Goal: Task Accomplishment & Management: Contribute content

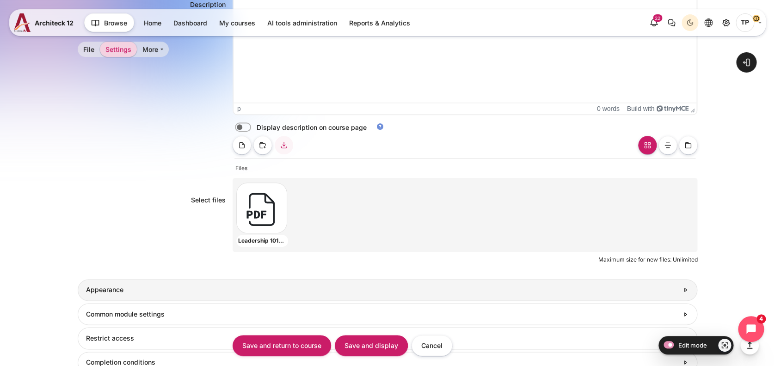
click at [107, 279] on link "Appearance" at bounding box center [388, 290] width 620 height 22
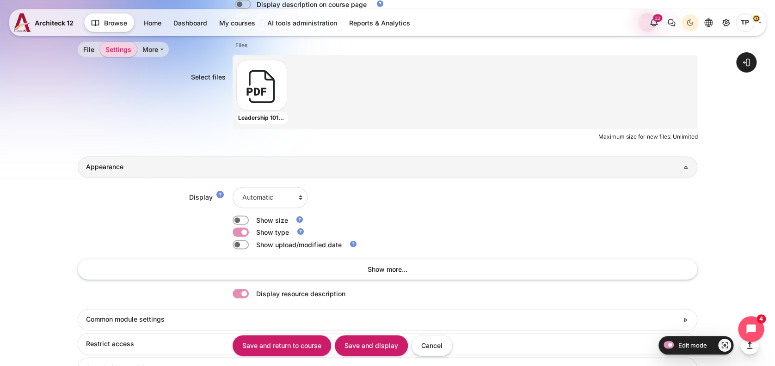
click at [277, 179] on div "Display Automatic Embed Force download Open In pop-up Show size Show type" at bounding box center [388, 242] width 620 height 129
drag, startPoint x: 267, startPoint y: 199, endPoint x: 268, endPoint y: 206, distance: 7.5
click at [267, 199] on select "Automatic Embed Force download Open In pop-up" at bounding box center [270, 197] width 75 height 21
select select "1"
click at [233, 187] on select "Automatic Embed Force download Open In pop-up" at bounding box center [270, 197] width 75 height 21
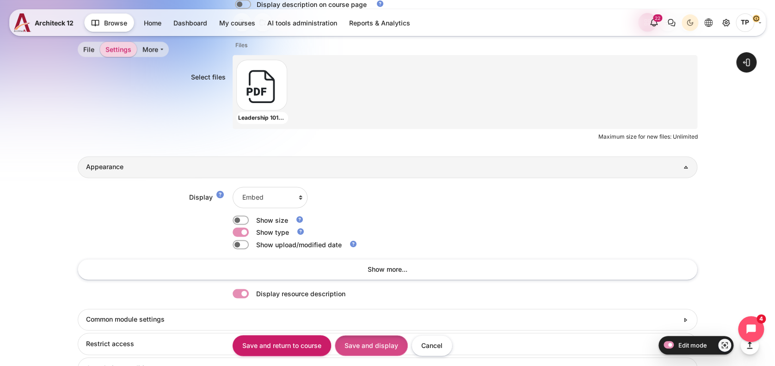
click at [364, 345] on input "Save and display" at bounding box center [371, 345] width 73 height 21
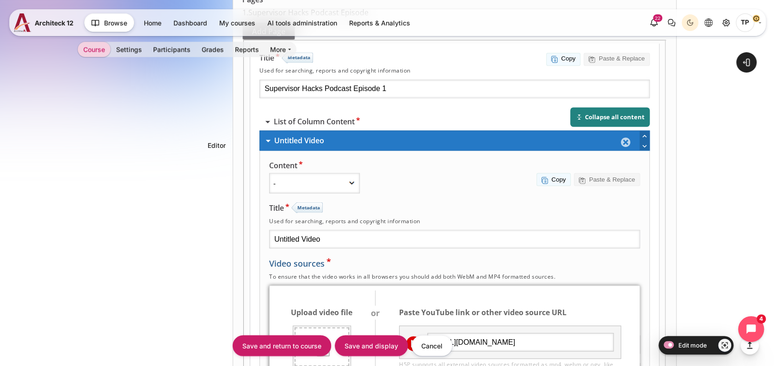
click at [585, 347] on div "Save and return to course Save and display Cancel" at bounding box center [465, 346] width 465 height 23
click at [521, 333] on input "https://vimeo.com/803815699/afa88d1c7a?share=copy" at bounding box center [520, 342] width 186 height 19
click at [502, 333] on input "https://vimeo.com/803815699/afa88d1c7a?share=copy" at bounding box center [520, 342] width 186 height 19
click at [499, 333] on input "https://vimeo.com/803815699/afa88d1c7a?share=copy" at bounding box center [520, 342] width 186 height 19
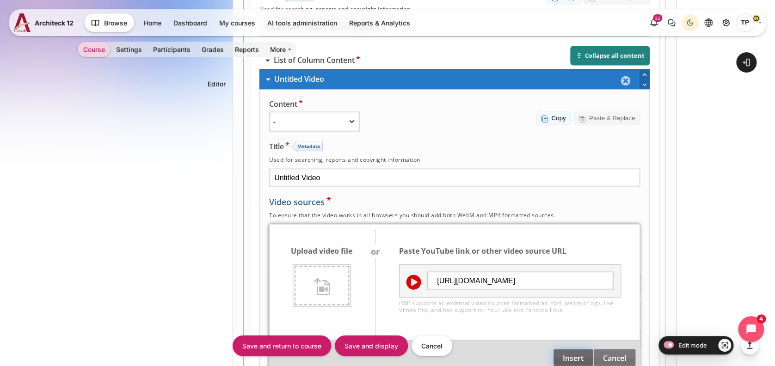
click at [581, 349] on button "Insert" at bounding box center [573, 358] width 40 height 18
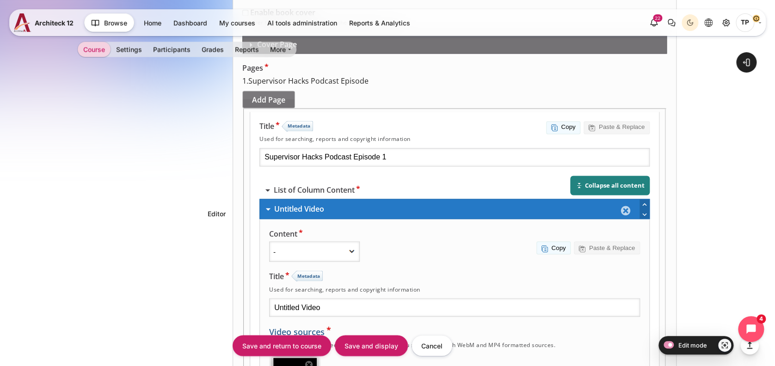
scroll to position [601, 0]
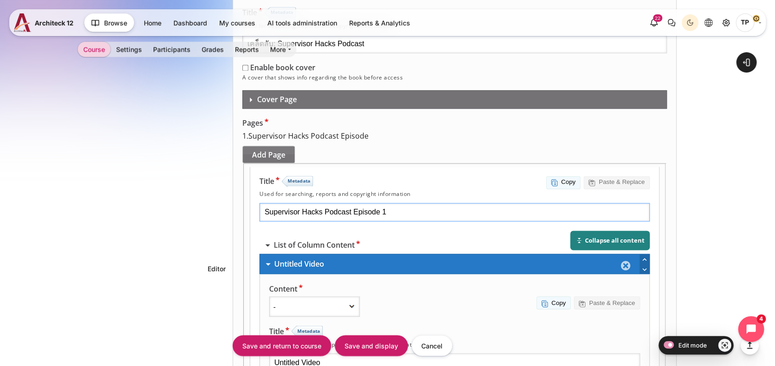
click at [489, 204] on input "Supervisor Hacks Podcast Episode 1" at bounding box center [454, 213] width 390 height 19
drag, startPoint x: 495, startPoint y: 142, endPoint x: 267, endPoint y: 130, distance: 228.0
click at [426, 354] on input "Untitled Video" at bounding box center [454, 363] width 371 height 19
drag, startPoint x: 444, startPoint y: 289, endPoint x: 351, endPoint y: 288, distance: 93.0
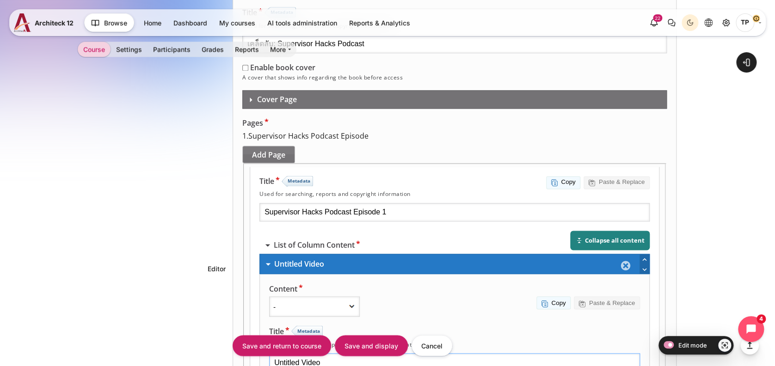
paste input "Supervisor Hacks Podcast Episode 1"
type input "Supervisor Hacks Podcast Episode 1"
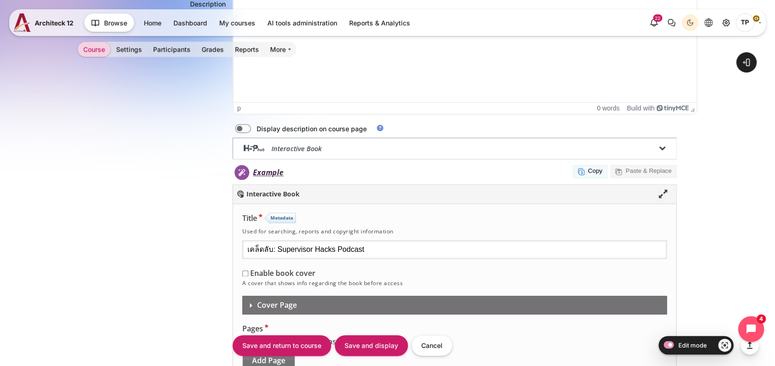
scroll to position [540, 0]
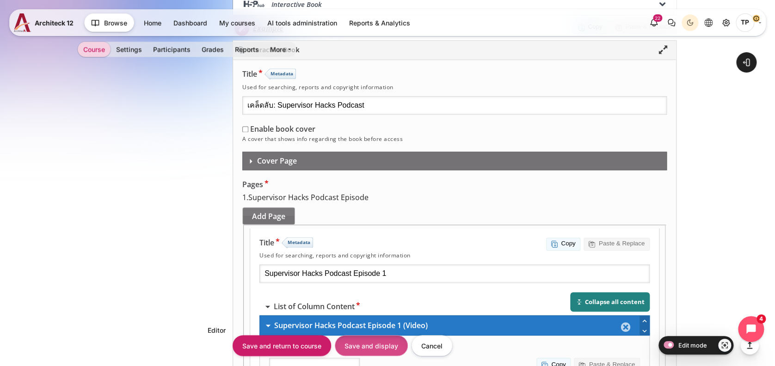
click at [374, 347] on input "Save and display" at bounding box center [371, 345] width 73 height 21
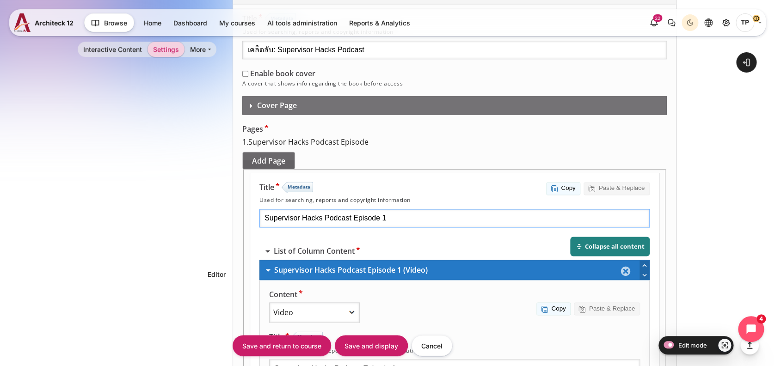
drag, startPoint x: 441, startPoint y: 147, endPoint x: 284, endPoint y: 147, distance: 156.8
click at [452, 360] on input "Supervisor Hacks Podcast Episode 1" at bounding box center [454, 369] width 371 height 19
drag, startPoint x: 452, startPoint y: 300, endPoint x: 341, endPoint y: 299, distance: 111.0
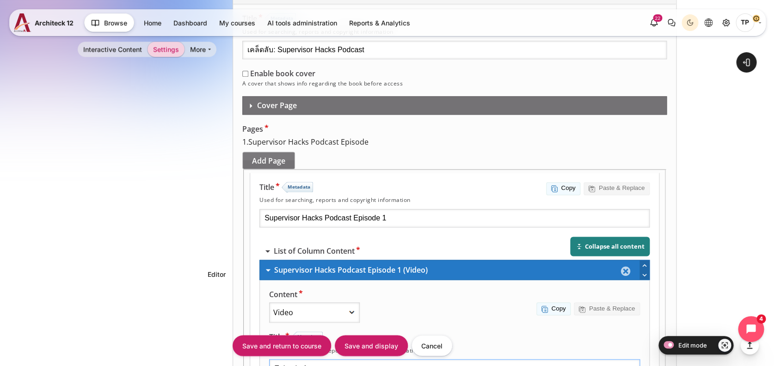
type input "Episode 1"
drag, startPoint x: 482, startPoint y: 149, endPoint x: 165, endPoint y: 151, distance: 316.9
click at [232, 151] on html "H5P Hub. Interactive Book Paste Create Content Upload All Content Types Show : …" at bounding box center [454, 317] width 444 height 758
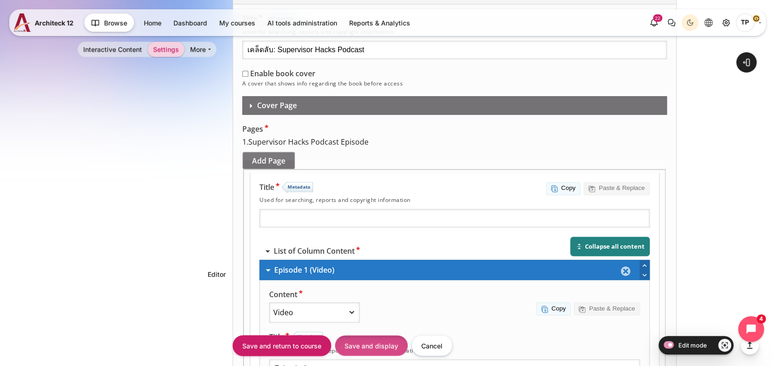
click at [378, 343] on input "Save and display" at bounding box center [371, 345] width 73 height 21
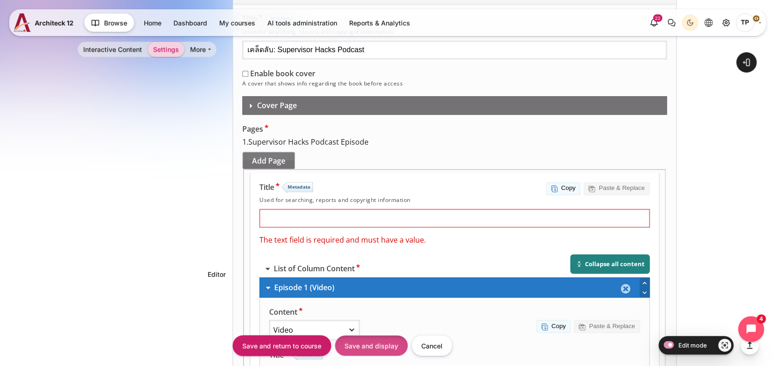
scroll to position [538, 0]
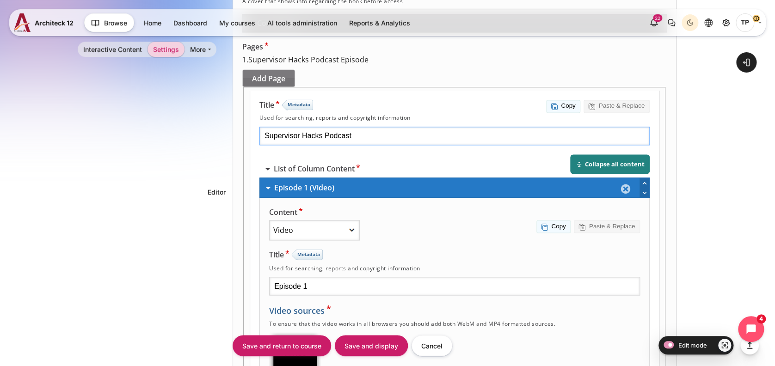
type input "Supervisor Hacks Podcast"
click at [409, 278] on input "Episode 1" at bounding box center [454, 287] width 371 height 19
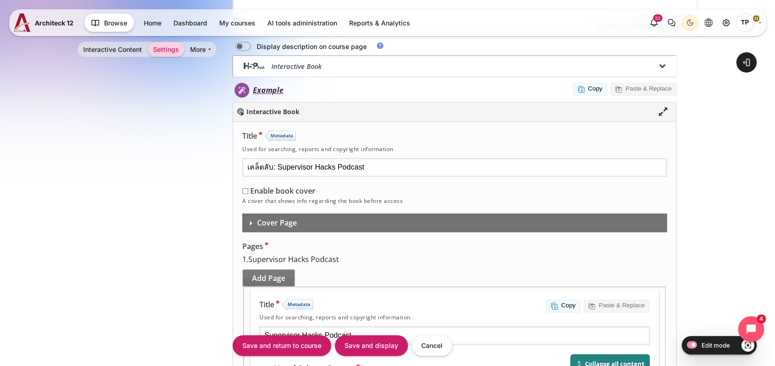
scroll to position [304, 0]
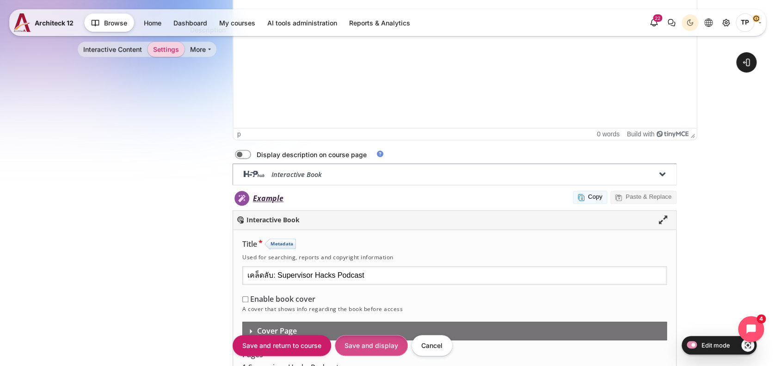
click at [381, 348] on input "Save and display" at bounding box center [371, 345] width 73 height 21
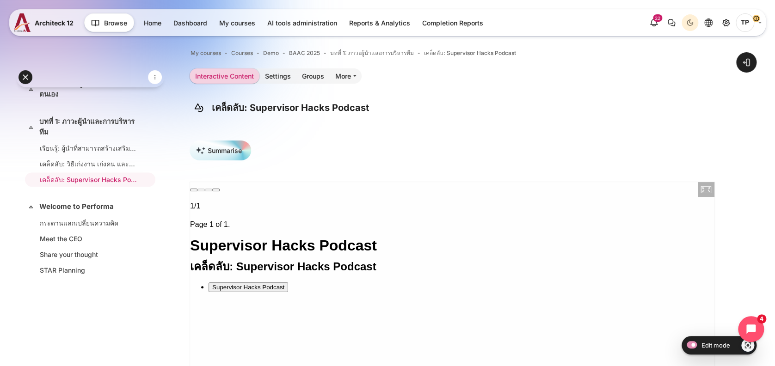
scroll to position [62, 0]
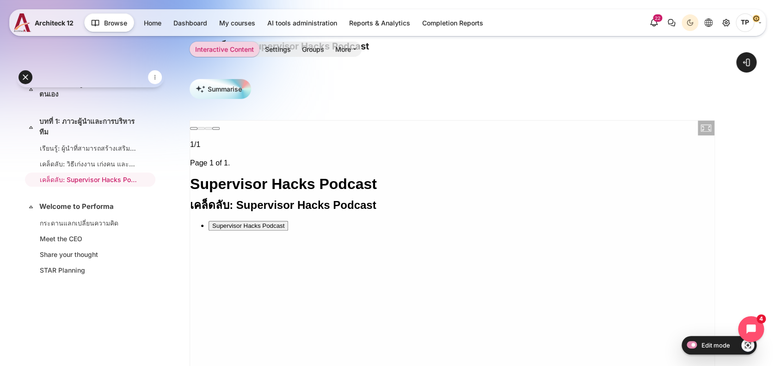
click at [247, 200] on h2 "เคล็ดลับ: Supervisor Hacks Podcast" at bounding box center [452, 205] width 525 height 11
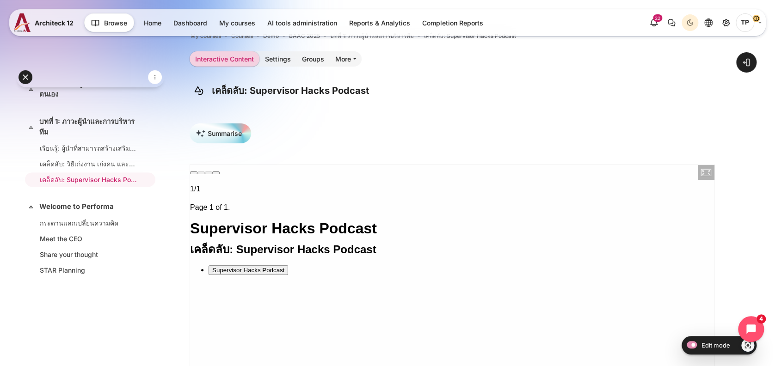
scroll to position [0, 0]
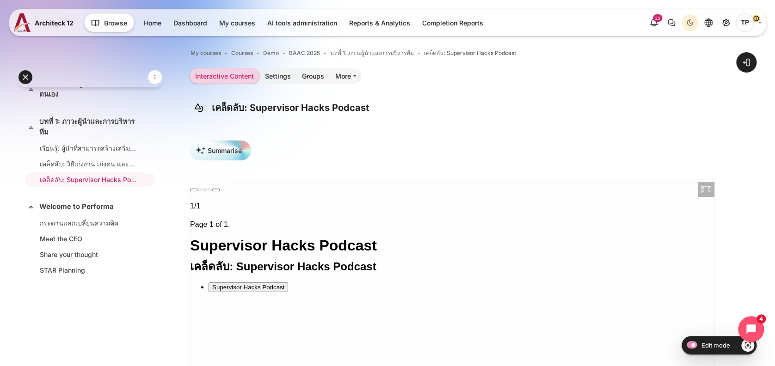
click at [236, 284] on div "Supervisor Hacks Podcast" at bounding box center [248, 287] width 72 height 7
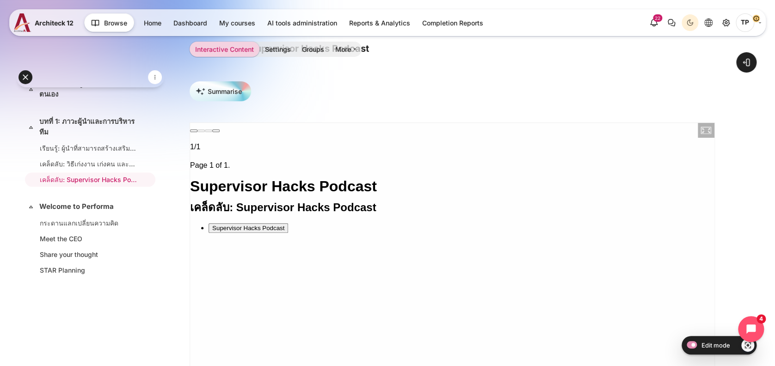
scroll to position [0, 0]
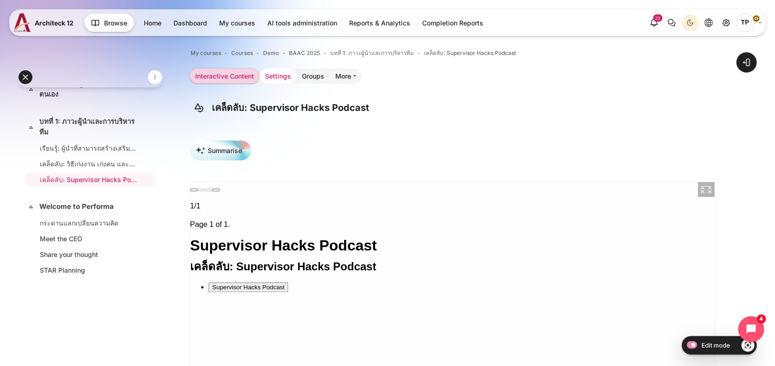
click at [281, 77] on link "Settings" at bounding box center [278, 75] width 37 height 15
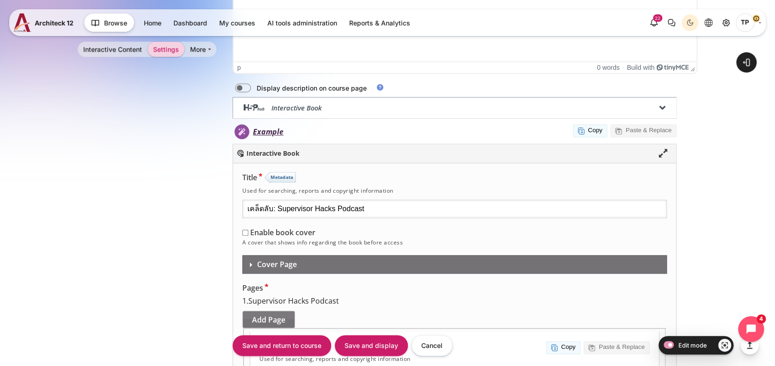
scroll to position [493, 0]
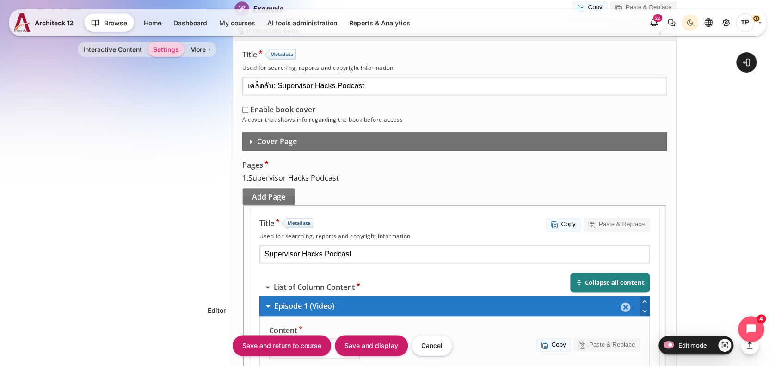
click at [395, 246] on input "Supervisor Hacks Podcast" at bounding box center [454, 255] width 390 height 19
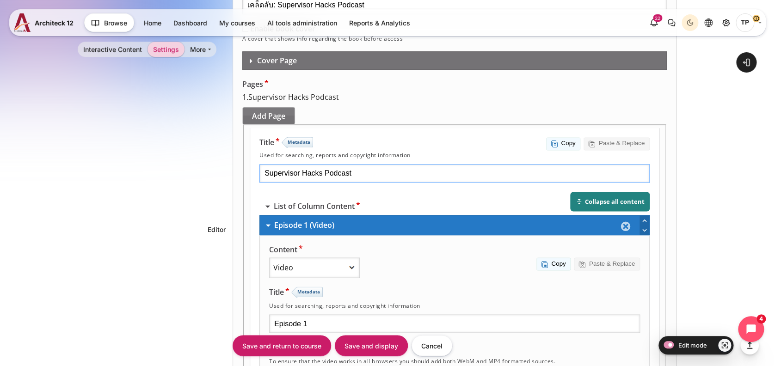
scroll to position [555, 0]
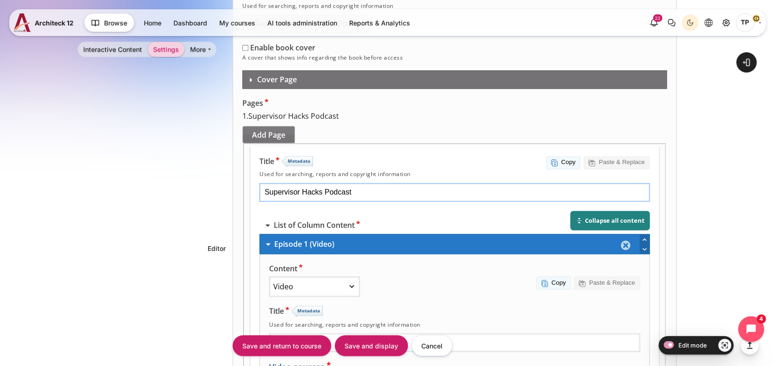
drag, startPoint x: 390, startPoint y: 130, endPoint x: 209, endPoint y: 145, distance: 181.5
click at [232, 145] on html "H5P Hub. Interactive Book Paste Create Content Upload All Content Types Show : …" at bounding box center [454, 291] width 444 height 758
type input "Episode 1"
click at [366, 334] on input "Episode 1" at bounding box center [454, 343] width 371 height 19
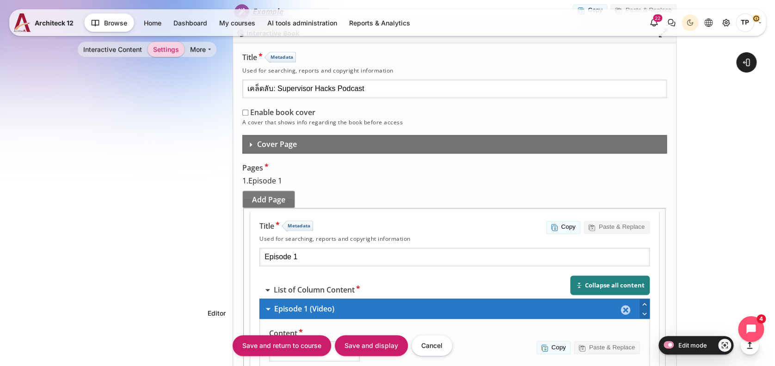
scroll to position [432, 0]
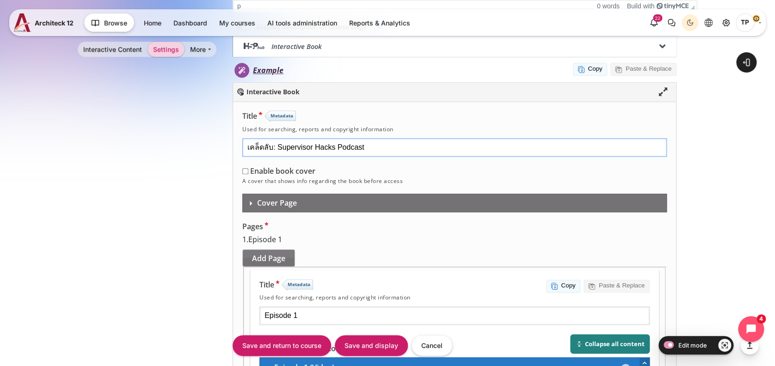
drag, startPoint x: 339, startPoint y: 140, endPoint x: 277, endPoint y: 143, distance: 61.6
click at [277, 143] on input "เคล็ดลับ: Supervisor Hacks Podcast" at bounding box center [454, 147] width 425 height 19
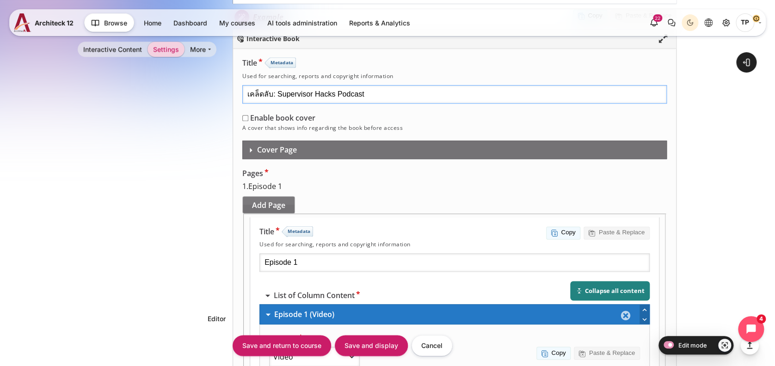
scroll to position [617, 0]
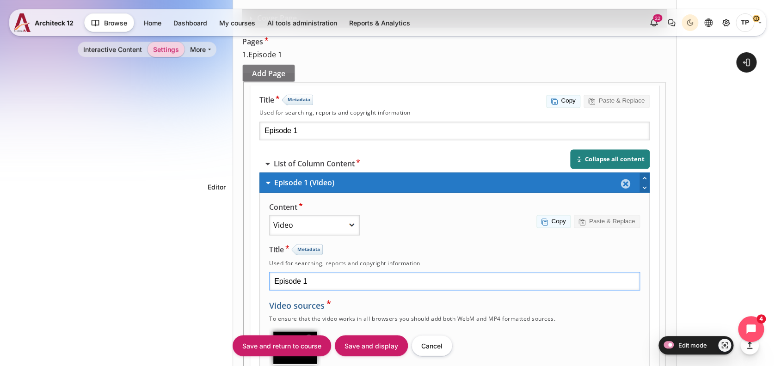
click at [362, 273] on input "Episode 1" at bounding box center [454, 282] width 371 height 19
paste input "Supervisor Hacks Podcast"
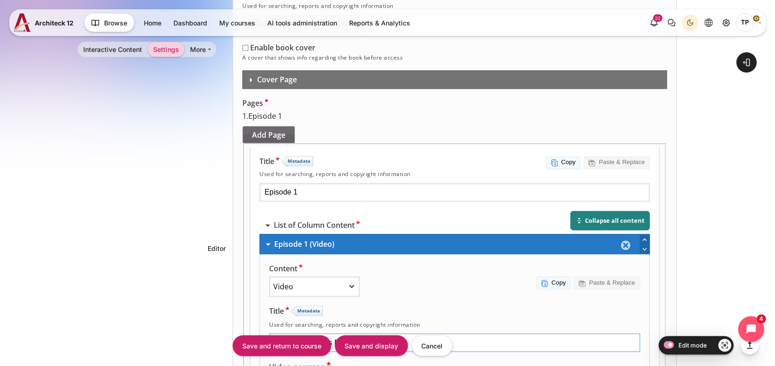
type input "Supervisor Hacks Podcast Episode 1"
click at [291, 126] on div "Add Page" at bounding box center [268, 135] width 53 height 18
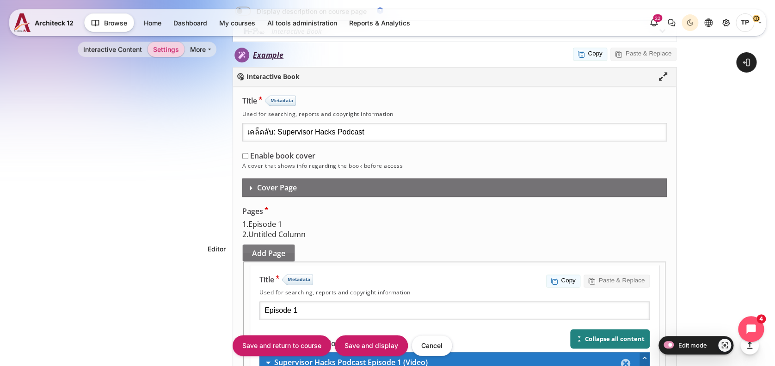
drag, startPoint x: 416, startPoint y: 229, endPoint x: 145, endPoint y: 204, distance: 272.3
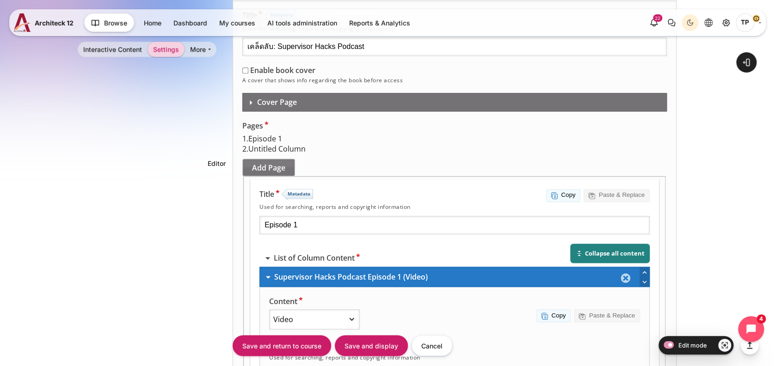
scroll to position [570, 0]
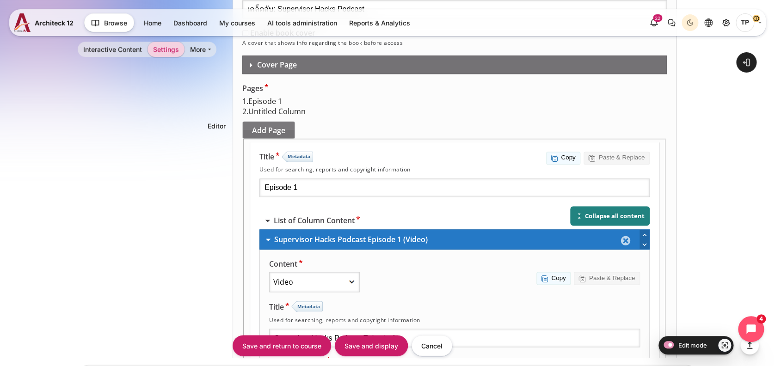
type input "Episode 2"
drag, startPoint x: 391, startPoint y: 199, endPoint x: 395, endPoint y: 216, distance: 17.1
select select "H5P.Video 1.6"
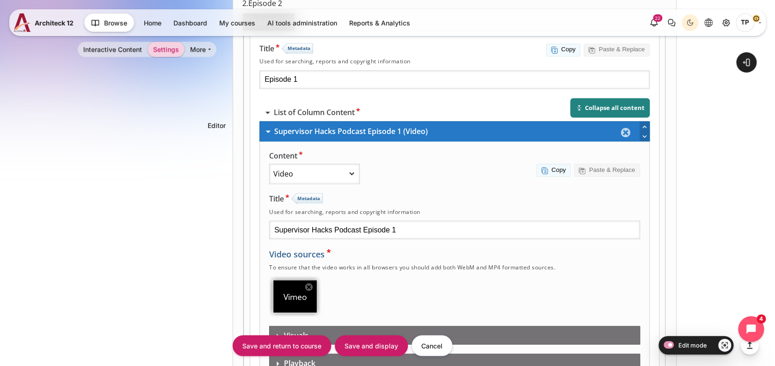
paste input "https://vimeo.com/803817511/9b79b12c52?share=copy"
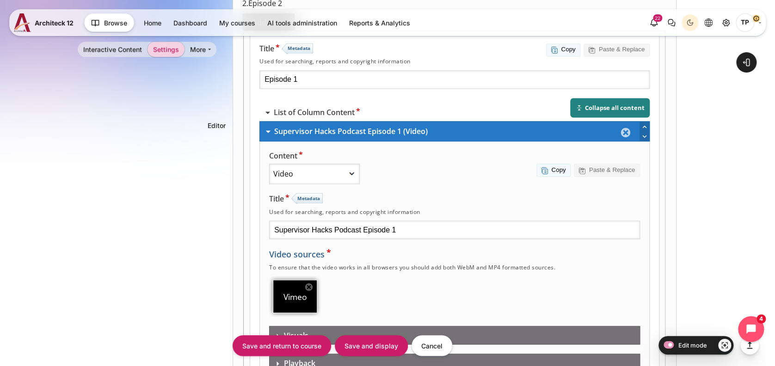
type input "https://vimeo.com/803817511/9b79b12c52?share=copy"
drag, startPoint x: 388, startPoint y: 340, endPoint x: 306, endPoint y: 299, distance: 91.0
click at [387, 339] on input "Save and display" at bounding box center [371, 345] width 73 height 21
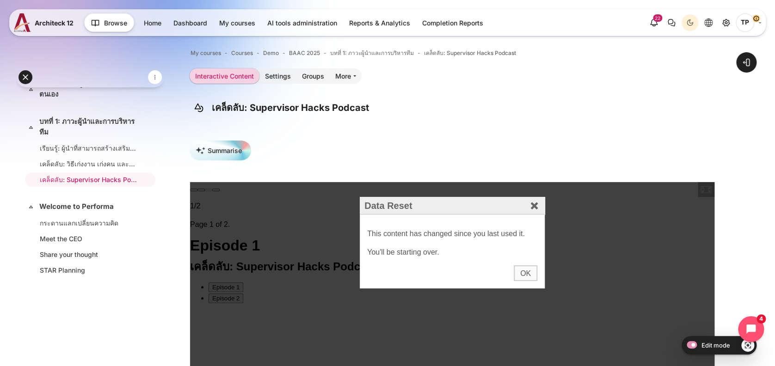
click at [520, 272] on div "OK" at bounding box center [526, 274] width 24 height 16
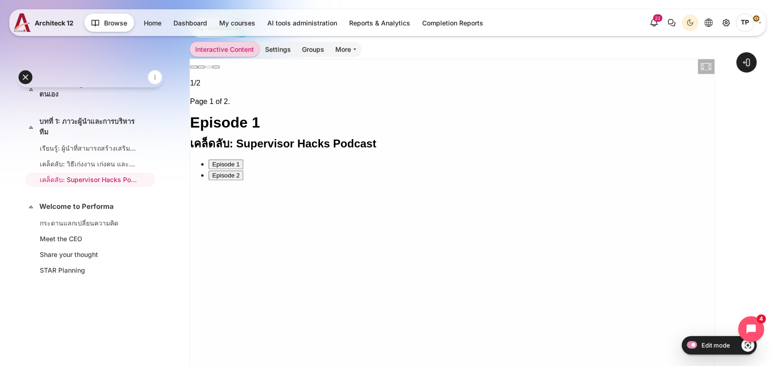
click at [220, 171] on button "Episode 2" at bounding box center [226, 176] width 35 height 10
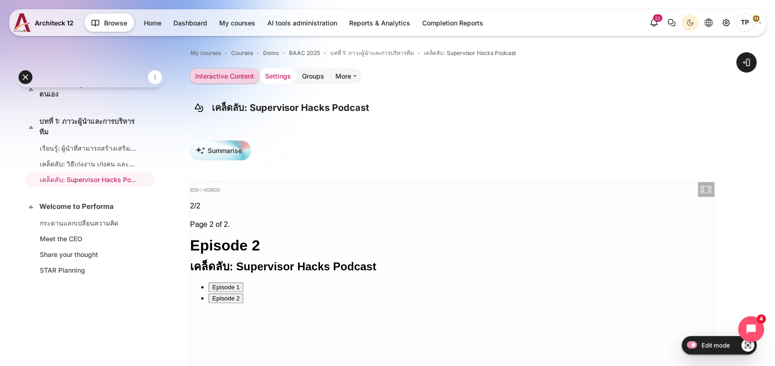
click at [280, 82] on link "Settings" at bounding box center [278, 75] width 37 height 15
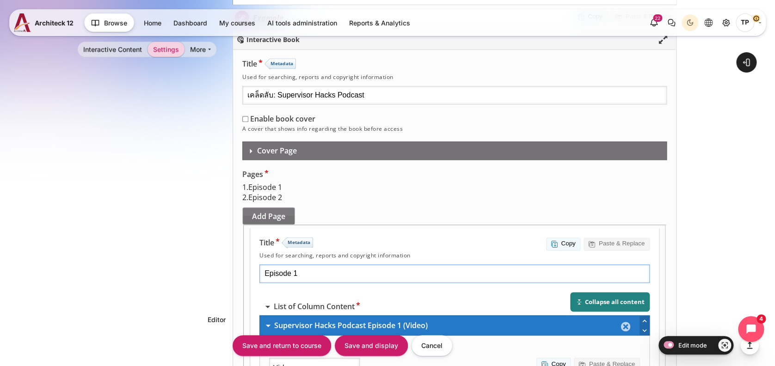
click at [457, 265] on input "Episode 1" at bounding box center [454, 274] width 390 height 19
type input "Episode 1 (14 นาที)"
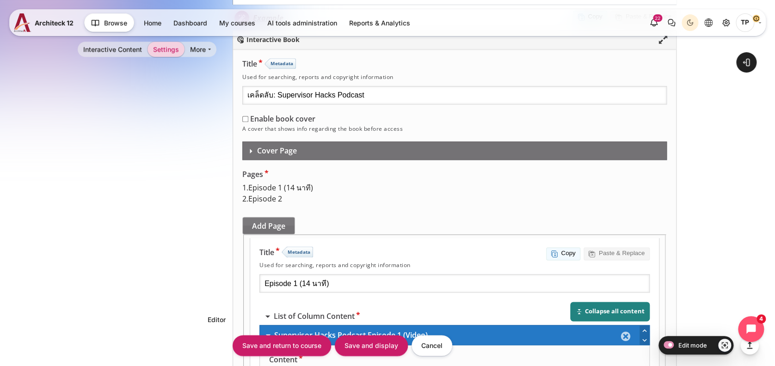
click at [282, 194] on span "Episode 2" at bounding box center [265, 199] width 34 height 10
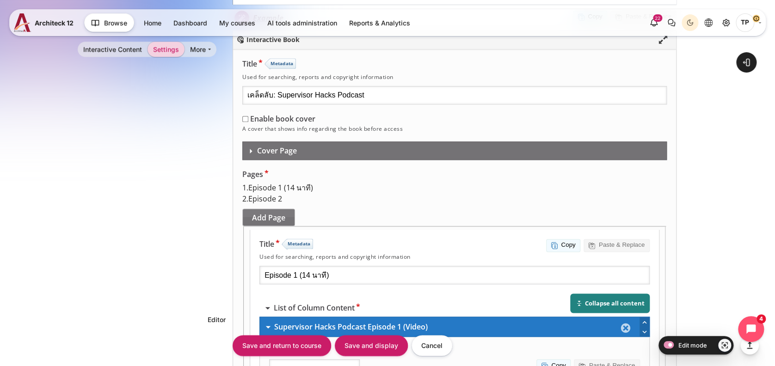
type input "Episode 2 (8 นาที)"
click at [285, 209] on div "Add Page" at bounding box center [268, 218] width 53 height 18
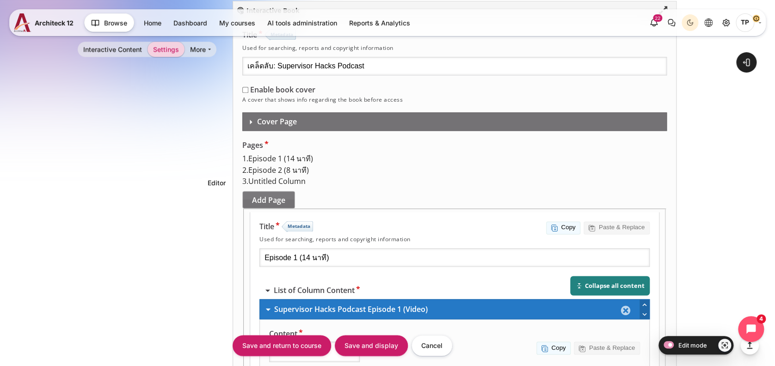
scroll to position [561, 0]
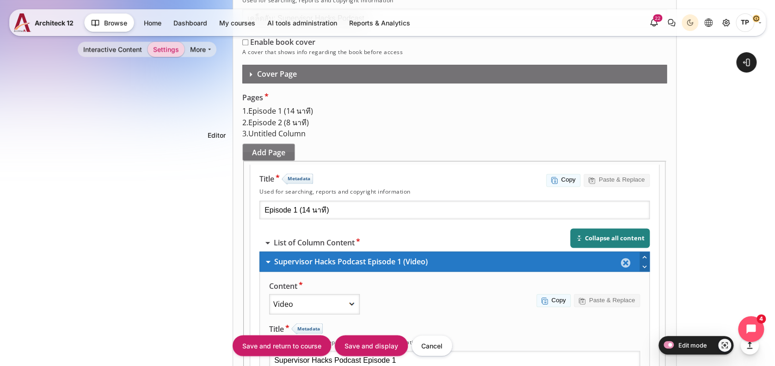
select select "H5P.Video 1.6"
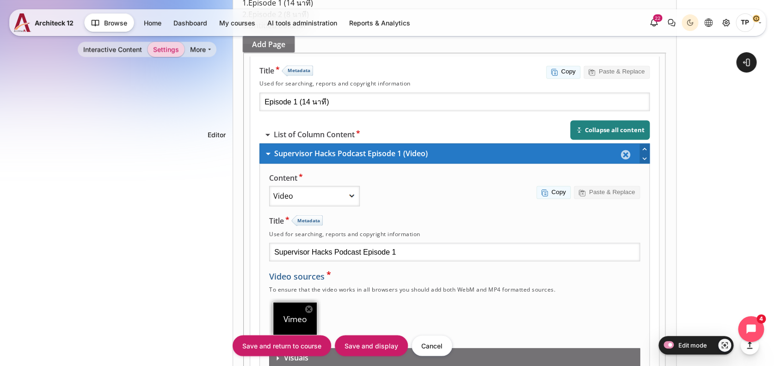
paste input "https://vimeo.com/803821719/b441ef6e5d?share=copy"
type input "https://vimeo.com/803821719/b441ef6e5d?share=copy"
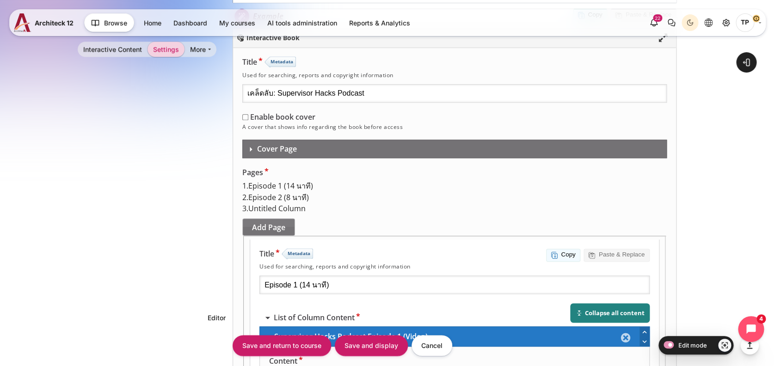
scroll to position [484, 0]
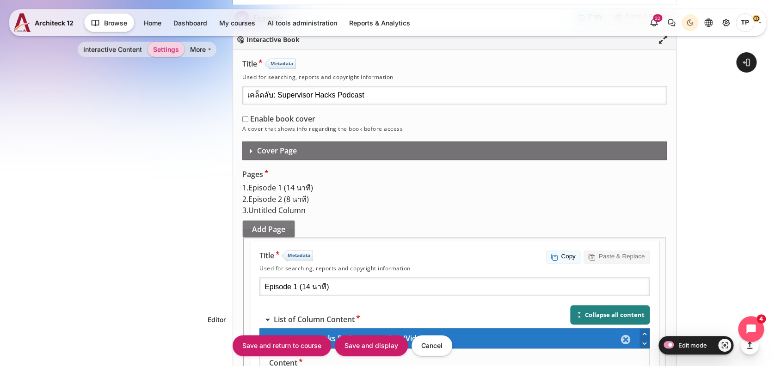
drag, startPoint x: 298, startPoint y: 180, endPoint x: 353, endPoint y: 181, distance: 55.1
click at [298, 195] on span "Episode 2 (8 นาที)" at bounding box center [278, 200] width 61 height 10
drag, startPoint x: 423, startPoint y: 197, endPoint x: 183, endPoint y: 182, distance: 240.1
click at [274, 206] on span "Untitled Column" at bounding box center [276, 211] width 57 height 10
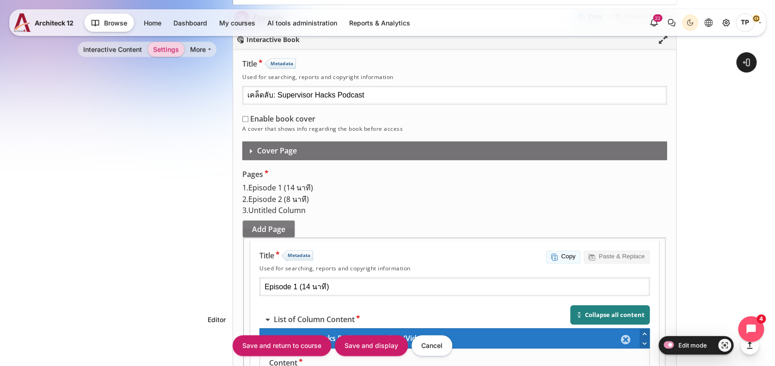
drag, startPoint x: 414, startPoint y: 192, endPoint x: 174, endPoint y: 174, distance: 241.3
paste input "Episode 2 (8 นาที)"
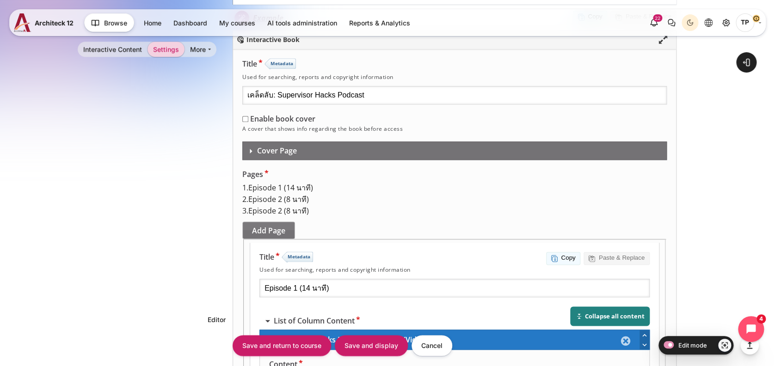
type input "Episode 3 (11 นาที)"
click at [286, 222] on div "Add Page" at bounding box center [268, 231] width 53 height 18
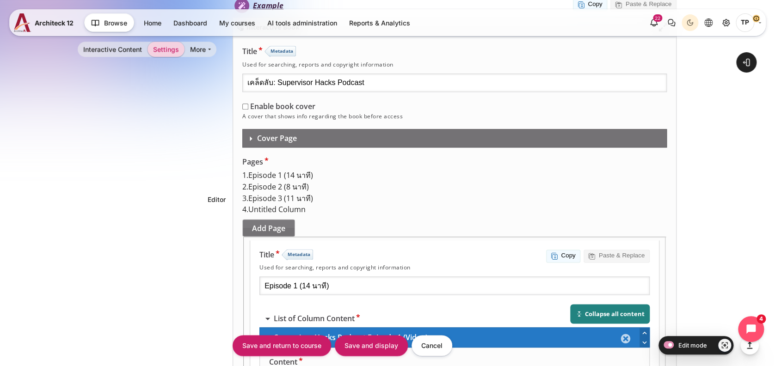
scroll to position [499, 0]
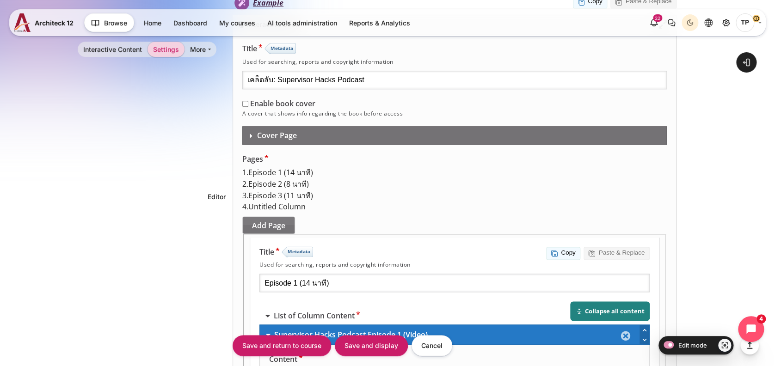
drag, startPoint x: 418, startPoint y: 183, endPoint x: 250, endPoint y: 183, distance: 168.0
paste input "Episode 2 (8 นาที)"
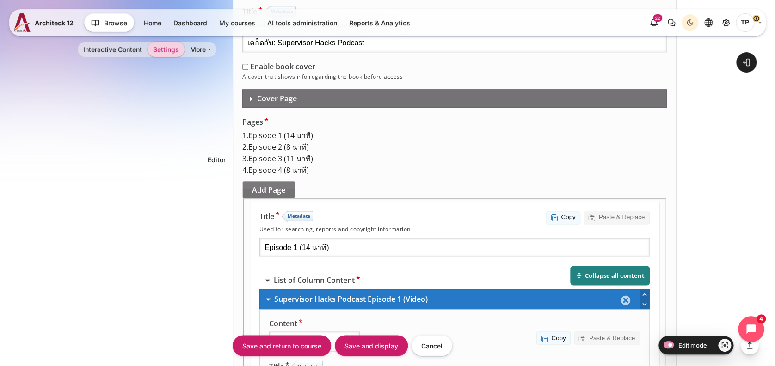
scroll to position [561, 0]
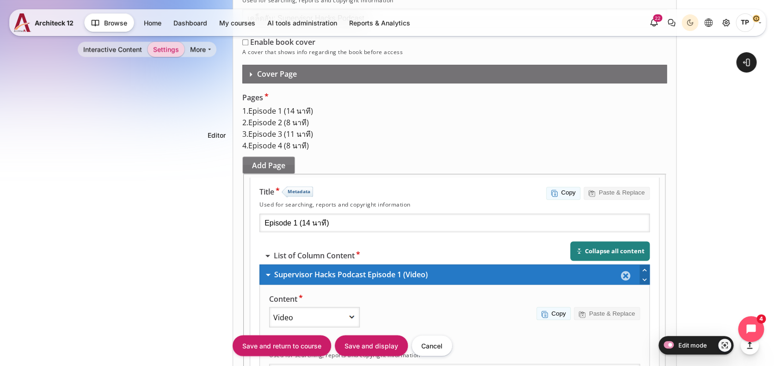
type input "Episode 4 (9 นาที)"
select select "H5P.Video 1.6"
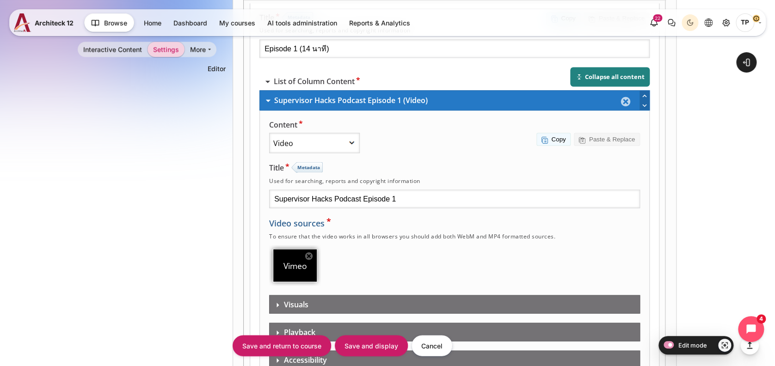
scroll to position [792, 0]
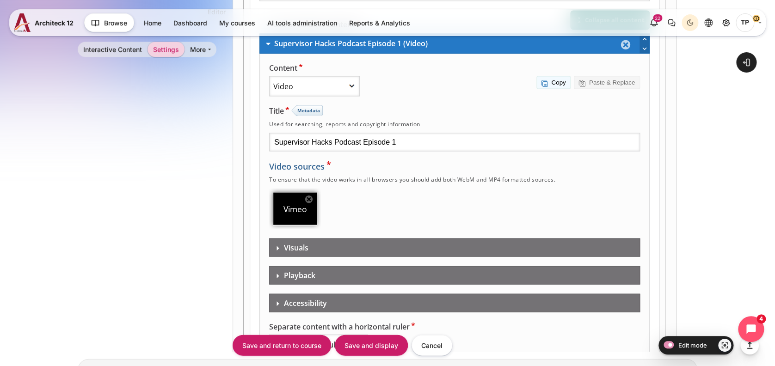
paste input "https://vimeo.com/803823342/bc6e425ed7?share=copy"
type input "https://vimeo.com/803823342/bc6e425ed7?share=copy"
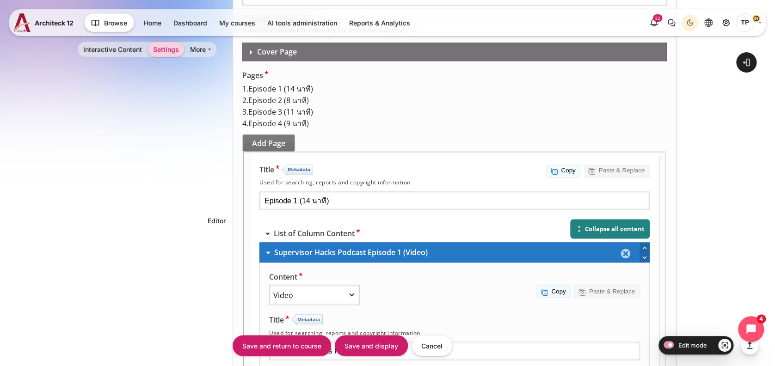
scroll to position [545, 0]
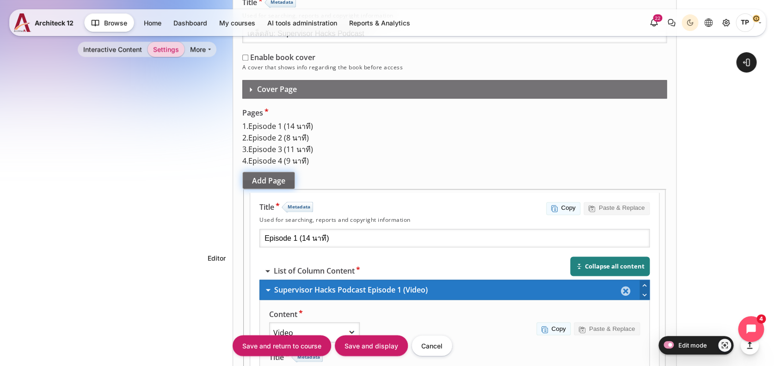
click at [261, 182] on div "Add Page" at bounding box center [268, 181] width 53 height 18
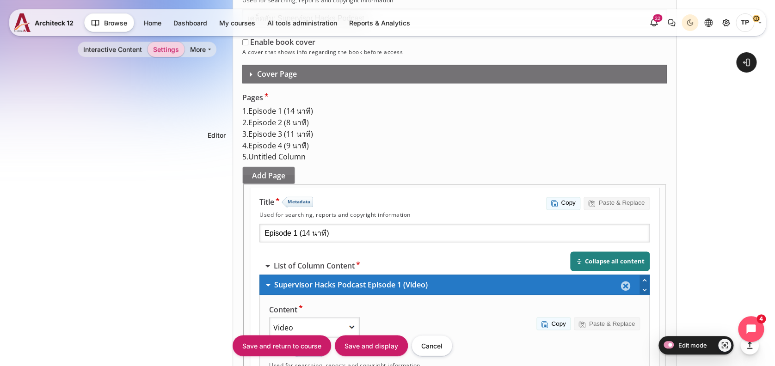
click at [276, 141] on div "4 . Episode 4 (9 นาที)" at bounding box center [454, 147] width 425 height 12
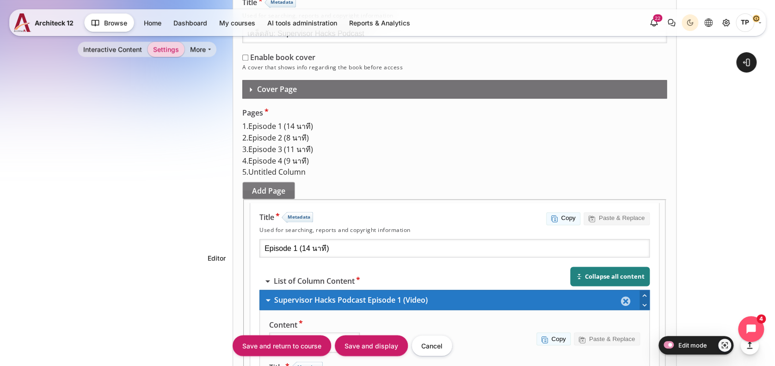
drag, startPoint x: 425, startPoint y: 132, endPoint x: 190, endPoint y: 134, distance: 234.6
click at [278, 178] on span "Untitled Column" at bounding box center [276, 172] width 57 height 10
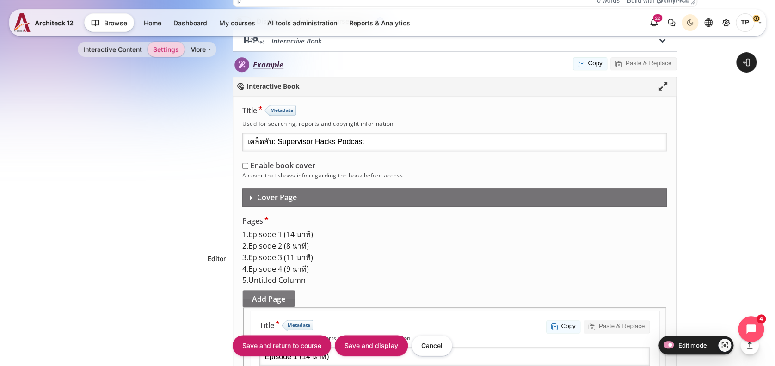
drag, startPoint x: 429, startPoint y: 246, endPoint x: 336, endPoint y: 238, distance: 93.3
paste input "Episode 4 (9 นาที)"
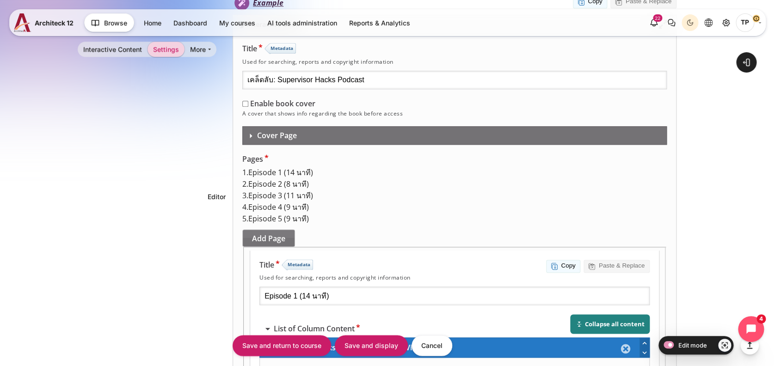
type input "Episode 5 (8 นาที)"
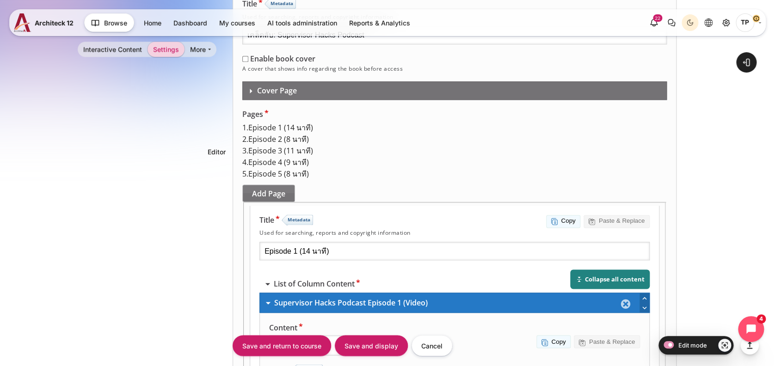
scroll to position [561, 0]
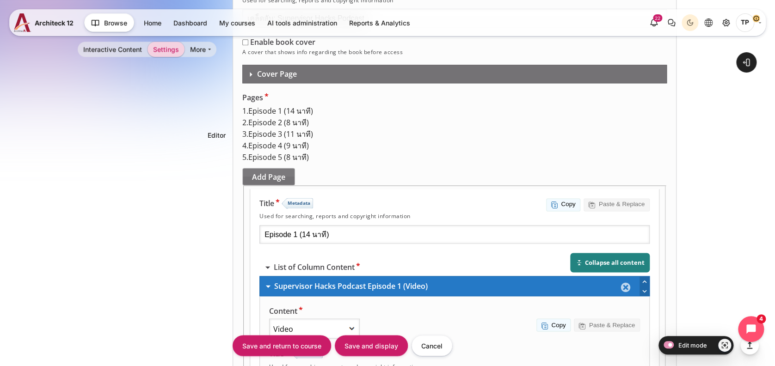
select select "H5P.Video 1.6"
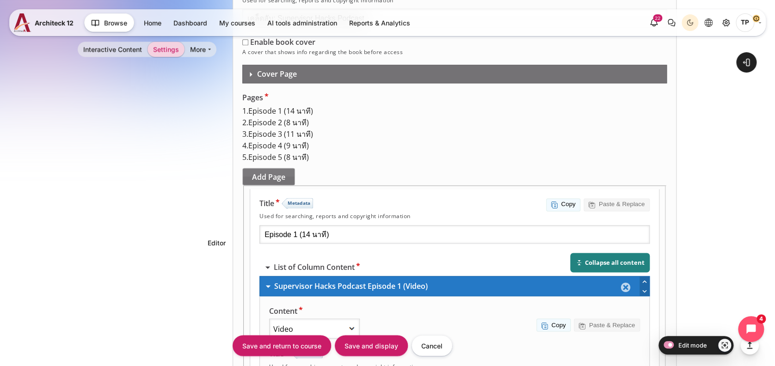
scroll to position [669, 0]
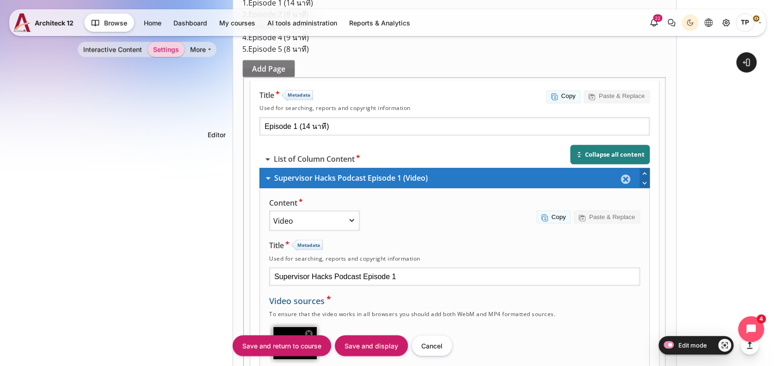
paste input "https://vimeo.com/803825250/2dcc7ec67a?share=copy"
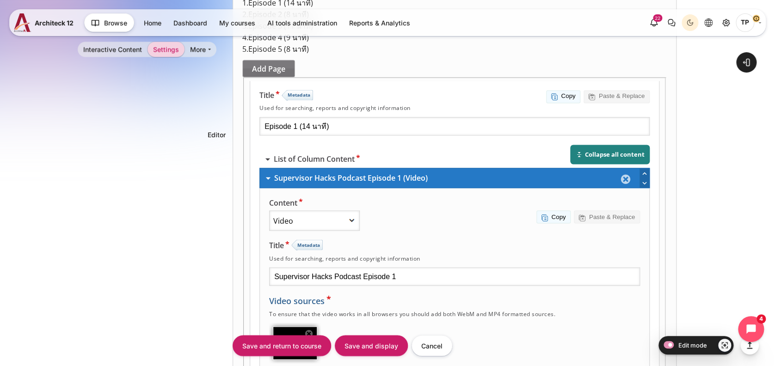
type input "https://vimeo.com/803825250/2dcc7ec67a?share=copy"
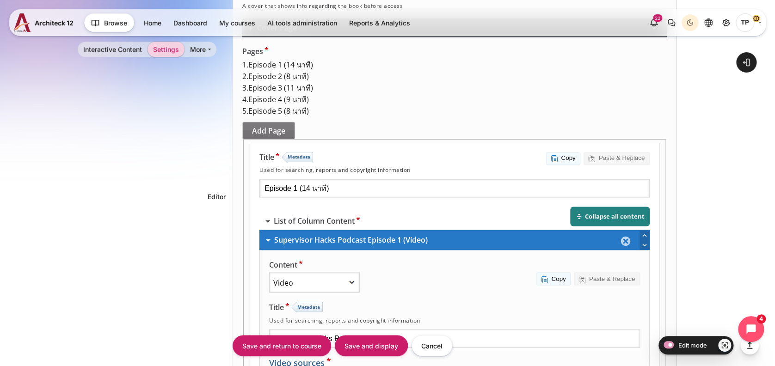
scroll to position [545, 0]
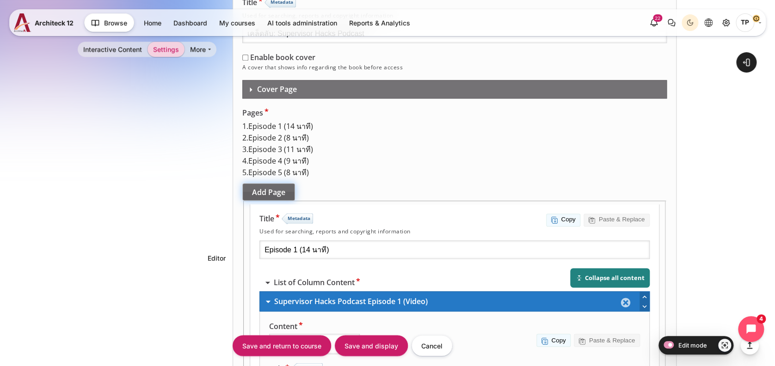
click at [290, 199] on div "Add Page" at bounding box center [268, 193] width 53 height 18
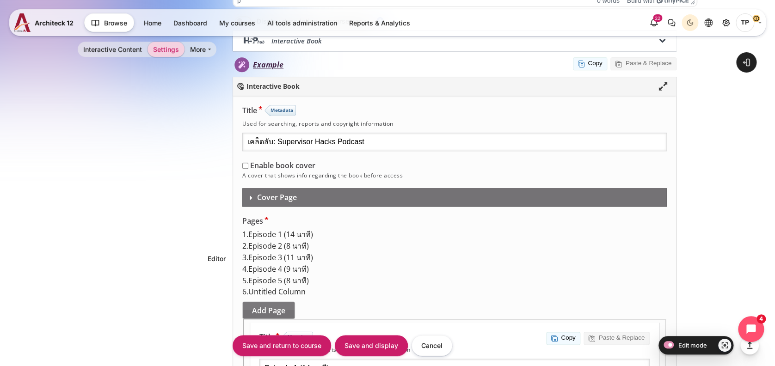
scroll to position [561, 0]
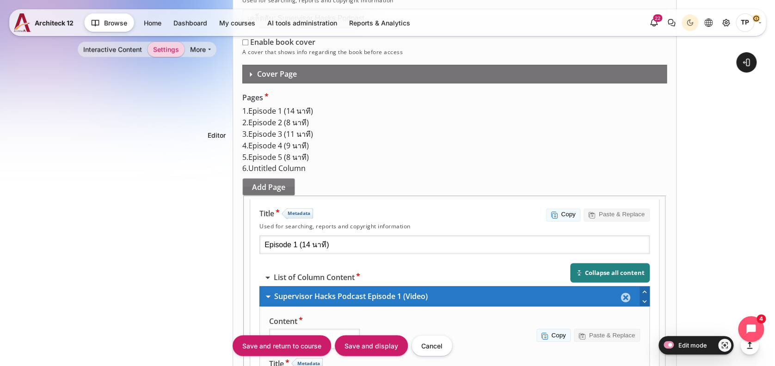
select select "H5P.Video 1.6"
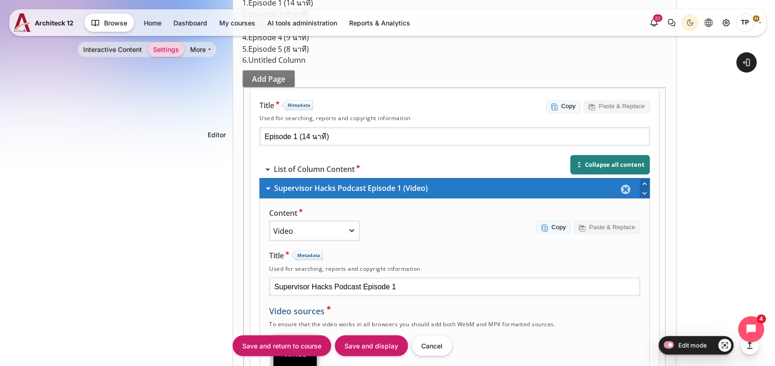
paste input "https://vimeo.com/803827506/9d287f53fd?share=copy"
type input "https://vimeo.com/803827506/9d287f53fd?share=copy"
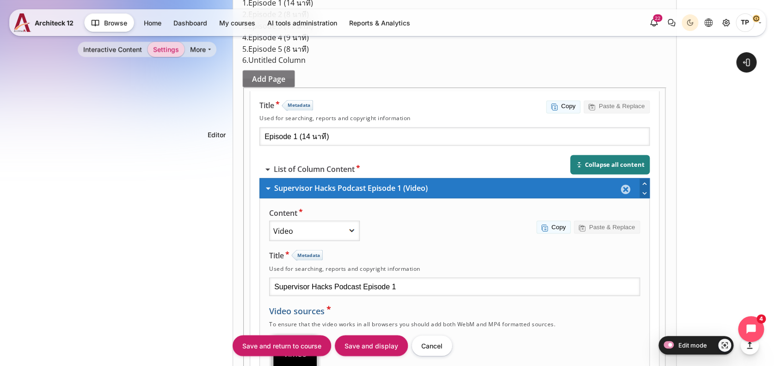
scroll to position [0, 0]
click at [585, 341] on div "Save and return to course Save and display Cancel" at bounding box center [465, 346] width 465 height 23
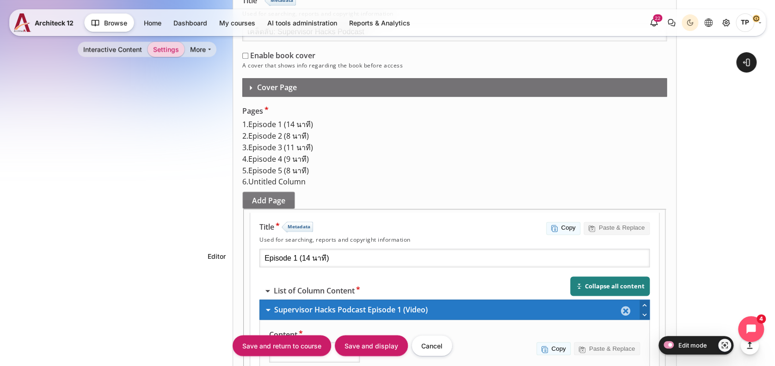
scroll to position [545, 0]
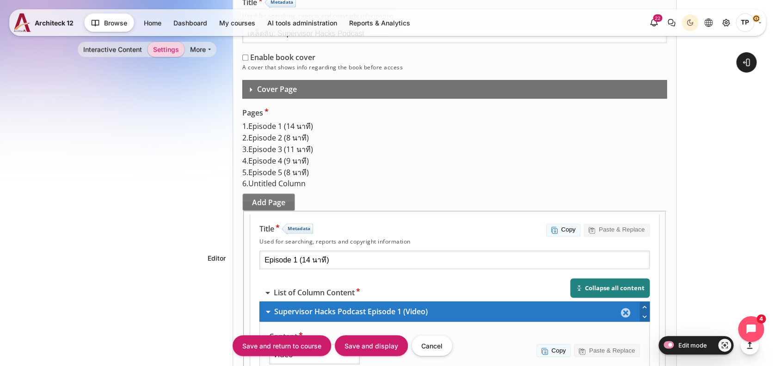
click at [288, 176] on span "Episode 5 (8 นาที)" at bounding box center [278, 173] width 61 height 10
drag, startPoint x: 424, startPoint y: 135, endPoint x: 270, endPoint y: 142, distance: 154.2
drag, startPoint x: 432, startPoint y: 135, endPoint x: 342, endPoint y: 135, distance: 89.3
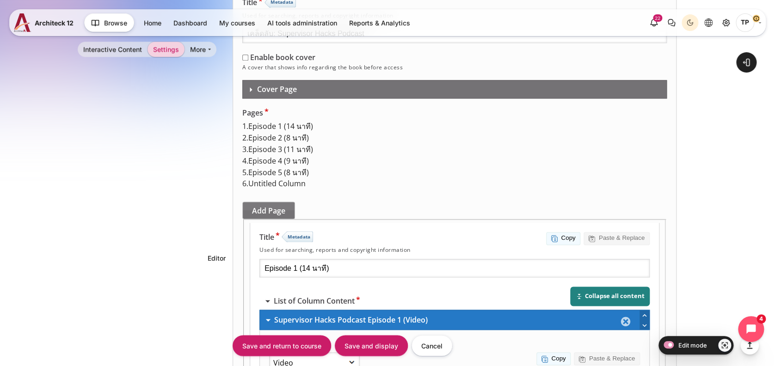
click at [289, 189] on span "Untitled Column" at bounding box center [276, 184] width 57 height 10
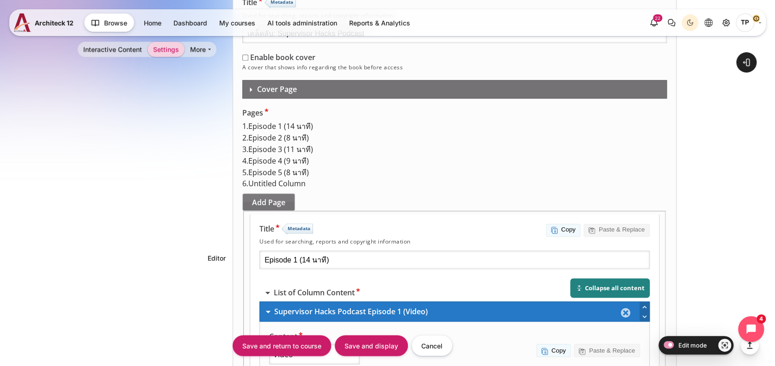
drag, startPoint x: 414, startPoint y: 134, endPoint x: 333, endPoint y: 134, distance: 80.5
paste input "Episode 3 (11 นาที)"
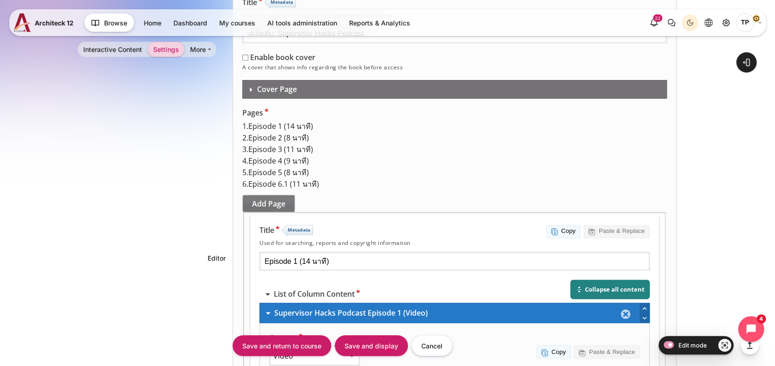
type input "Episode 6.1 (12 นาที)"
click at [295, 213] on div "Add Page" at bounding box center [268, 204] width 53 height 18
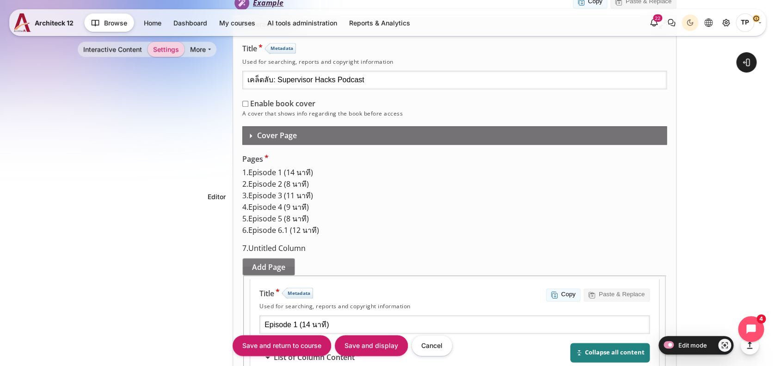
click at [284, 236] on span "Episode 6.1 (12 นาที)" at bounding box center [283, 231] width 71 height 10
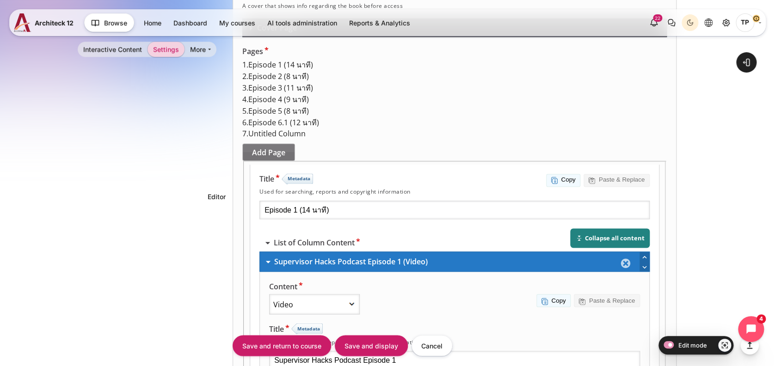
drag, startPoint x: 427, startPoint y: 74, endPoint x: 322, endPoint y: 71, distance: 105.1
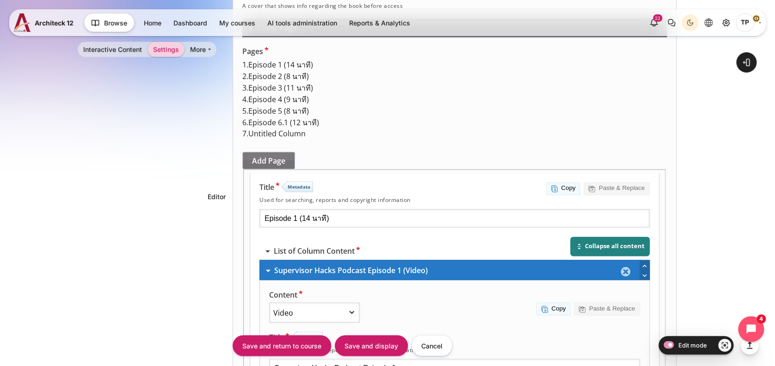
click at [286, 139] on span "Untitled Column" at bounding box center [276, 134] width 57 height 10
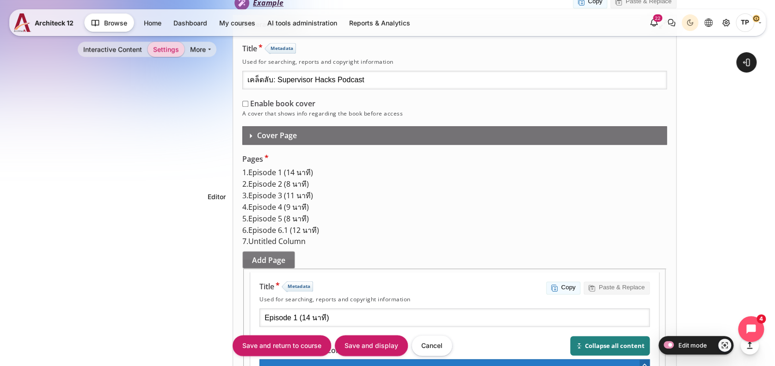
drag, startPoint x: 429, startPoint y: 176, endPoint x: 262, endPoint y: 163, distance: 167.5
paste input "Episode 6.1 (12 นาที)"
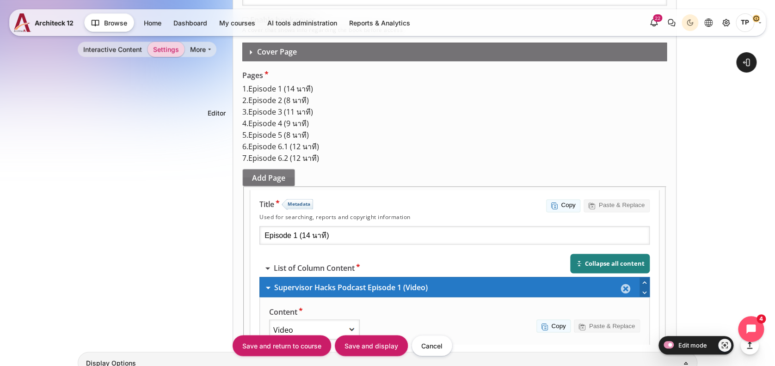
scroll to position [684, 0]
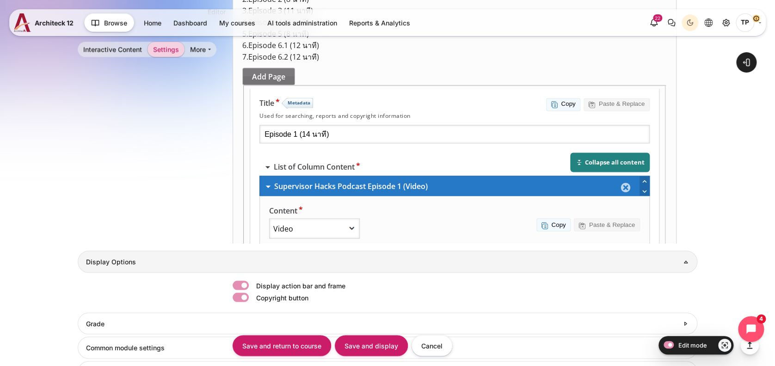
type input "Episode 6.2 (13 นาที)"
select select "H5P.Video 1.6"
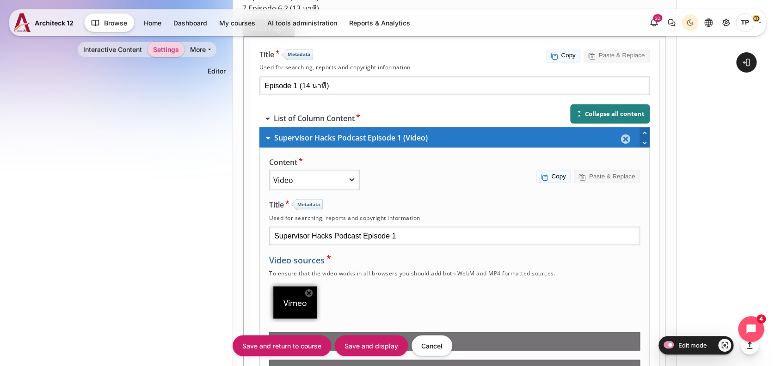
scroll to position [669, 0]
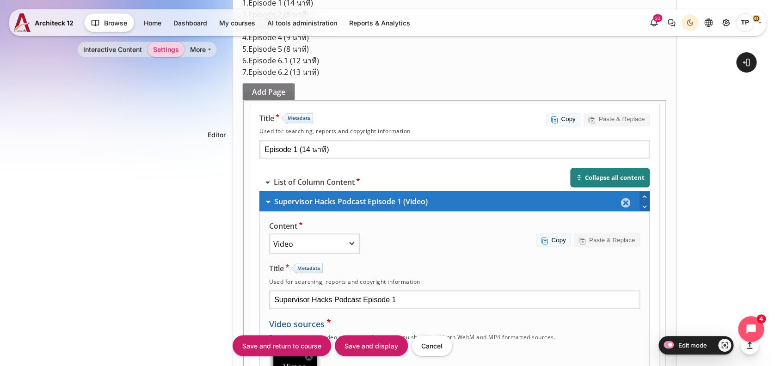
paste input "https://vimeo.com/803828451/cee57d1023?share=copy"
type input "https://vimeo.com/803828451/cee57d1023?share=copy"
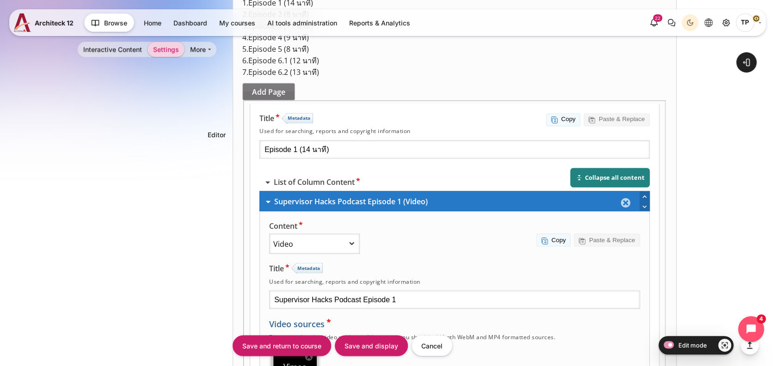
scroll to position [0, 0]
click at [579, 335] on div "Save and return to course Save and display Cancel" at bounding box center [465, 346] width 465 height 23
click at [579, 344] on div "Save and return to course Save and display Cancel" at bounding box center [465, 346] width 465 height 23
click at [580, 339] on div "Save and return to course Save and display Cancel" at bounding box center [465, 346] width 465 height 23
click at [285, 101] on div "Add Page" at bounding box center [268, 92] width 53 height 18
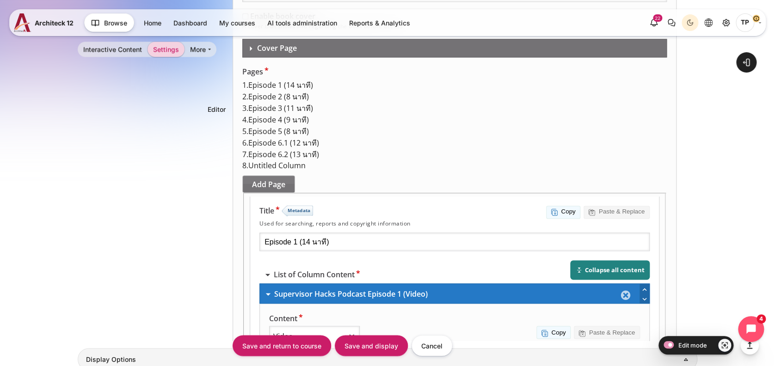
click at [295, 160] on span "Episode 6.2 (13 นาที)" at bounding box center [283, 155] width 71 height 10
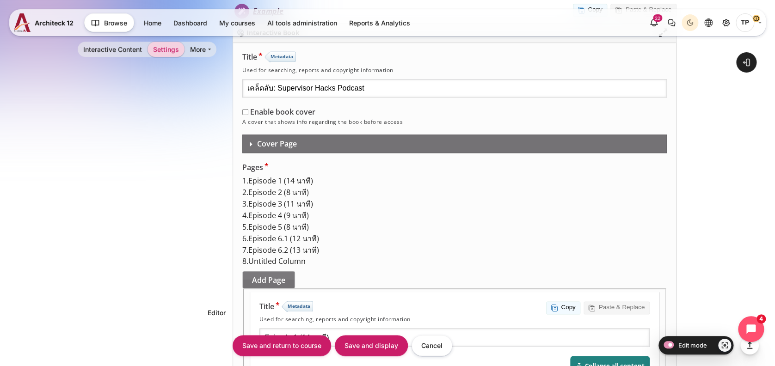
scroll to position [510, 0]
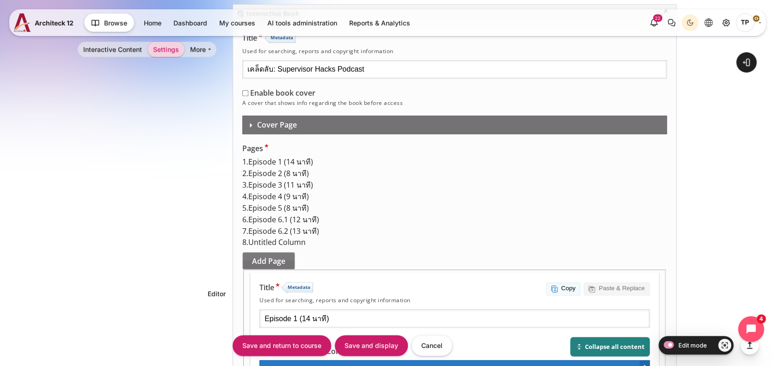
drag, startPoint x: 252, startPoint y: 157, endPoint x: 240, endPoint y: 155, distance: 12.7
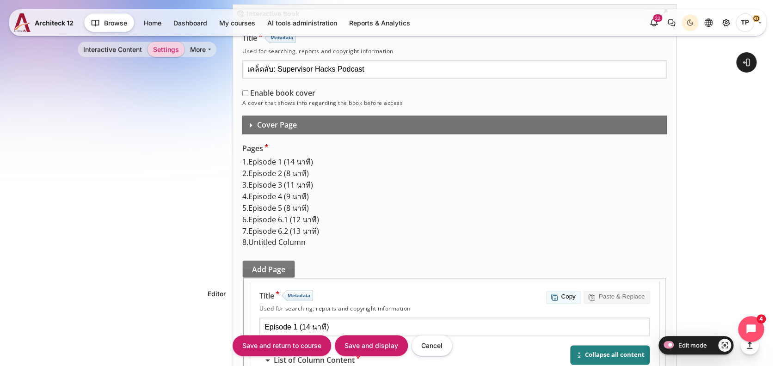
click at [279, 248] on span "Untitled Column" at bounding box center [276, 243] width 57 height 10
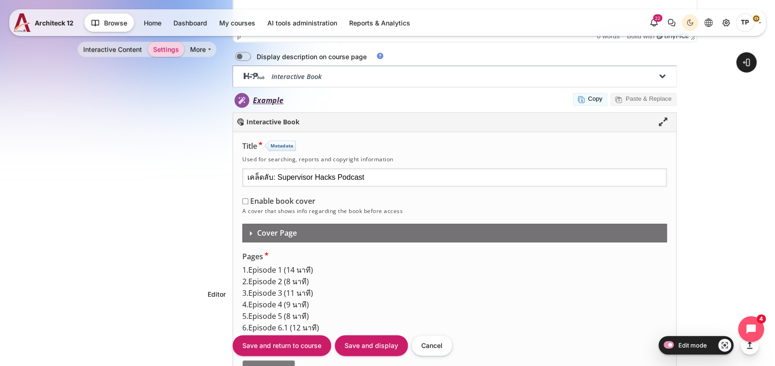
drag, startPoint x: 414, startPoint y: 279, endPoint x: 293, endPoint y: 268, distance: 121.3
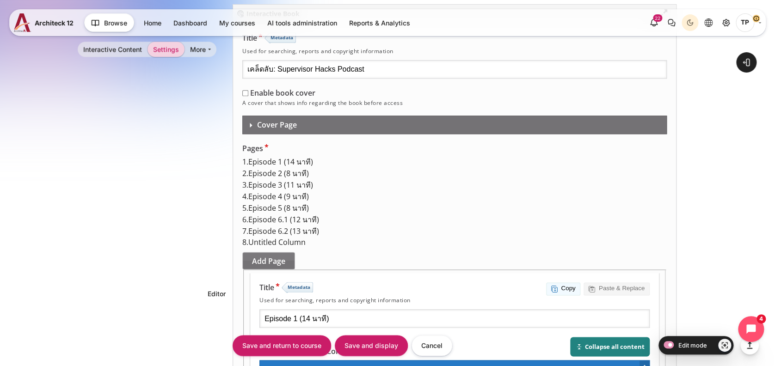
click at [294, 248] on span "Untitled Column" at bounding box center [276, 243] width 57 height 10
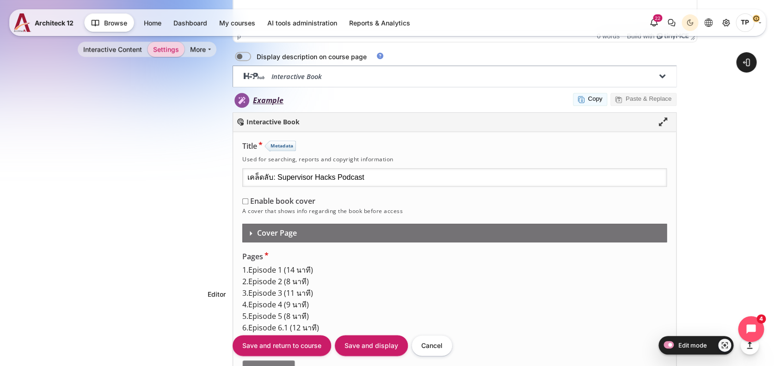
drag, startPoint x: 427, startPoint y: 277, endPoint x: 348, endPoint y: 274, distance: 78.2
paste input "Episode 6.2 (13 นาที)"
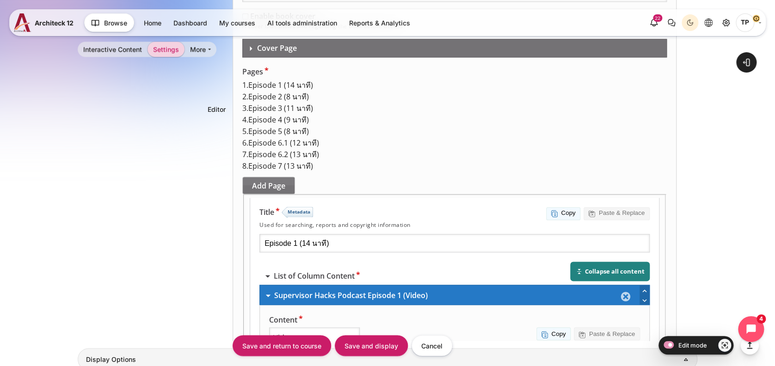
type input "Episode 6.3 (12 นาที)"
select select "H5P.Video 1.6"
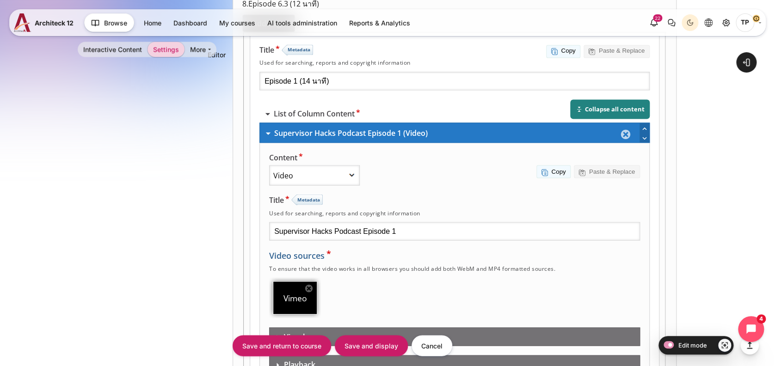
scroll to position [633, 0]
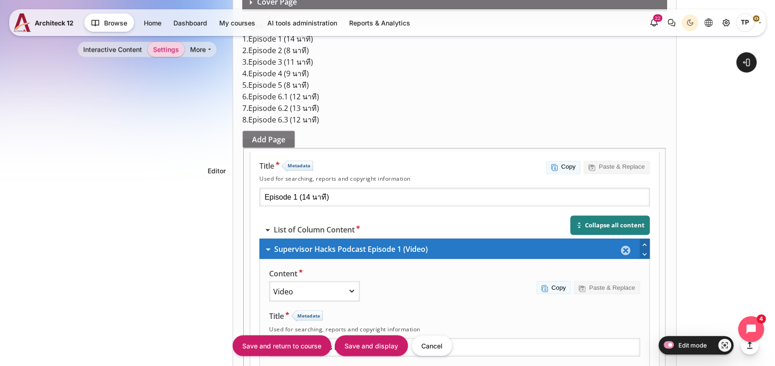
paste input "https://vimeo.com/803829483/44411b4924?share=copy"
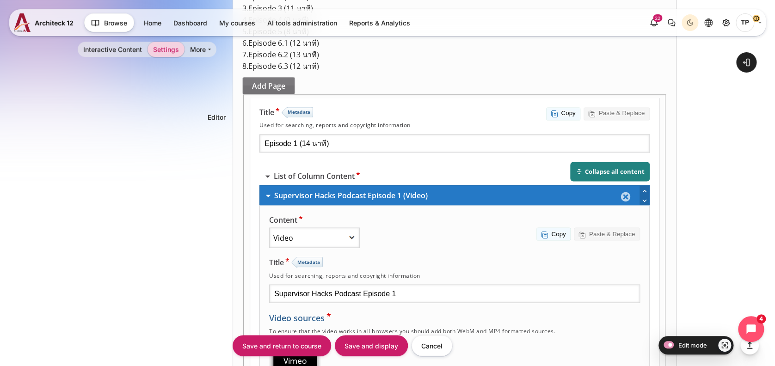
scroll to position [818, 0]
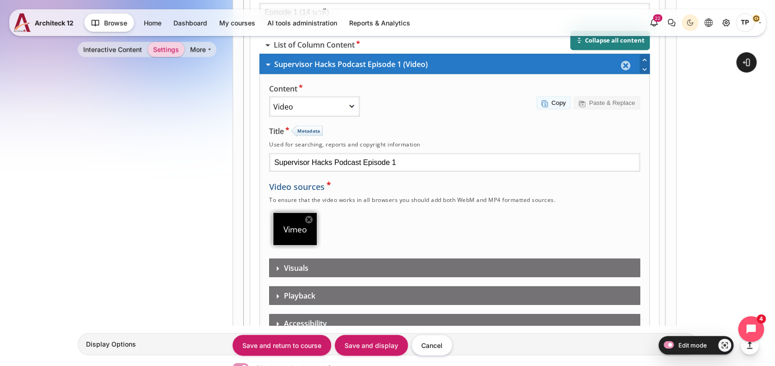
type input "https://vimeo.com/803829483/44411b4924?share=copy"
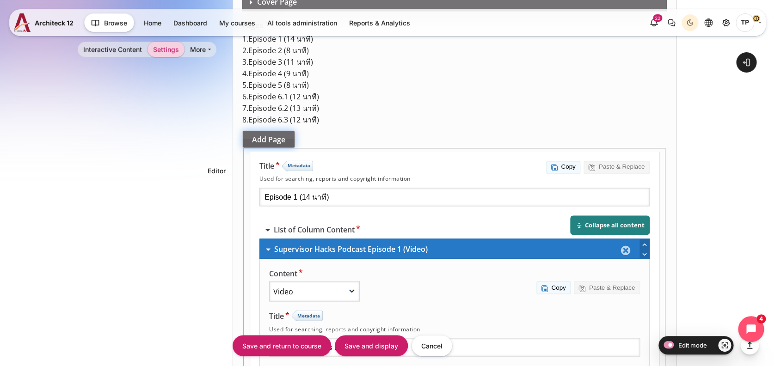
click at [289, 149] on div "Add Page" at bounding box center [268, 140] width 53 height 18
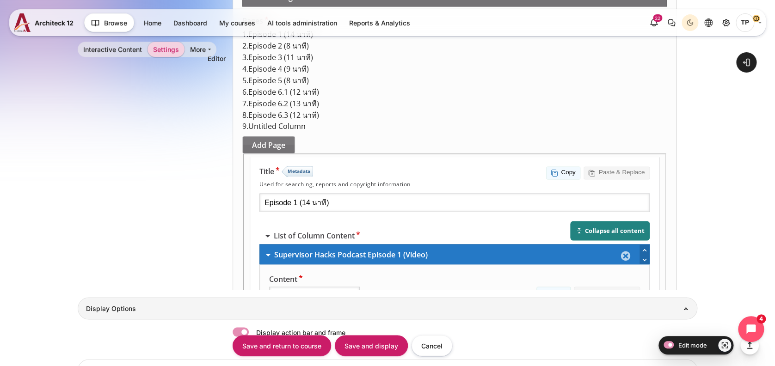
scroll to position [648, 0]
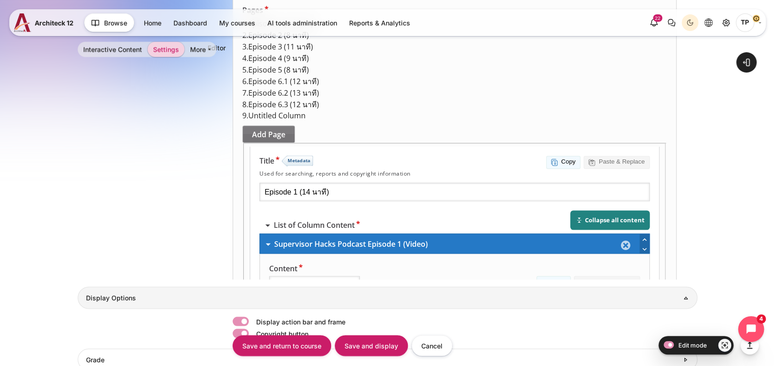
select select "H5P.Video 1.6"
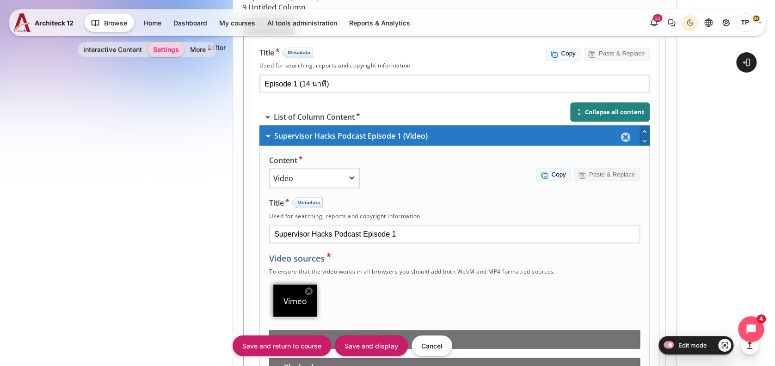
paste input "https://vimeo.com/803830614/16325d9fe4?share=copy"
type input "https://vimeo.com/803830614/16325d9fe4?share=copy"
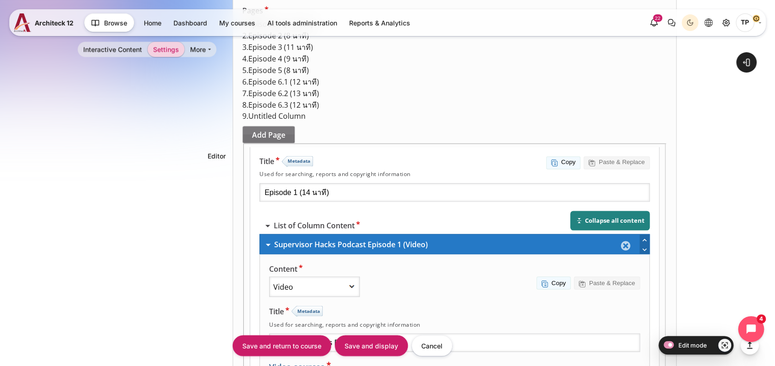
scroll to position [571, 0]
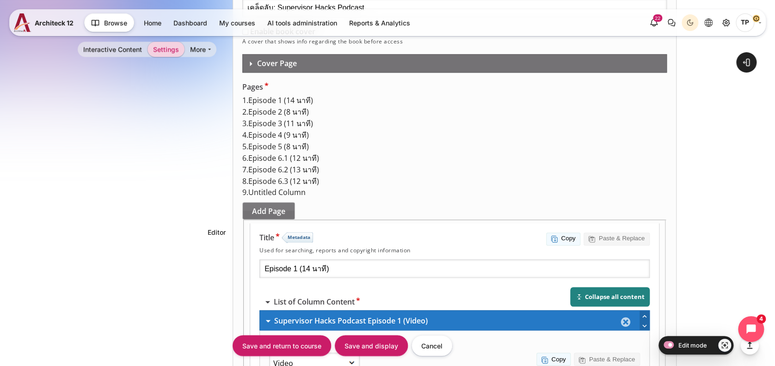
click at [269, 187] on span "Episode 6.3 (12 นาที)" at bounding box center [283, 182] width 71 height 10
drag, startPoint x: 444, startPoint y: 98, endPoint x: 280, endPoint y: 98, distance: 163.8
click at [287, 198] on span "Untitled Column" at bounding box center [276, 193] width 57 height 10
drag, startPoint x: 410, startPoint y: 107, endPoint x: 244, endPoint y: 100, distance: 166.2
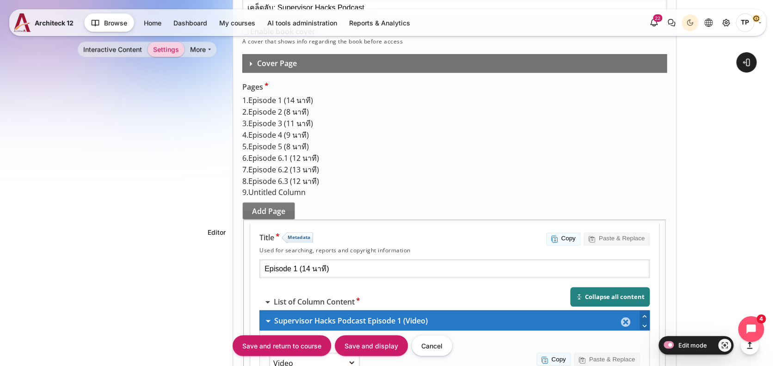
paste input "Episode 6.3 (12 นาที)"
type input "Episode 7 (15 นาที)"
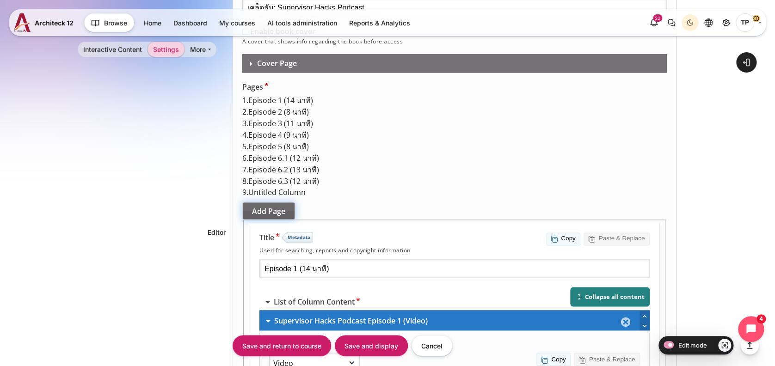
click at [283, 220] on div "Add Page" at bounding box center [268, 212] width 53 height 18
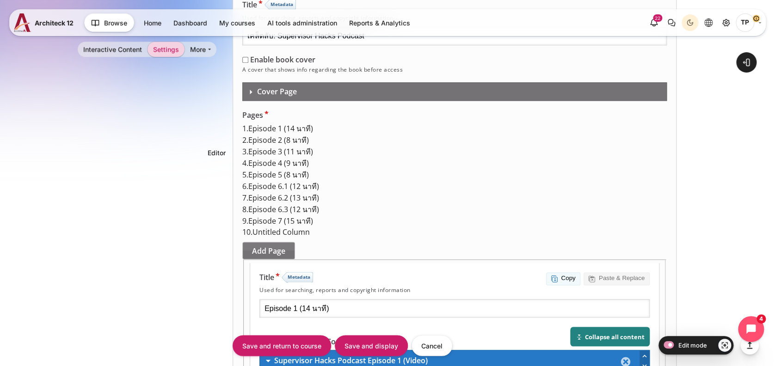
scroll to position [587, 0]
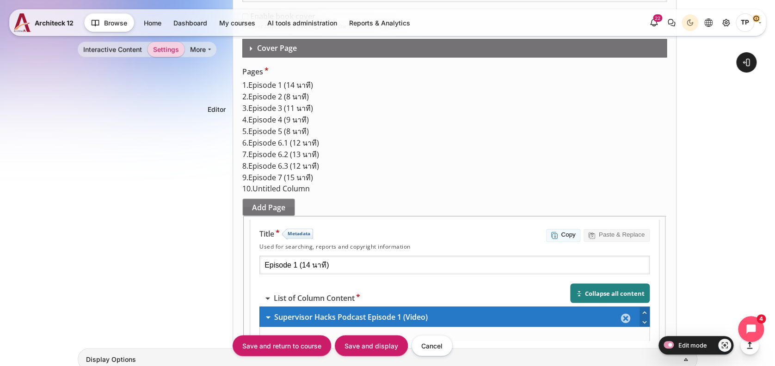
drag, startPoint x: 432, startPoint y: 91, endPoint x: 390, endPoint y: 93, distance: 42.2
paste input "Episode 6.3 (12 นาที)"
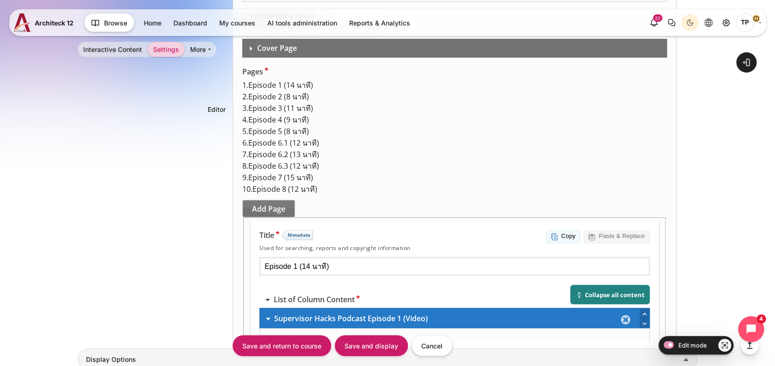
type input "Episode 8 (14 นาที)"
select select "H5P.Video 1.6"
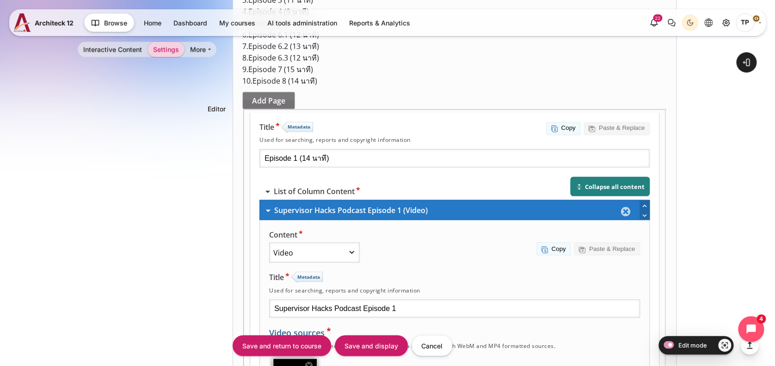
paste input "https://vimeo.com/803831739/73d5958efd?share=copy"
type input "https://vimeo.com/803831739/73d5958efd?share=copy"
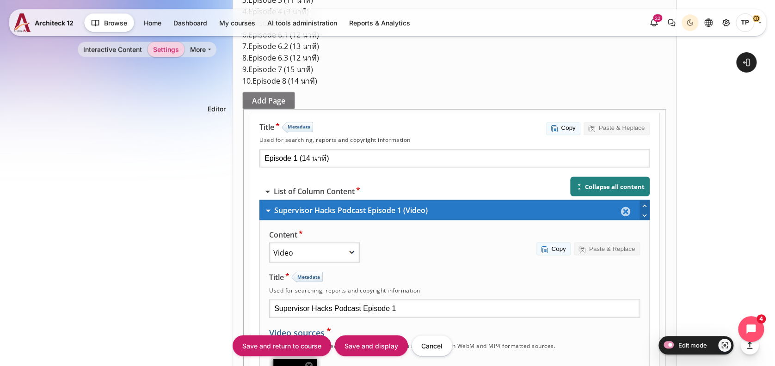
click at [289, 110] on div "Add Page" at bounding box center [268, 101] width 53 height 18
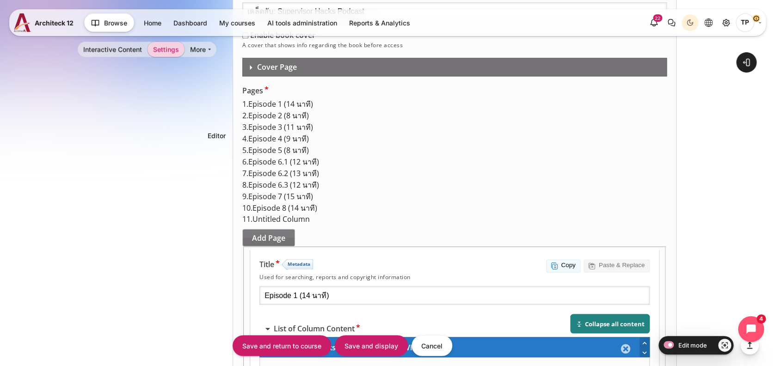
scroll to position [525, 0]
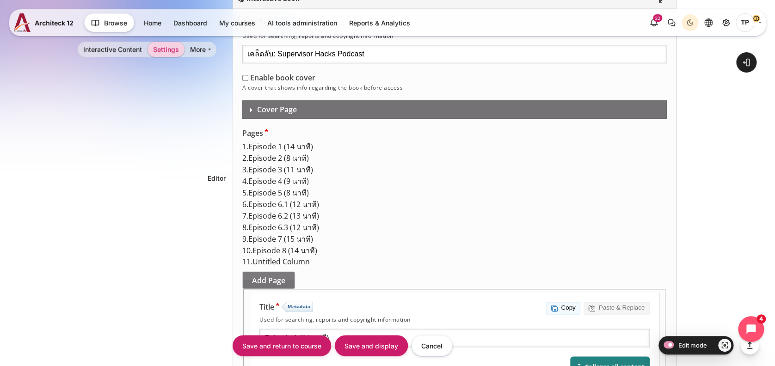
drag, startPoint x: 407, startPoint y: 154, endPoint x: 356, endPoint y: 154, distance: 50.9
paste input "https://vimeo.com/803831739/73d5958efd?share=copy"
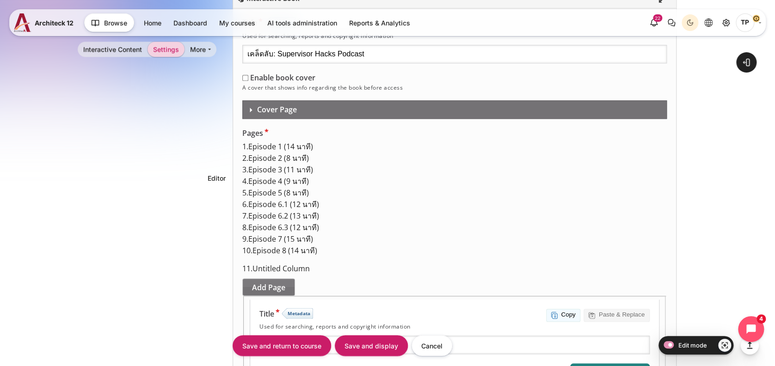
click at [275, 256] on span "Episode 8 (14 นาที)" at bounding box center [284, 251] width 65 height 10
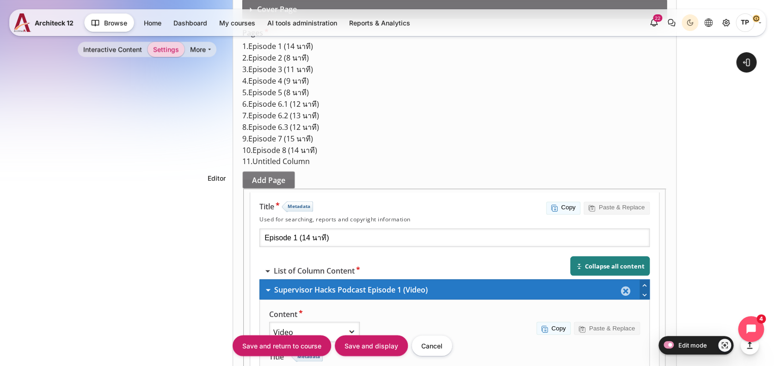
drag, startPoint x: 382, startPoint y: 51, endPoint x: 105, endPoint y: 50, distance: 276.7
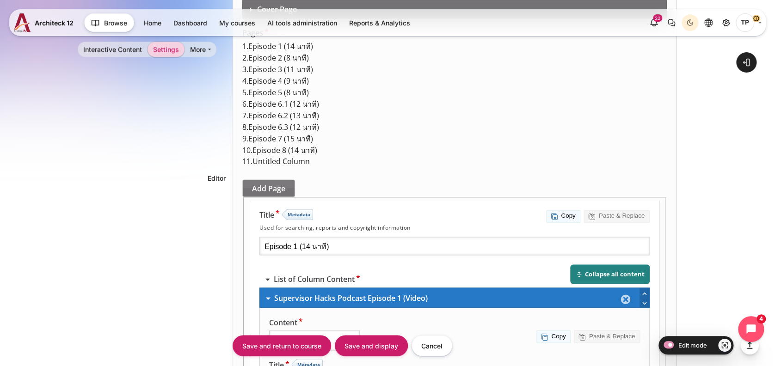
click at [268, 167] on span "Untitled Column" at bounding box center [280, 162] width 57 height 10
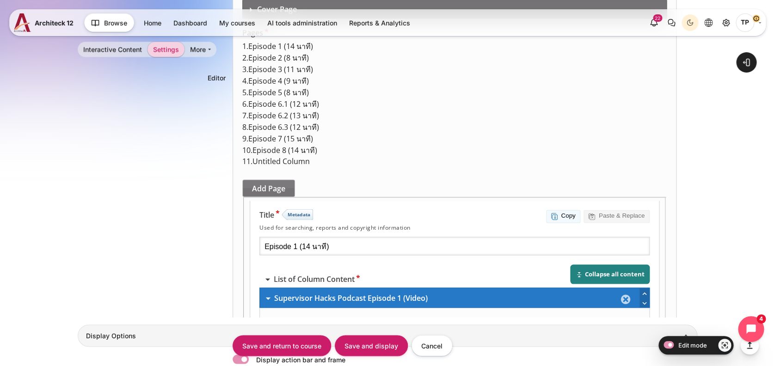
scroll to position [525, 0]
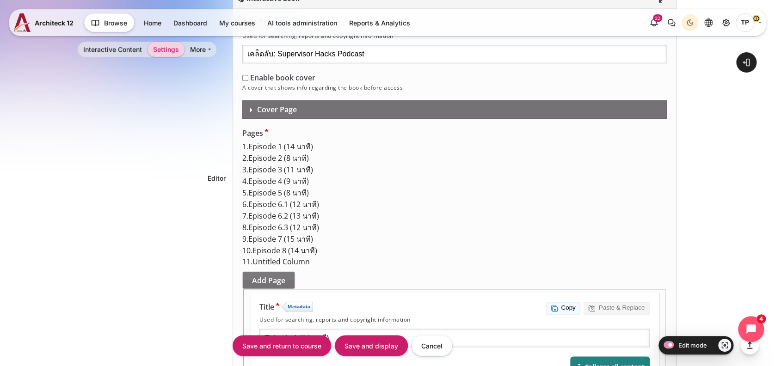
drag, startPoint x: 414, startPoint y: 154, endPoint x: 267, endPoint y: 127, distance: 149.0
paste input "Episode 8 (14 นาที)"
type input "Episode 9 (14 นาที)"
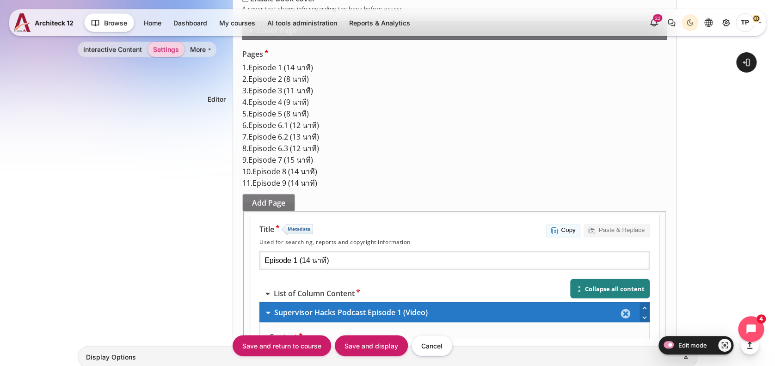
scroll to position [648, 0]
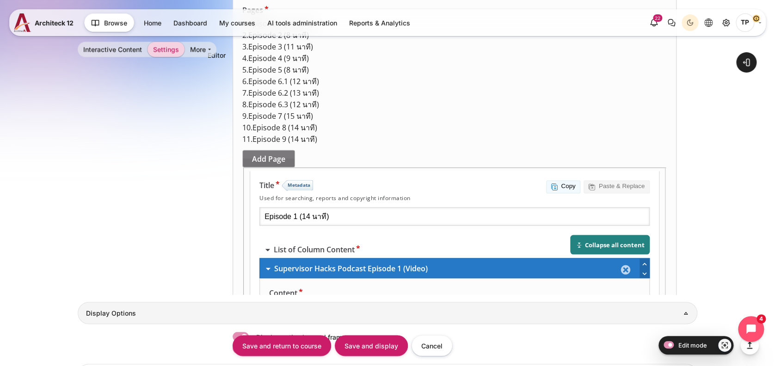
select select "H5P.Video 1.6"
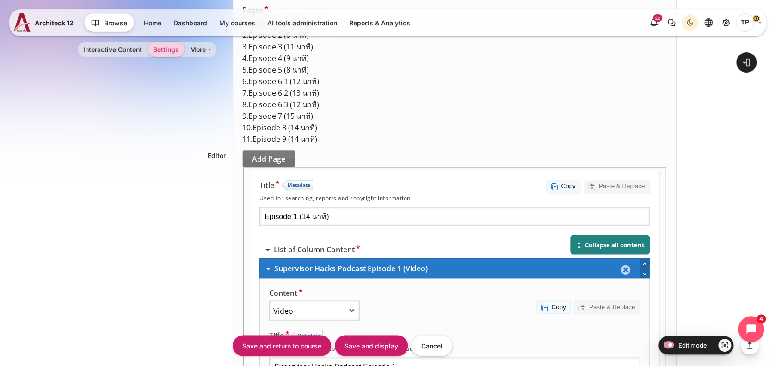
scroll to position [749, 0]
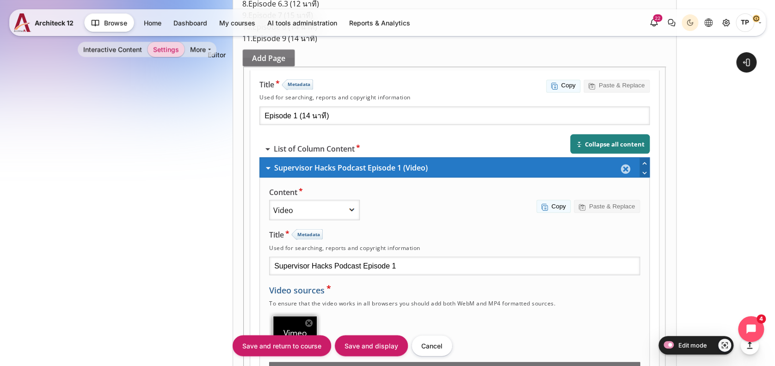
paste input "https://vimeo.com/803833007/759a7a47c2?share=copy"
type input "https://vimeo.com/803833007/759a7a47c2?share=copy"
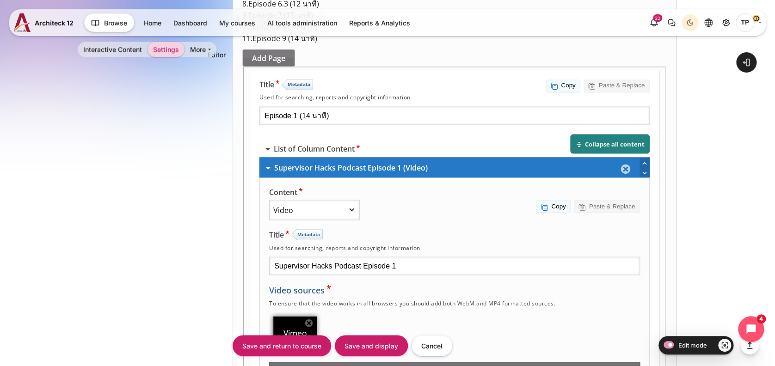
scroll to position [0, 0]
click at [291, 67] on div "Add Page" at bounding box center [268, 59] width 53 height 18
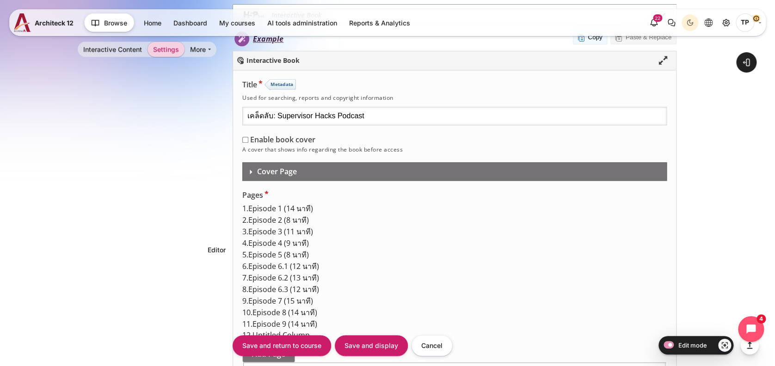
drag, startPoint x: 421, startPoint y: 209, endPoint x: 186, endPoint y: 204, distance: 235.5
type input "ฎ"
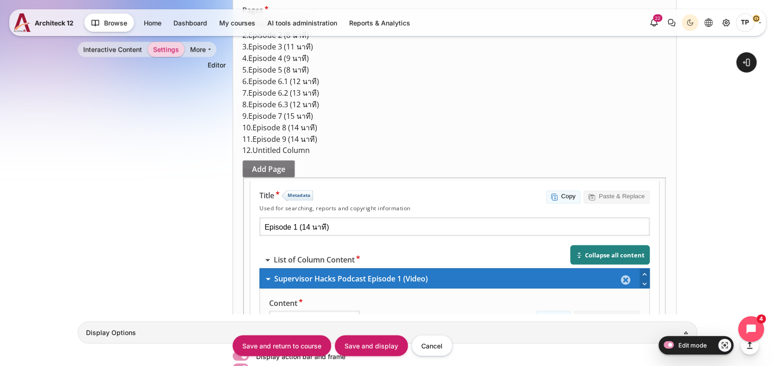
click at [285, 145] on span "Episode 9 (14 นาที)" at bounding box center [284, 140] width 65 height 10
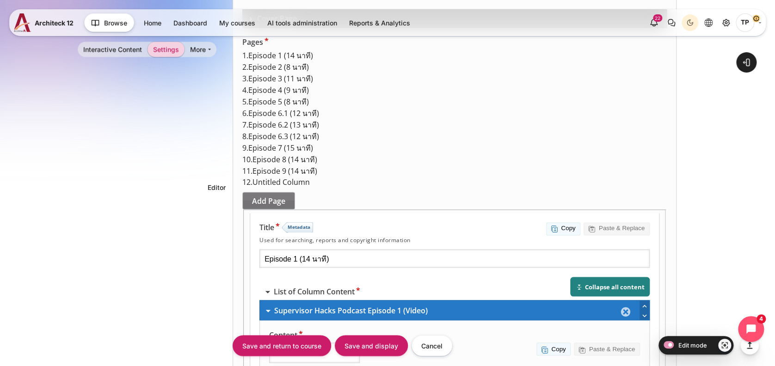
scroll to position [616, 0]
drag, startPoint x: 428, startPoint y: 60, endPoint x: 288, endPoint y: 48, distance: 140.7
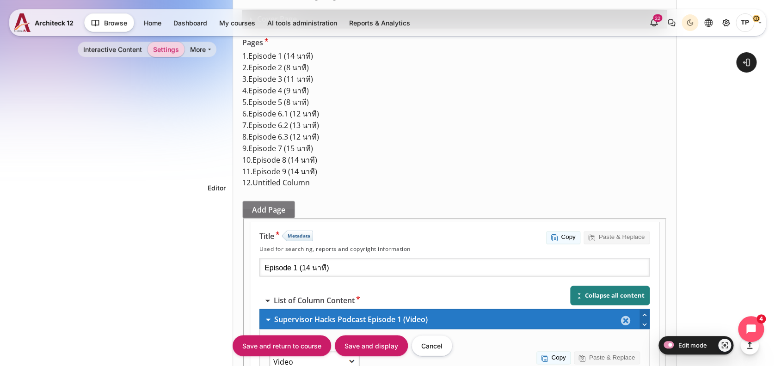
click at [288, 188] on span "Untitled Column" at bounding box center [280, 183] width 57 height 10
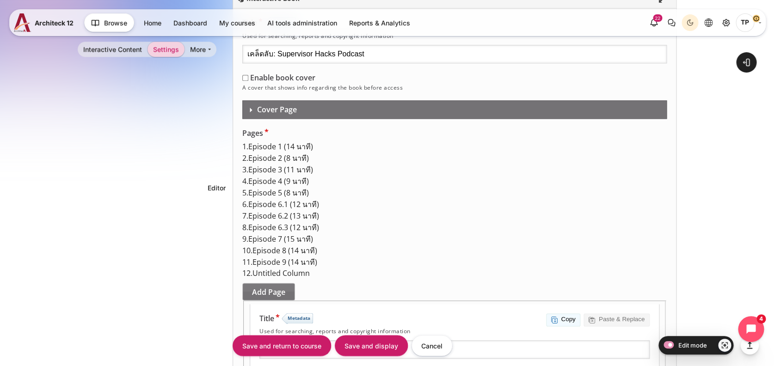
paste input "Episode 9 (14 นาที)"
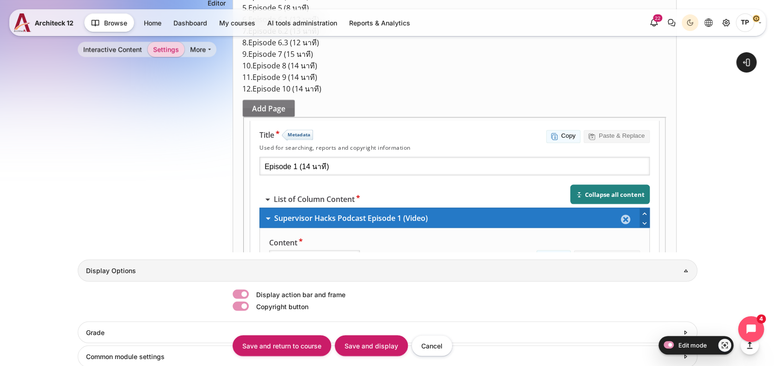
type input "Episode 10 (17 นาที)"
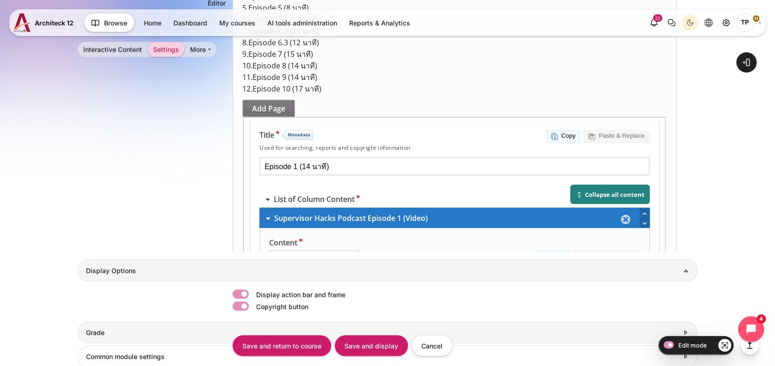
select select "H5P.Video 1.6"
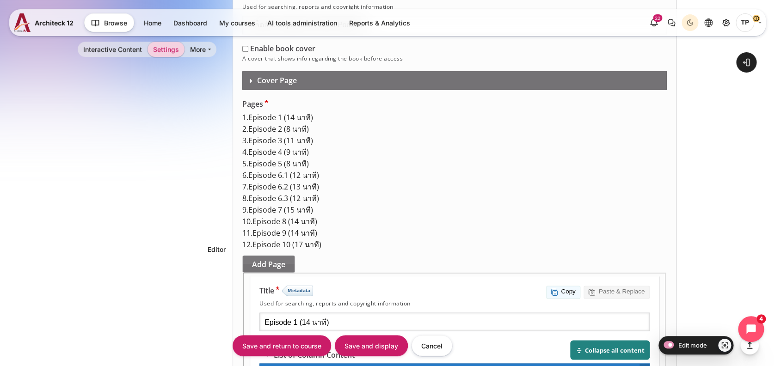
scroll to position [739, 0]
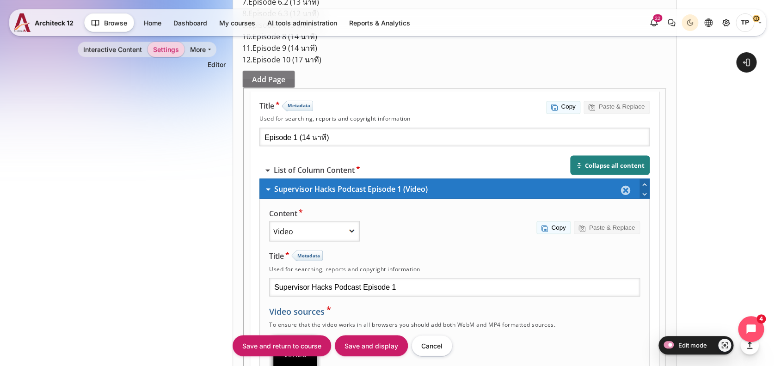
paste input "https://vimeo.com/803834198/25a8548534?share=copy"
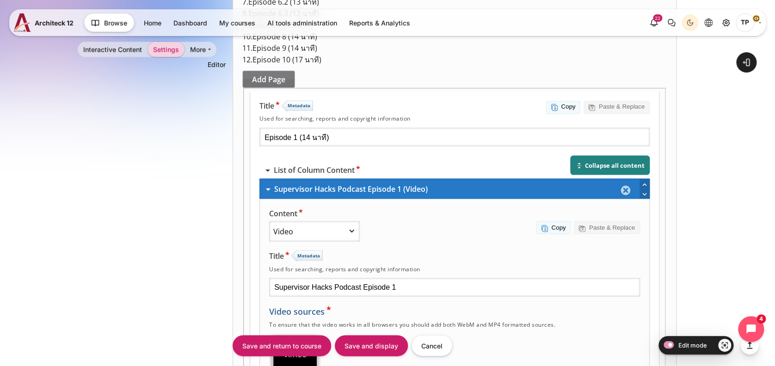
type input "https://vimeo.com/803834198/25a8548534?share=copy"
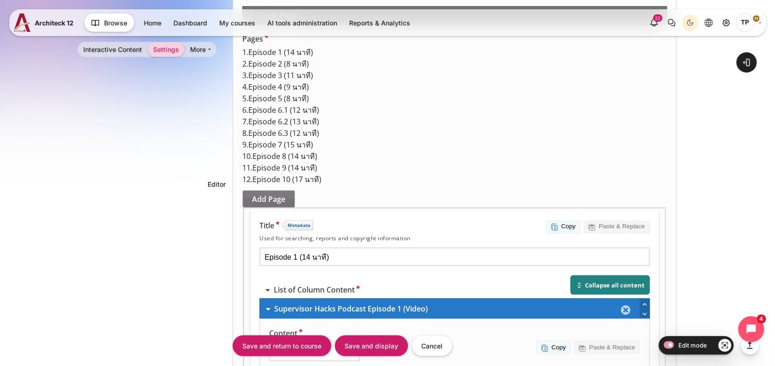
scroll to position [554, 0]
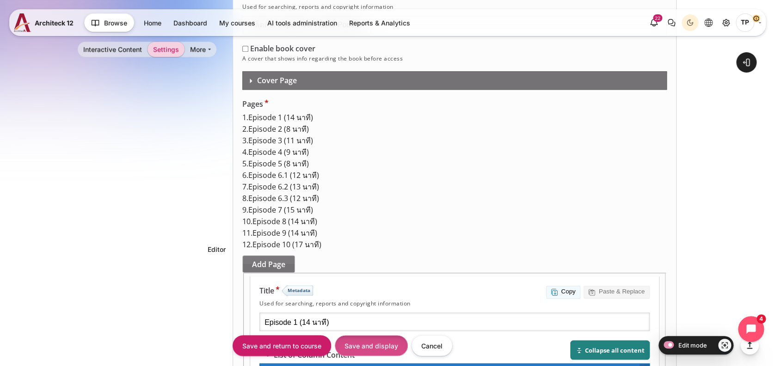
click at [378, 345] on input "Save and display" at bounding box center [371, 345] width 73 height 21
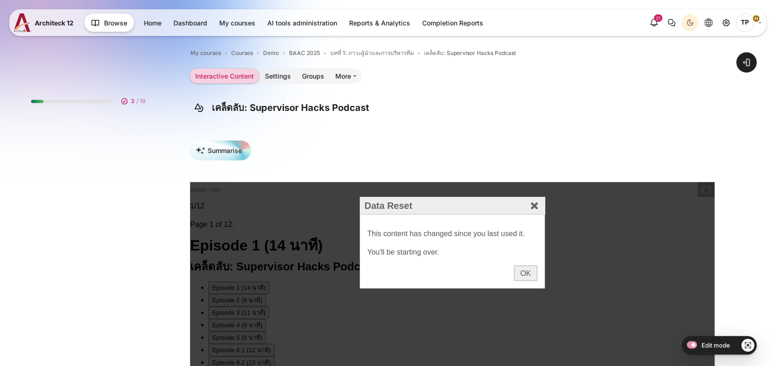
scroll to position [278, 0]
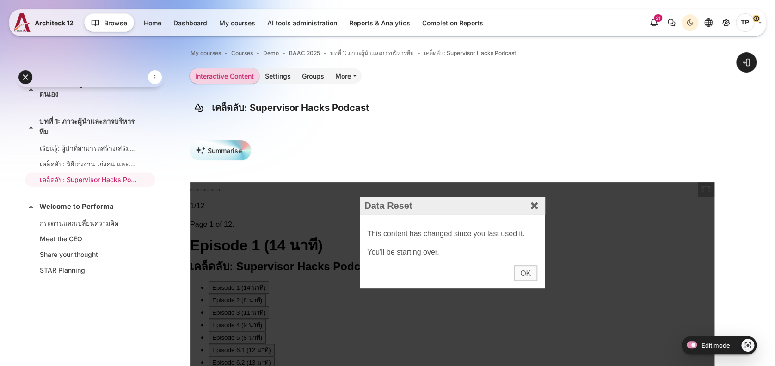
click at [522, 274] on div "OK" at bounding box center [526, 274] width 24 height 16
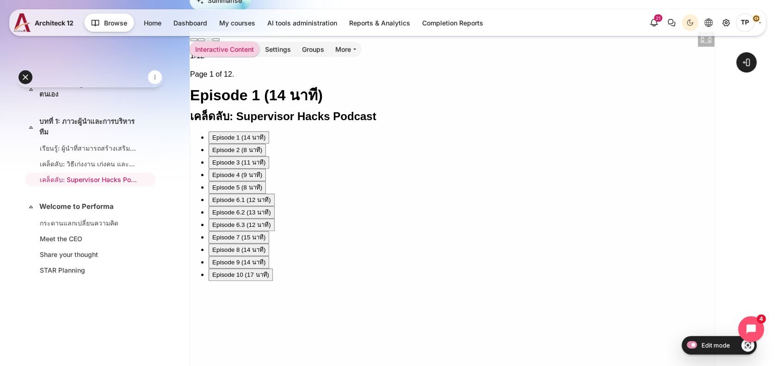
scroll to position [123, 0]
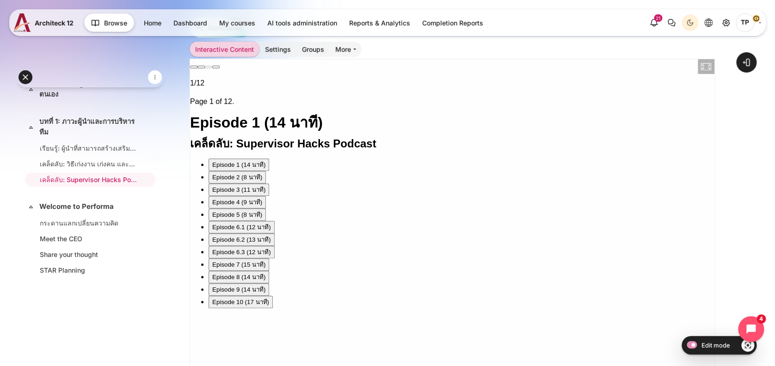
click at [219, 173] on div "Episode 2 (8 นาที)" at bounding box center [237, 178] width 50 height 10
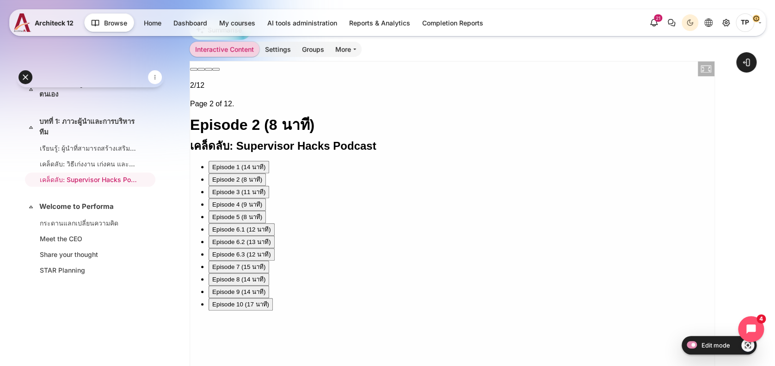
click at [242, 187] on div "Episode 3 (11 นาที)" at bounding box center [238, 192] width 53 height 10
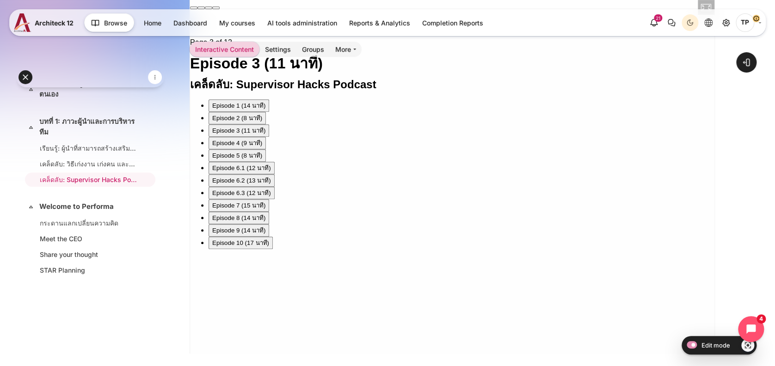
click at [217, 139] on div "Episode 4 (9 นาที)" at bounding box center [237, 144] width 50 height 10
click at [218, 151] on div "Episode 5 (8 นาที)" at bounding box center [237, 156] width 50 height 10
click at [217, 171] on div "Episode 6.1 (12 นาที)" at bounding box center [241, 169] width 59 height 10
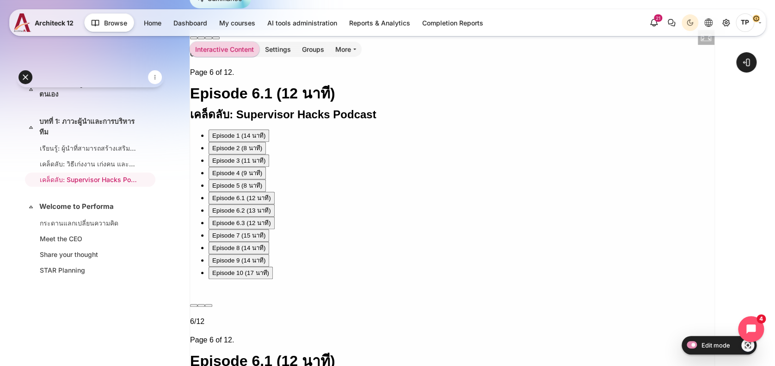
scroll to position [182, 0]
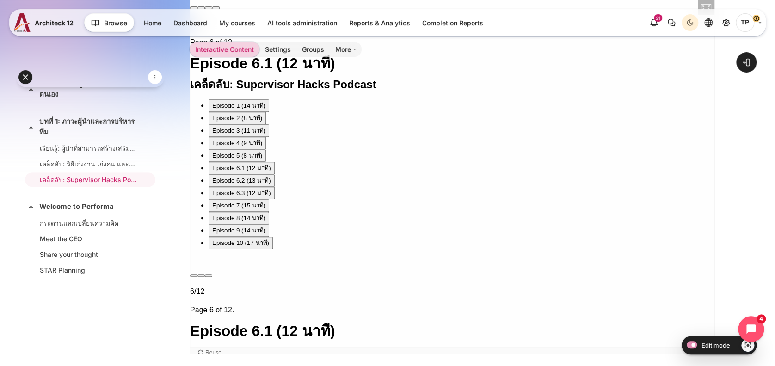
click at [228, 187] on button "Episode 6.2 (13 นาที)" at bounding box center [242, 181] width 66 height 12
click at [229, 198] on div "Episode 6.3 (12 นาที)" at bounding box center [241, 194] width 59 height 10
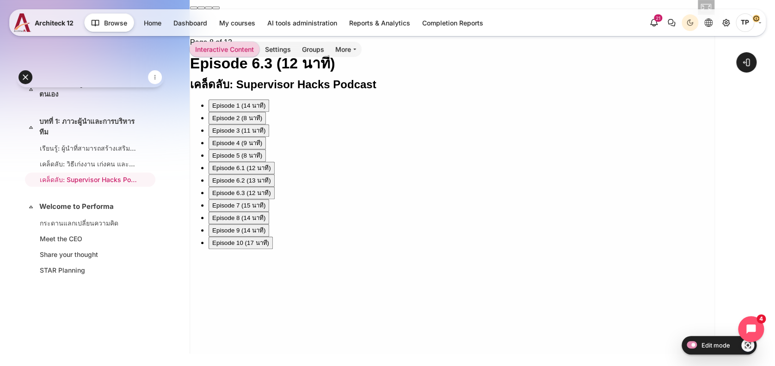
scroll to position [121, 0]
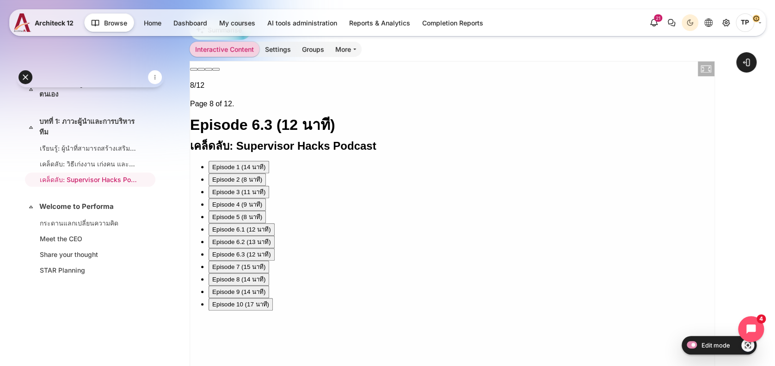
click at [218, 272] on div "Episode 7 (15 นาที)" at bounding box center [238, 267] width 53 height 10
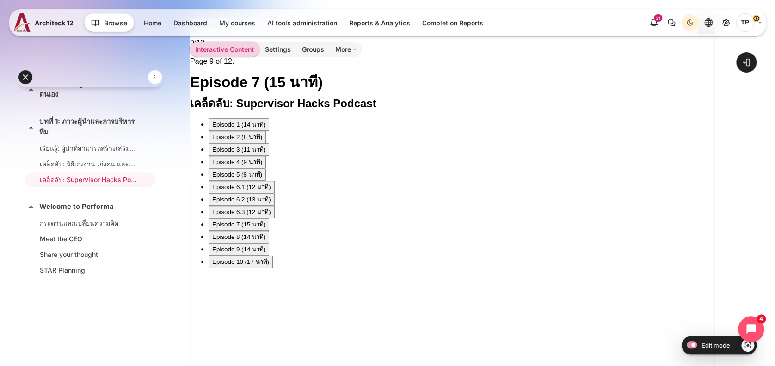
scroll to position [182, 0]
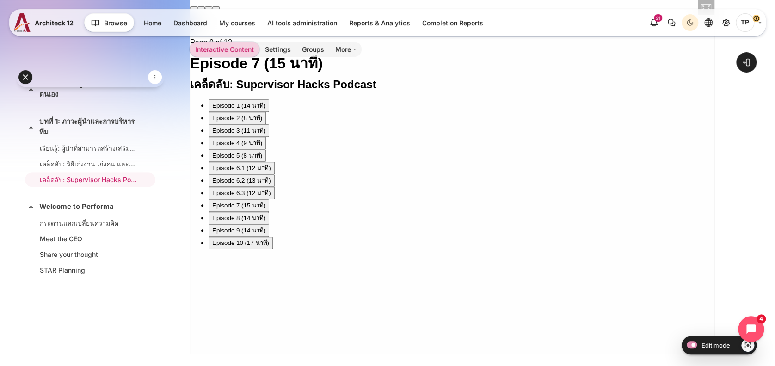
click at [220, 223] on div "Episode 8 (14 นาที)" at bounding box center [238, 219] width 53 height 10
click at [218, 236] on div "Episode 9 (14 นาที)" at bounding box center [238, 231] width 53 height 10
click at [222, 248] on div "Episode 10 (17 นาที)" at bounding box center [240, 244] width 57 height 10
click at [244, 175] on button "Episode 6.1 (12 นาที)" at bounding box center [242, 168] width 66 height 12
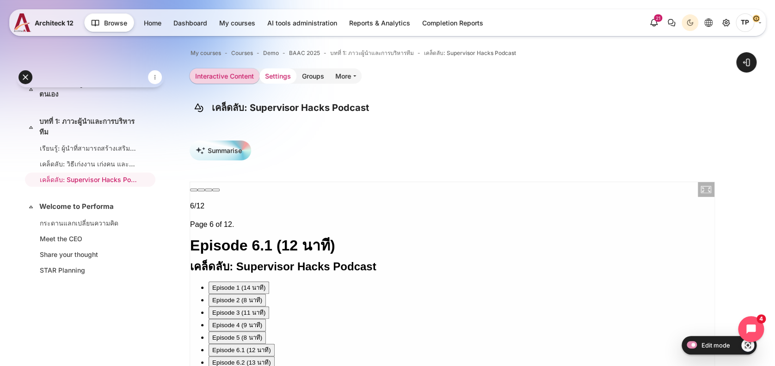
click at [264, 81] on link "Settings" at bounding box center [278, 75] width 37 height 15
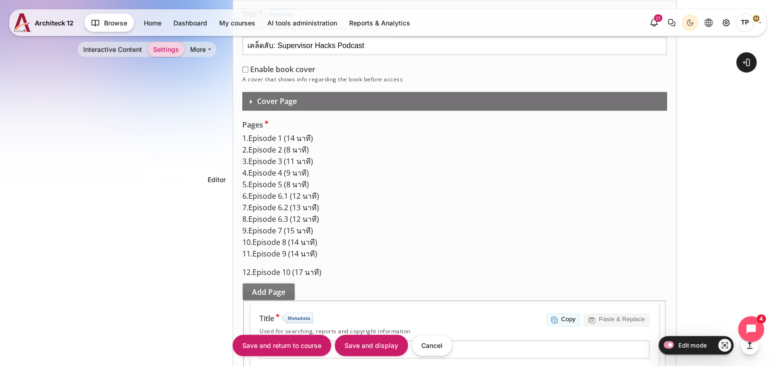
click at [279, 259] on span "Episode 9 (14 นาที)" at bounding box center [284, 254] width 65 height 10
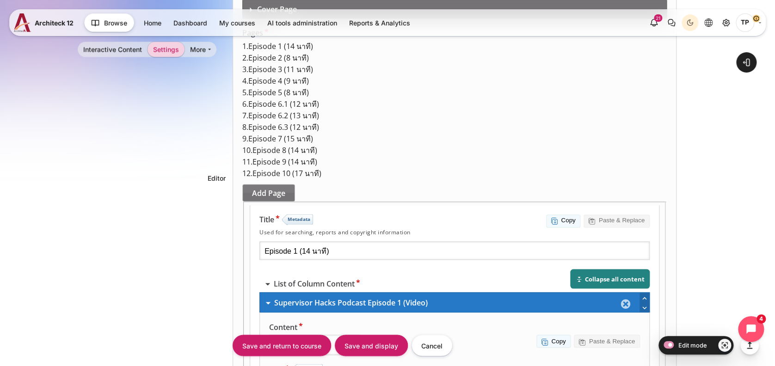
click at [282, 110] on span "Episode 6.1 (12 นาที)" at bounding box center [283, 104] width 71 height 10
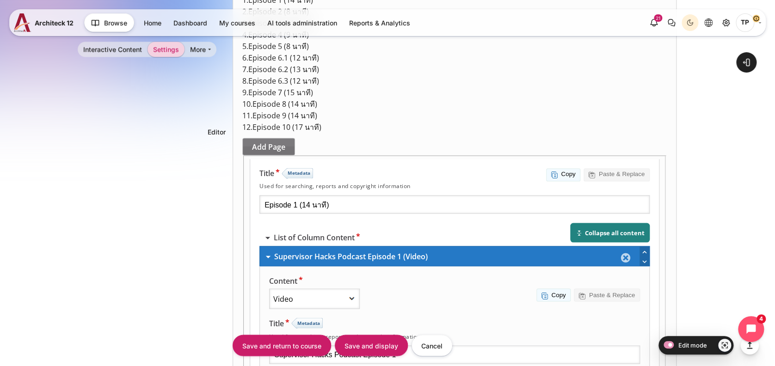
scroll to position [749, 0]
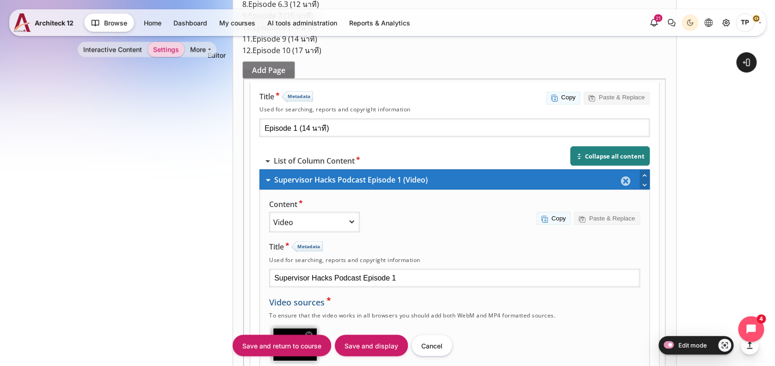
paste input "[URL][DOMAIN_NAME]"
type input "[URL][DOMAIN_NAME]"
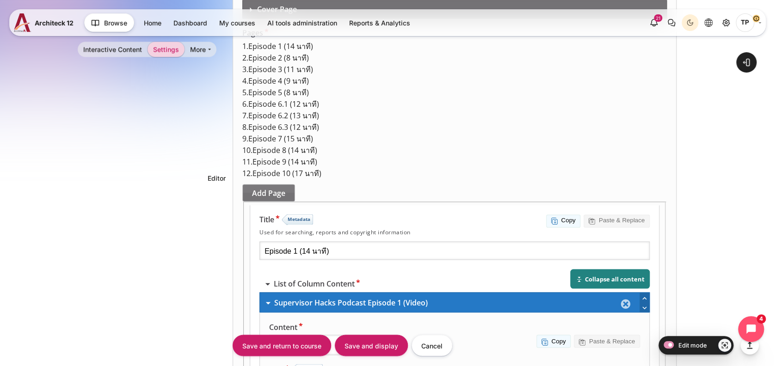
click at [282, 121] on span "Episode 6.2 (13 นาที)" at bounding box center [283, 116] width 71 height 10
drag, startPoint x: 384, startPoint y: 276, endPoint x: 465, endPoint y: 218, distance: 100.3
paste input "[URL][DOMAIN_NAME]"
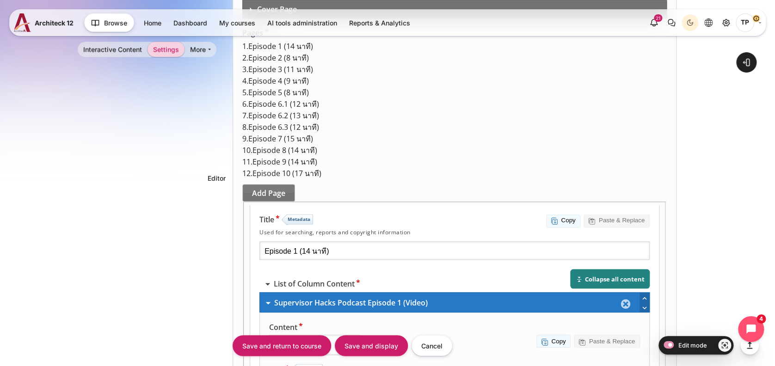
scroll to position [0, 56]
type input "[URL][DOMAIN_NAME]"
click at [369, 343] on input "Save and display" at bounding box center [371, 345] width 73 height 21
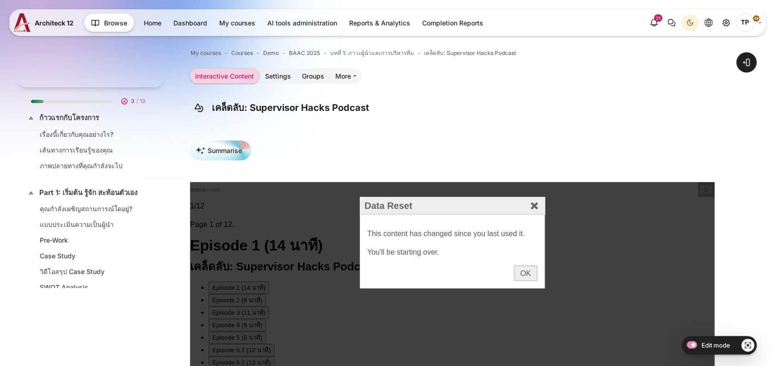
scroll to position [278, 0]
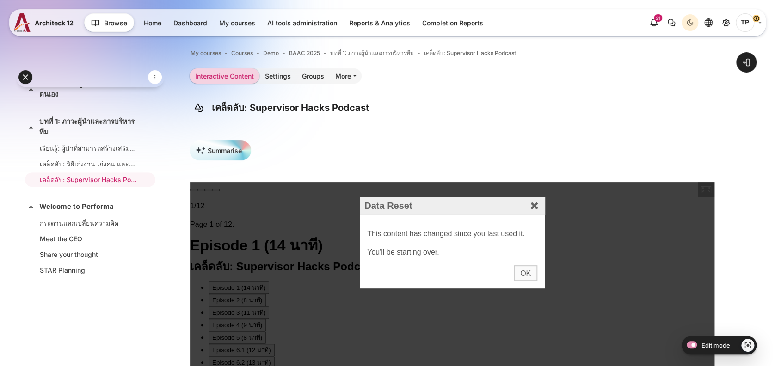
click at [529, 273] on div "OK" at bounding box center [526, 274] width 24 height 16
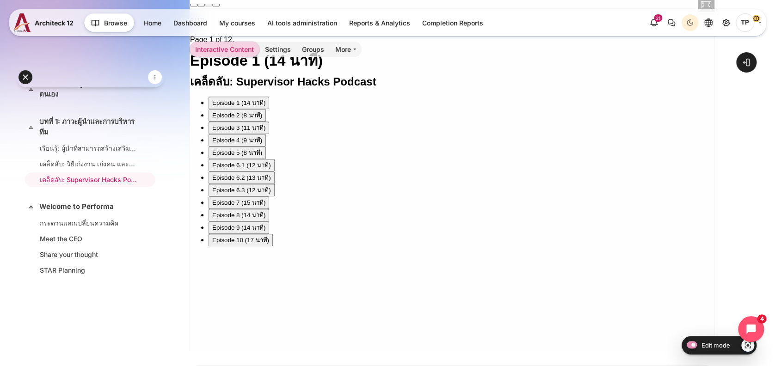
click at [250, 172] on button "Episode 6.1 (12 นาที)" at bounding box center [242, 166] width 66 height 12
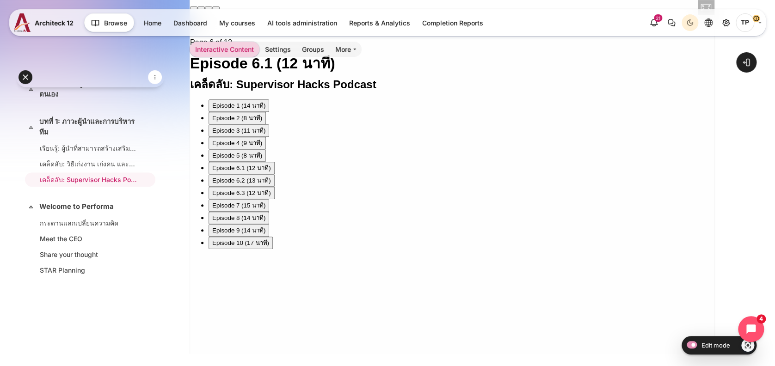
click at [237, 186] on div "Episode 6.2 (13 นาที)" at bounding box center [241, 181] width 59 height 10
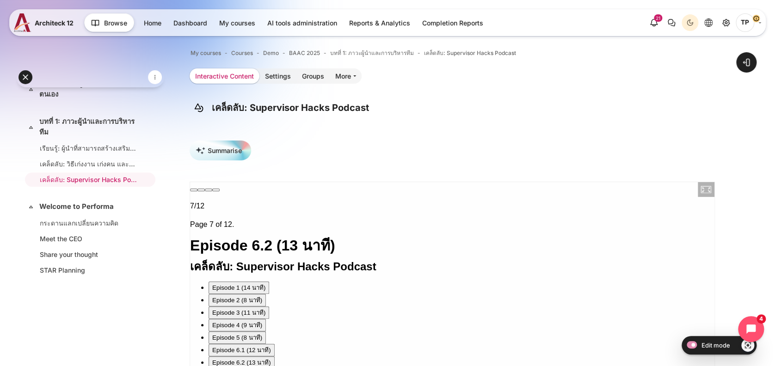
click at [257, 77] on link "Interactive Content" at bounding box center [225, 75] width 70 height 15
click at [279, 76] on link "Settings" at bounding box center [278, 75] width 37 height 15
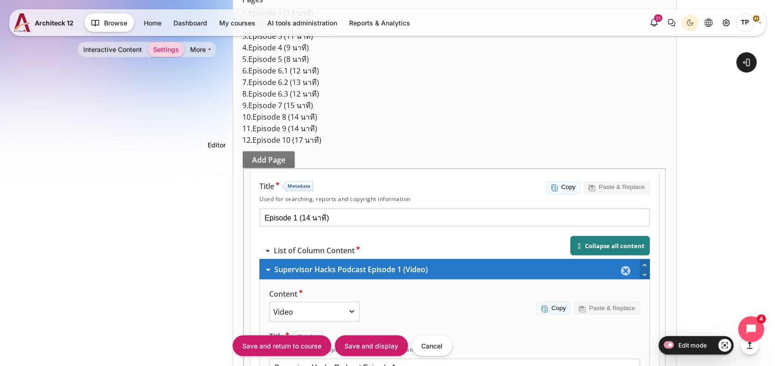
scroll to position [607, 0]
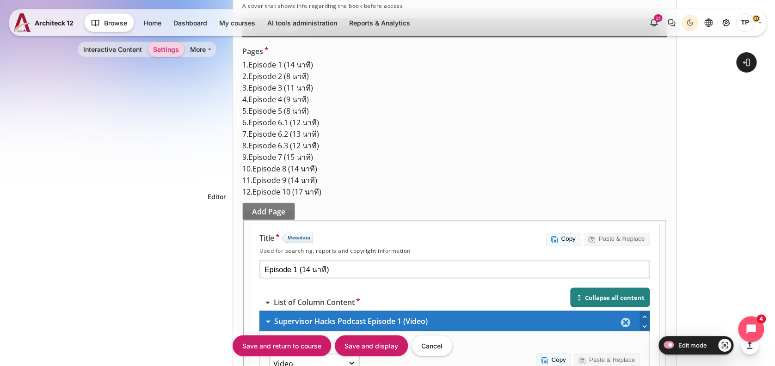
click at [291, 128] on span "Episode 6.1 (12 นาที)" at bounding box center [283, 123] width 71 height 10
click at [285, 140] on span "Episode 6.2 (13 นาที)" at bounding box center [283, 135] width 71 height 10
click at [284, 141] on div "7 . Episode 6.2 (13 นาที)" at bounding box center [454, 135] width 425 height 12
click at [282, 151] on span "Episode 6.3 (12 นาที)" at bounding box center [283, 146] width 71 height 10
click at [292, 140] on span "Episode 6.2 (13 นาที)" at bounding box center [283, 135] width 71 height 10
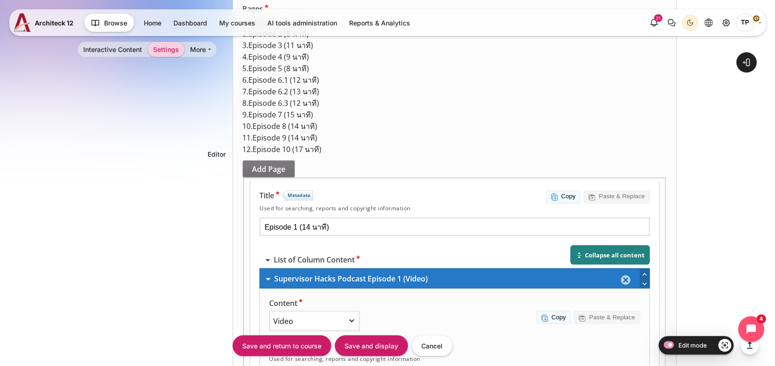
scroll to position [669, 0]
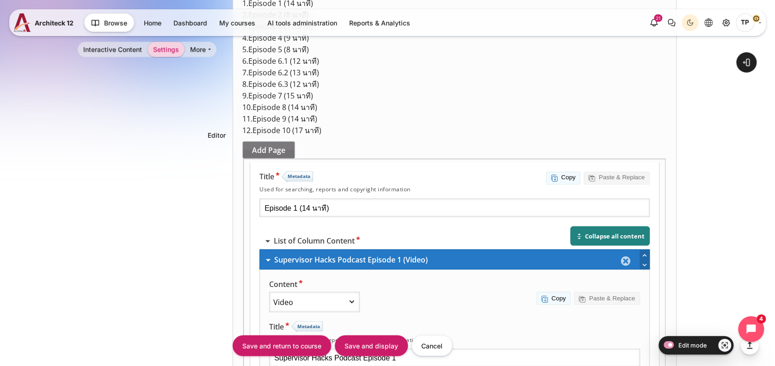
paste input "https://vimeo.com/803828451/cee57d1023?share=copy"
type input "https://vimeo.com/803828451/cee57d1023?share=copy"
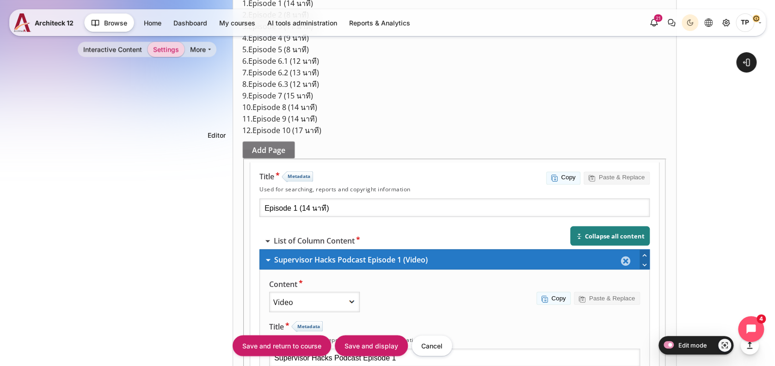
scroll to position [0, 0]
click at [586, 341] on div "Save and return to course Save and display Cancel" at bounding box center [465, 346] width 465 height 23
click at [569, 337] on div "Save and return to course Save and display Cancel" at bounding box center [465, 346] width 465 height 23
click at [573, 336] on div "Save and return to course Save and display Cancel" at bounding box center [465, 346] width 465 height 23
click at [592, 335] on div "Save and return to course Save and display Cancel" at bounding box center [465, 346] width 465 height 23
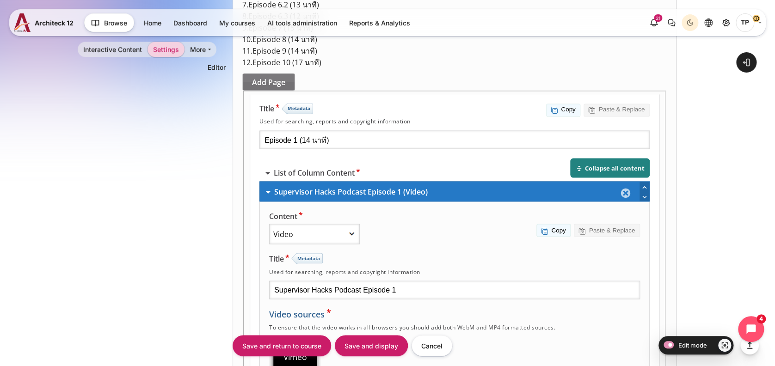
scroll to position [792, 0]
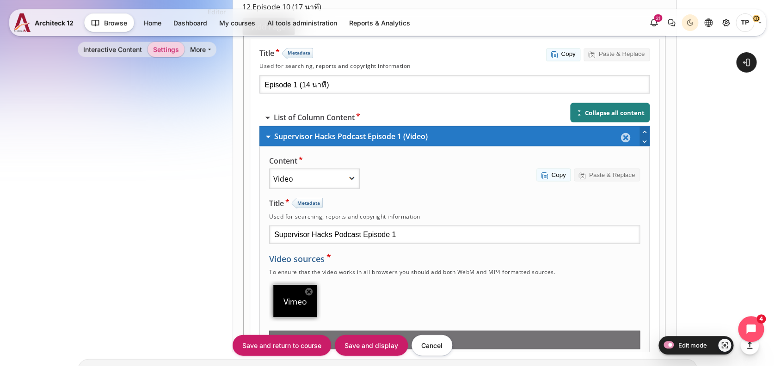
click at [367, 348] on input "Save and display" at bounding box center [371, 345] width 73 height 21
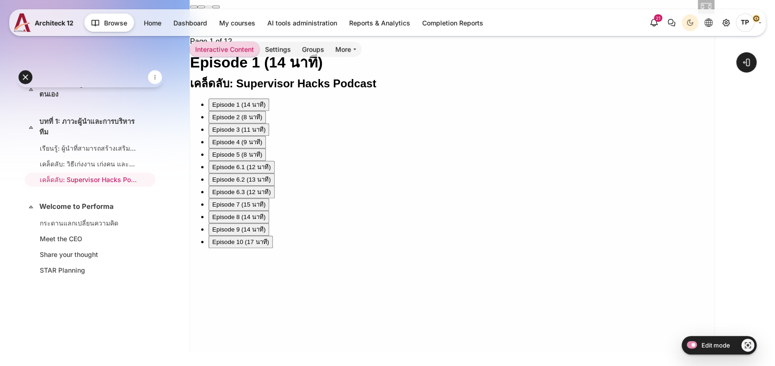
scroll to position [185, 0]
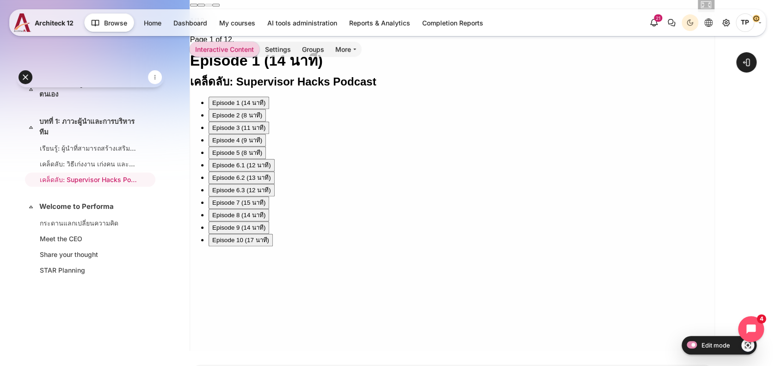
click at [237, 183] on div "Episode 6.2 (13 นาที)" at bounding box center [241, 179] width 59 height 10
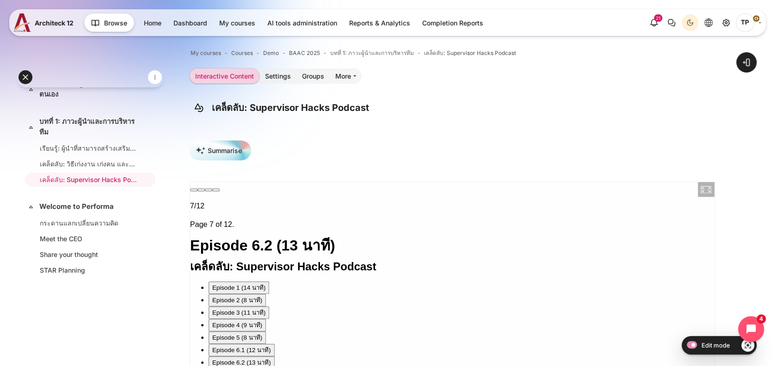
drag, startPoint x: 203, startPoint y: 240, endPoint x: 218, endPoint y: 200, distance: 42.8
click at [215, 261] on div "เคล็ดลับ: Supervisor Hacks Podcast Episode 1 (14 นาที) Episode 2 (8 นาที) Episo…" at bounding box center [452, 346] width 525 height 170
click at [282, 74] on link "Settings" at bounding box center [278, 75] width 37 height 15
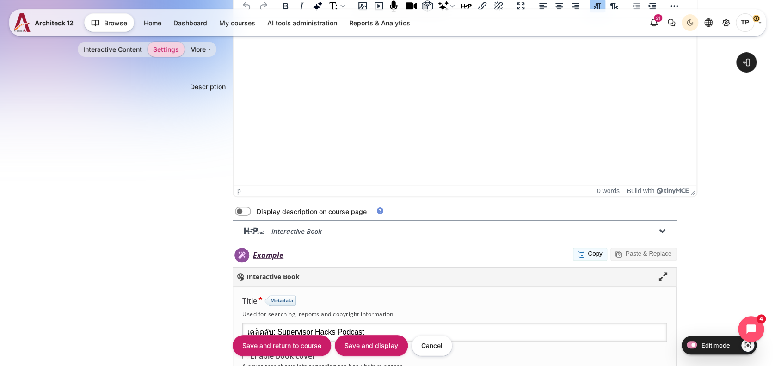
scroll to position [493, 0]
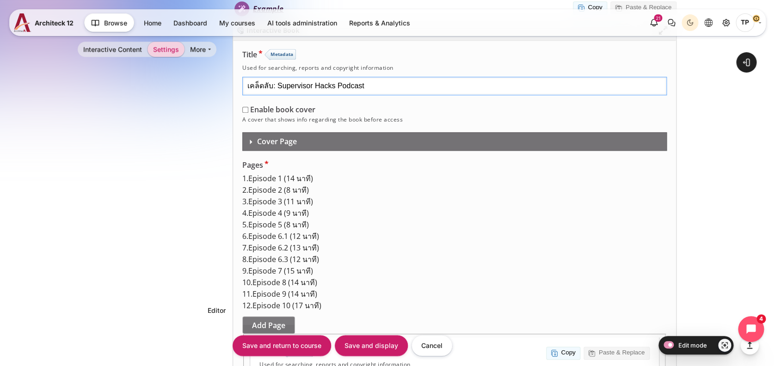
click at [421, 77] on input "เคล็ดลับ: Supervisor Hacks Podcast" at bounding box center [454, 86] width 425 height 19
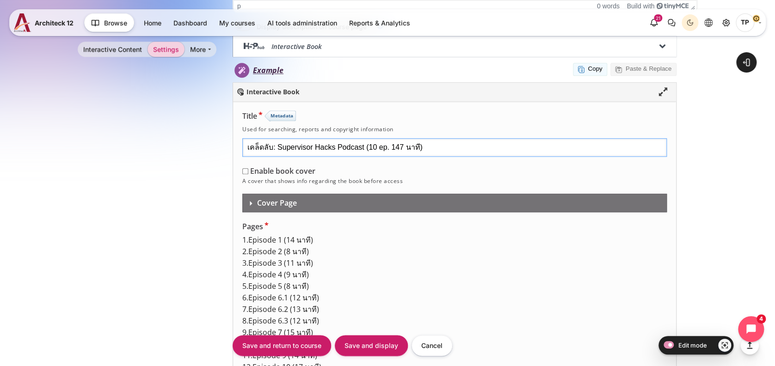
click at [391, 146] on input "เคล็ดลับ: Supervisor Hacks Podcast (10 ep. 147 นาที)" at bounding box center [454, 147] width 425 height 19
type input "เคล็ดลับ: Supervisor Hacks Podcast (147 นาที)"
drag, startPoint x: 355, startPoint y: 339, endPoint x: 133, endPoint y: 292, distance: 226.9
click at [355, 339] on input "Save and display" at bounding box center [371, 345] width 73 height 21
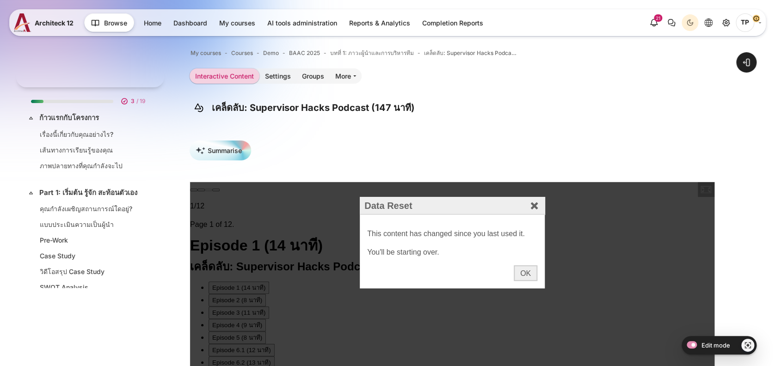
scroll to position [278, 0]
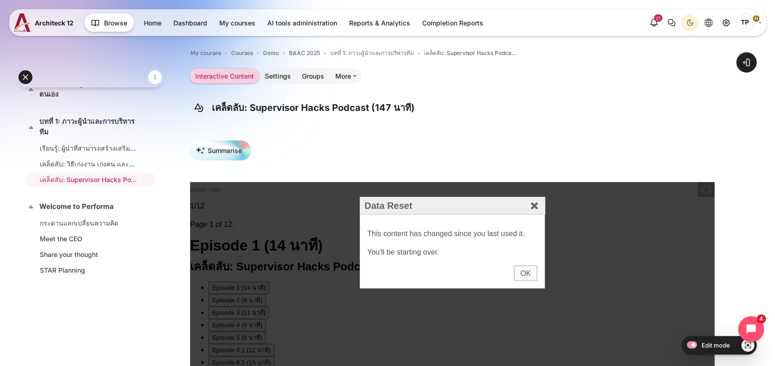
click at [527, 276] on div "OK" at bounding box center [526, 274] width 24 height 16
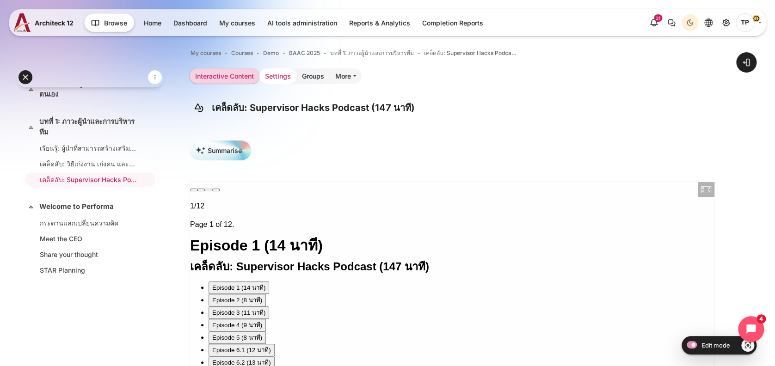
click at [281, 75] on link "Settings" at bounding box center [278, 75] width 37 height 15
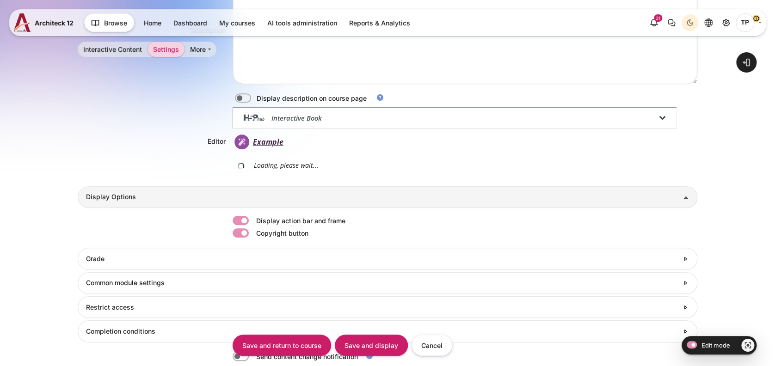
scroll to position [62, 0]
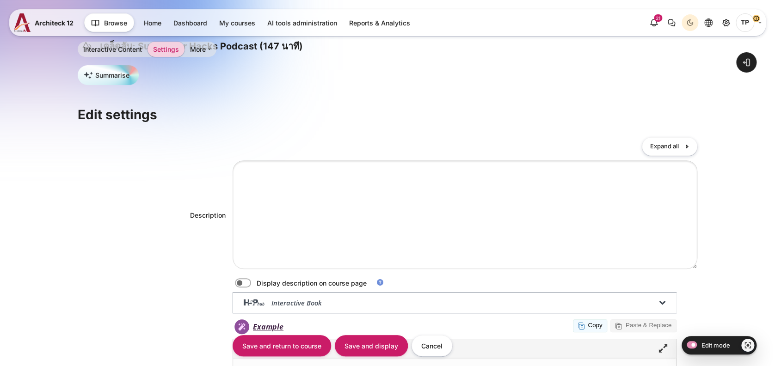
click at [266, 198] on div "Content" at bounding box center [465, 215] width 465 height 108
click at [274, 180] on div "Content" at bounding box center [465, 215] width 465 height 108
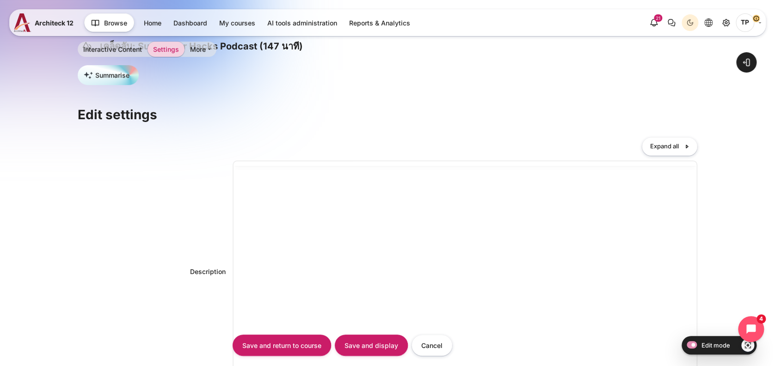
click at [219, 167] on div "Description Build with" at bounding box center [388, 272] width 620 height 222
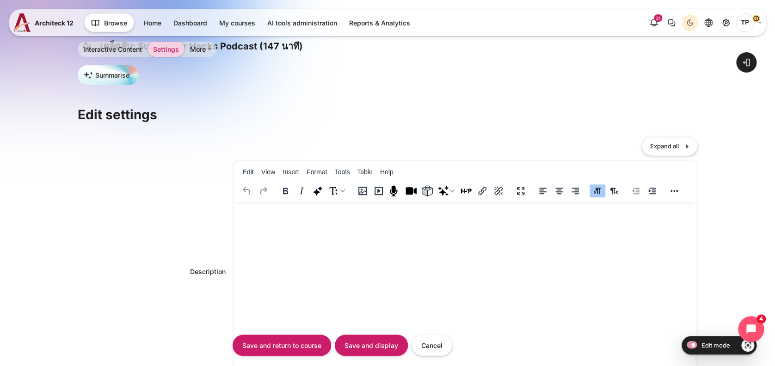
click at [294, 187] on button "Italic" at bounding box center [302, 191] width 16 height 13
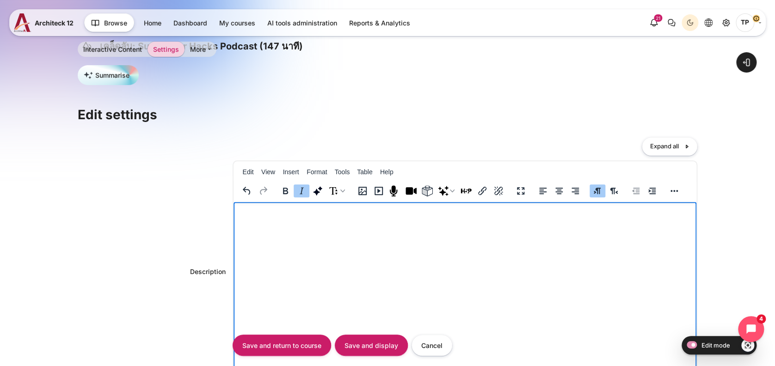
click at [268, 212] on p "﻿" at bounding box center [465, 211] width 456 height 11
click at [304, 188] on icon "Italic" at bounding box center [301, 191] width 11 height 11
click at [258, 204] on html "﻿" at bounding box center [465, 211] width 464 height 19
click at [247, 212] on p "﻿" at bounding box center [465, 211] width 456 height 11
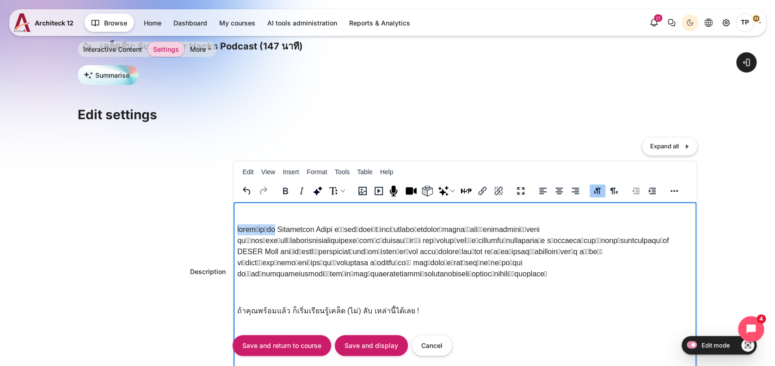
drag, startPoint x: 276, startPoint y: 225, endPoint x: 236, endPoint y: 225, distance: 40.3
click at [236, 225] on html "﻿ ถ้าคุณพร้อมแล้ว ก็เริ่มเรียนรู้เคล็ด (ไม่) ลับ เหล่านี้ได้เลย !" at bounding box center [465, 263] width 464 height 122
click at [326, 232] on p "Rich text area. Press ALT-0 for help." at bounding box center [465, 252] width 456 height 56
click at [238, 226] on p "Rich text area. Press ALT-0 for help." at bounding box center [465, 252] width 456 height 56
click at [324, 226] on p "Rich text area. Press ALT-0 for help." at bounding box center [465, 252] width 456 height 56
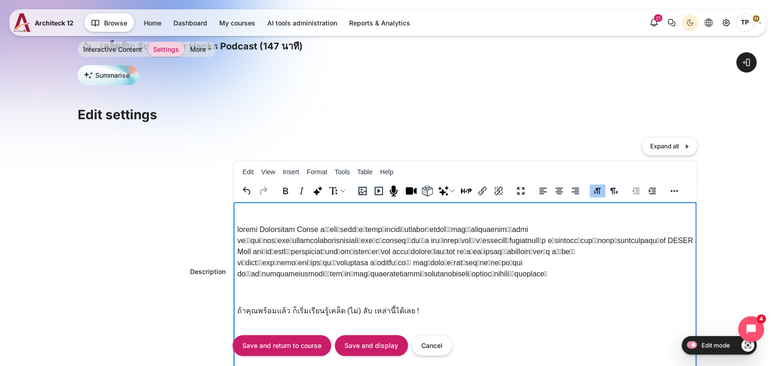
click at [335, 229] on p "Rich text area. Press ALT-0 for help." at bounding box center [465, 252] width 456 height 56
click at [327, 228] on p "Rich text area. Press ALT-0 for help." at bounding box center [465, 252] width 456 height 56
click at [360, 344] on input "Save and display" at bounding box center [371, 345] width 73 height 21
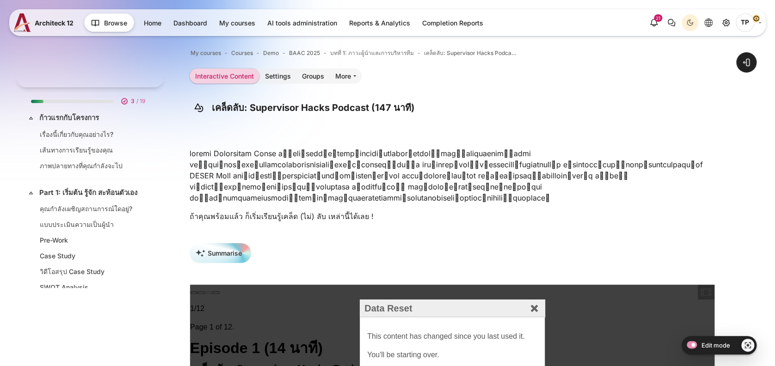
scroll to position [278, 0]
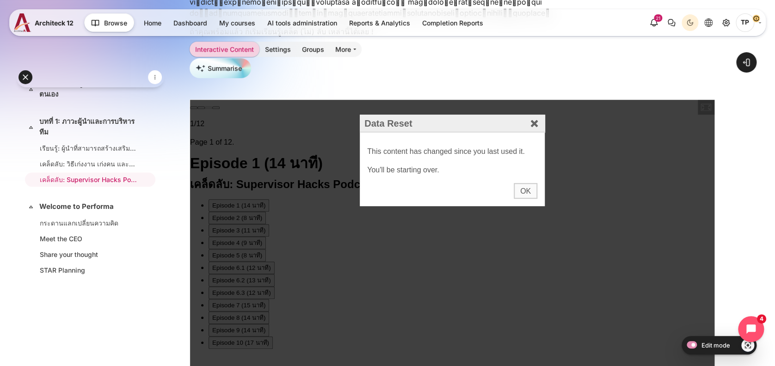
click at [517, 191] on div "OK" at bounding box center [526, 191] width 24 height 16
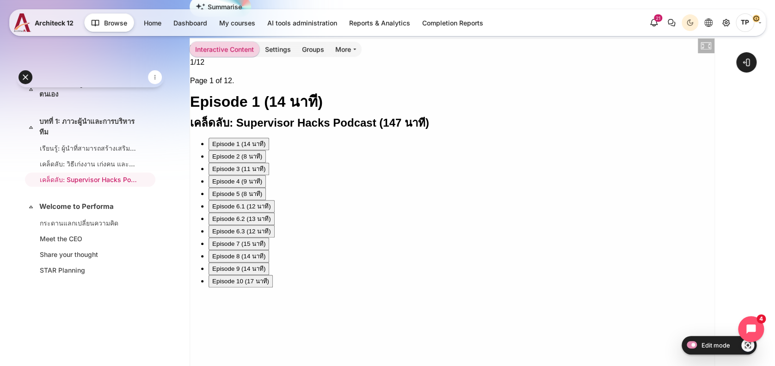
scroll to position [0, 0]
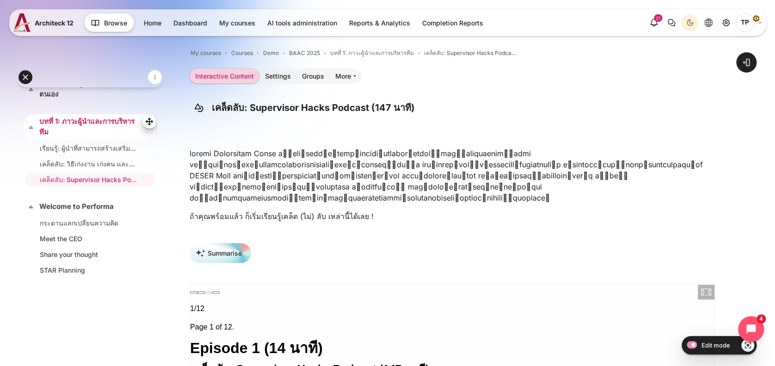
click at [68, 136] on link "บทที่ 1: ภาวะผู้นำและการบริหารทีม" at bounding box center [89, 127] width 100 height 21
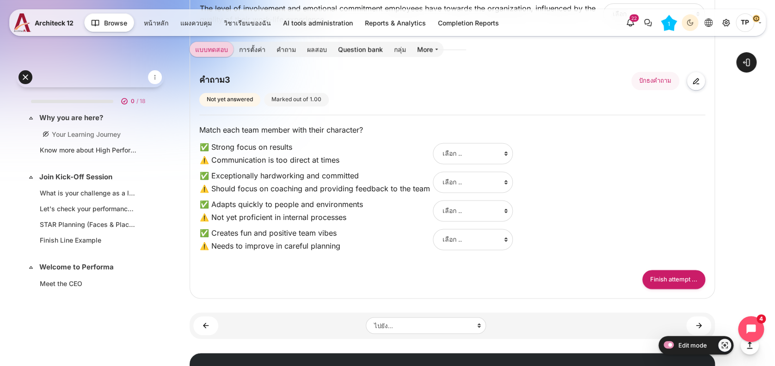
scroll to position [230, 0]
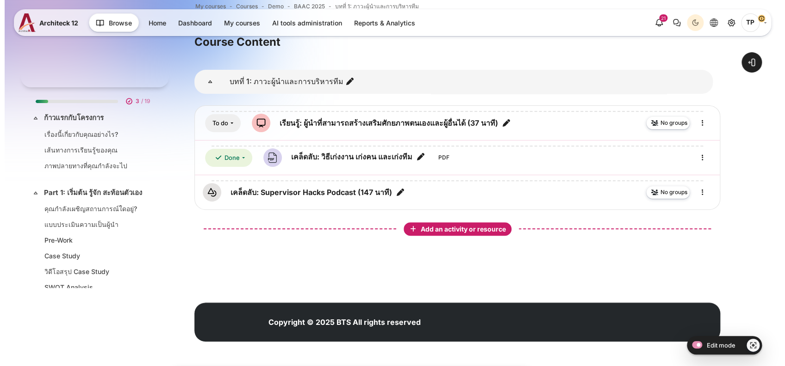
scroll to position [277, 0]
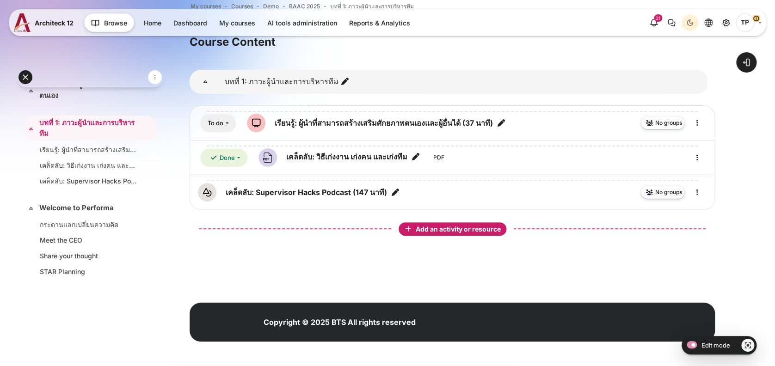
click at [421, 227] on span "Add an activity or resource" at bounding box center [459, 229] width 87 height 8
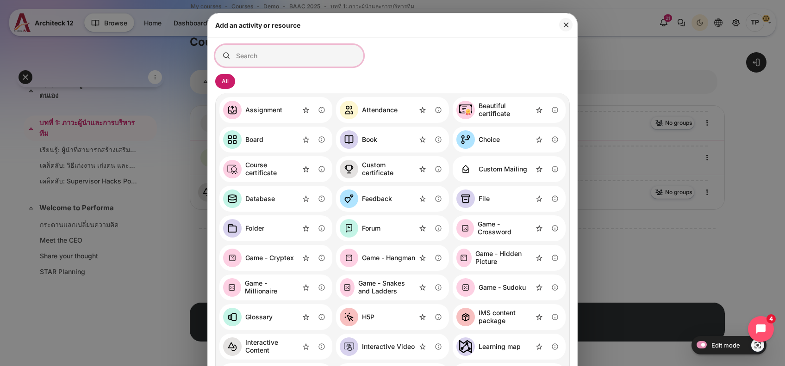
click at [297, 62] on input "Search for activities by name or description" at bounding box center [289, 56] width 148 height 22
type input "ด"
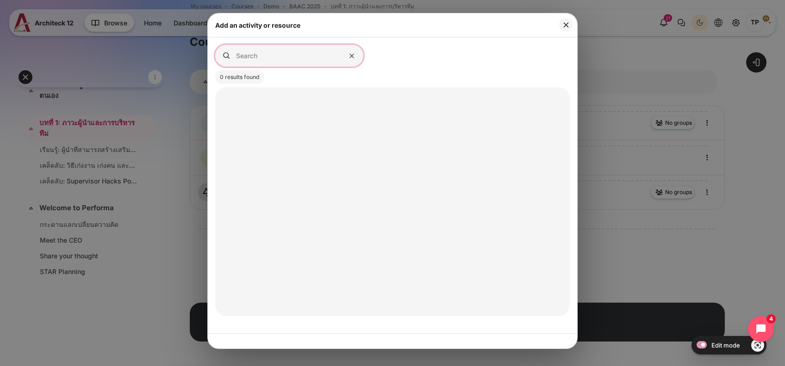
type input "s"
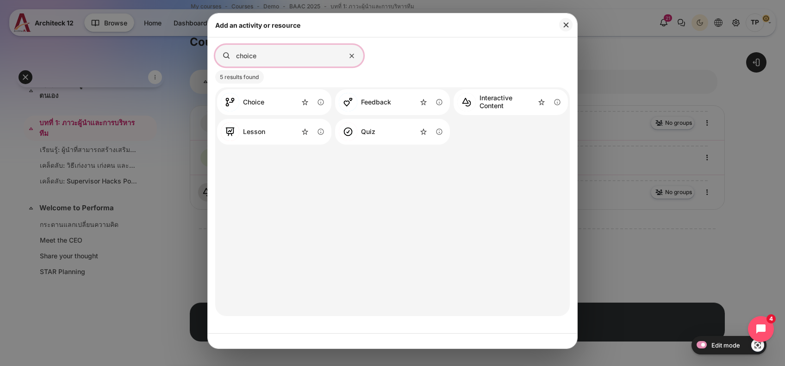
type input "choice"
click at [248, 98] on link "Choice" at bounding box center [242, 102] width 43 height 19
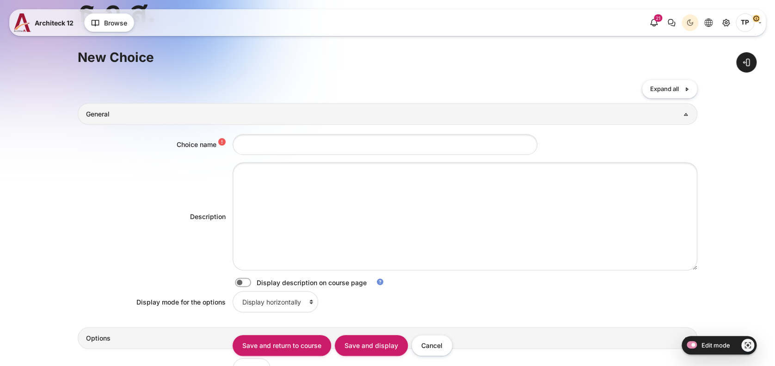
scroll to position [185, 0]
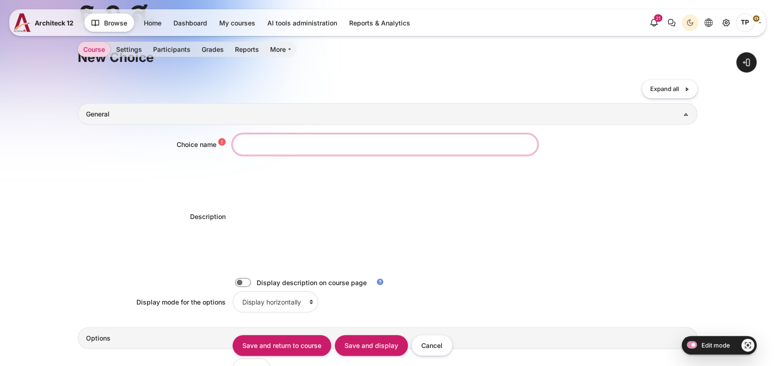
click at [296, 143] on input "Choice name" at bounding box center [385, 144] width 305 height 21
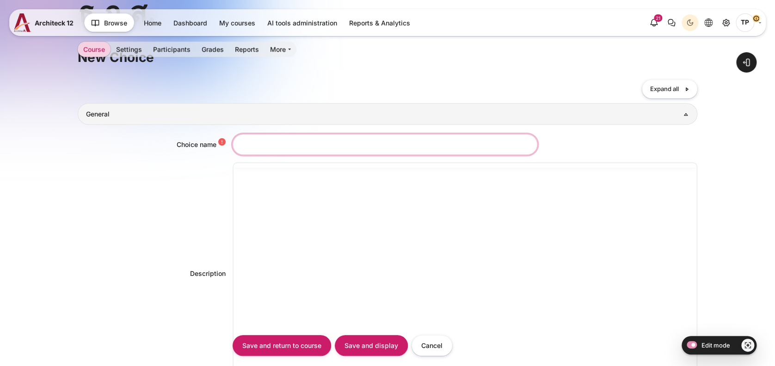
type input "f"
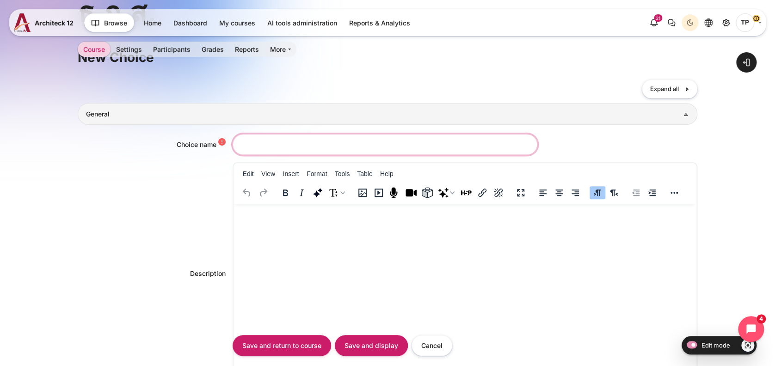
scroll to position [0, 0]
type input "ฝึกฝน:"
click at [451, 342] on span "Cancel" at bounding box center [433, 345] width 43 height 21
click at [439, 345] on input "Cancel" at bounding box center [432, 345] width 41 height 21
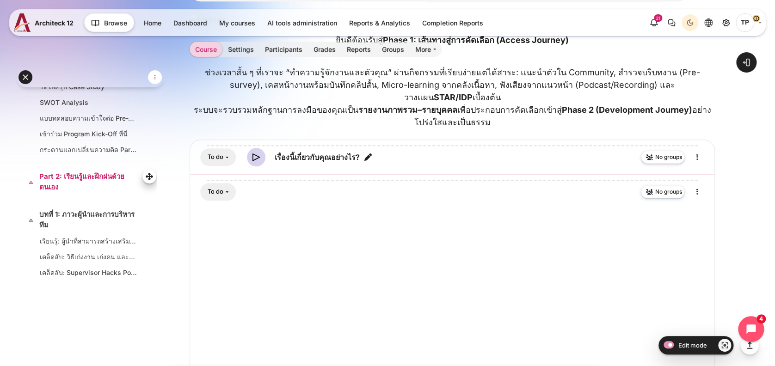
scroll to position [247, 0]
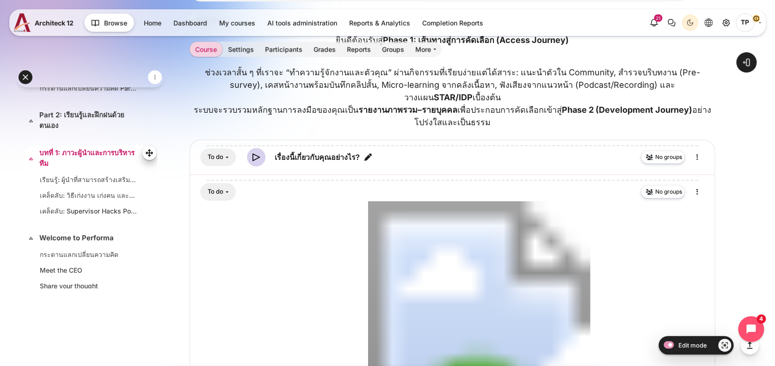
click at [57, 166] on link "บทที่ 1: ภาวะผู้นำและการบริหารทีม" at bounding box center [89, 158] width 100 height 21
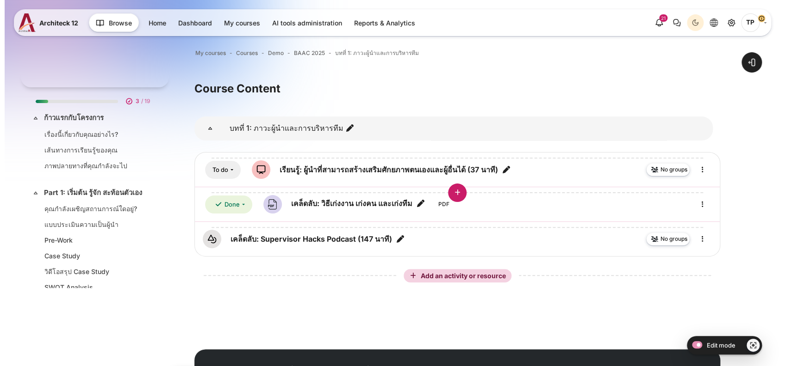
scroll to position [277, 0]
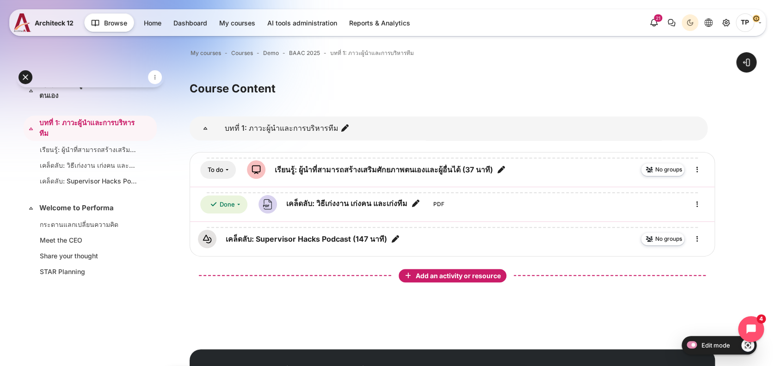
click at [448, 274] on span "Add an activity or resource" at bounding box center [459, 276] width 87 height 8
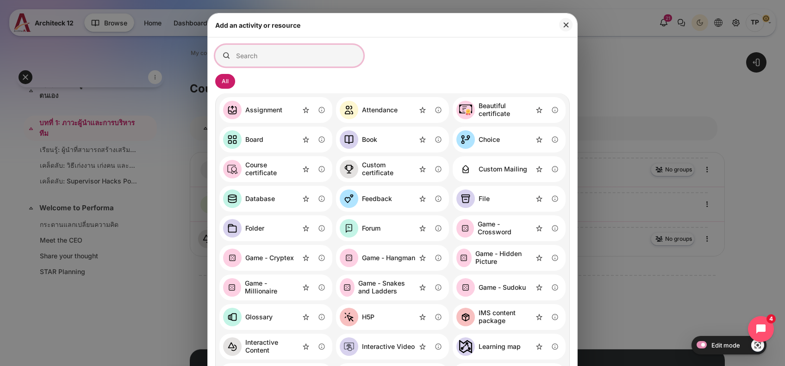
click at [312, 52] on input "Search for activities by name or description" at bounding box center [289, 56] width 148 height 22
type input "ด"
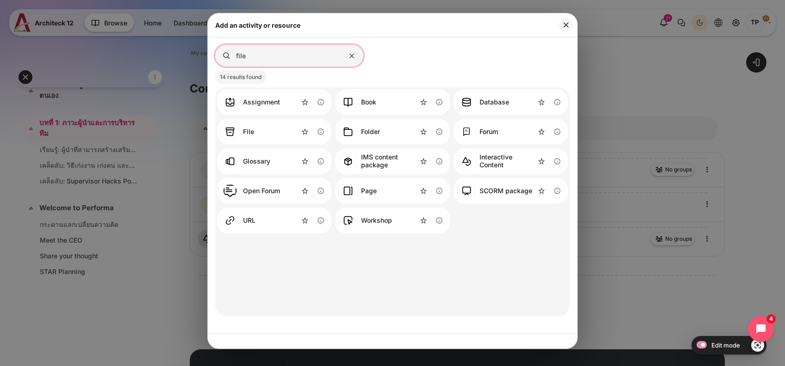
type input "file"
click at [261, 137] on div "File Information about the File activity" at bounding box center [274, 132] width 114 height 26
click at [248, 134] on div "File" at bounding box center [248, 132] width 11 height 8
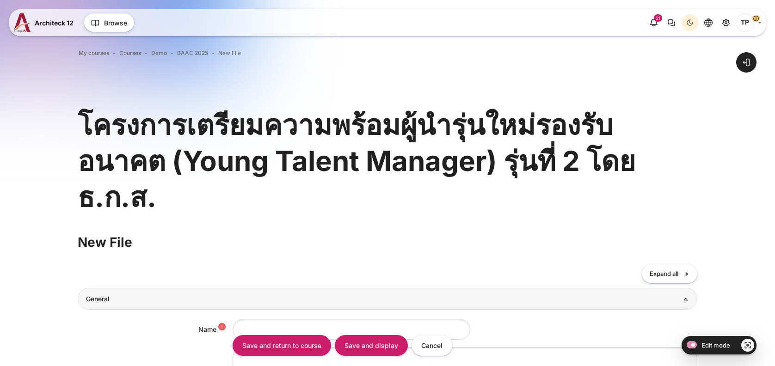
scroll to position [123, 0]
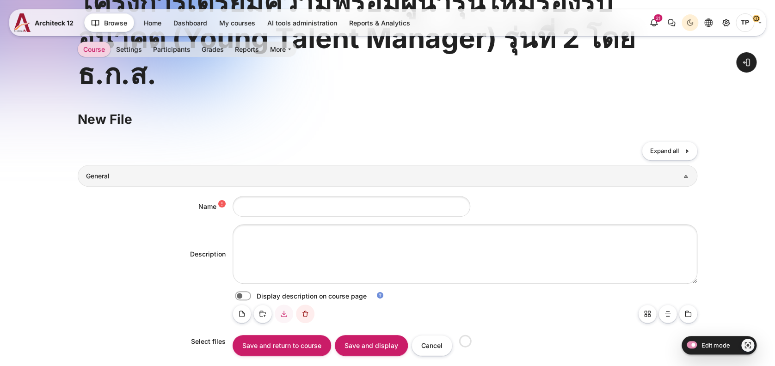
click at [255, 193] on div "Name Description Display description on course page Select files Select files" at bounding box center [388, 289] width 620 height 204
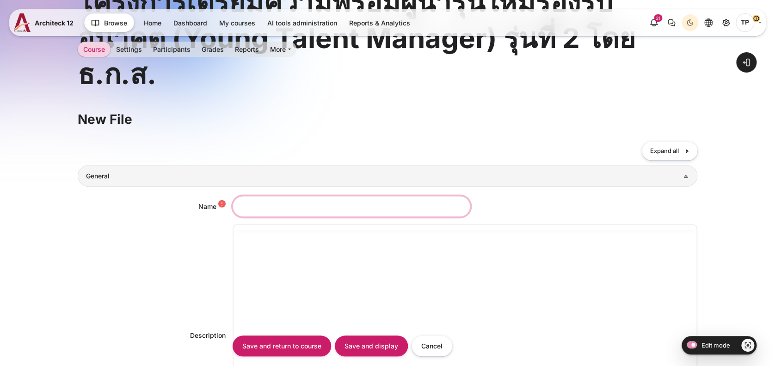
click at [255, 199] on input "Name" at bounding box center [352, 206] width 238 height 21
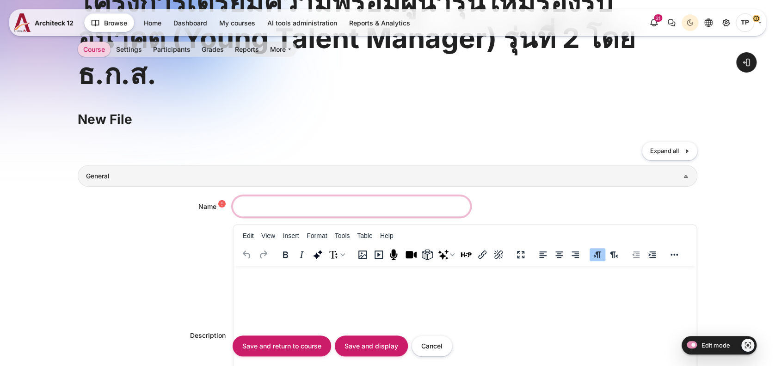
scroll to position [0, 0]
paste input "10 Missions for You 10 Missions for You"
drag, startPoint x: 269, startPoint y: 205, endPoint x: 420, endPoint y: 211, distance: 150.5
click at [420, 211] on input "ฝึกฝน: 10 Missions for You 10 Missions for You" at bounding box center [352, 206] width 238 height 21
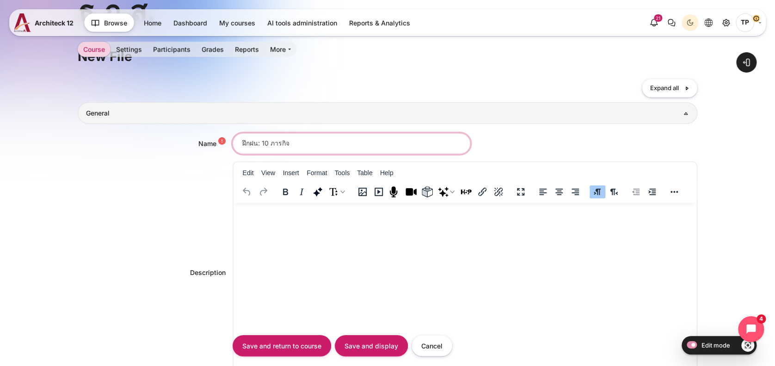
scroll to position [247, 0]
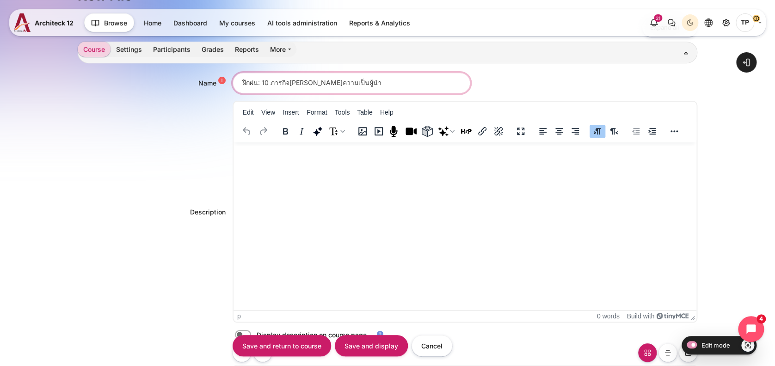
type input "ฝึกฝน: 10 ภารกิจ[PERSON_NAME]ความเป็นผู้นำ"
click at [337, 161] on html at bounding box center [465, 152] width 464 height 19
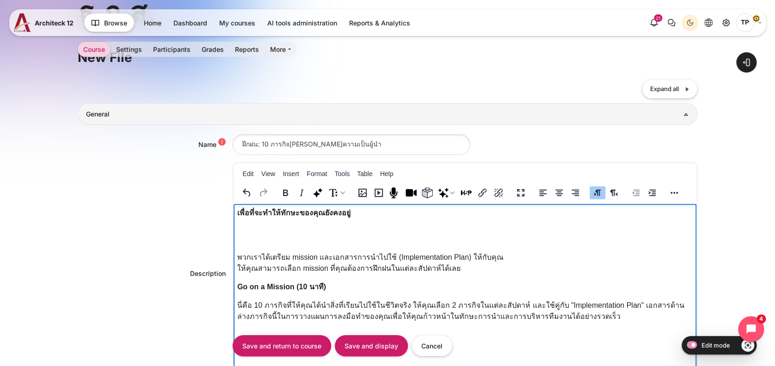
scroll to position [308, 0]
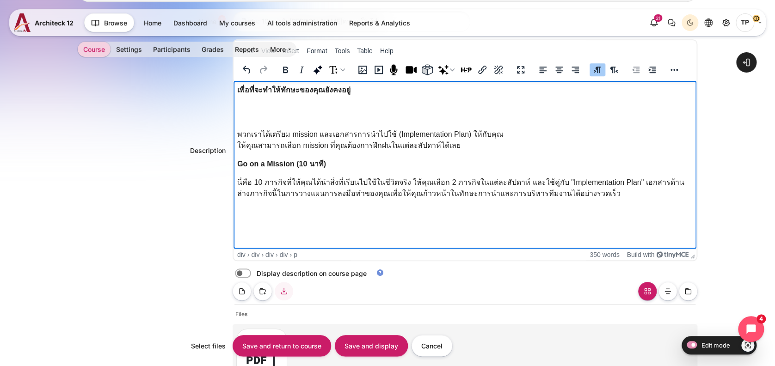
click at [396, 139] on p "พวกเราได้เตรียม mission และเอกสารการนำไปใช้ (Implementation Plan) ให้กับคุณ ให้…" at bounding box center [465, 140] width 456 height 22
click at [474, 151] on p "พวกเราได้เตรียม mission และเอกสารการนำไปใช้ (Implementation Plan) ให้กับคุณ ให้…" at bounding box center [465, 140] width 456 height 22
click at [264, 114] on div "Rich text area. Press ALT-0 for help." at bounding box center [465, 112] width 456 height 11
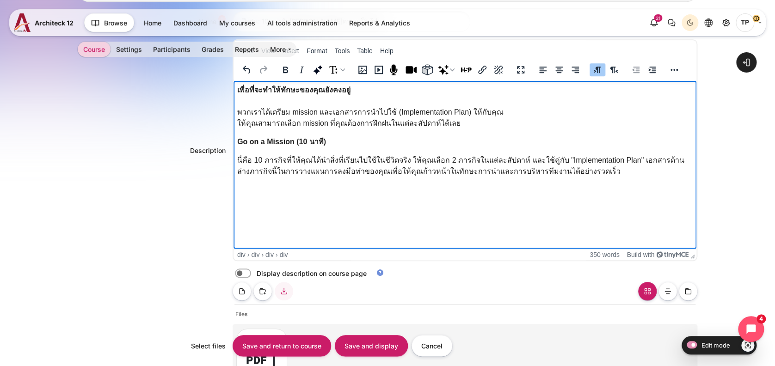
click at [252, 103] on div "Rich text area. Press ALT-0 for help." at bounding box center [465, 101] width 456 height 11
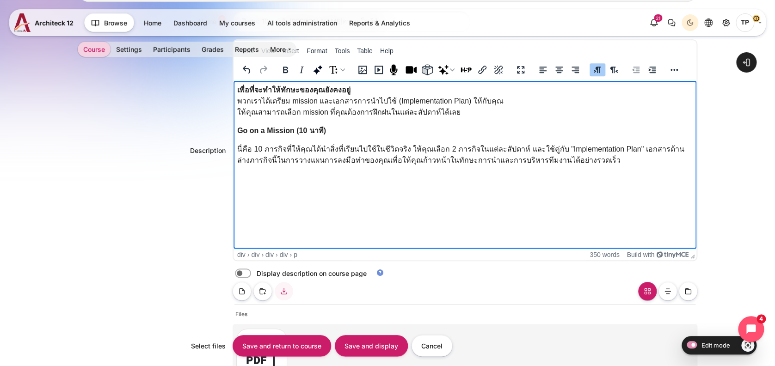
click at [274, 137] on div "พวกเราได้เตรียม mission และเอกสารการนำไปใช้ (Implementation Plan) ให้กับคุณ ให้…" at bounding box center [465, 131] width 456 height 70
click at [266, 138] on div "พวกเราได้เตรียม mission และเอกสารการนำไปใช้ (Implementation Plan) ให้กับคุณ ให้…" at bounding box center [465, 131] width 456 height 70
click at [241, 140] on div "พวกเราได้เตรียม mission และเอกสารการนำไปใช้ (Implementation Plan) ให้กับคุณ ให้…" at bounding box center [465, 131] width 456 height 70
click at [503, 112] on p "พวกเราได้เตรียม mission และเอกสารการนำไปใช้ (Implementation Plan) ให้กับคุณ ให้…" at bounding box center [465, 107] width 456 height 22
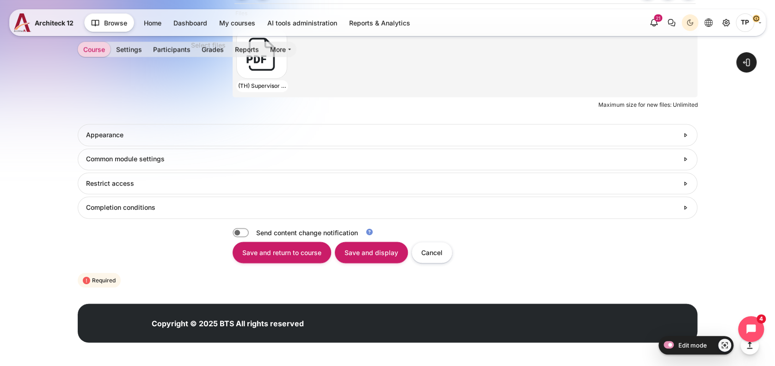
scroll to position [610, 0]
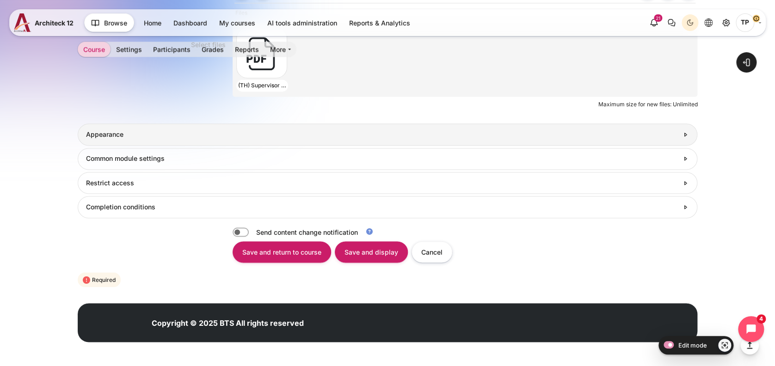
click at [83, 128] on link "Appearance" at bounding box center [388, 135] width 620 height 22
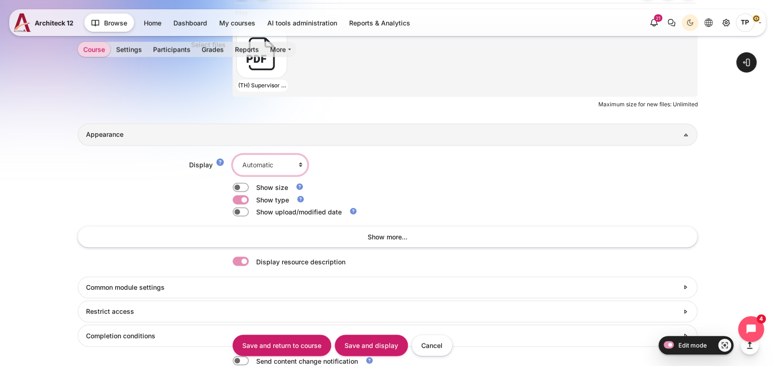
drag, startPoint x: 262, startPoint y: 162, endPoint x: 268, endPoint y: 174, distance: 13.0
click at [262, 162] on select "Automatic Embed Force download Open In pop-up" at bounding box center [270, 165] width 75 height 21
select select "1"
click at [233, 155] on select "Automatic Embed Force download Open In pop-up" at bounding box center [270, 165] width 75 height 21
click at [386, 348] on input "Save and display" at bounding box center [371, 345] width 73 height 21
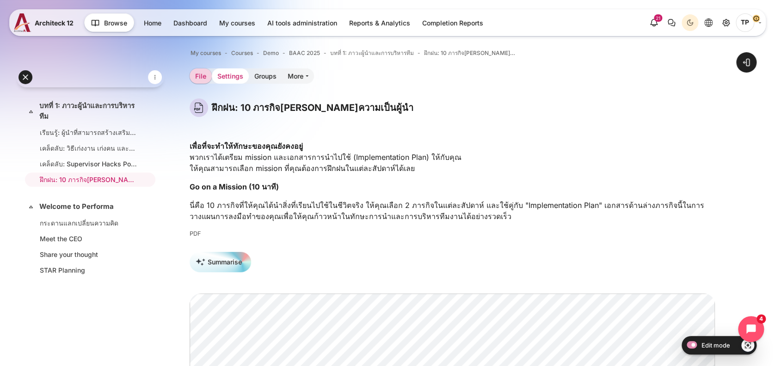
click at [235, 78] on link "Settings" at bounding box center [230, 75] width 37 height 15
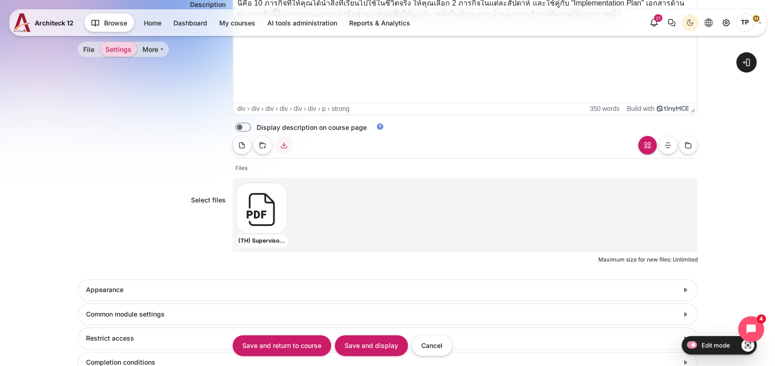
scroll to position [203, 0]
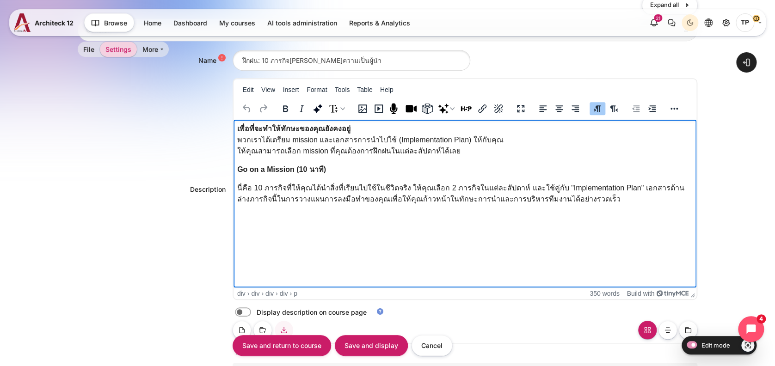
click at [460, 186] on p "นี่คือ 10 ภารกิจที่ให้คุณได้นำสิ่งที่เรียนไปใช้ในชีวิตจริง ให้คุณเลือก 2 ภารกิจ…" at bounding box center [465, 194] width 456 height 22
click at [407, 187] on p "นี่คือ 10 ภารกิจที่ให้คุณได้นำสิ่งที่เรียนไปใช้ในชีวิตจริง ให้คุณเลือก 2 ภารกิจ…" at bounding box center [465, 194] width 456 height 22
drag, startPoint x: 419, startPoint y: 185, endPoint x: 446, endPoint y: 170, distance: 30.0
click at [419, 184] on p "นี่คือ 10 ภารกิจที่ให้คุณได้นำสิ่งที่เรียนไปใช้ในชีวิตจริง ให้คุณเลือก 2 ภารกิจ…" at bounding box center [465, 194] width 456 height 22
drag, startPoint x: 514, startPoint y: 187, endPoint x: 622, endPoint y: 183, distance: 108.3
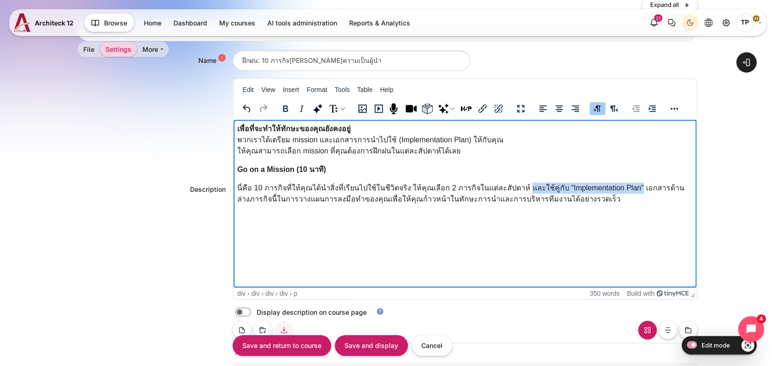
click at [622, 183] on p "นี่คือ 10 ภารกิจที่ให้คุณได้นำสิ่งที่เรียนไปใช้ในชีวิตจริง ให้คุณเลือก 2 ภารกิจ…" at bounding box center [465, 194] width 456 height 22
click at [518, 196] on p "นี่คือ 10 ภารกิจที่ให้คุณได้นำสิ่งที่เรียนไปใช้ในชีวิตจริง ให้คุณเลือก 2 ภารกิจ…" at bounding box center [465, 194] width 456 height 22
drag, startPoint x: 622, startPoint y: 187, endPoint x: 514, endPoint y: 183, distance: 108.3
click at [514, 183] on p "นี่คือ 10 ภารกิจที่ให้คุณได้นำสิ่งที่เรียนไปใช้ในชีวิตจริง ให้คุณเลือก 2 ภารกิจ…" at bounding box center [465, 194] width 456 height 22
click at [414, 155] on p "พวกเราได้เตรียม mission และเอกสารการนำไปใช้ (Implementation Plan) ให้กับคุณ ให้…" at bounding box center [465, 146] width 456 height 22
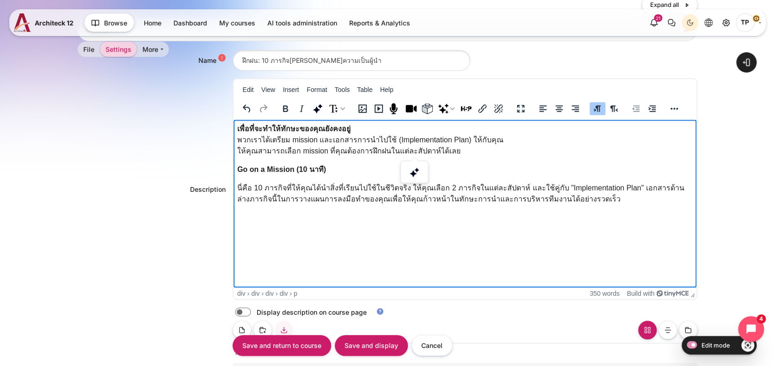
click at [316, 186] on p "นี่คือ 10 ภารกิจที่ให้คุณได้นำสิ่งที่เรียนไปใช้ในชีวิตจริง ให้คุณเลือก 2 ภารกิจ…" at bounding box center [465, 194] width 456 height 22
click at [576, 196] on p "นี่คือ 10 ภารกิจที่ให้คุณได้นำสิ่งที่เรียนไปใช้ในชีวิตจริง ให้คุณเลือก 2 ภารกิจ…" at bounding box center [465, 194] width 456 height 22
click at [255, 310] on label "Content" at bounding box center [256, 313] width 2 height 10
click at [251, 310] on input "Content" at bounding box center [259, 313] width 16 height 9
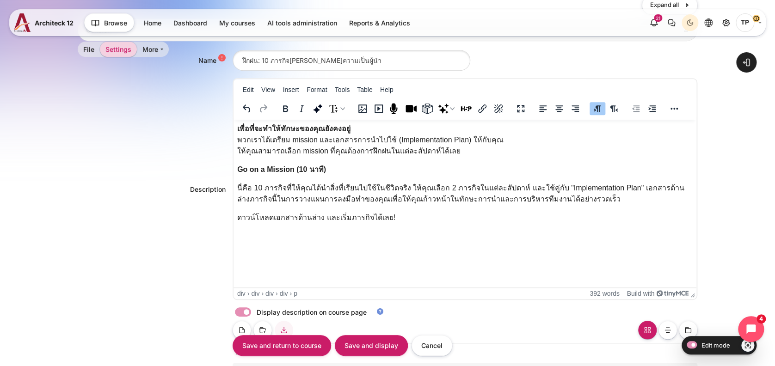
click at [255, 310] on label "Content" at bounding box center [256, 313] width 2 height 10
click at [251, 310] on input "Content" at bounding box center [259, 313] width 16 height 9
checkbox input "false"
click at [381, 349] on input "Save and display" at bounding box center [371, 345] width 73 height 21
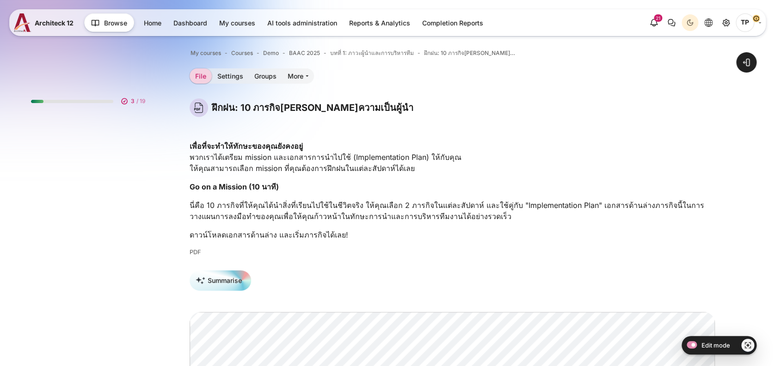
scroll to position [294, 0]
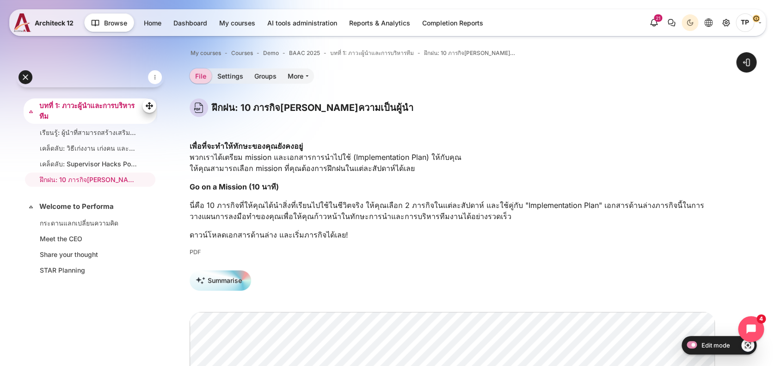
click at [70, 115] on link "บทที่ 1: ภาวะผู้นำและการบริหารทีม" at bounding box center [89, 111] width 100 height 21
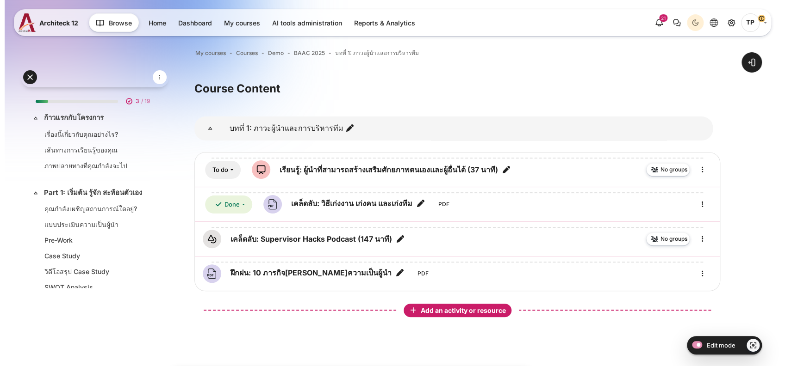
scroll to position [277, 0]
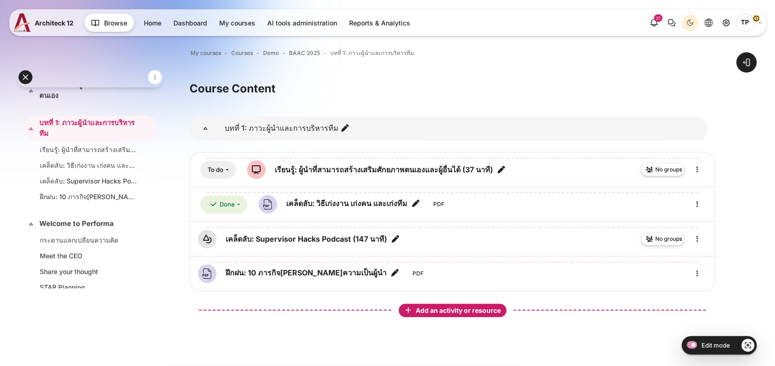
click at [450, 312] on span "Add an activity or resource" at bounding box center [459, 311] width 87 height 8
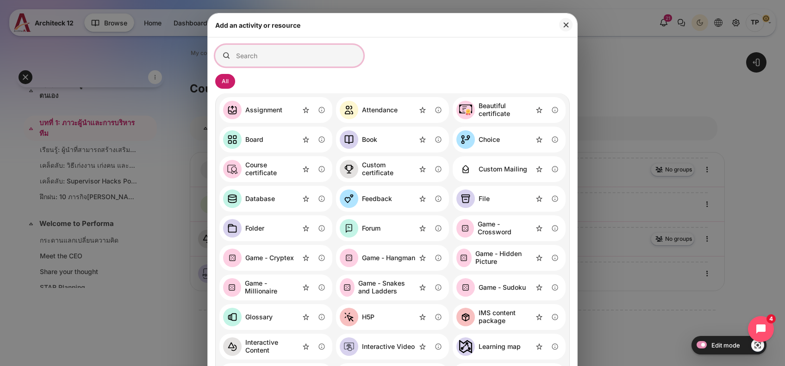
click at [334, 58] on input "Search for activities by name or description" at bounding box center [289, 56] width 148 height 22
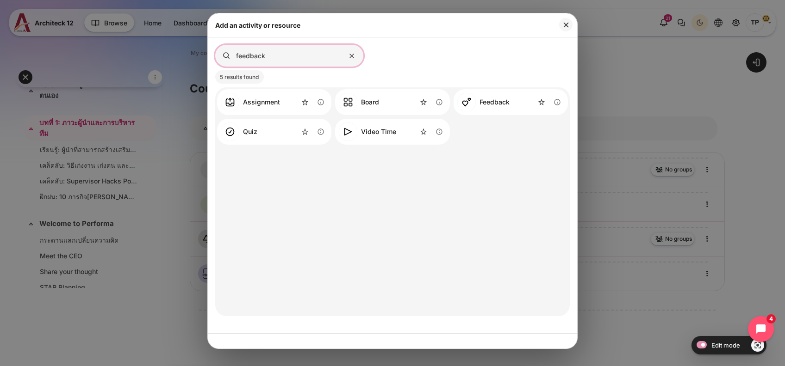
type input "feedback"
click at [488, 102] on div "Feedback" at bounding box center [494, 103] width 30 height 8
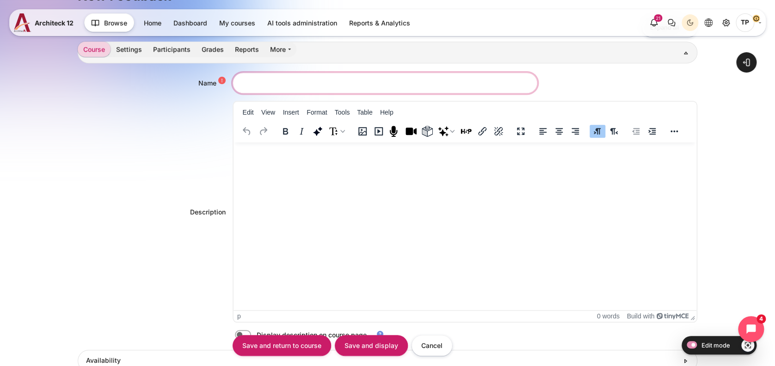
click at [281, 82] on input "Name" at bounding box center [385, 83] width 305 height 21
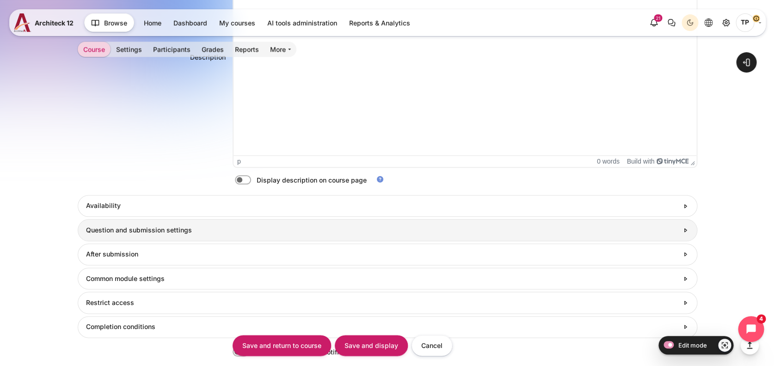
scroll to position [432, 0]
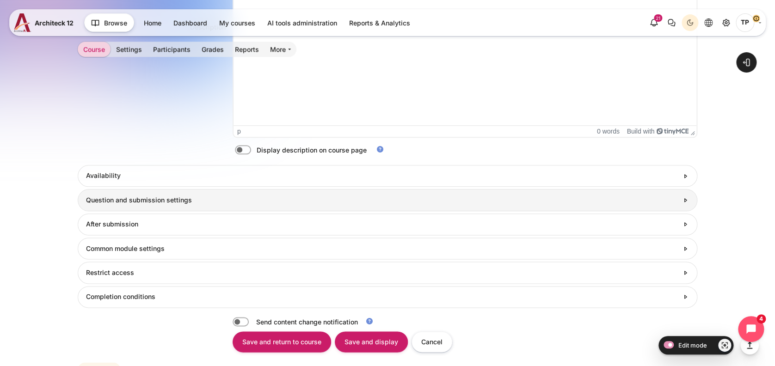
type input "แชร์: ผลลัพธ์จากการฝึกฝน"
click at [105, 204] on h3 "Question and submission settings" at bounding box center [382, 200] width 593 height 8
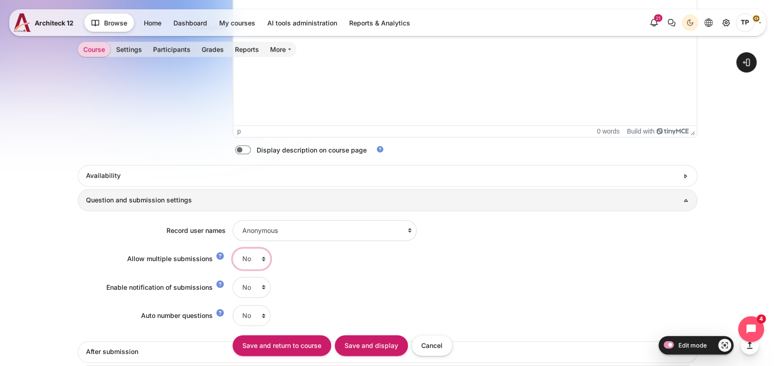
click at [237, 260] on select "No Yes" at bounding box center [252, 258] width 38 height 21
select select "1"
click at [233, 248] on select "No Yes" at bounding box center [252, 258] width 38 height 21
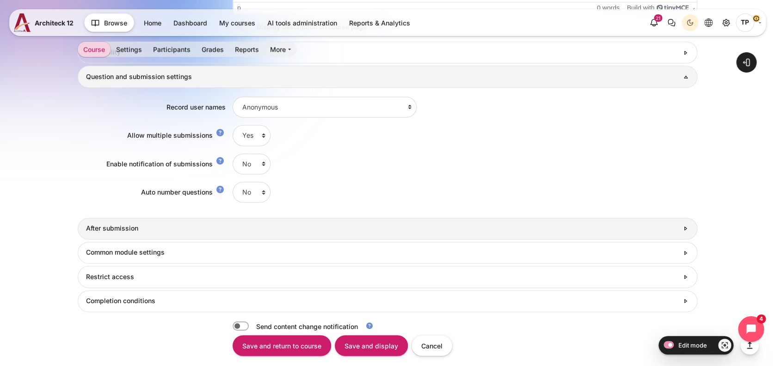
click at [99, 238] on link "After submission" at bounding box center [388, 229] width 620 height 22
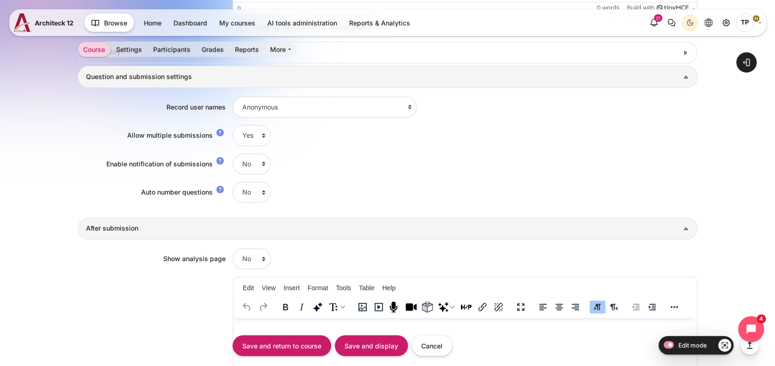
scroll to position [949, 0]
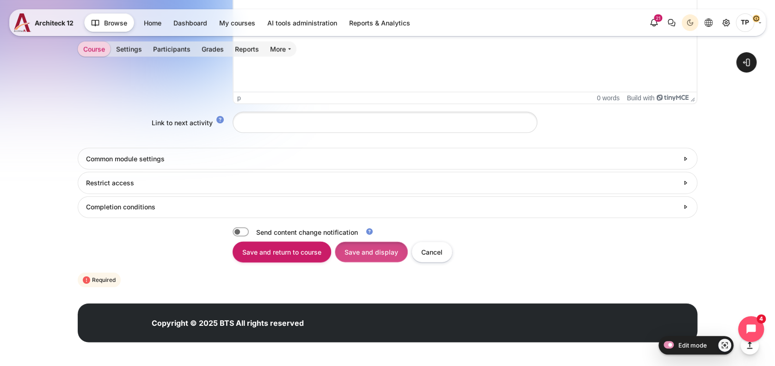
click at [370, 248] on input "Save and display" at bounding box center [371, 252] width 73 height 21
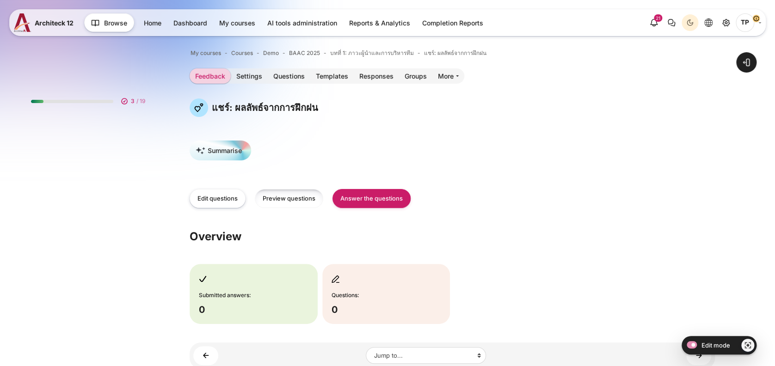
scroll to position [310, 0]
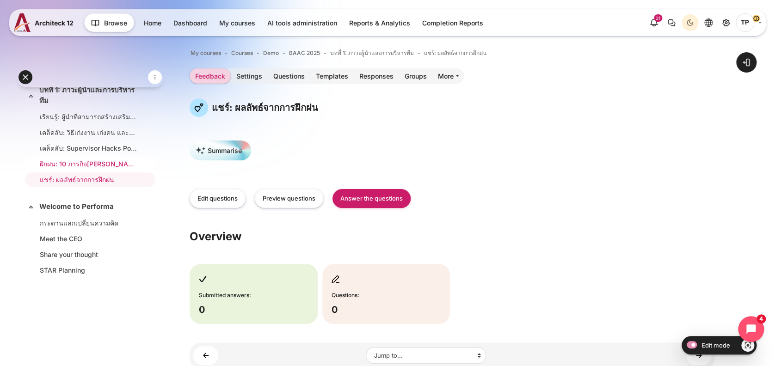
click at [93, 169] on link "ฝึกฝน: 10 ภารกิจ[PERSON_NAME]ความเป็นผู้นำ" at bounding box center [88, 164] width 97 height 10
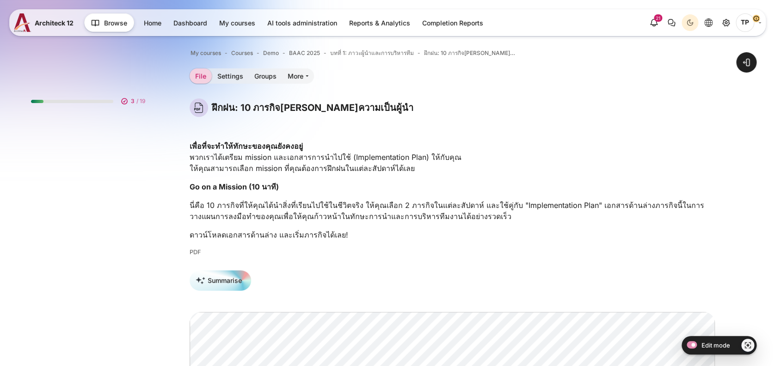
scroll to position [294, 0]
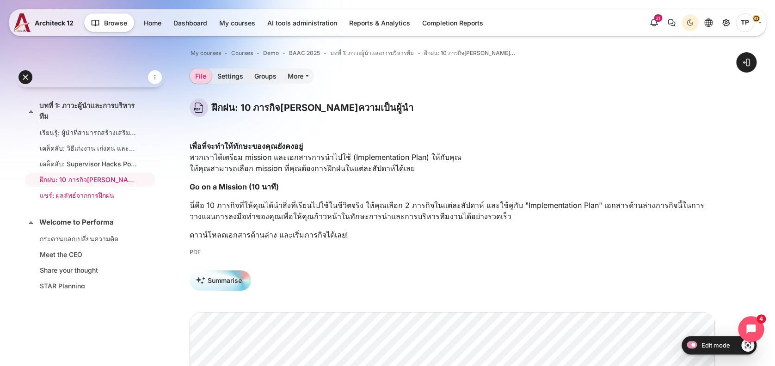
click at [78, 200] on link "แชร์: ผลลัพธ์จากการฝึกฝน" at bounding box center [88, 196] width 97 height 10
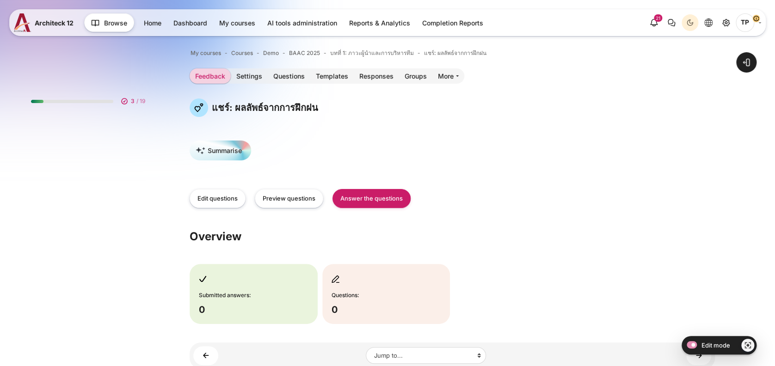
scroll to position [310, 0]
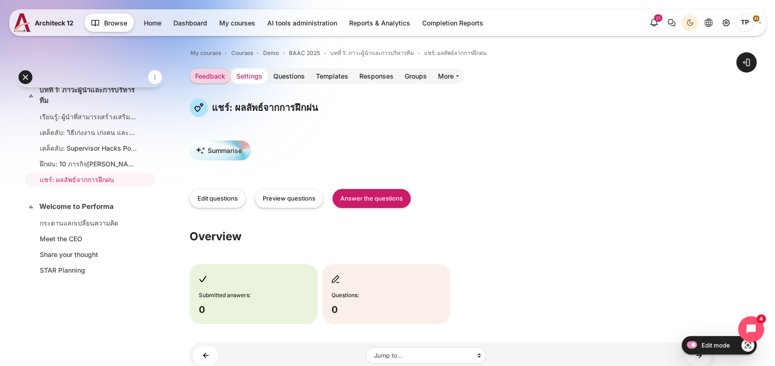
click at [241, 70] on link "Settings" at bounding box center [249, 75] width 37 height 15
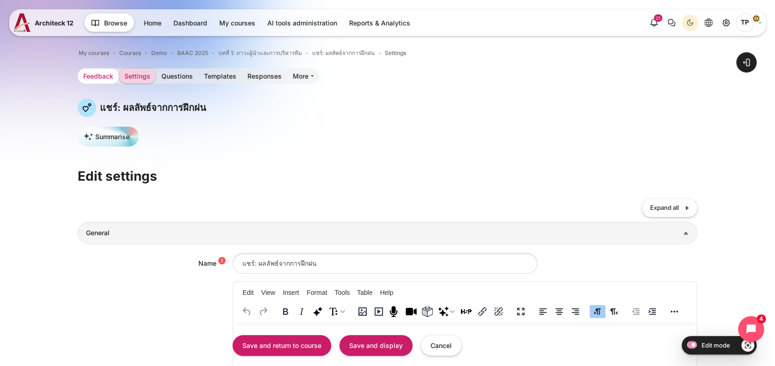
click at [78, 75] on link "Feedback" at bounding box center [98, 75] width 41 height 15
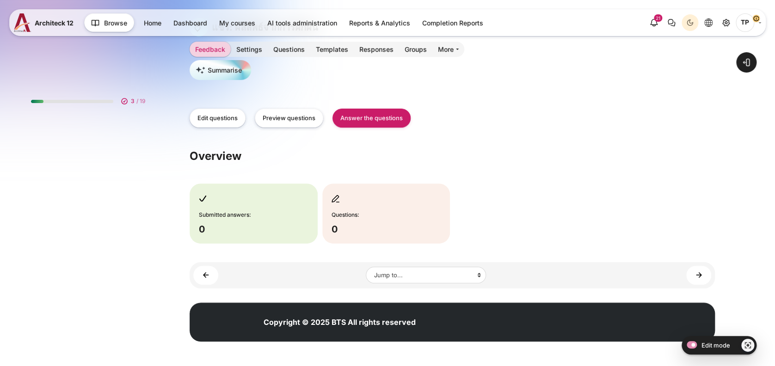
scroll to position [310, 0]
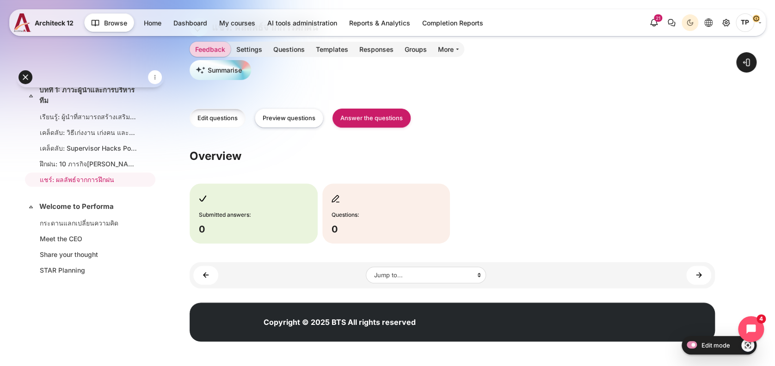
click at [222, 117] on link "Edit questions" at bounding box center [218, 118] width 56 height 19
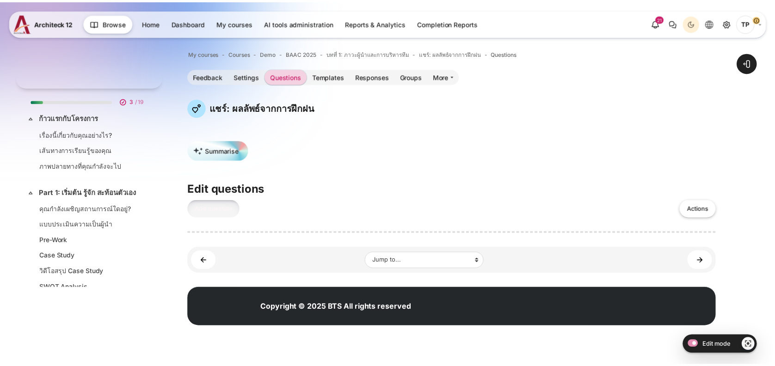
scroll to position [310, 0]
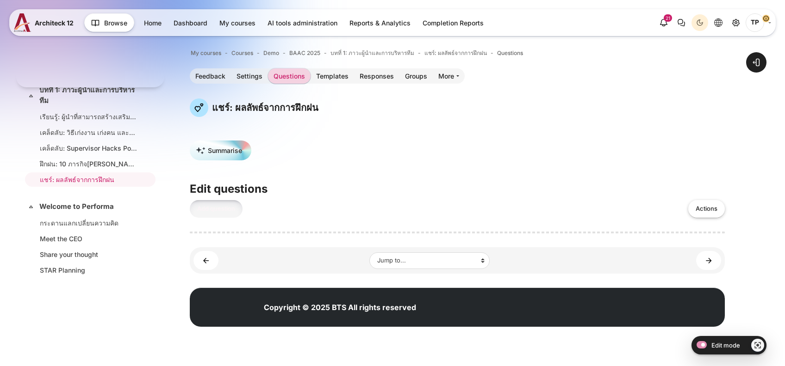
click at [235, 208] on link "Add question" at bounding box center [216, 209] width 53 height 18
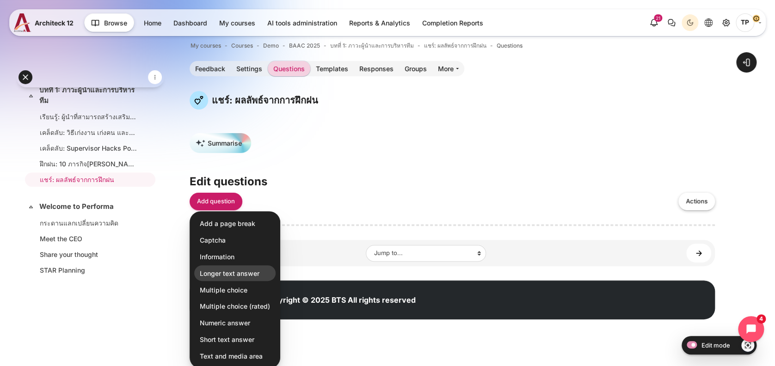
scroll to position [9, 0]
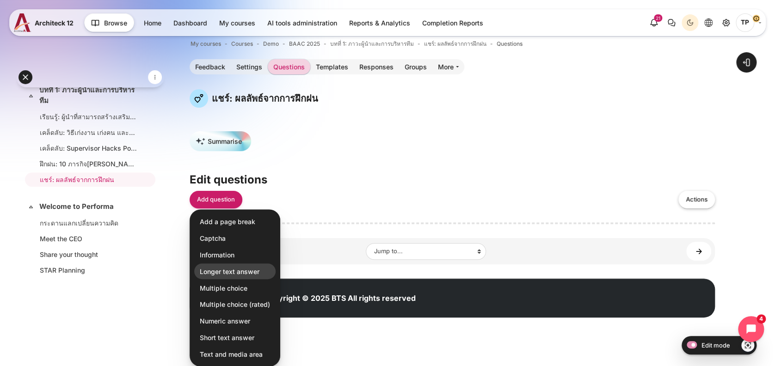
click at [265, 270] on link "Longer text answer" at bounding box center [234, 272] width 81 height 16
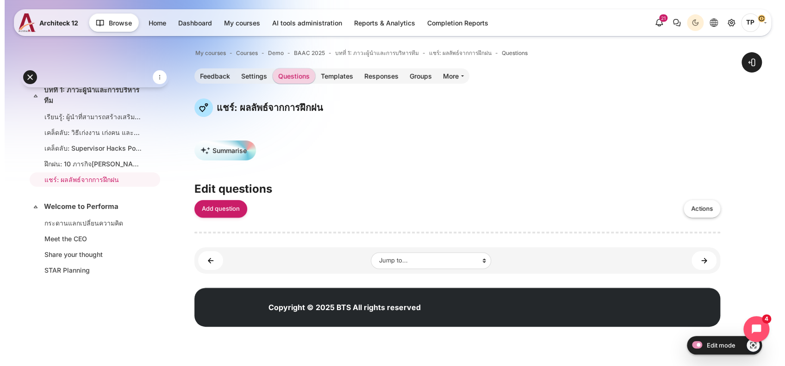
scroll to position [0, 0]
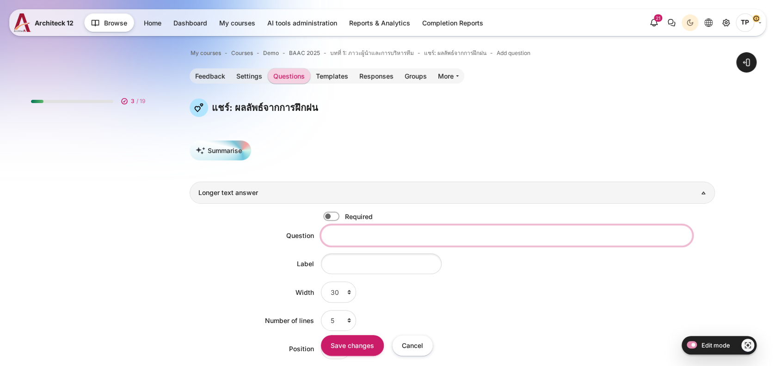
click at [379, 232] on input "Question" at bounding box center [507, 235] width 372 height 21
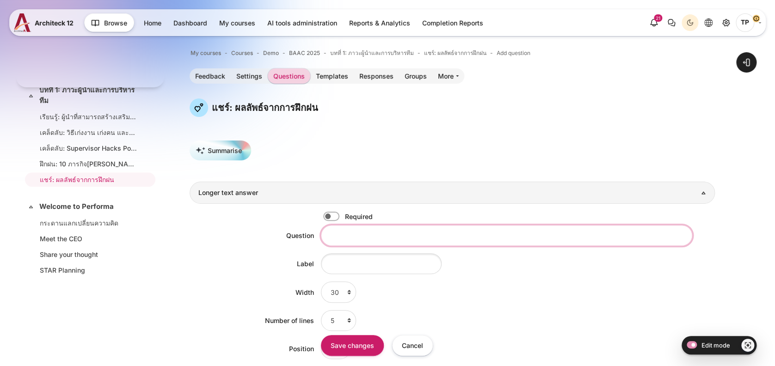
paste input "ฉันจัดการประชุมโดยกําหนดวัตถุประสงค์ ผลลัพธ์ให้ชัดเจน และเชิญผู้เข้าร่วมประชุมเ…"
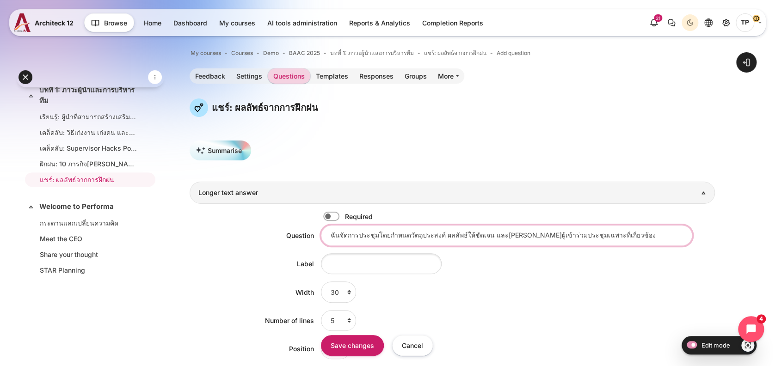
click at [330, 232] on input "ฉันจัดการประชุมโดยกําหนดวัตถุประสงค์ ผลลัพธ์ให้ชัดเจน และเชิญผู้เข้าร่วมประชุมเ…" at bounding box center [507, 235] width 372 height 21
type input "ฉันจัดการประชุมโดยกําหนดวัตถุประสงค์ ผลลัพธ์ให้ชัดเจน และเชิญผู้เข้าร่วมประชุมเ…"
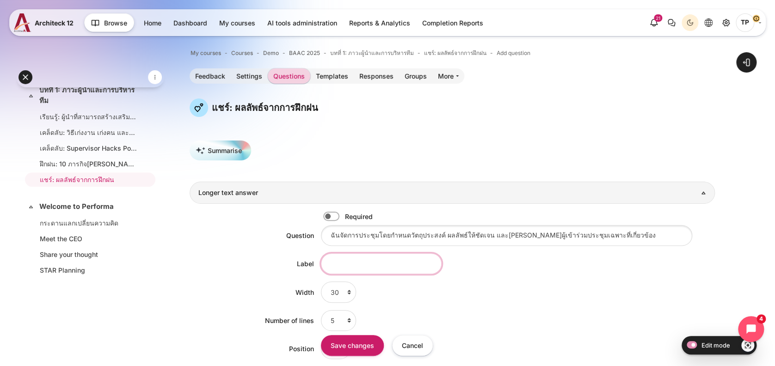
click at [400, 260] on input "Label" at bounding box center [381, 264] width 121 height 21
type input "Result"
click at [344, 343] on input "Save changes" at bounding box center [352, 345] width 63 height 21
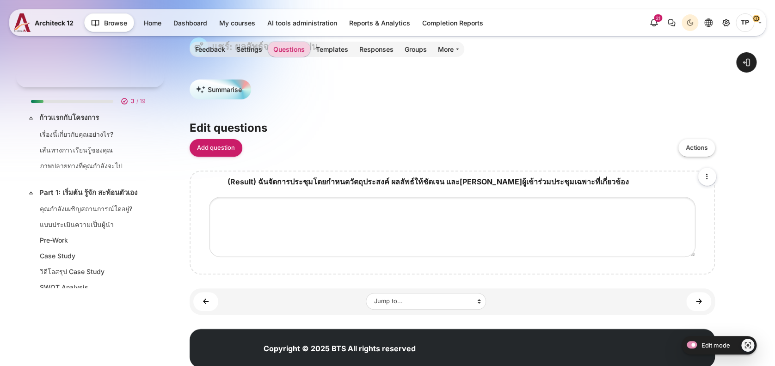
scroll to position [87, 0]
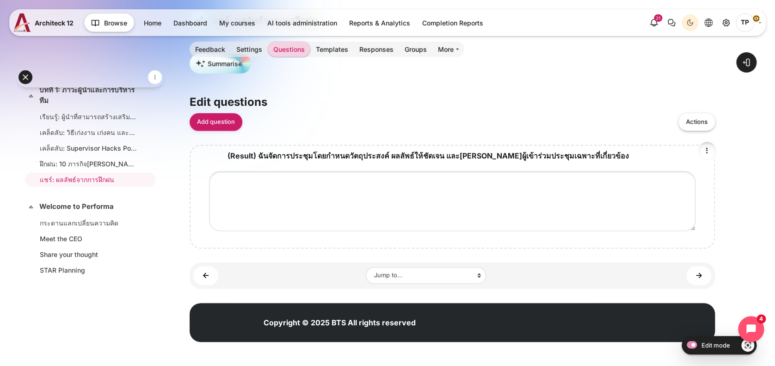
click at [704, 149] on icon "Edit" at bounding box center [707, 150] width 11 height 11
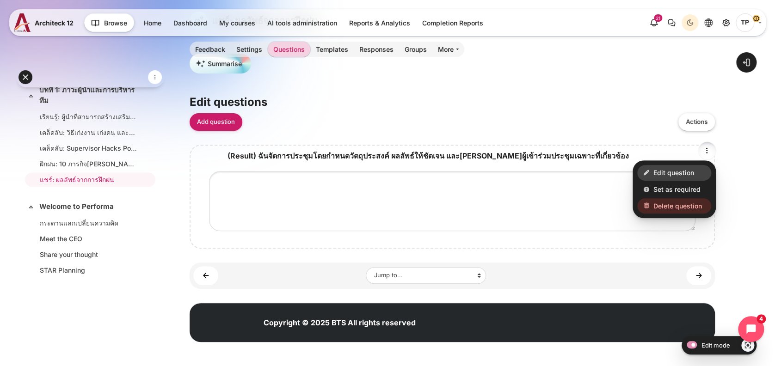
click at [660, 169] on span "Edit question" at bounding box center [674, 173] width 41 height 10
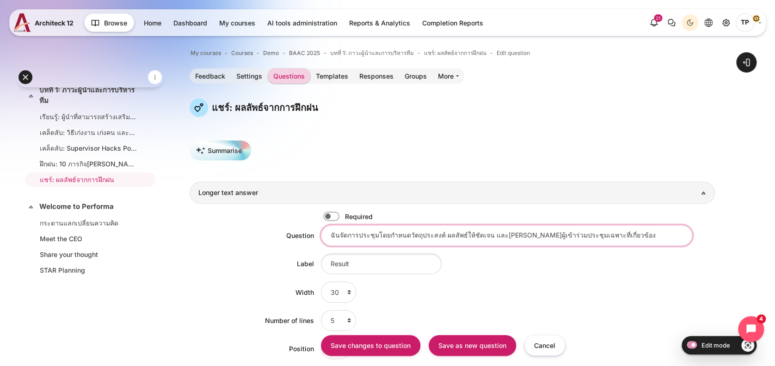
click at [329, 233] on input "ฉันจัดการประชุมโดยกําหนดวัตถุประสงค์ ผลลัพธ์ให้ชัดเจน และเชิญผู้เข้าร่วมประชุมเ…" at bounding box center [507, 235] width 372 height 21
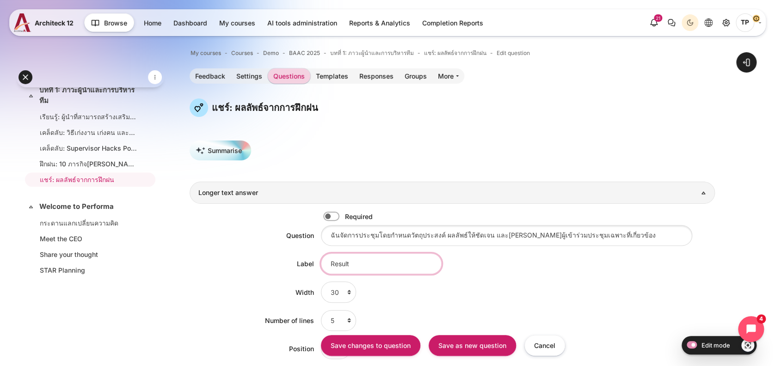
click at [371, 270] on input "Result" at bounding box center [381, 264] width 121 height 21
click at [332, 266] on input "Result" at bounding box center [381, 264] width 121 height 21
click at [366, 268] on input "Result" at bounding box center [381, 264] width 121 height 21
type input "Result"
drag, startPoint x: 366, startPoint y: 268, endPoint x: 313, endPoint y: 262, distance: 53.0
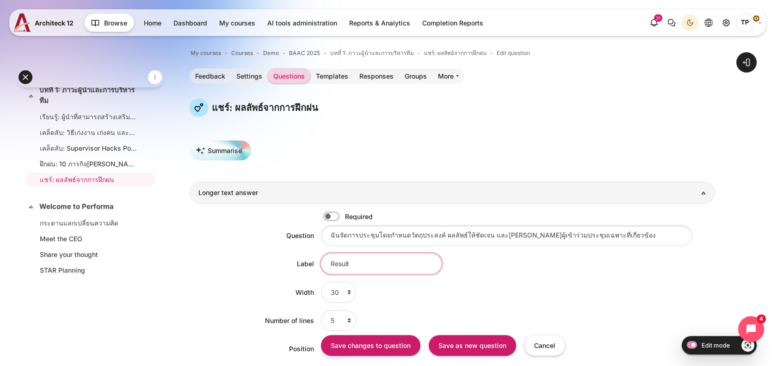
click at [313, 262] on div "Label Result" at bounding box center [453, 264] width 526 height 21
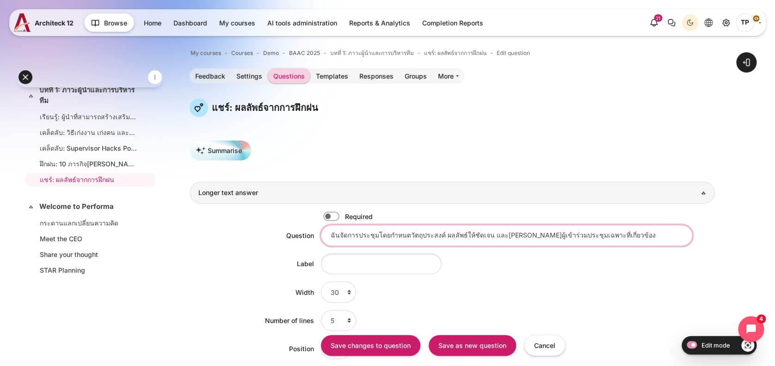
click at [332, 236] on input "ฉันจัดการประชุมโดยกําหนดวัตถุประสงค์ ผลลัพธ์ให้ชัดเจน และเชิญผู้เข้าร่วมประชุมเ…" at bounding box center [507, 235] width 372 height 21
type input "ฉันจัดการประชุมโดยกําหนดวัตถุประสงค์ ผลลัพธ์ให้ชัดเจน และเชิญผู้เข้าร่วมประชุมเ…"
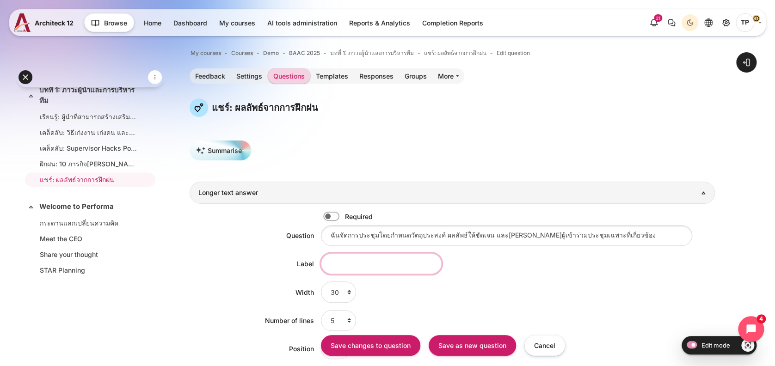
click at [403, 267] on input "Label" at bounding box center [381, 264] width 121 height 21
type input "Reflect and Result"
click at [444, 348] on input "Save as new question" at bounding box center [472, 345] width 87 height 21
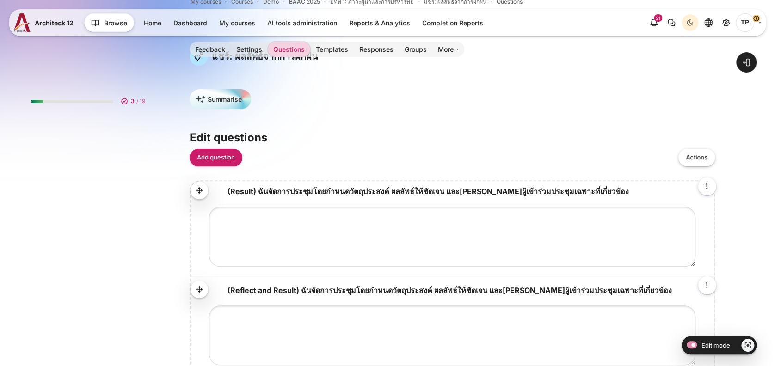
scroll to position [62, 0]
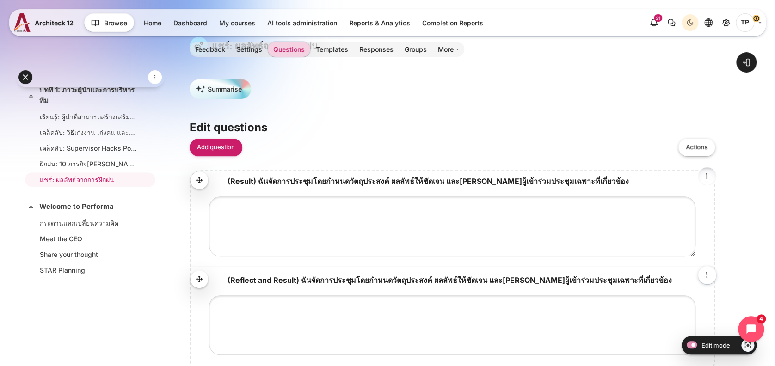
click at [713, 173] on icon "Edit" at bounding box center [707, 176] width 11 height 11
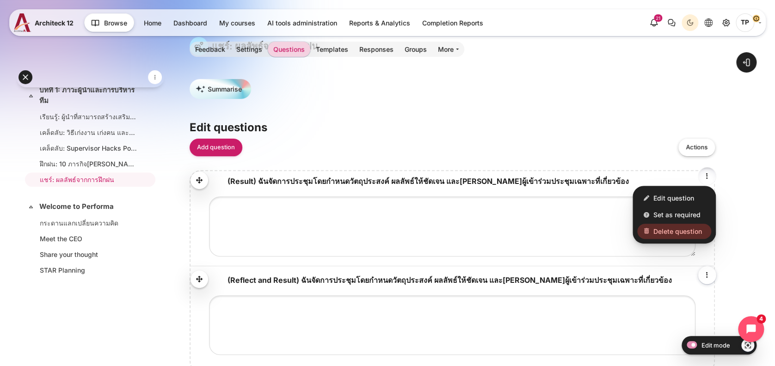
click at [660, 233] on span "Delete question" at bounding box center [678, 232] width 49 height 10
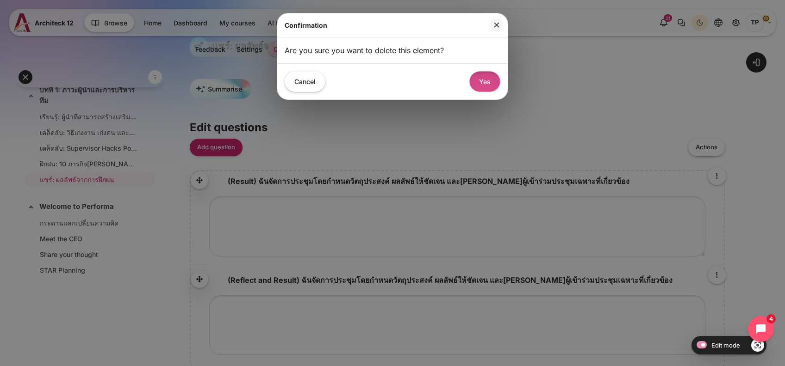
click at [487, 78] on button "Yes" at bounding box center [484, 81] width 31 height 21
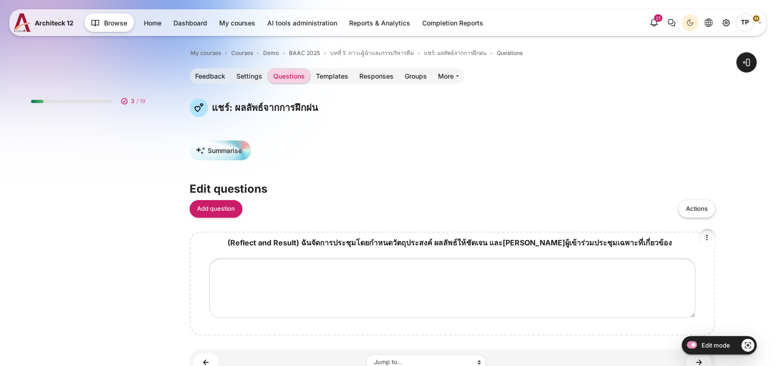
click at [703, 235] on icon "Edit" at bounding box center [707, 237] width 11 height 11
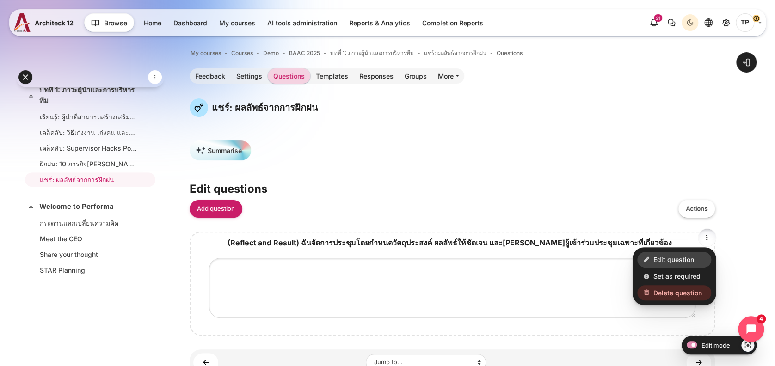
click at [655, 260] on span "Edit question" at bounding box center [674, 260] width 41 height 10
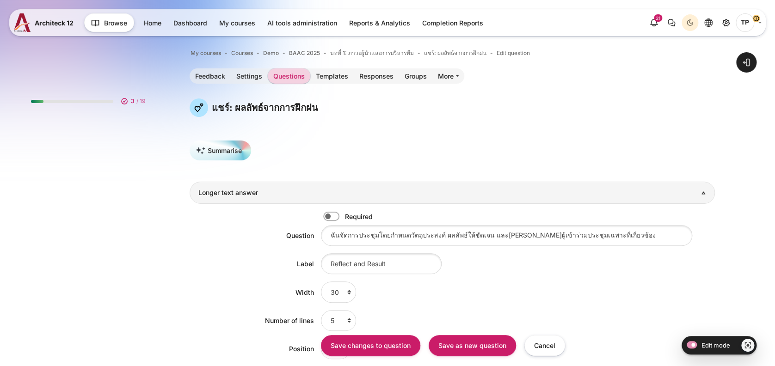
scroll to position [310, 0]
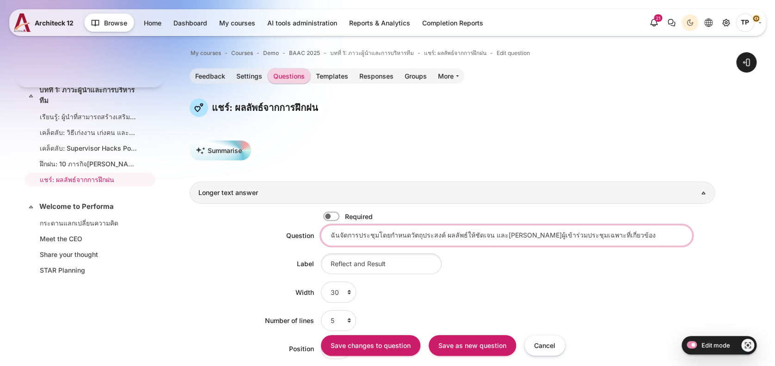
click at [329, 236] on input "ฉันจัดการประชุมโดยกําหนดวัตถุประสงค์ ผลลัพธ์ให้ชัดเจน และ[PERSON_NAME]ผู้เข้าร่…" at bounding box center [507, 235] width 372 height 21
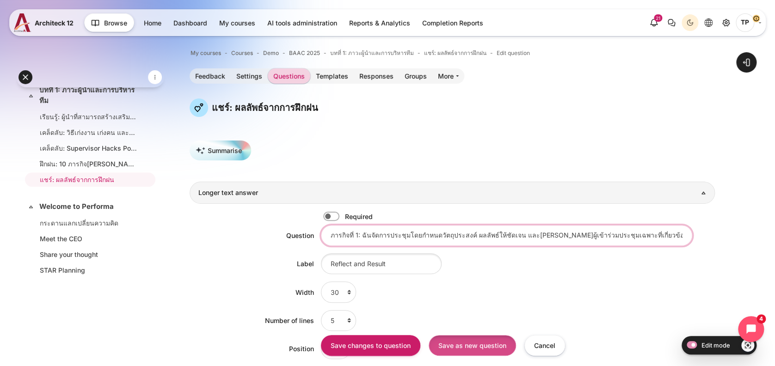
type input "ภารกิจที่ 1: ฉันจัดการประชุมโดยกําหนดวัตถุประสงค์ ผลลัพธ์ให้ชัดเจน และ[PERSON_N…"
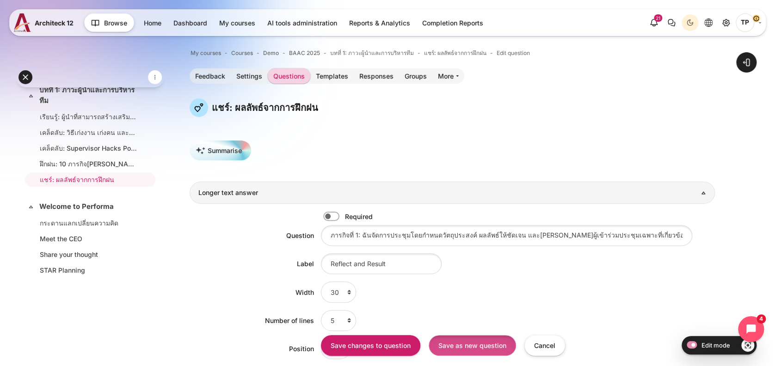
click at [473, 340] on input "Save as new question" at bounding box center [472, 345] width 87 height 21
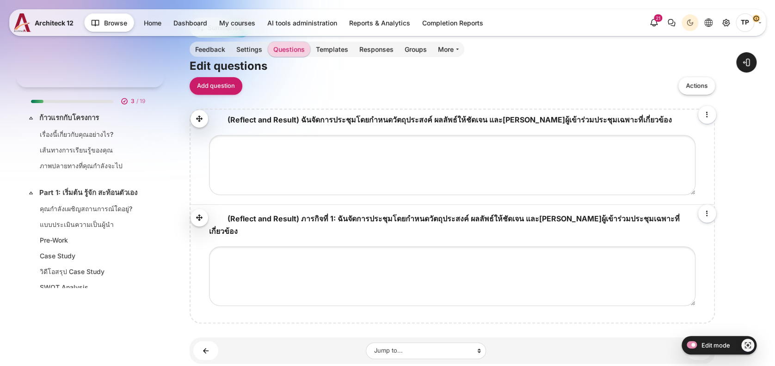
scroll to position [310, 0]
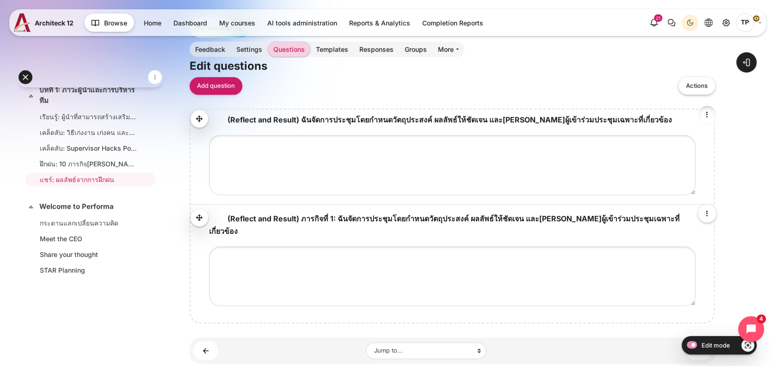
click at [704, 112] on icon "Edit" at bounding box center [707, 114] width 11 height 11
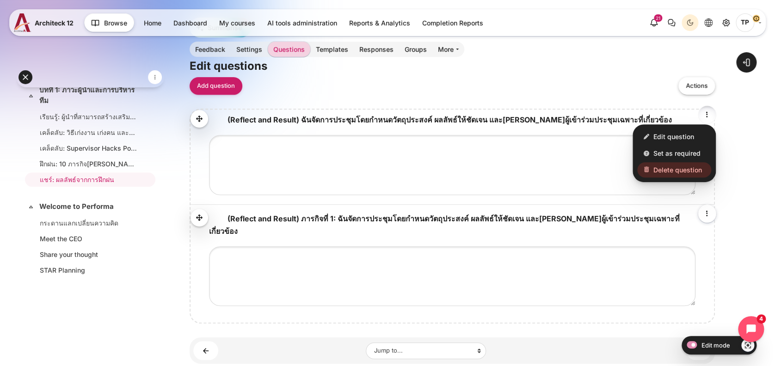
click at [654, 174] on span "Delete question" at bounding box center [678, 170] width 49 height 10
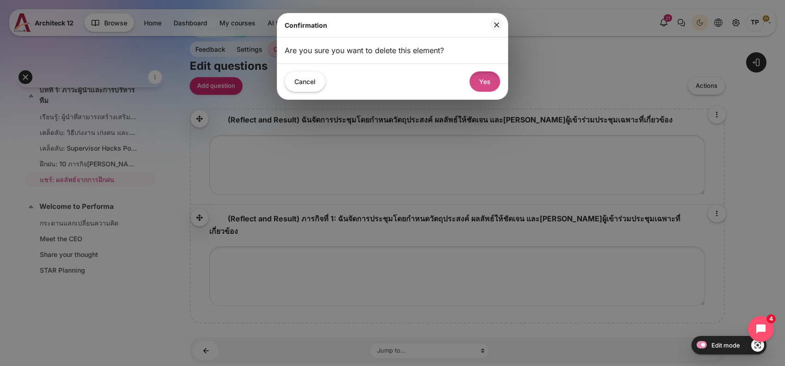
click at [497, 76] on button "Yes" at bounding box center [484, 81] width 31 height 21
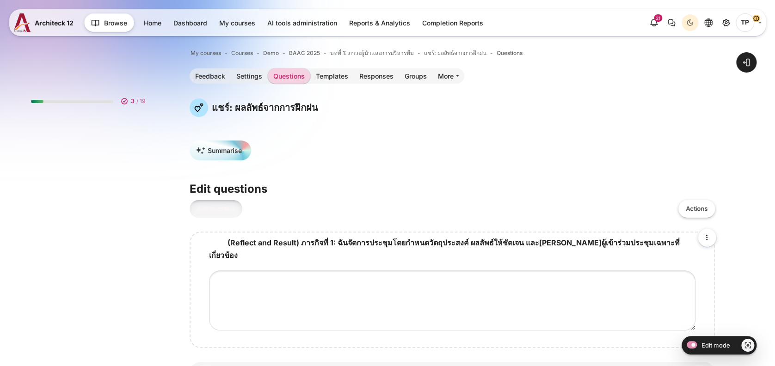
click at [205, 207] on link "Add question" at bounding box center [216, 209] width 53 height 18
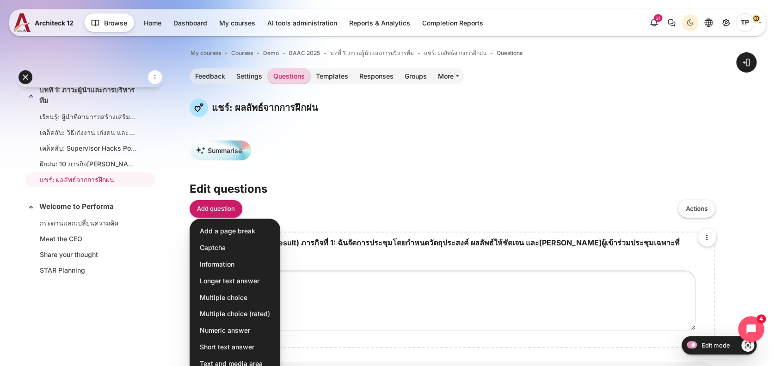
click at [417, 226] on div "Summarise Edit questions Add question Add a page break Captcha Information Long…" at bounding box center [453, 245] width 526 height 208
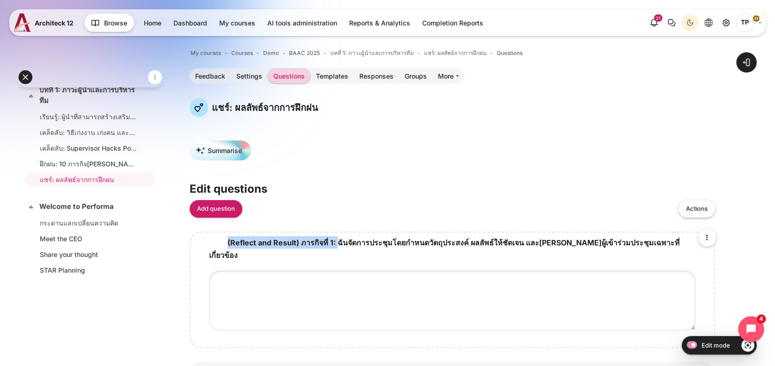
drag, startPoint x: 220, startPoint y: 238, endPoint x: 337, endPoint y: 243, distance: 116.7
click at [337, 243] on label "(Reflect and Result) ภารกิจที่ 1: ฉันจัดการประชุมโดยกําหนดวัตถุประสงค์ ผลลัพธ์ใ…" at bounding box center [444, 249] width 471 height 22
copy span "(Reflect and Result) ภารกิจที่ 1:"
click at [212, 211] on link "Add question" at bounding box center [216, 209] width 53 height 18
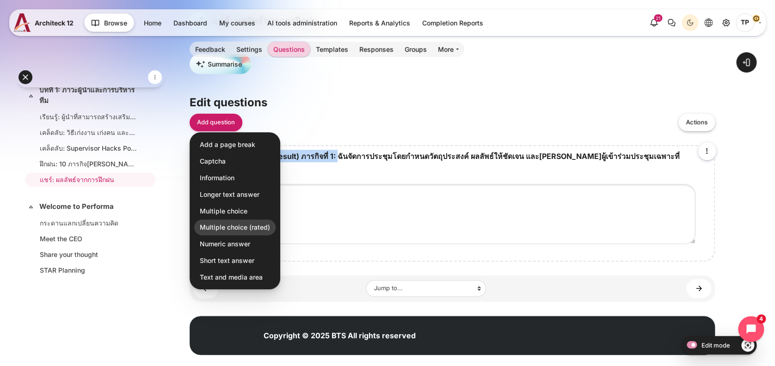
scroll to position [87, 0]
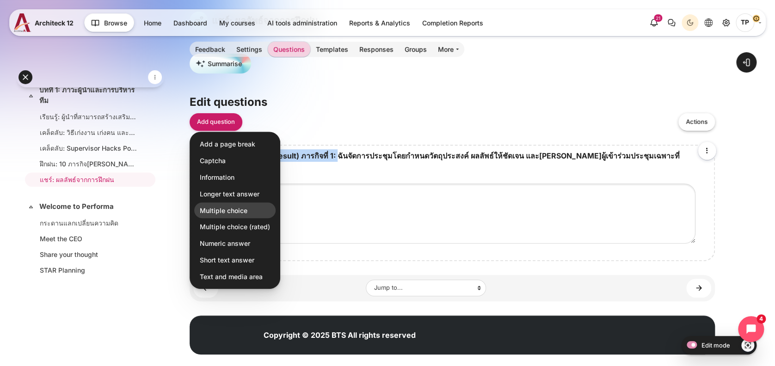
click at [230, 210] on span "Multiple choice" at bounding box center [224, 210] width 48 height 10
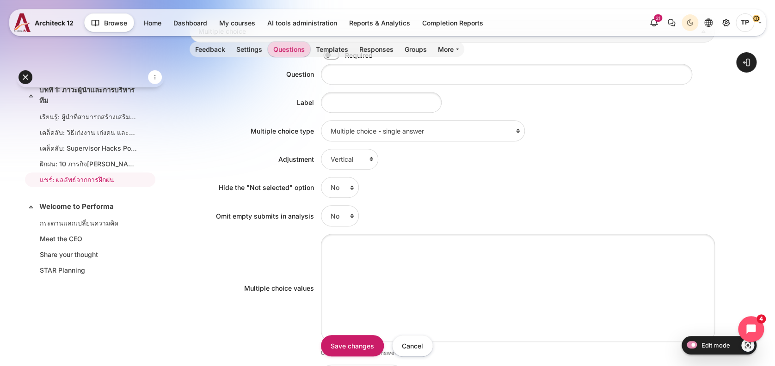
scroll to position [185, 0]
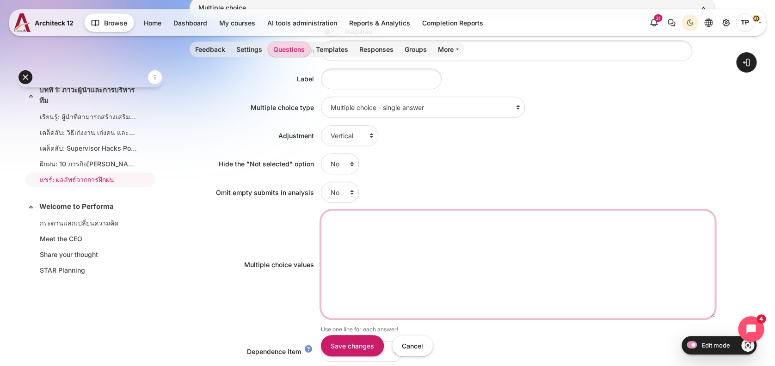
click at [414, 231] on textarea "Multiple choice values" at bounding box center [518, 265] width 394 height 108
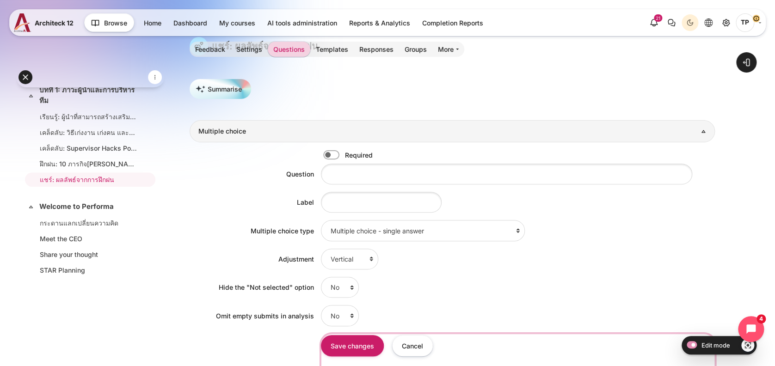
scroll to position [247, 0]
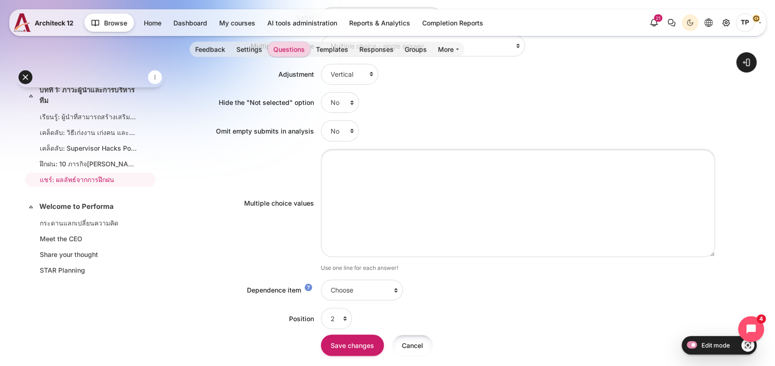
click at [413, 352] on input "Cancel" at bounding box center [412, 345] width 41 height 21
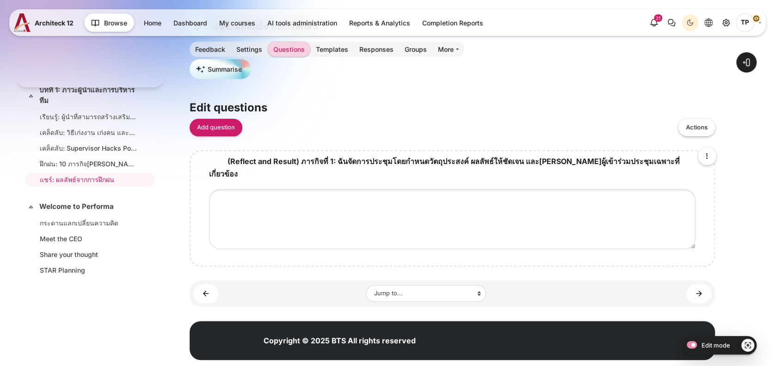
scroll to position [87, 0]
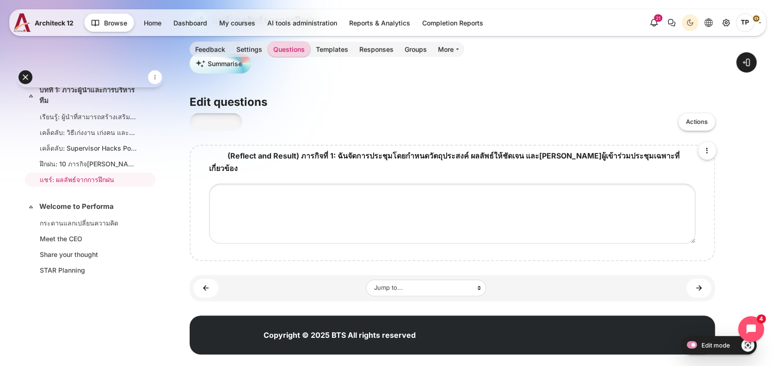
click at [230, 118] on link "Add question" at bounding box center [216, 122] width 53 height 18
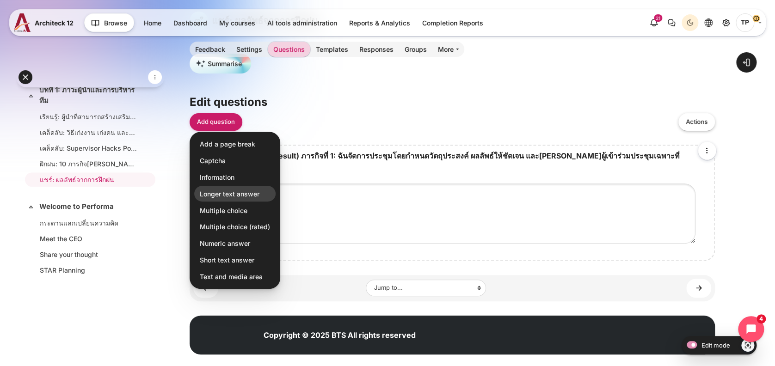
click at [243, 192] on span "Longer text answer" at bounding box center [230, 194] width 60 height 10
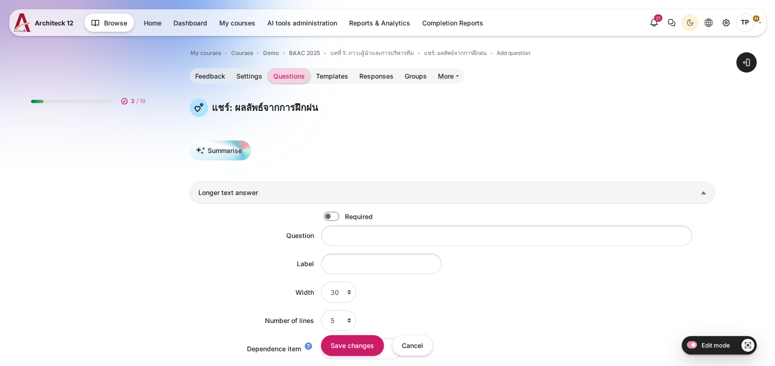
scroll to position [310, 0]
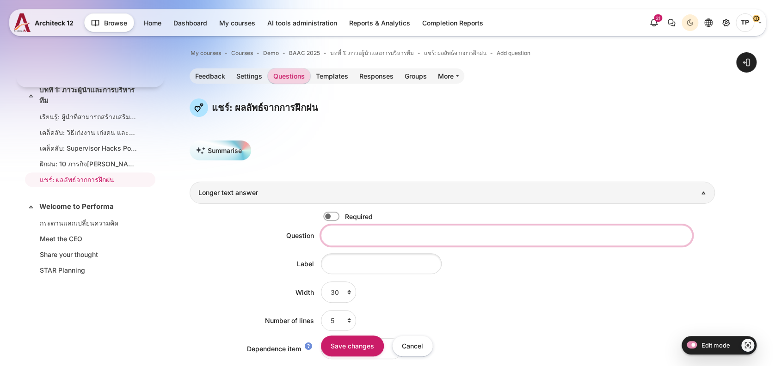
click at [340, 236] on input "Question" at bounding box center [507, 235] width 372 height 21
paste input "(Reflect and Result) ภารกิจที่ 1:"
click at [419, 237] on input "(Reflect and Result) ภารกิจที่ 1:" at bounding box center [507, 235] width 372 height 21
click at [451, 237] on input "(Reflect and Result) ภารกิจที่ 2:" at bounding box center [507, 235] width 372 height 21
paste input "ฉันจัดการประชุมแบบตัวต่อตัวกับสมาชิกในทีมโดยเน้นการ สื่อสารแบบเปิด กระตุ้นให้แบ…"
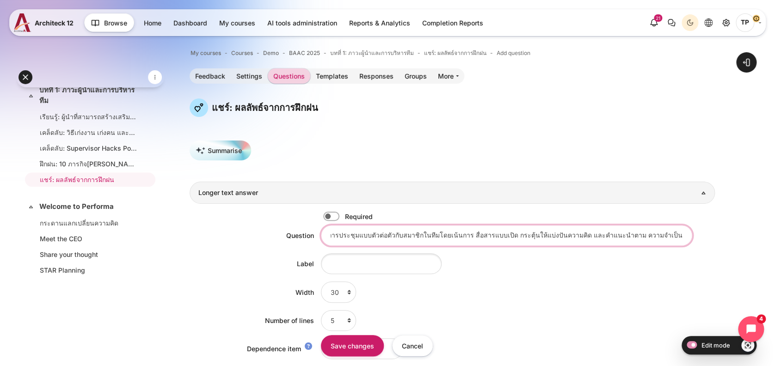
scroll to position [0, 0]
drag, startPoint x: 372, startPoint y: 241, endPoint x: 404, endPoint y: 236, distance: 32.8
click at [254, 233] on div "Question (Reflect and Result) ภารกิจที่ 2: ฉันจัดการประชุมแบบตัวต่อตัวกับสมาชิก…" at bounding box center [453, 235] width 526 height 21
click at [403, 236] on input "(Reflect and Result) ภารกิจที่ 2: ฉันจัดการประชุมแบบตัวต่อตัวกับสมาชิกในทีมโดยเ…" at bounding box center [507, 235] width 372 height 21
drag, startPoint x: 388, startPoint y: 236, endPoint x: 333, endPoint y: 237, distance: 55.1
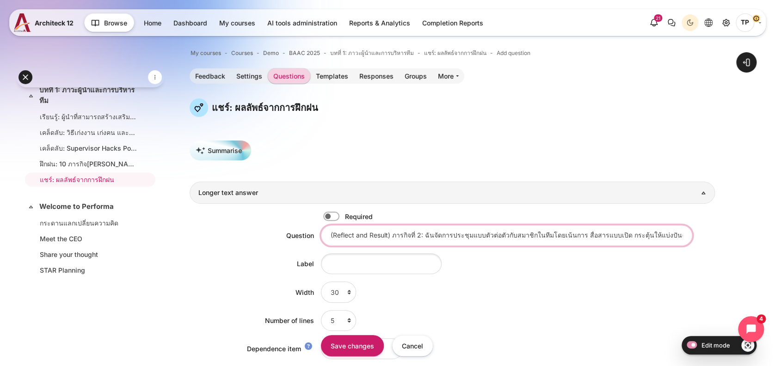
click at [333, 237] on input "(Reflect and Result) ภารกิจที่ 2: ฉันจัดการประชุมแบบตัวต่อตัวกับสมาชิกในทีมโดยเ…" at bounding box center [507, 235] width 372 height 21
type input "(Reflect and Result) ภารกิจที่ 2: ฉันจัดการประชุมแบบตัวต่อตัวกับสมาชิกในทีมโดยเ…"
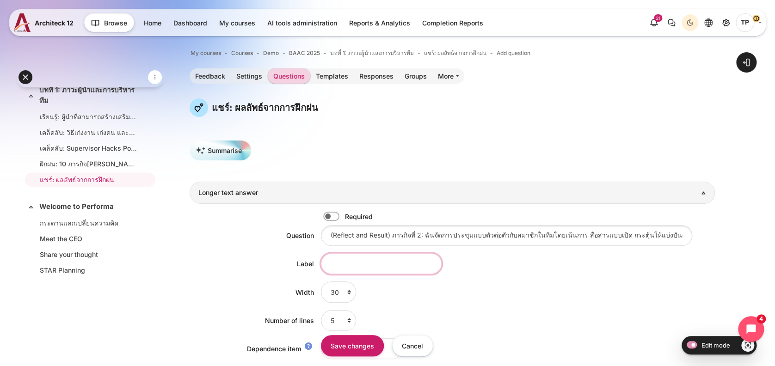
click at [345, 266] on input "Label" at bounding box center [381, 264] width 121 height 21
paste input "Reflect and Result"
type input "Reflect and Result"
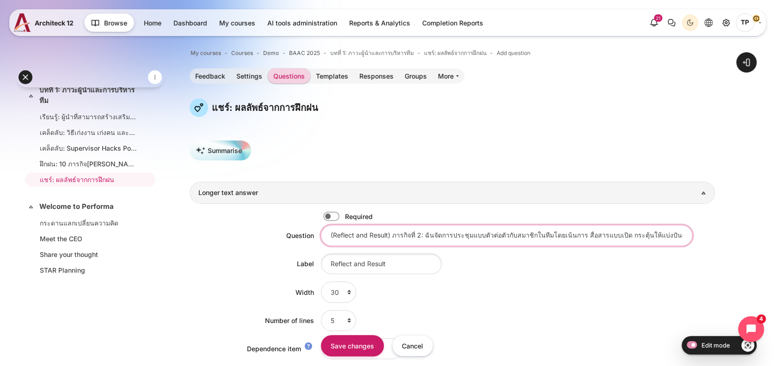
drag, startPoint x: 394, startPoint y: 236, endPoint x: 248, endPoint y: 244, distance: 146.4
click at [183, 229] on div "Open course index Open block drawer" at bounding box center [453, 288] width 646 height 522
type input "ภารกิจที่ 2: ฉันจัดการประชุมแบบตัวต่อตัวกับสมาชิกในทีมโดยเน้นการ สื่อสารแบบเปิด…"
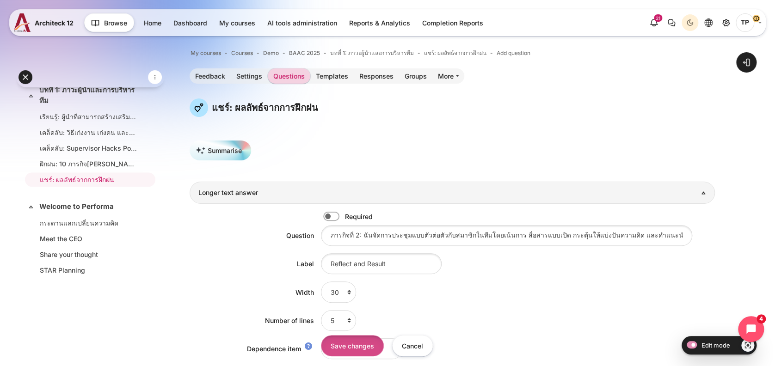
click at [351, 344] on input "Save changes" at bounding box center [352, 345] width 63 height 21
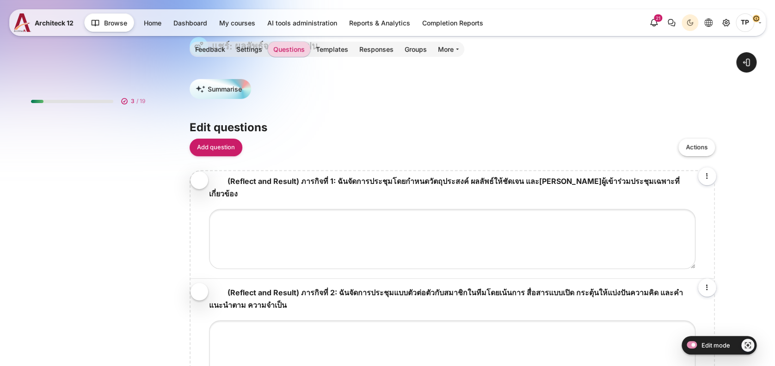
scroll to position [310, 0]
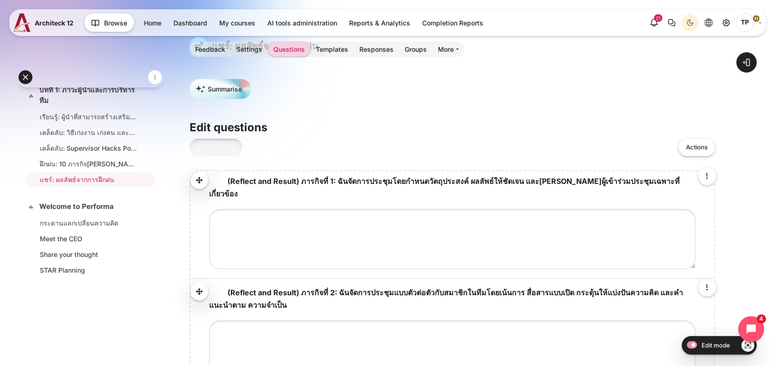
click at [202, 155] on link "Add question" at bounding box center [216, 148] width 53 height 18
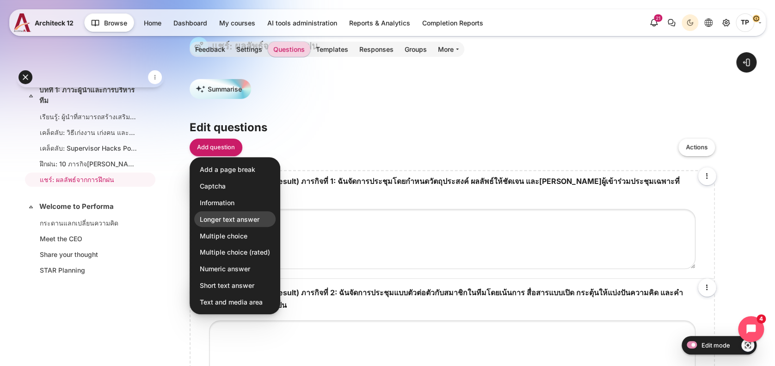
click at [249, 217] on span "Longer text answer" at bounding box center [230, 219] width 60 height 10
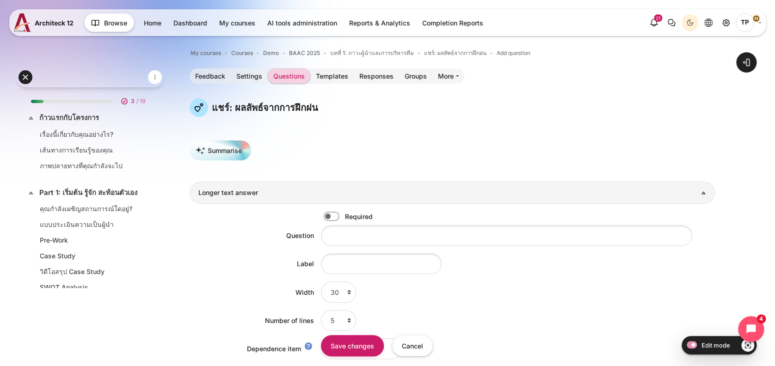
scroll to position [310, 0]
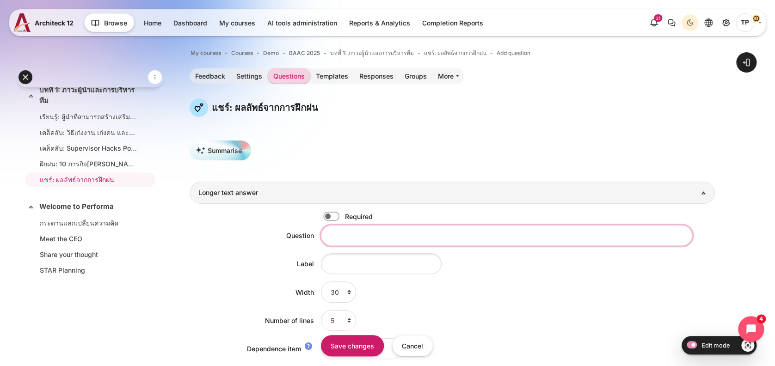
click at [339, 229] on input "Question" at bounding box center [507, 235] width 372 height 21
paste input "ฉันระบุจุดแข็งและการพัฒนาของสมาชิกในทีมแต่ละคนได"
click at [330, 230] on input "ฉันระบุจุดแข็งและการพัฒนาของสมาชิกในทีมแต่ละคนได" at bounding box center [507, 235] width 372 height 21
type input "ภารกิจที่ 3: ฉันระบุจุดแข็งและการพัฒนาของสมาชิกในทีมแต่ละคนได"
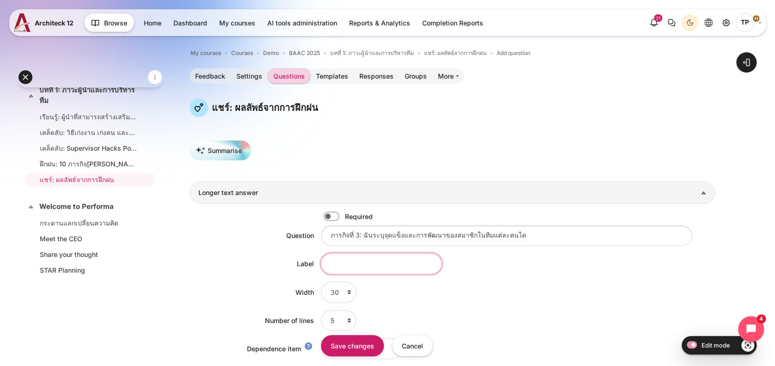
click at [356, 263] on input "Label" at bounding box center [381, 264] width 121 height 21
drag, startPoint x: 405, startPoint y: 266, endPoint x: 205, endPoint y: 256, distance: 200.6
click at [205, 256] on div "Label Reflect and Result" at bounding box center [453, 264] width 526 height 21
type input "Reflect and Result"
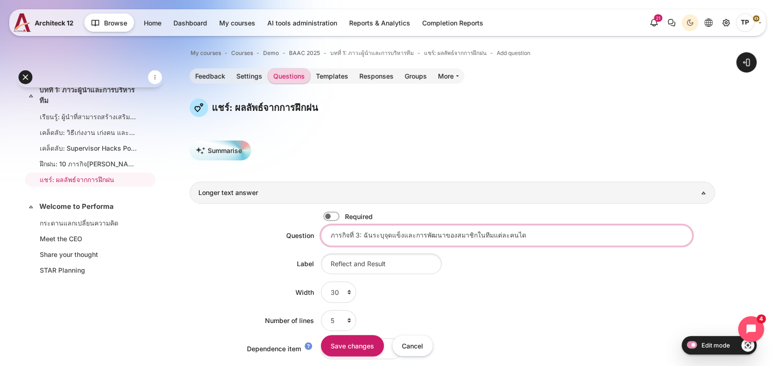
drag, startPoint x: 361, startPoint y: 236, endPoint x: 262, endPoint y: 234, distance: 99.0
click at [262, 234] on div "Question ภารกิจที่ 3: ฉันระบุจุดแข็งและการพัฒนาของสมาชิกในทีมแต่ละคนได" at bounding box center [453, 235] width 526 height 21
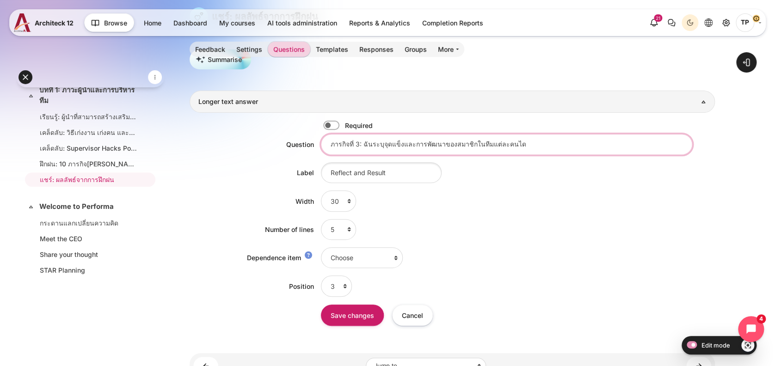
scroll to position [182, 0]
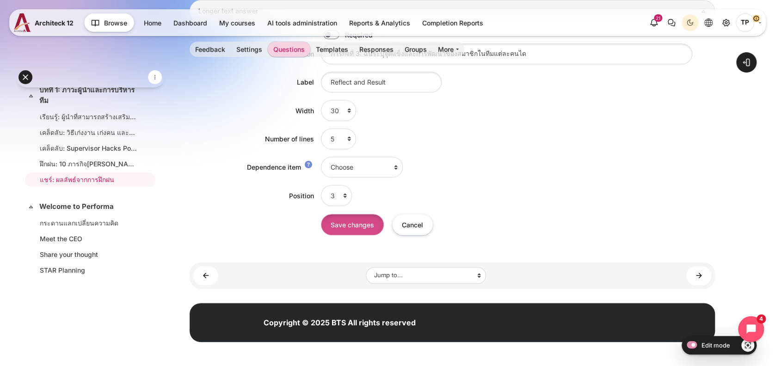
click at [348, 229] on input "Save changes" at bounding box center [352, 224] width 63 height 21
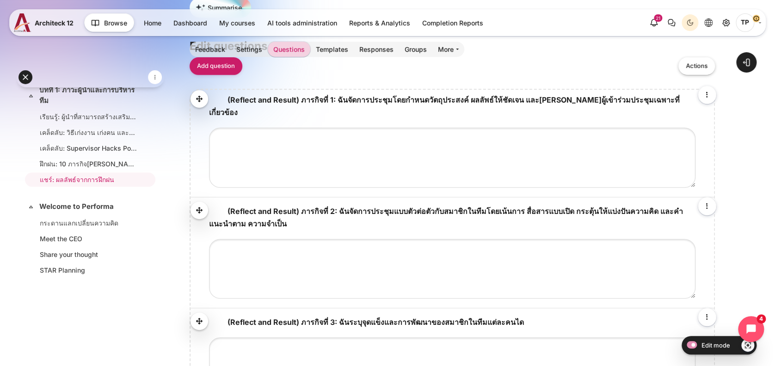
scroll to position [62, 0]
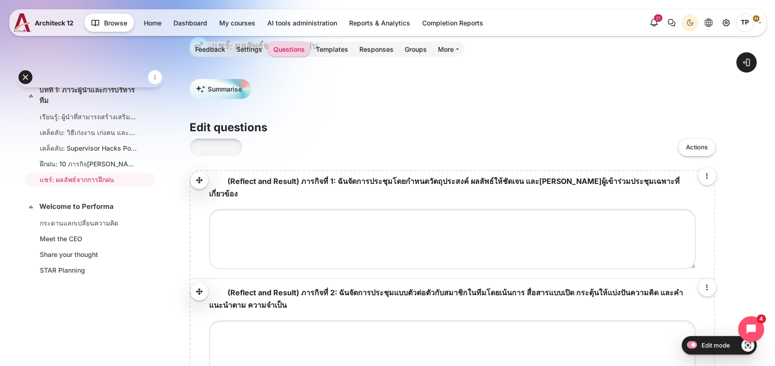
click at [221, 149] on link "Add question" at bounding box center [216, 148] width 53 height 18
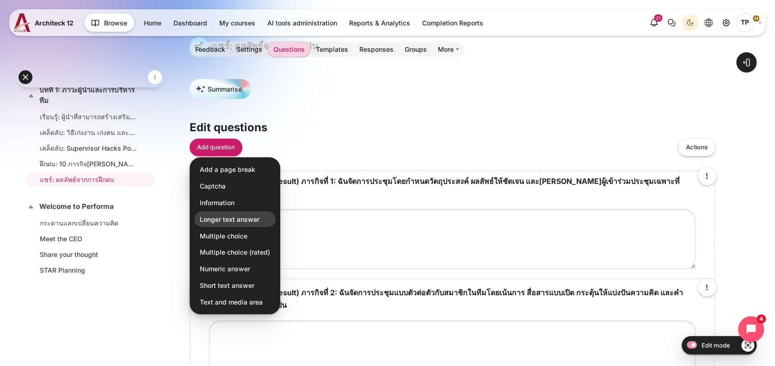
click at [218, 219] on span "Longer text answer" at bounding box center [230, 219] width 60 height 10
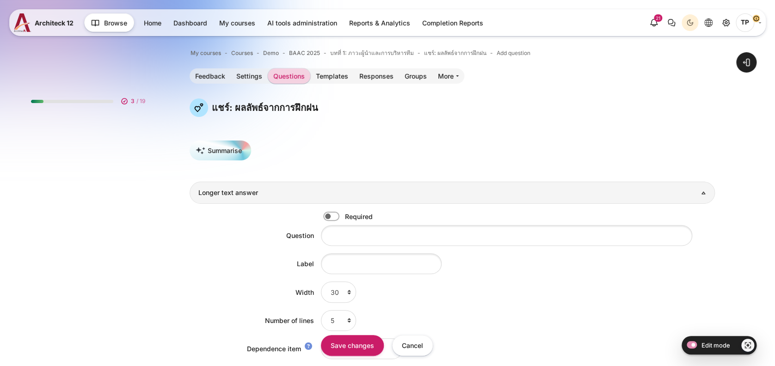
scroll to position [310, 0]
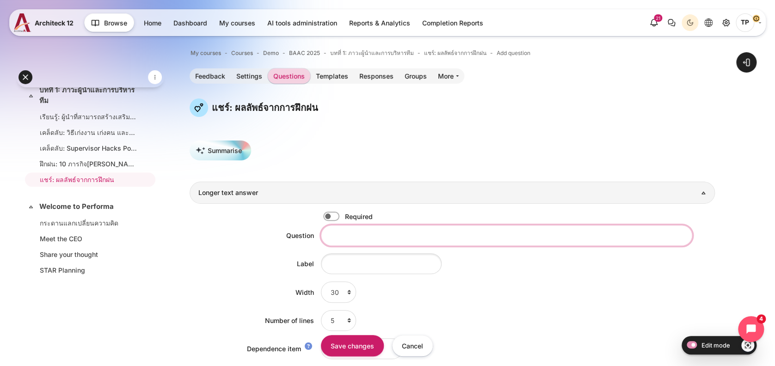
click at [351, 241] on input "Question" at bounding box center [507, 235] width 372 height 21
paste input "ภารกิจที่ 3:"
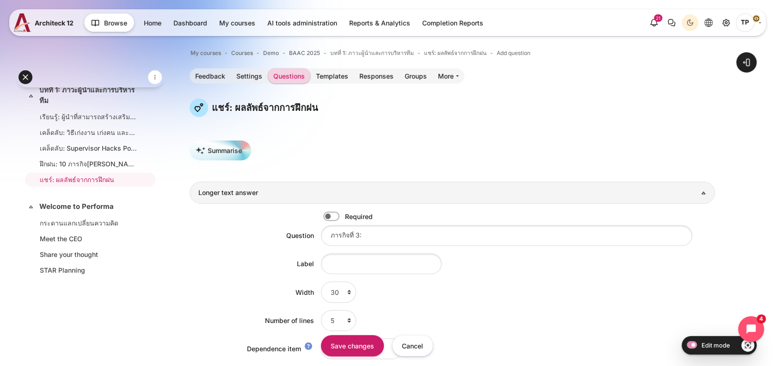
click at [397, 222] on div "Required Question ภารกิจที่ 3: Label Width 5 6 7 8 9 10 11 12 13 14 15 16 17 18…" at bounding box center [453, 317] width 526 height 227
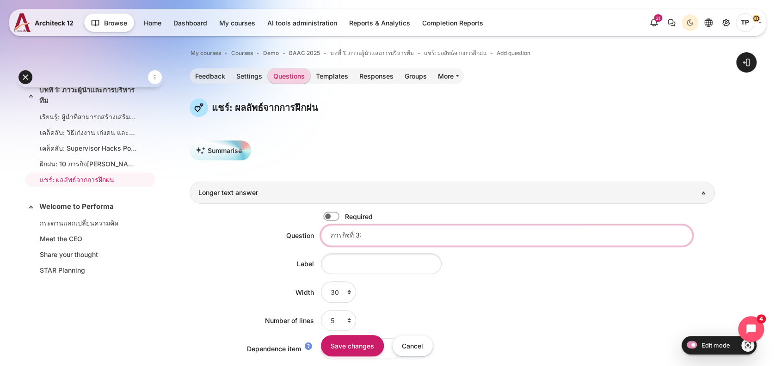
click at [372, 236] on input "ภารกิจที่ 3:" at bounding box center [507, 235] width 372 height 21
paste input "ฉันค้นหาว่าอะไรเป็นแรงผลักดันในการทํางานของสมาชิกใน ทีม"
click at [363, 233] on input "ภารกิจที่ 3:ฉันค้นหาว่าอะไรเป็นแรงผลักดันในการทํางานของสมาชิกใน ทีม" at bounding box center [507, 235] width 372 height 21
click at [360, 235] on input "ภารกิจที่ 3:ฉันค้นหาว่าอะไรเป็นแรงผลักดันในการทํางานของสมาชิกใน ทีม" at bounding box center [507, 235] width 372 height 21
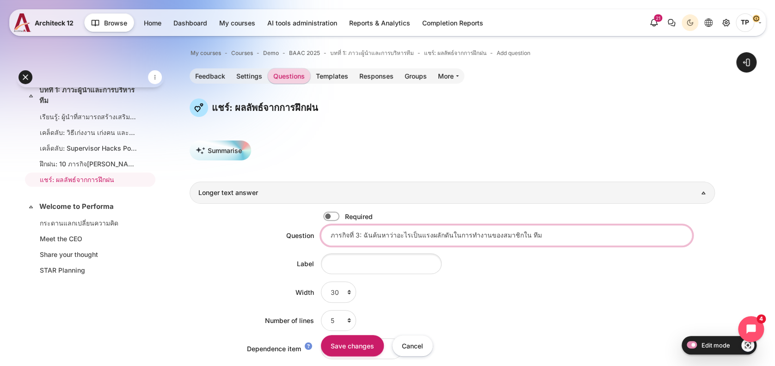
click at [357, 234] on input "ภารกิจที่ 3: ฉันค้นหาว่าอะไรเป็นแรงผลักดันในการทํางานของสมาชิกใน ทีม" at bounding box center [507, 235] width 372 height 21
type input "ภารกิจที่ 4: ฉันค้นหาว่าอะไรเป็นแรงผลักดันในการทํางานของสมาชิกใน ทีม"
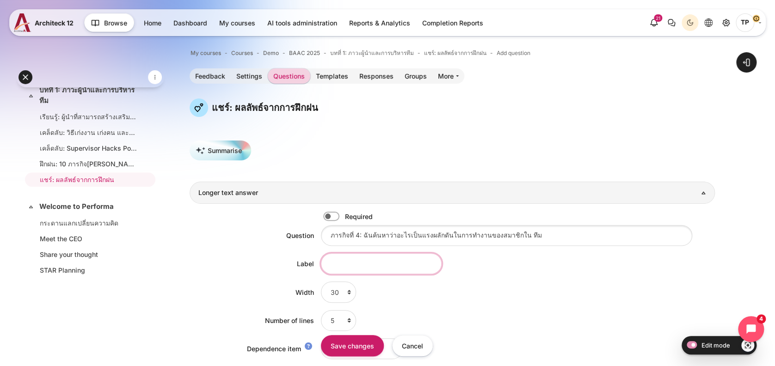
click at [341, 261] on input "Label" at bounding box center [381, 264] width 121 height 21
paste input "Reflect and Result"
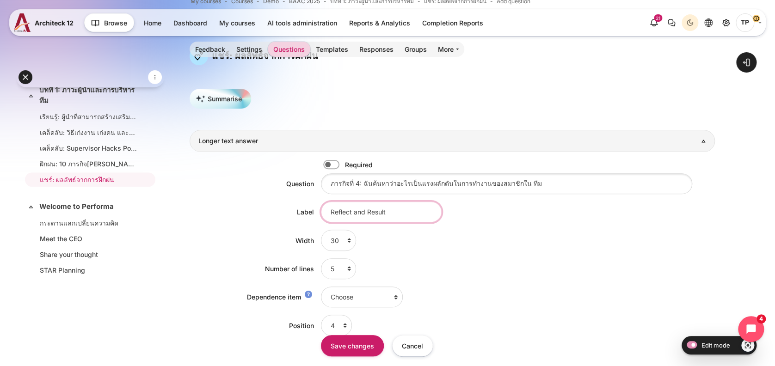
scroll to position [182, 0]
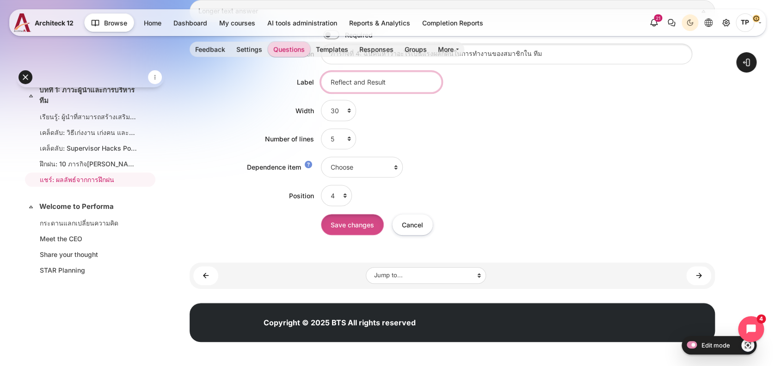
type input "Reflect and Result"
click at [360, 227] on input "Save changes" at bounding box center [352, 224] width 63 height 21
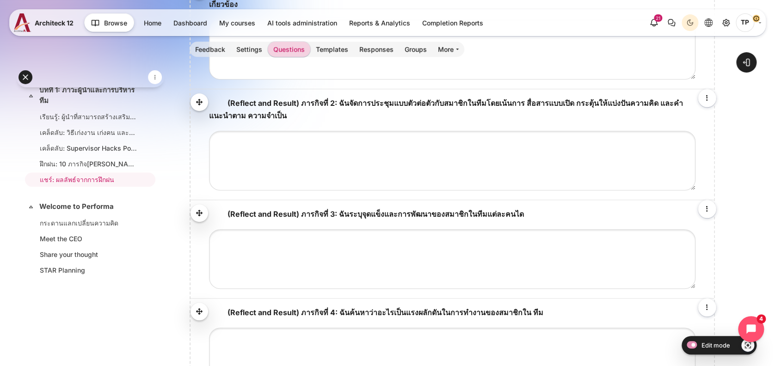
scroll to position [123, 0]
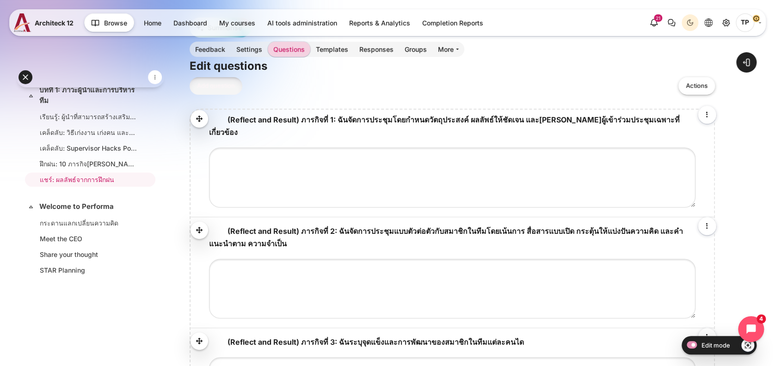
click at [211, 88] on link "Add question" at bounding box center [216, 86] width 53 height 18
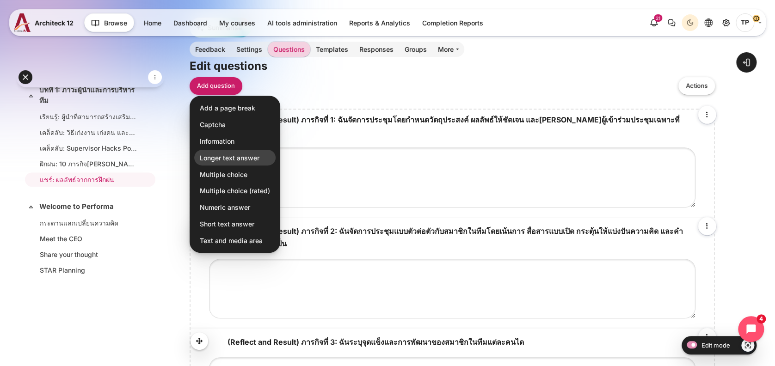
click at [221, 153] on span "Longer text answer" at bounding box center [230, 158] width 60 height 10
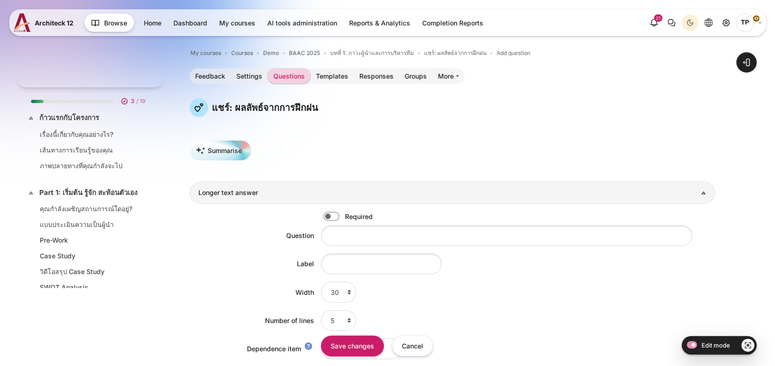
scroll to position [310, 0]
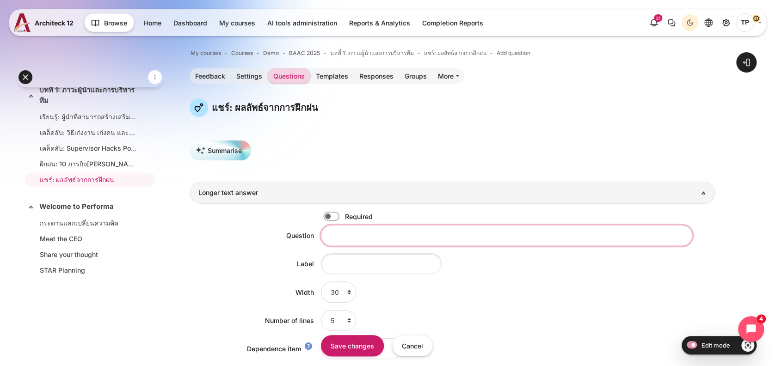
click at [342, 232] on input "Question" at bounding box center [507, 235] width 372 height 21
paste input "ภารกิจที่ 3:"
click at [359, 234] on input "ภารกิจที่ 3:" at bounding box center [507, 235] width 372 height 21
click at [389, 237] on input "ภารกิจที่ 5:" at bounding box center [507, 235] width 372 height 21
paste input "ฉันกําหนดความรับผิดชอบและความคาดหวังที่ชัดเจนให้กับ สมาชิกในทีมแต่ละคน"
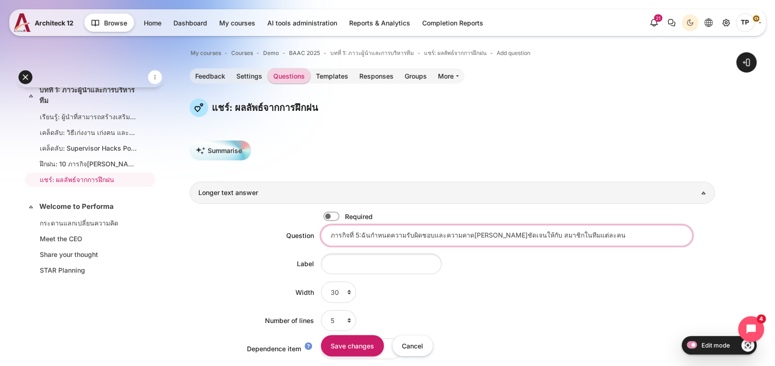
click at [360, 237] on input "ภารกิจที่ 5:ฉันกําหนดความรับผิดชอบและความคาดหวังที่ชัดเจนให้กับ สมาชิกในทีมแต่ล…" at bounding box center [507, 235] width 372 height 21
type input "ภารกิจที่ 5: ฉันกําหนดความรับผิดชอบและความคาดหวังที่ชัดเจนให้กับ สมาชิกในทีมแต่…"
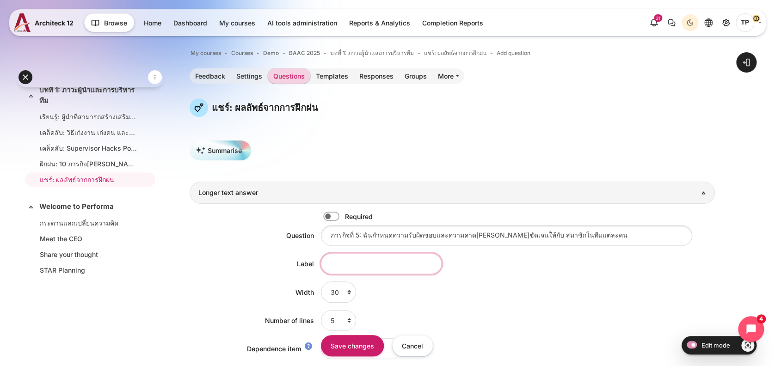
click at [334, 260] on input "Label" at bounding box center [381, 264] width 121 height 21
paste input "Reflect and Result"
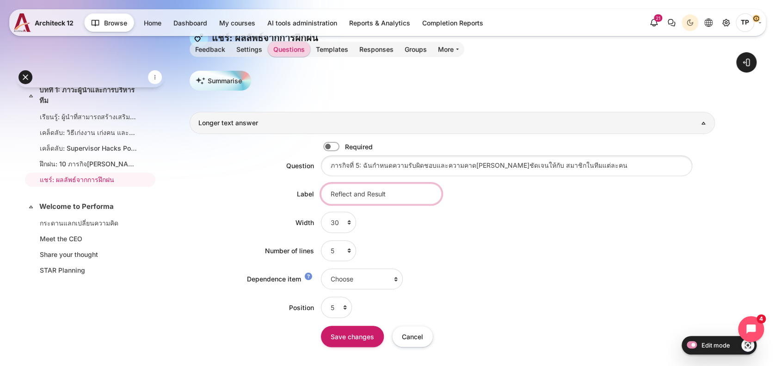
scroll to position [182, 0]
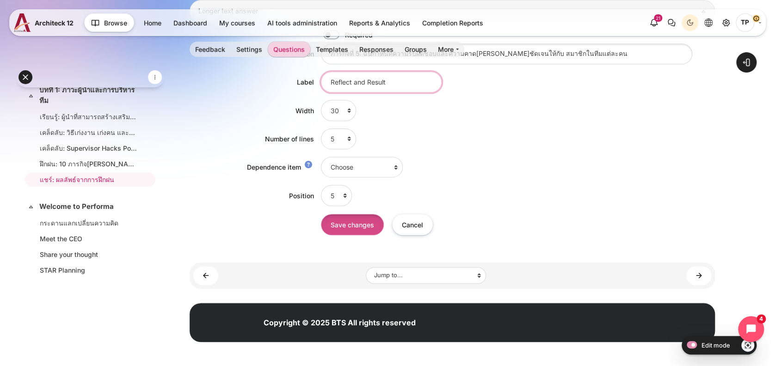
type input "Reflect and Result"
click at [363, 229] on input "Save changes" at bounding box center [352, 224] width 63 height 21
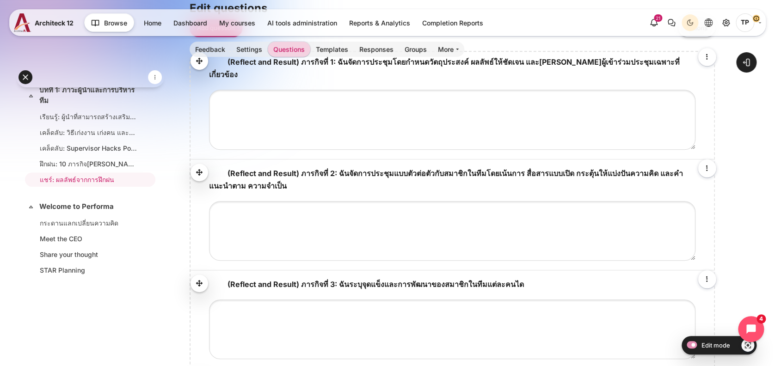
scroll to position [62, 0]
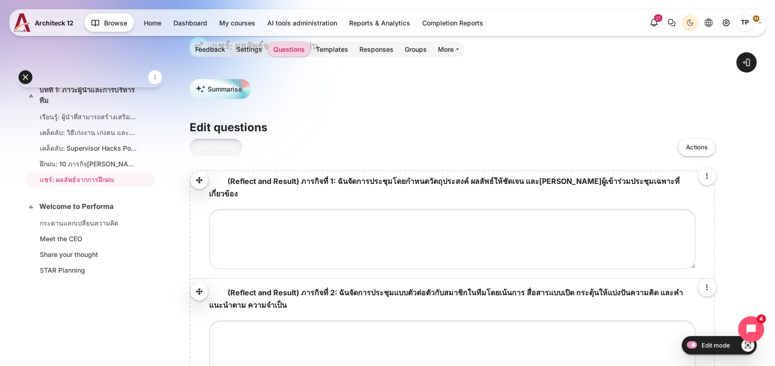
click at [200, 150] on link "Add question" at bounding box center [216, 148] width 53 height 18
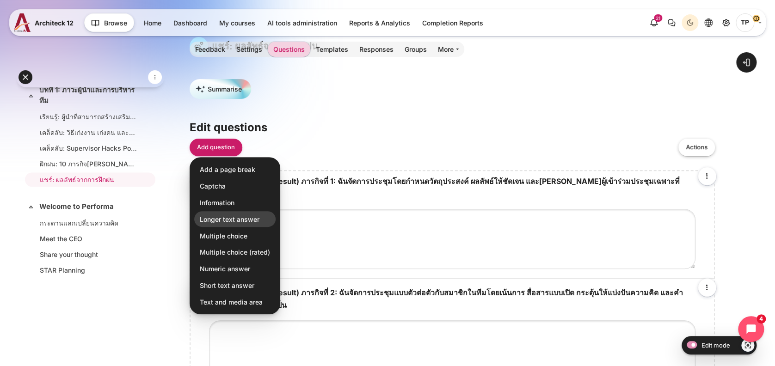
click at [233, 220] on span "Longer text answer" at bounding box center [230, 219] width 60 height 10
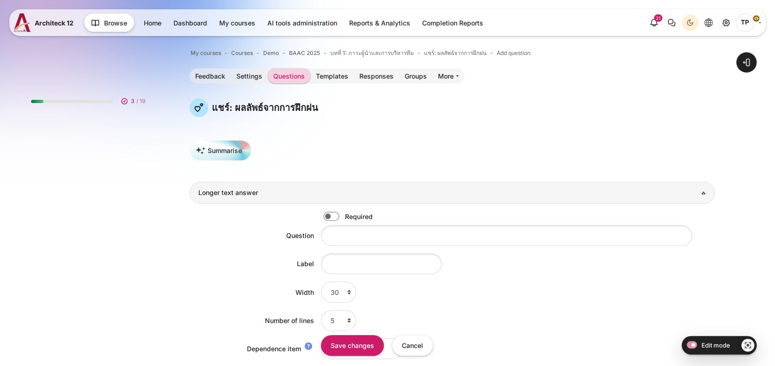
scroll to position [310, 0]
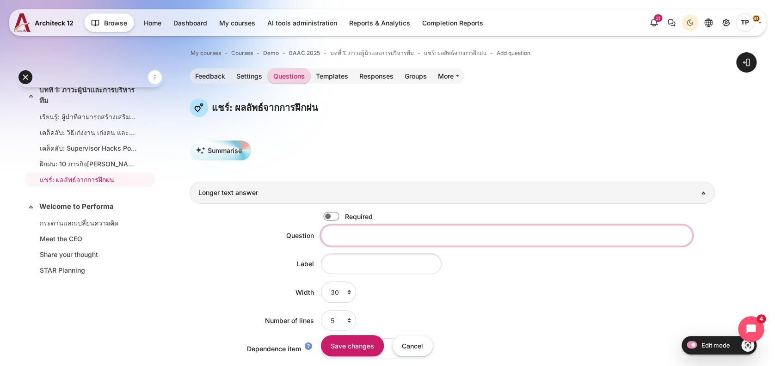
click at [360, 238] on input "Question" at bounding box center [507, 235] width 372 height 21
paste input "ภารกิจที่ 3:"
click at [355, 236] on input "ภารกิจที่ 3:" at bounding box center [507, 235] width 372 height 21
click at [391, 227] on input "ภารกิจที่ 6:" at bounding box center [507, 235] width 372 height 21
paste input "ฉันออกแบบแผนการทํางานที่เฉพาะจงโดยคํานึงถึงเป้าหมาย ทรัพยากร เวลา และผลลัพธ์"
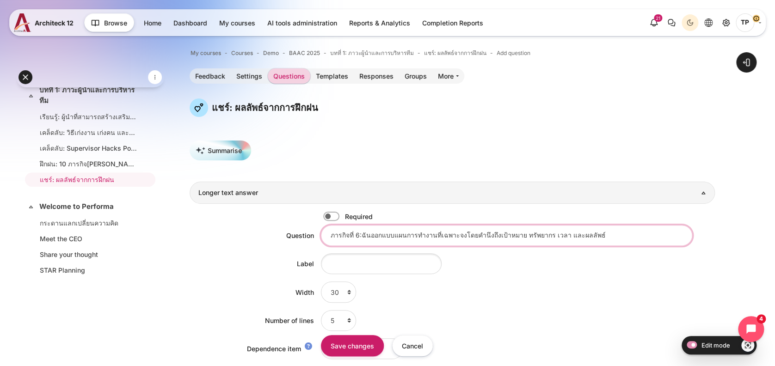
click at [360, 240] on input "ภารกิจที่ 6:ฉันออกแบบแผนการทํางานที่เฉพาะจงโดยคํานึงถึงเป้าหมาย ทรัพยากร เวลา แ…" at bounding box center [507, 235] width 372 height 21
type input "ภารกิจที่ 6: ฉันออกแบบแผนการทํางานที่เฉพาะจงโดยคํานึงถึงเป้าหมาย ทรัพยากร เวลา …"
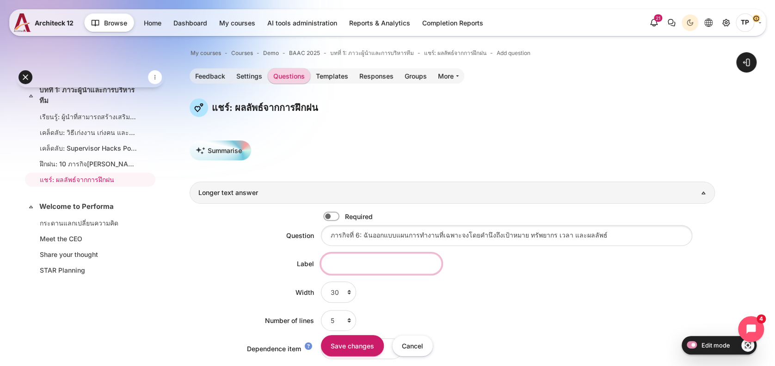
click at [351, 266] on input "Label" at bounding box center [381, 264] width 121 height 21
paste input "Reflect and Result"
type input "Reflect and Result"
click at [353, 347] on input "Save changes" at bounding box center [352, 345] width 63 height 21
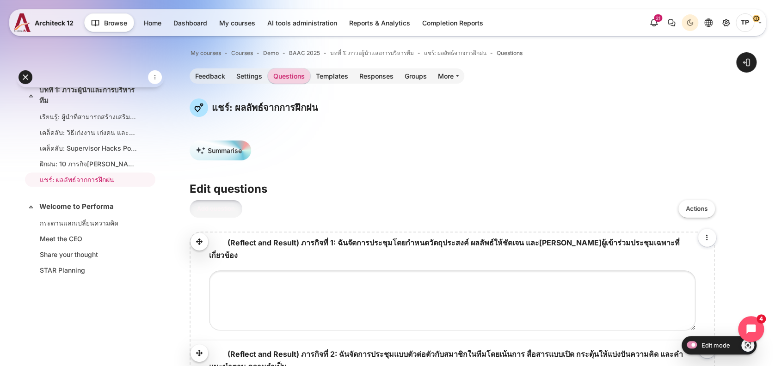
click at [212, 207] on link "Add question" at bounding box center [216, 209] width 53 height 18
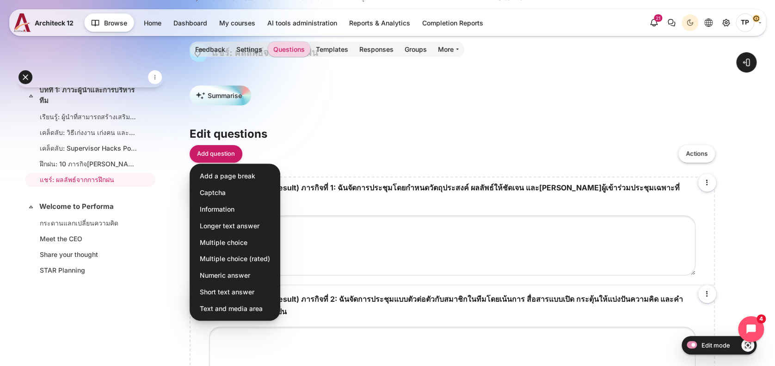
scroll to position [185, 0]
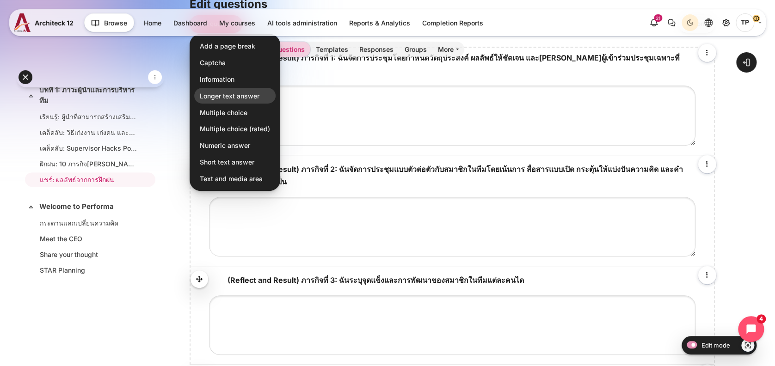
click at [226, 92] on span "Longer text answer" at bounding box center [230, 96] width 60 height 10
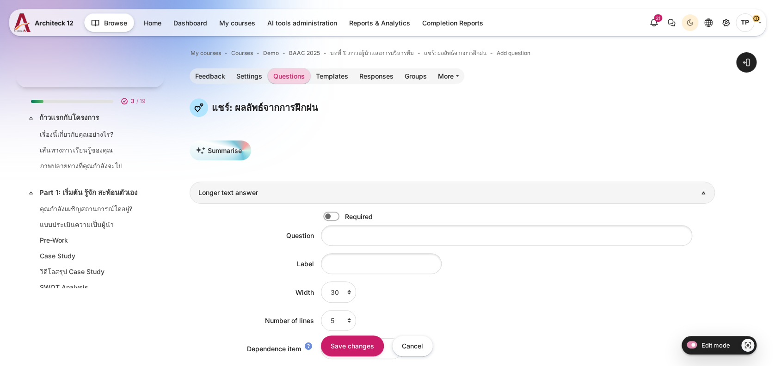
scroll to position [310, 0]
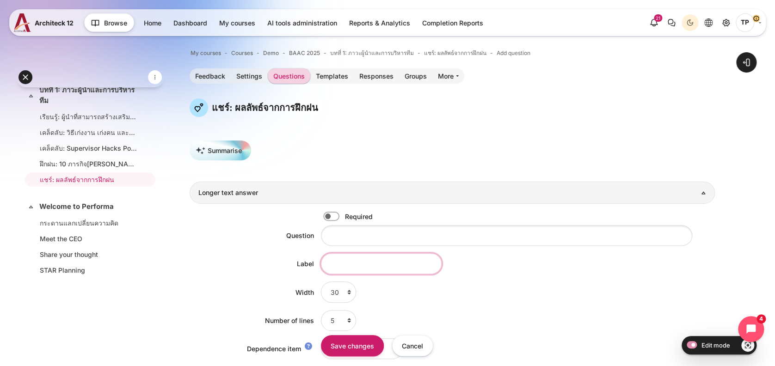
click at [358, 267] on input "Label" at bounding box center [381, 264] width 121 height 21
paste input "Reflect and Result"
type input "Reflect and Result"
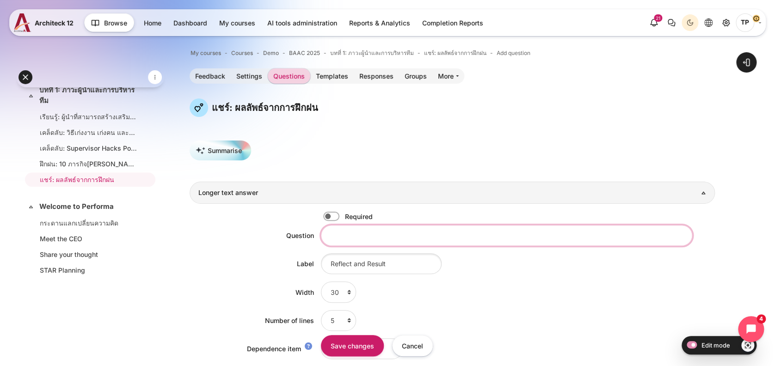
click at [352, 240] on input "Question" at bounding box center [507, 235] width 372 height 21
paste input "ภารกิจที่ 3:"
click at [359, 233] on input "ภารกิจที่ 3:" at bounding box center [507, 235] width 372 height 21
click at [378, 230] on input "ภารกิจที่ 7:" at bounding box center [507, 235] width 372 height 21
paste input "ฉันระดมความคิดกับสมาชิกในทีมโดยใช้เครื่องมือ SCAMPER"
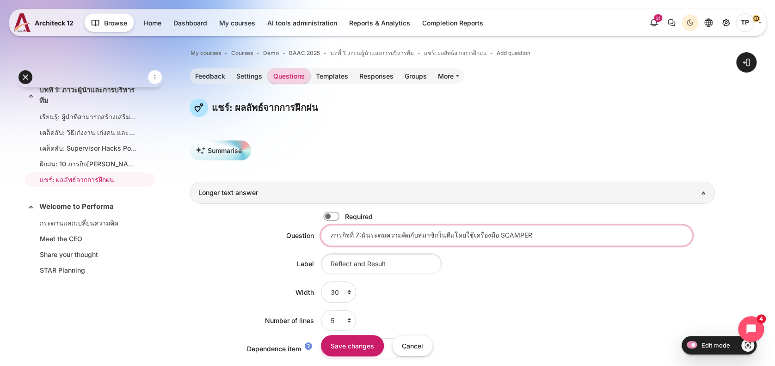
click at [362, 236] on input "ภารกิจที่ 7:ฉันระดมความคิดกับสมาชิกในทีมโดยใช้เครื่องมือ SCAMPER" at bounding box center [507, 235] width 372 height 21
type input "ภารกิจที่ 7: ฉันระดมความคิดกับสมาชิกในทีมโดยใช้เครื่องมือ SCAMPER"
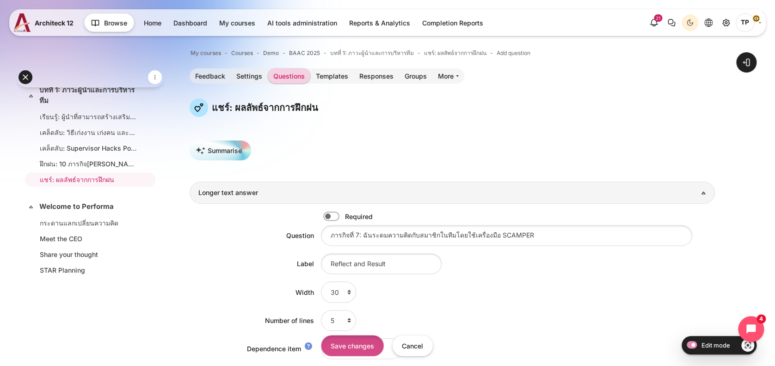
click at [353, 347] on input "Save changes" at bounding box center [352, 345] width 63 height 21
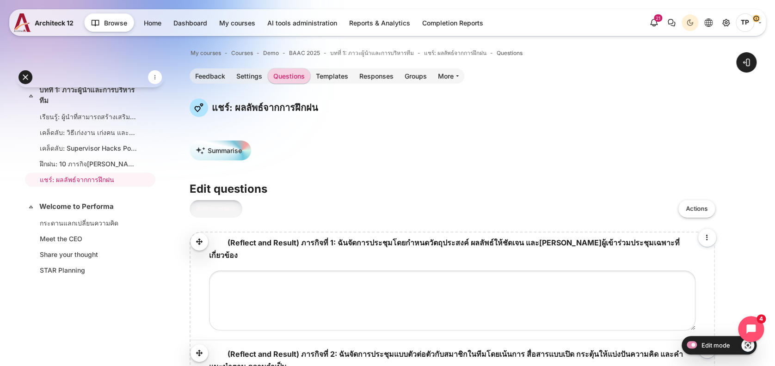
click at [211, 213] on link "Add question" at bounding box center [216, 209] width 53 height 18
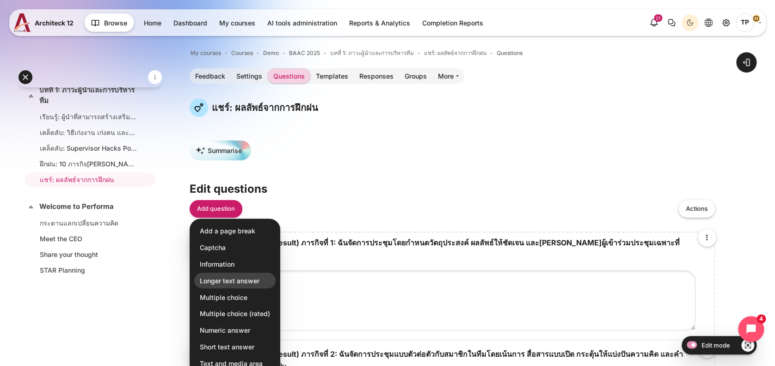
click at [229, 281] on span "Longer text answer" at bounding box center [230, 281] width 60 height 10
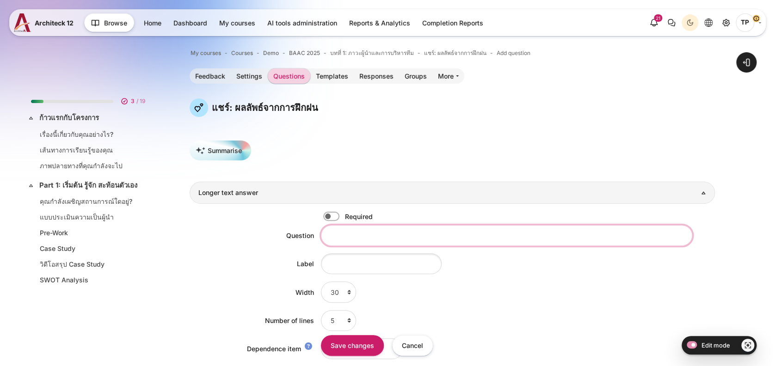
scroll to position [310, 0]
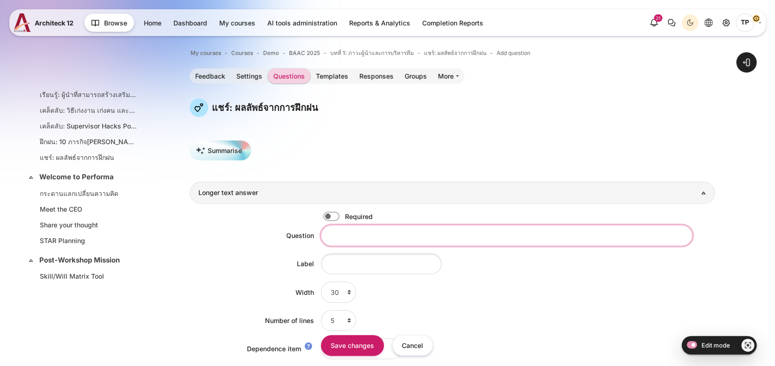
click at [347, 241] on input "Question" at bounding box center [507, 235] width 372 height 21
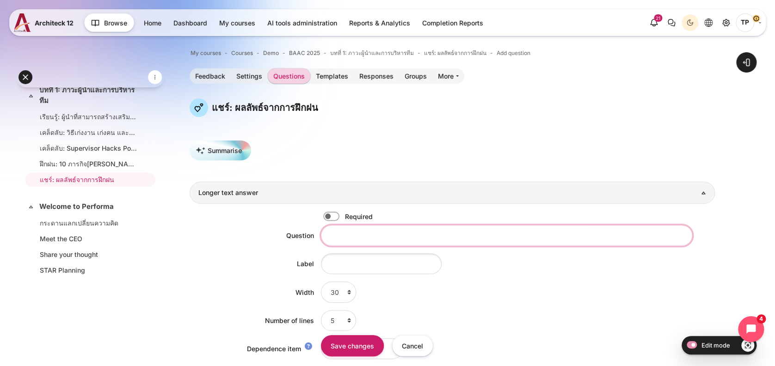
paste input "ภารกิจที่ 3:"
click at [357, 236] on input "ภารกิจที่ 3:" at bounding box center [507, 235] width 372 height 21
type input "ภารกิจที่ 8:"
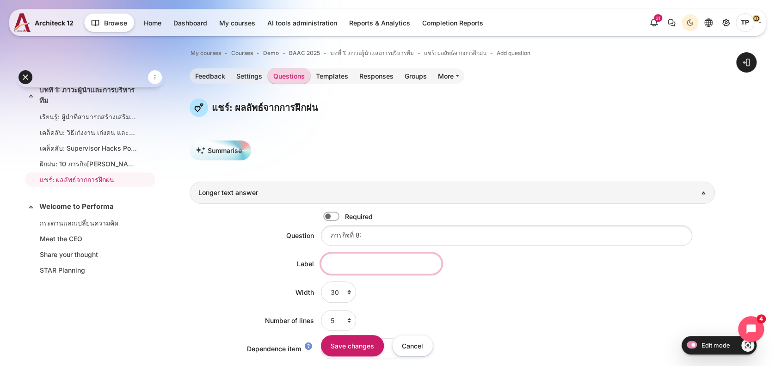
drag, startPoint x: 386, startPoint y: 263, endPoint x: 440, endPoint y: 303, distance: 66.4
click at [386, 263] on input "Label" at bounding box center [381, 264] width 121 height 21
paste input "Reflect and Result"
type input "Reflect and Result"
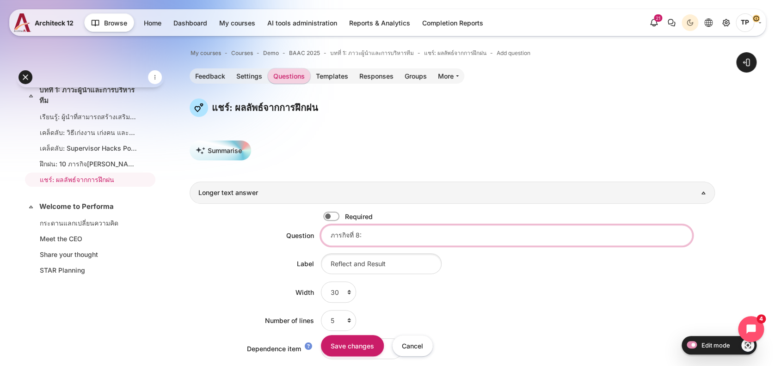
click at [385, 236] on input "ภารกิจที่ 8:" at bounding box center [507, 235] width 372 height 21
paste input "ฉันตั้งเป้าหมายของการทํางานกับทีมด้วยเครื่องมือ SMART goal"
click at [361, 236] on input "ภารกิจที่ 8:ฉันตั้งเป้าหมายของการทํางานกับทีมด้วยเครื่องมือ SMART goal" at bounding box center [507, 235] width 372 height 21
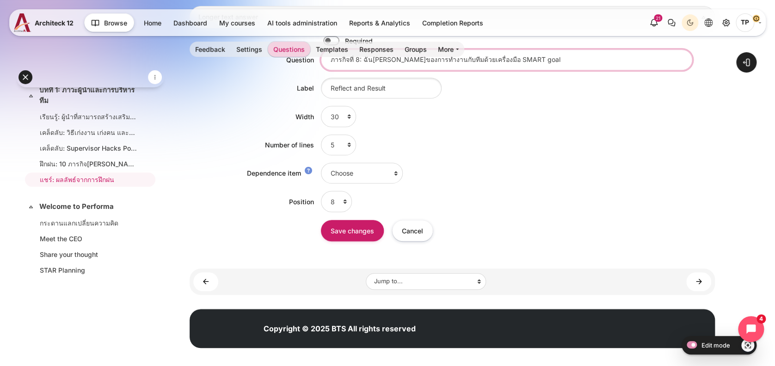
scroll to position [182, 0]
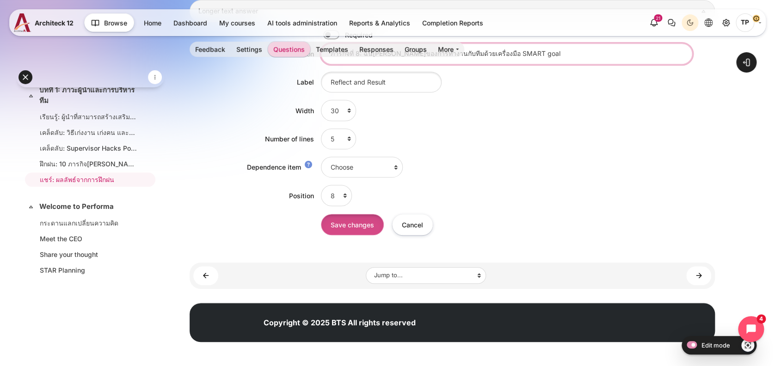
type input "ภารกิจที่ 8: ฉันตั้งเป้าหมายของการทํางานกับทีมด้วยเครื่องมือ SMART goal"
click at [347, 233] on input "Save changes" at bounding box center [352, 224] width 63 height 21
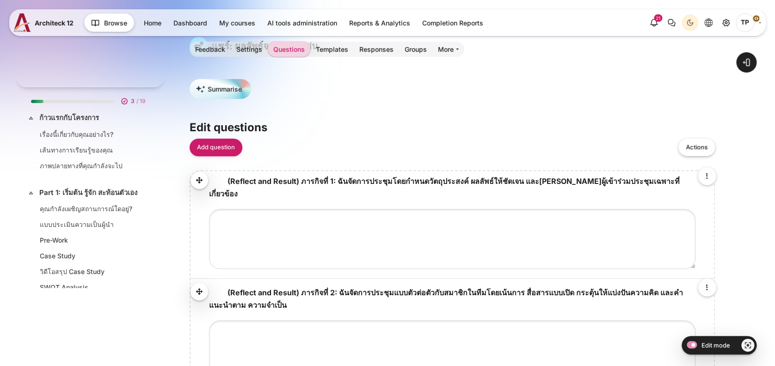
scroll to position [310, 0]
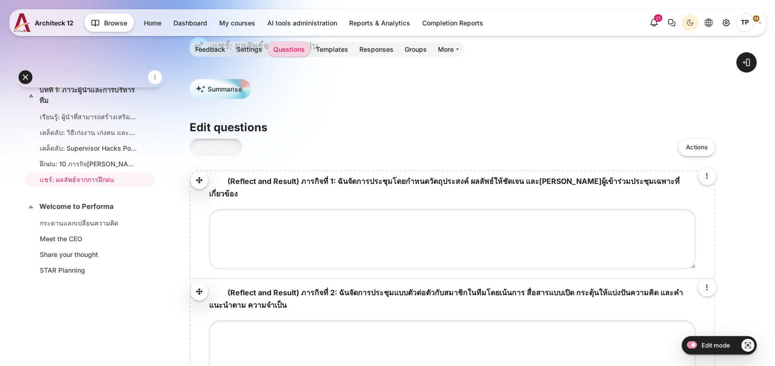
click at [192, 148] on link "Add question" at bounding box center [216, 148] width 53 height 18
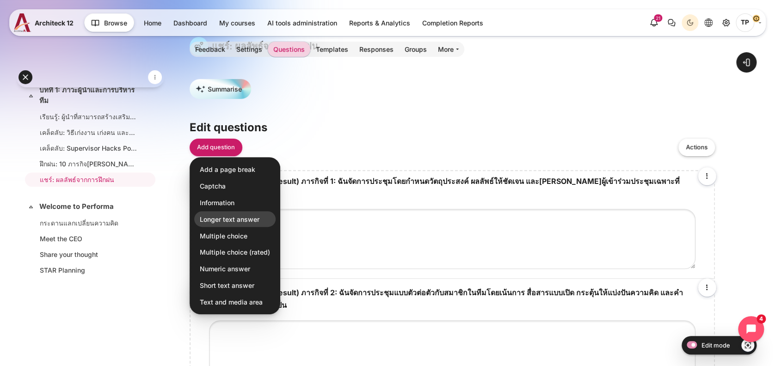
click at [232, 223] on span "Longer text answer" at bounding box center [230, 219] width 60 height 10
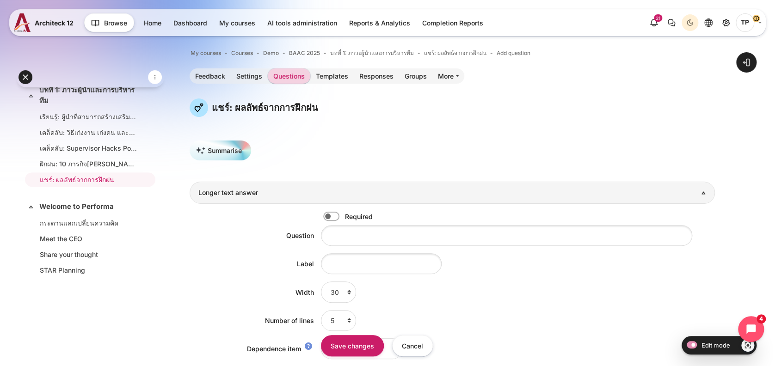
scroll to position [123, 0]
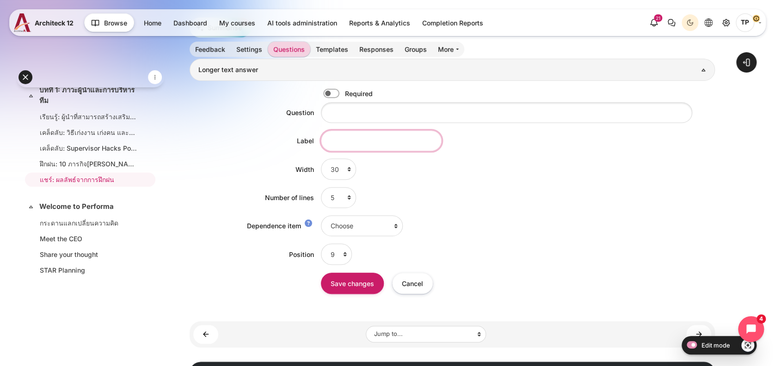
click at [330, 136] on input "Label" at bounding box center [381, 140] width 121 height 21
paste input "Reflect and Result"
type input "Reflect and Result"
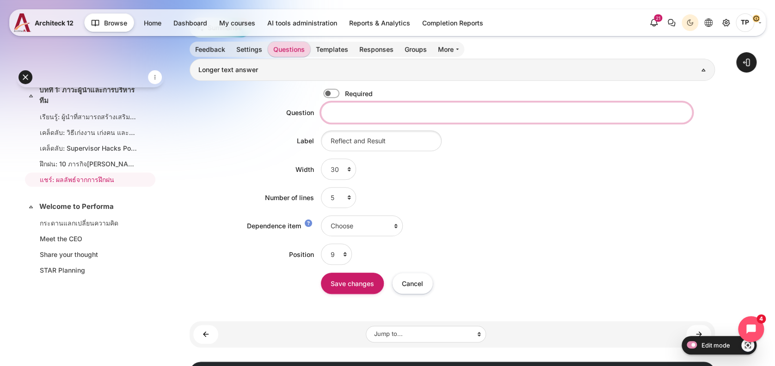
click at [369, 114] on input "Question" at bounding box center [507, 112] width 372 height 21
paste input "ฉันให้คําแนะนําด้วยมุม[PERSON_NAME]คํานึงถึงบริบทของสมาชิกในทีม"
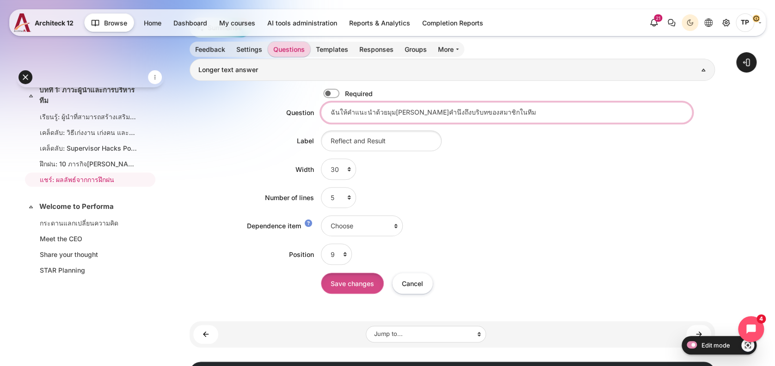
type input "ฉันให้คําแนะนําด้วยมุม[PERSON_NAME]คํานึงถึงบริบทของสมาชิกในทีม"
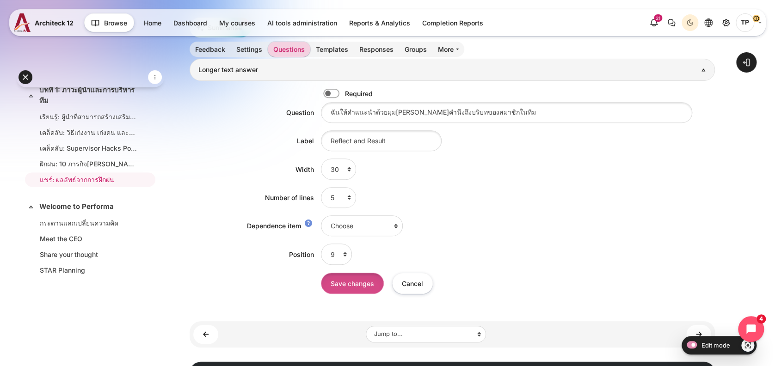
click at [349, 287] on input "Save changes" at bounding box center [352, 283] width 63 height 21
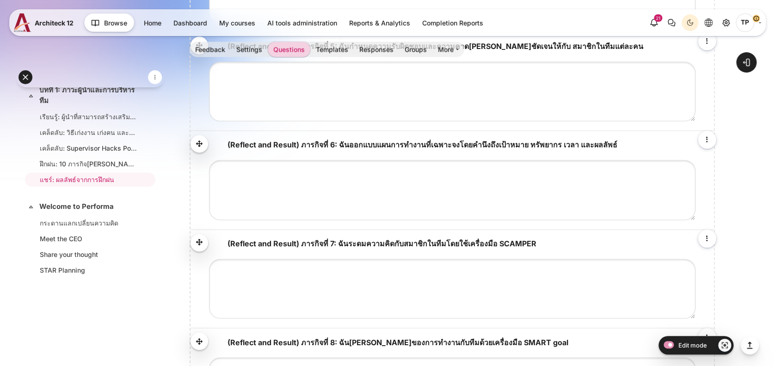
scroll to position [888, 0]
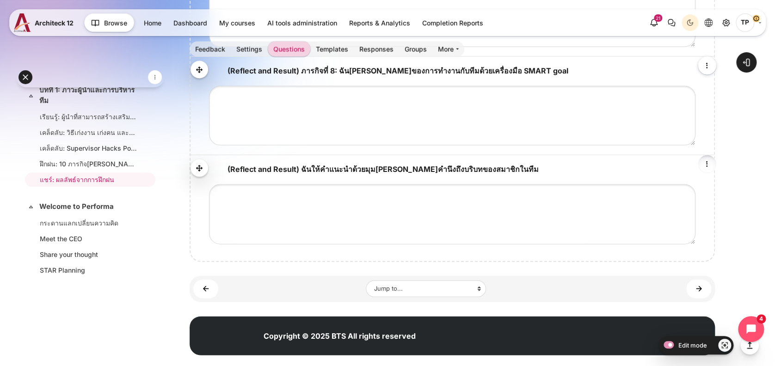
click at [708, 159] on icon "Edit" at bounding box center [707, 164] width 11 height 11
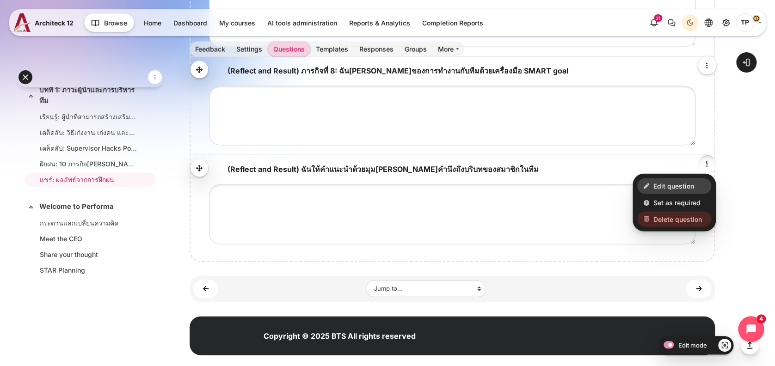
click at [663, 182] on span "Edit question" at bounding box center [674, 187] width 41 height 10
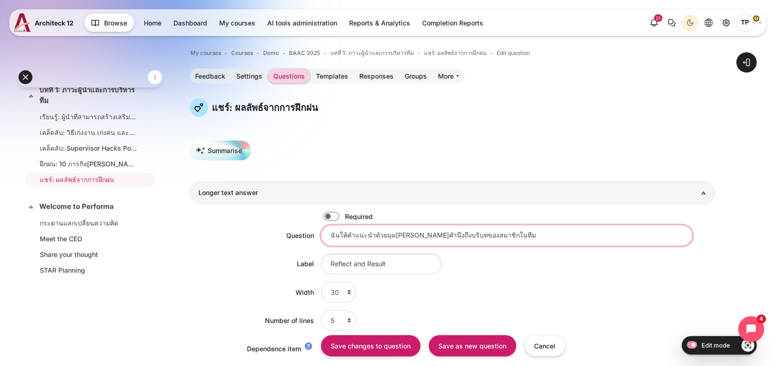
click at [330, 233] on input "ฉันให้คําแนะนําด้วยมุม[PERSON_NAME]คํานึงถึงบริบทของสมาชิกในทีม" at bounding box center [507, 235] width 372 height 21
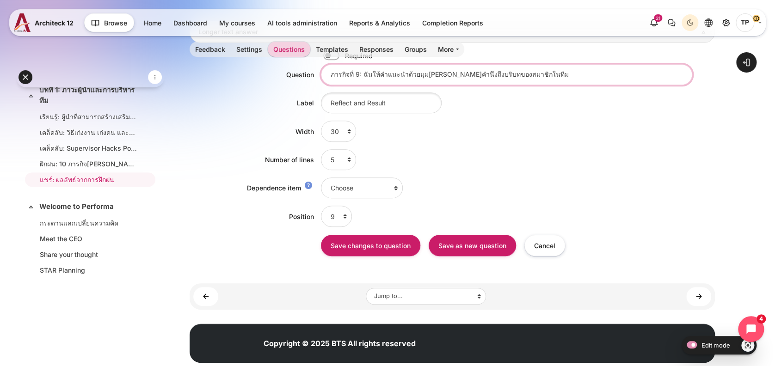
scroll to position [182, 0]
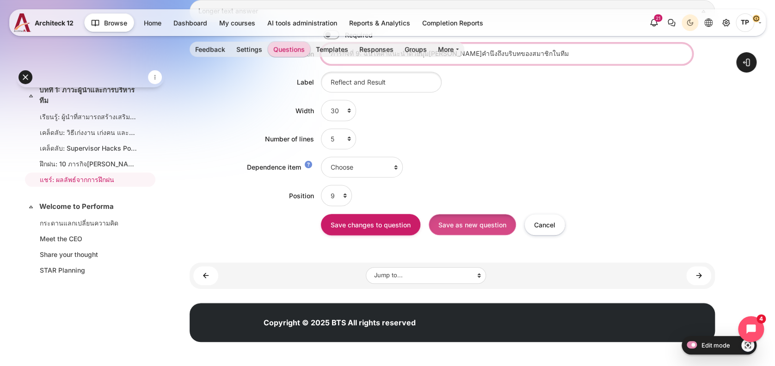
type input "ภารกิจที่ 9: ฉันให้คําแนะนําด้วยมุมมองที่คํานึงถึงบริบทของสมาชิกในทีม"
click at [455, 229] on input "Save as new question" at bounding box center [472, 224] width 87 height 21
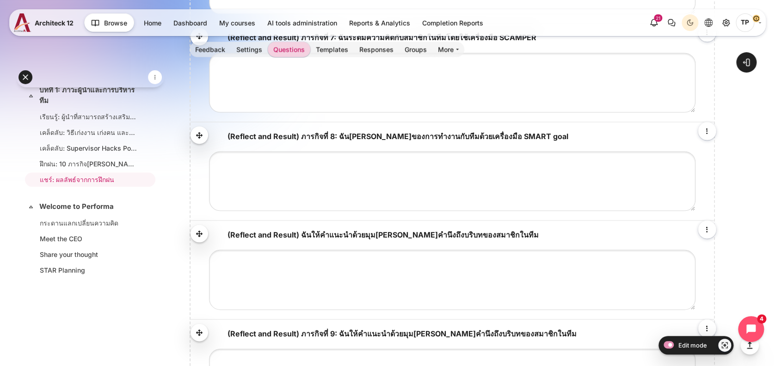
scroll to position [802, 0]
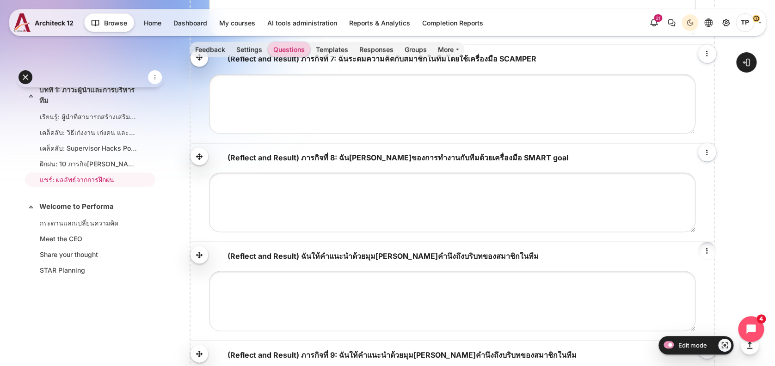
click at [705, 245] on icon "Edit" at bounding box center [707, 250] width 11 height 11
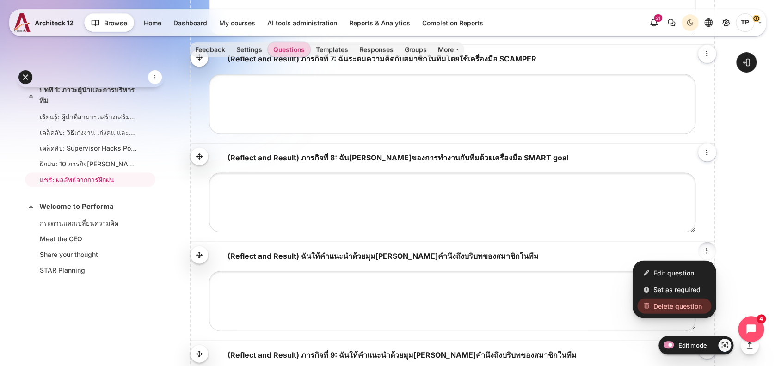
click at [669, 301] on span "Delete question" at bounding box center [678, 306] width 49 height 10
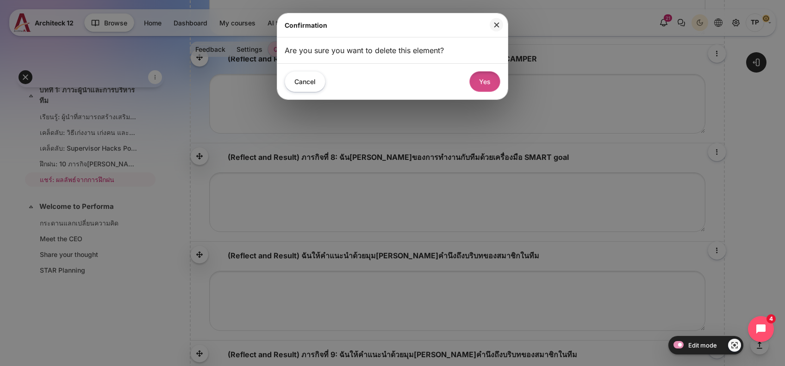
click at [492, 87] on button "Yes" at bounding box center [484, 81] width 31 height 21
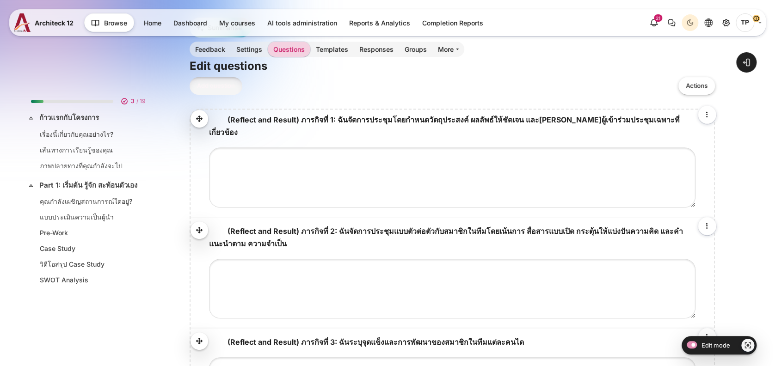
scroll to position [310, 0]
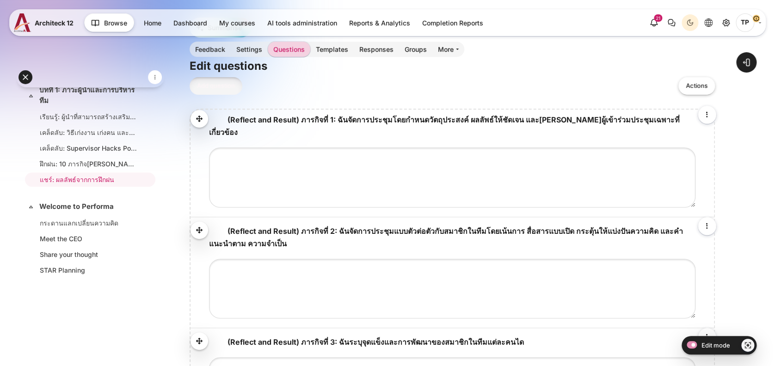
click at [224, 88] on link "Add question" at bounding box center [216, 86] width 53 height 18
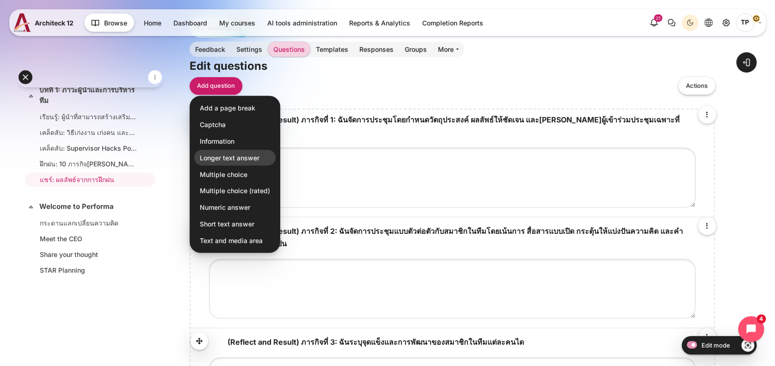
click at [223, 163] on link "Longer text answer" at bounding box center [234, 158] width 81 height 16
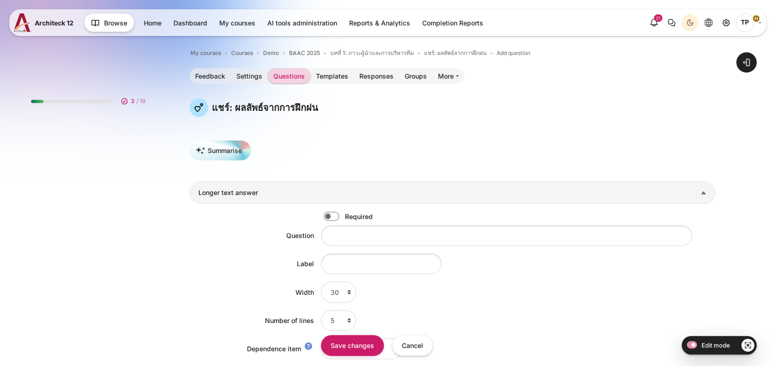
scroll to position [310, 0]
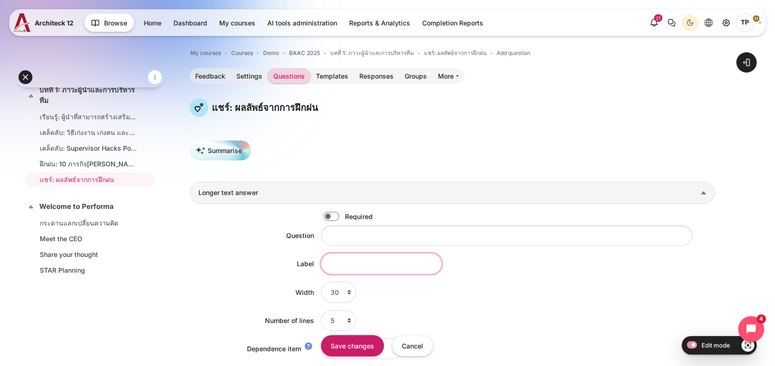
click at [340, 258] on input "Label" at bounding box center [381, 264] width 121 height 21
paste input "Reflect and Result"
type input "Reflect and Result"
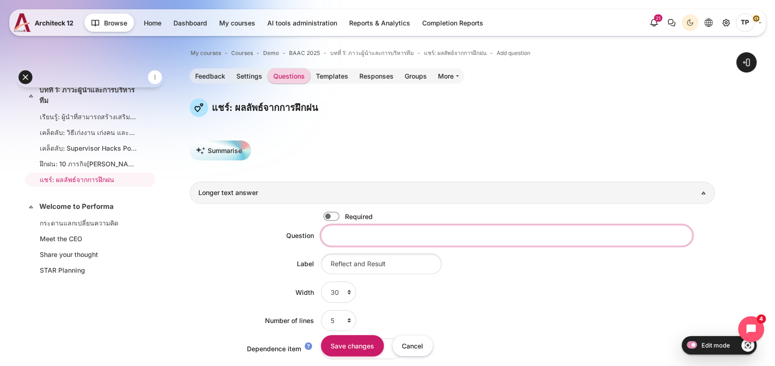
click at [329, 236] on input "Question" at bounding box center [507, 235] width 372 height 21
paste input "ภารกิจที่ 3:"
click at [359, 231] on input "ภารกิจที่ 3:" at bounding box center [507, 235] width 372 height 21
click at [381, 236] on input "ภารกิจที่ 10:" at bounding box center [507, 235] width 372 height 21
paste input "ฉันนัดหมายติดตามความคืบหน้าของงานที่มอบหมายไปอย่าง ชัดเจน"
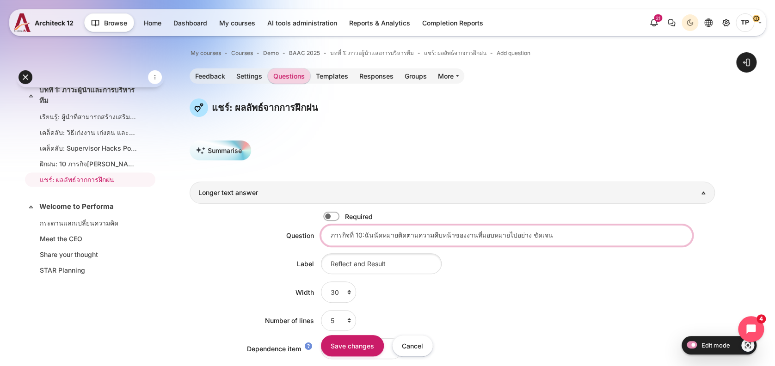
click at [364, 237] on input "ภารกิจที่ 10:ฉันนัดหมายติดตามความคืบหน้าของงานที่มอบหมายไปอย่าง ชัดเจน" at bounding box center [507, 235] width 372 height 21
type input "ภารกิจที่ 10: ฉันนัดหมายติดตามความคืบหน้าของงานที่มอบหมายไปอย่าง ชัดเจน"
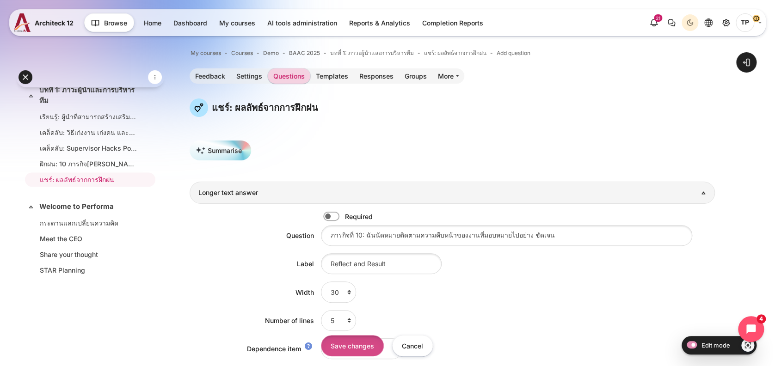
click at [341, 347] on input "Save changes" at bounding box center [352, 345] width 63 height 21
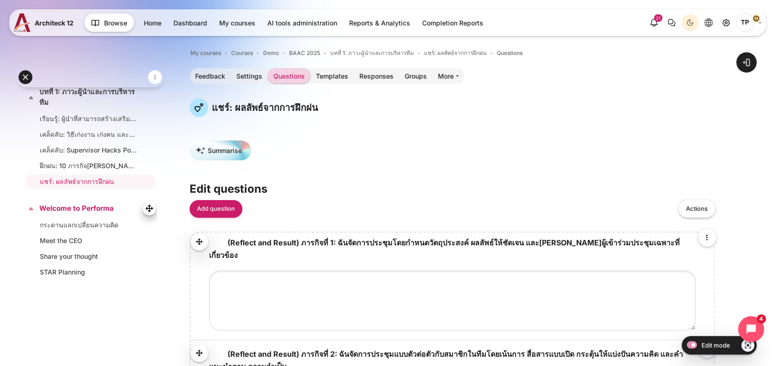
scroll to position [310, 0]
click at [204, 77] on link "Feedback" at bounding box center [210, 75] width 41 height 15
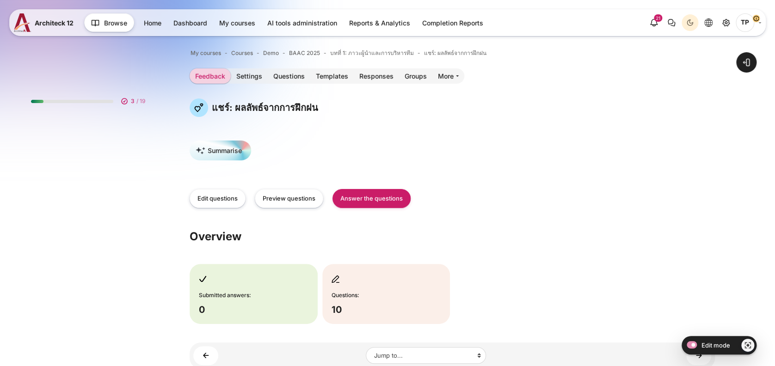
scroll to position [310, 0]
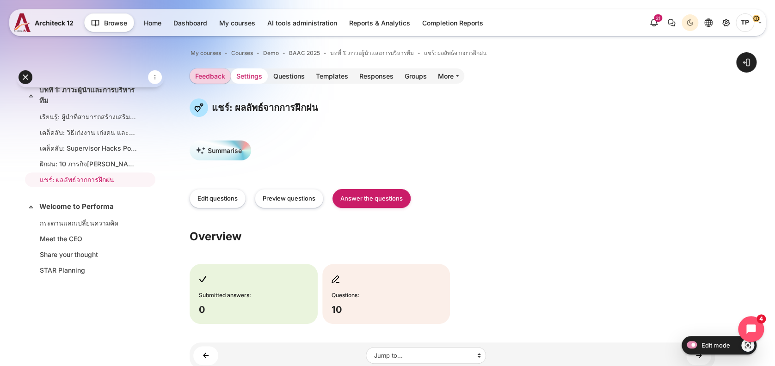
click at [247, 78] on link "Settings" at bounding box center [249, 75] width 37 height 15
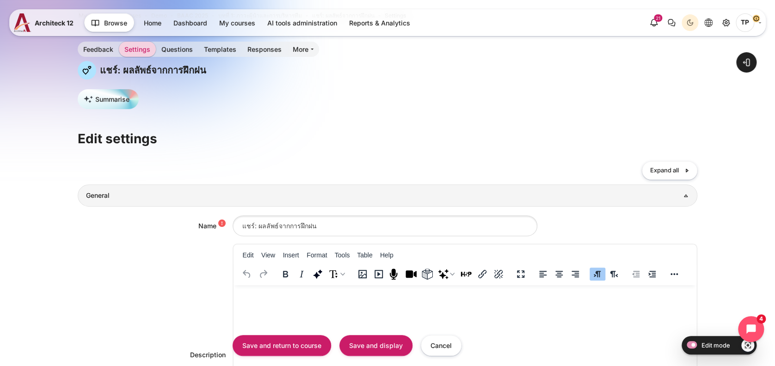
scroll to position [123, 0]
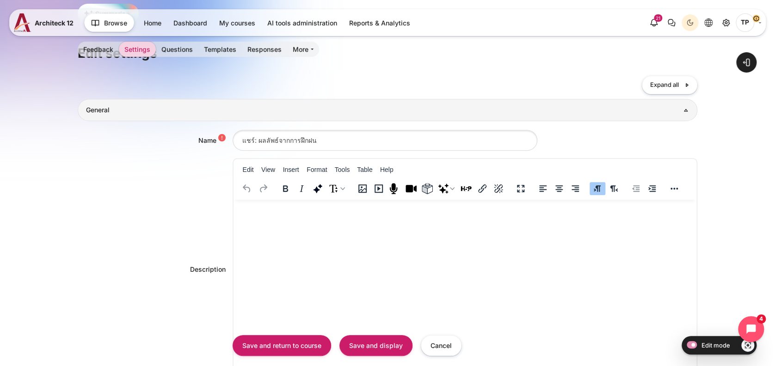
click at [251, 218] on html at bounding box center [465, 209] width 464 height 19
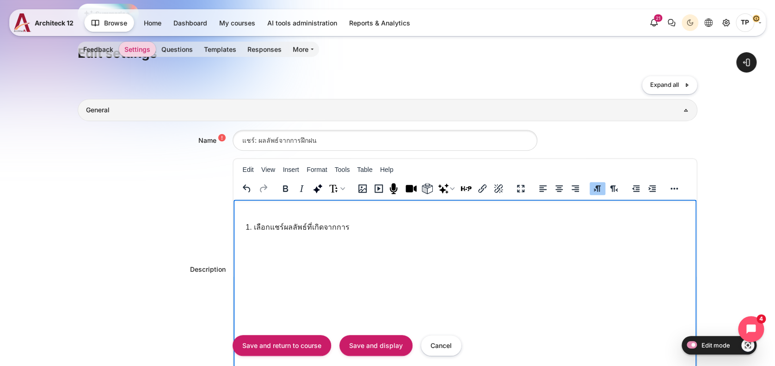
click at [270, 227] on li "เลือกแชร์ผลลัพธ์ที่เกิดจากการ" at bounding box center [474, 227] width 440 height 11
click at [266, 219] on body "เลือก แชร์ผลลัพธ์ที่เกิดจากการ" at bounding box center [465, 224] width 456 height 41
drag, startPoint x: 278, startPoint y: 225, endPoint x: 252, endPoint y: 226, distance: 25.9
click at [254, 226] on li "เลือก" at bounding box center [474, 227] width 440 height 11
click at [284, 225] on li "เลือก" at bounding box center [474, 227] width 440 height 11
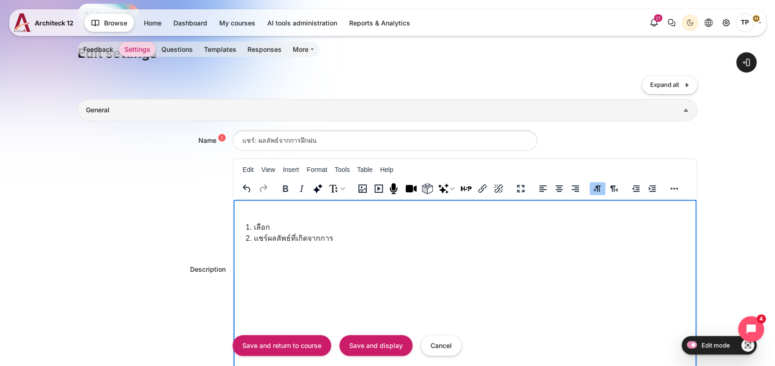
click at [254, 237] on li "แชร์ผลลัพธ์ที่เกิดจากการ" at bounding box center [474, 238] width 440 height 11
click at [306, 226] on li "เลือก แชร์ผลลัพธ์ที่เกิดจากการ" at bounding box center [474, 227] width 440 height 11
drag, startPoint x: 373, startPoint y: 226, endPoint x: 414, endPoint y: 229, distance: 41.2
click at [414, 229] on li "เลือก แชร์ผลลัพธ์และสะท้อนการเรียนรู้ ที่เกิดจากการ" at bounding box center [474, 227] width 440 height 11
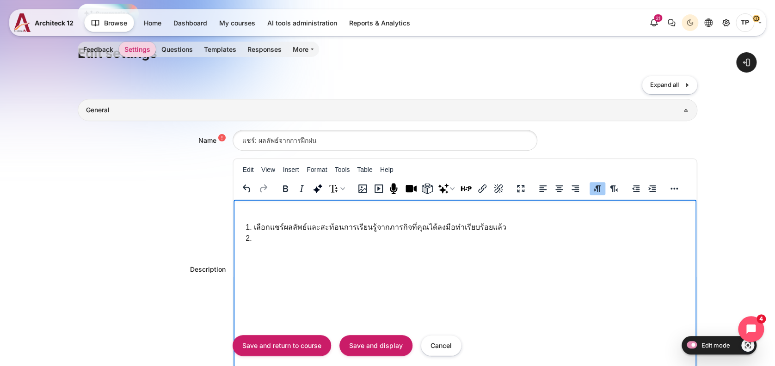
click at [272, 226] on li "เลือก แชร์ผลลัพธ์และสะท้อนการเรียนรู้จากภารกิจที่คุณได้ลงมือทำเรียบร้อยแล้ว" at bounding box center [474, 227] width 440 height 11
click at [269, 226] on li "เลือก แชร์ผลลัพธ์และสะท้อนการเรียนรู้จากภารกิจที่คุณได้ลงมือทำเรียบร้อยแล้ว" at bounding box center [474, 227] width 440 height 11
click at [272, 246] on html "แชร์ผลลัพธ์และสะท้อนการเรียนรู้จากภารกิจที่คุณได้ลงมือทำเรียบร้อยแล้ว" at bounding box center [465, 226] width 464 height 52
click at [289, 237] on li "Rich text area. Press ALT-0 for help." at bounding box center [474, 238] width 440 height 11
drag, startPoint x: 266, startPoint y: 229, endPoint x: 351, endPoint y: 224, distance: 85.3
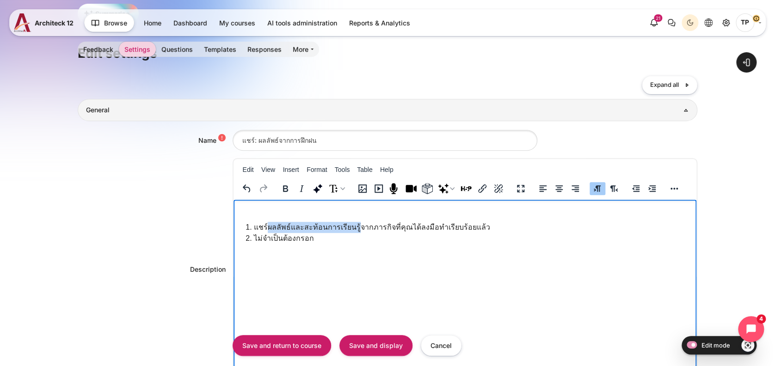
click at [351, 224] on li "แชร์ผลลัพธ์และสะท้อนการเรียนรู้จากภารกิจที่คุณได้ลงมือทำเรียบร้อยแล้ว" at bounding box center [474, 227] width 440 height 11
copy li "ผลลัพธ์และสะท้อนการเรียนรู้"
click at [392, 215] on body "แชร์ผลลัพธ์และสะท้อนการเรียนรู้จากภารกิจที่คุณได้ลงมือทำเรียบร้อยแล้ว ไม่จำเป็น…" at bounding box center [465, 224] width 456 height 41
click at [317, 237] on li "ไม่จำเป็นต้องกรอก" at bounding box center [474, 238] width 440 height 11
click at [292, 228] on li "แชร์ผลลัพธ์และสะท้อนการเรียนรู้จากภารกิจที่คุณได้ลงมือทำเรียบร้อยแล้ว" at bounding box center [474, 227] width 440 height 11
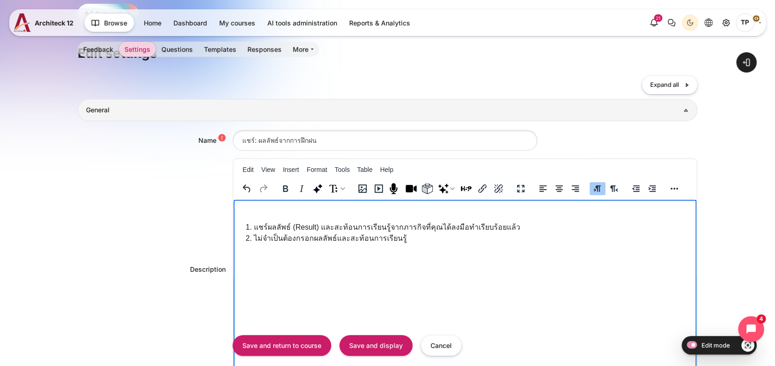
click at [378, 228] on li "แชร์ผลลัพธ์ (Result) และสะท้อนการเรียนรู้จากภารกิจที่คุณได้ลงมือทำเรียบร้อยแล้ว" at bounding box center [474, 227] width 440 height 11
click at [381, 227] on li "แชร์ผลลัพธ์ (Result) และสะท้อนการเรียนรู้จากภารกิจที่คุณได้ลงมือทำเรียบร้อยแล้ว" at bounding box center [474, 227] width 440 height 11
click at [395, 235] on li "ไม่จำเป็นต้องกรอกผลลัพธ์และสะท้อนการเรียนรู้" at bounding box center [474, 238] width 440 height 11
click at [413, 233] on li "ไม่จำเป็นต้องกรอกผลลัพธ์และสะท้อนการเรียนรู้" at bounding box center [474, 238] width 440 height 11
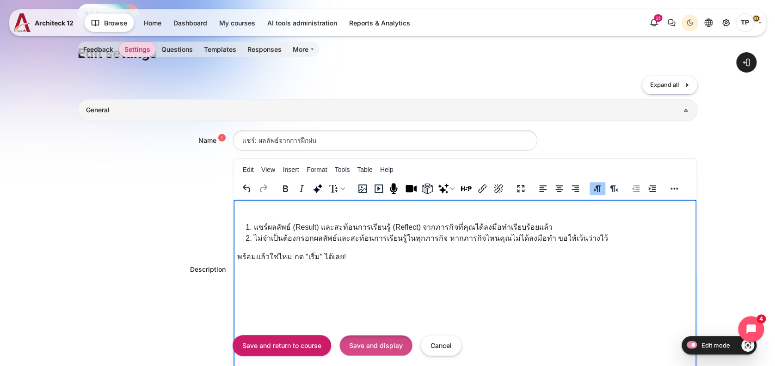
click at [355, 347] on input "Save and display" at bounding box center [376, 345] width 73 height 21
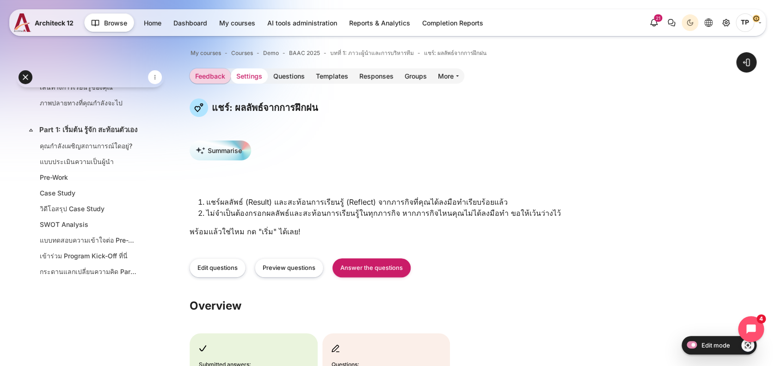
click at [248, 73] on link "Settings" at bounding box center [249, 75] width 37 height 15
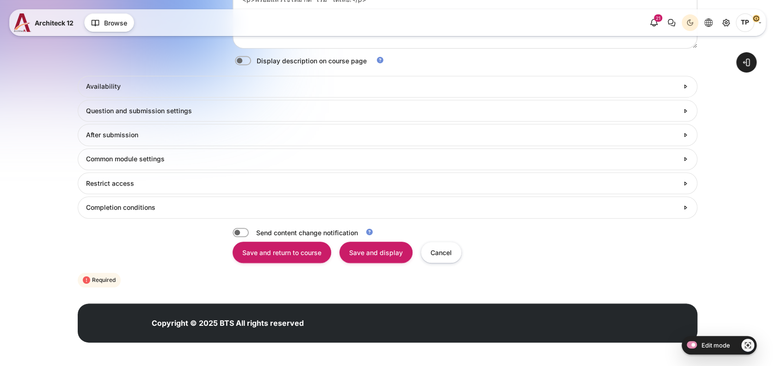
scroll to position [341, 0]
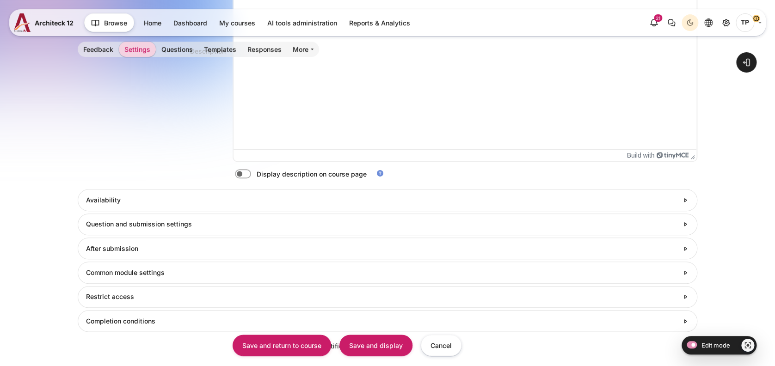
click at [132, 149] on div "Description <p></p> <ol> <li>แชร์ผลลัพธ์ (Result) และสะท้อนการเรียนรู้ (Reflect…" at bounding box center [388, 51] width 620 height 222
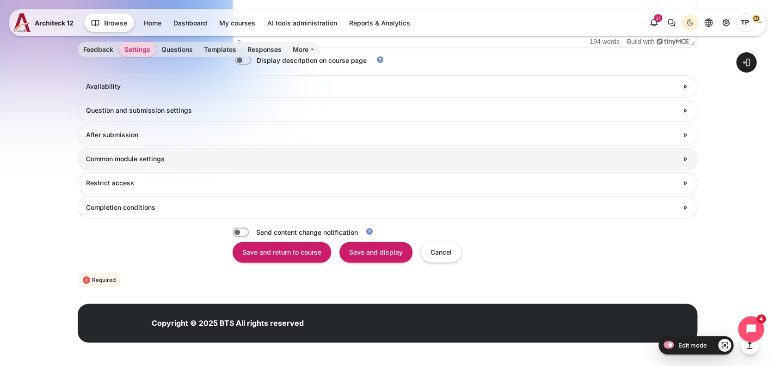
scroll to position [0, 0]
click at [106, 162] on h3 "Common module settings" at bounding box center [382, 159] width 593 height 8
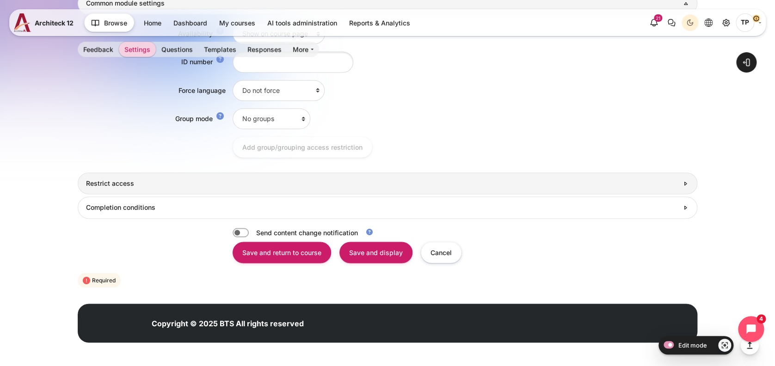
click at [94, 181] on h3 "Restrict access" at bounding box center [382, 184] width 593 height 8
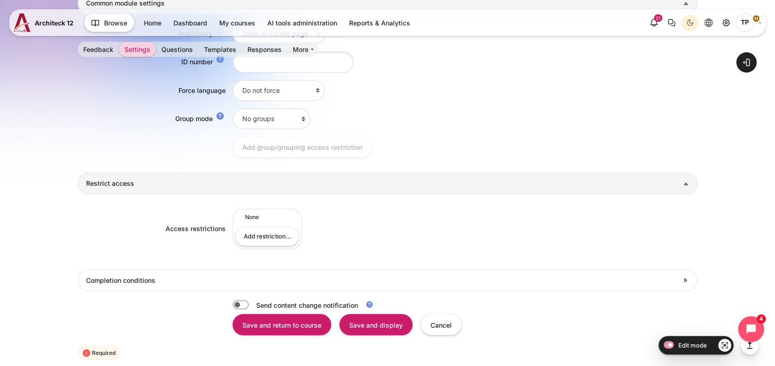
scroll to position [303, 0]
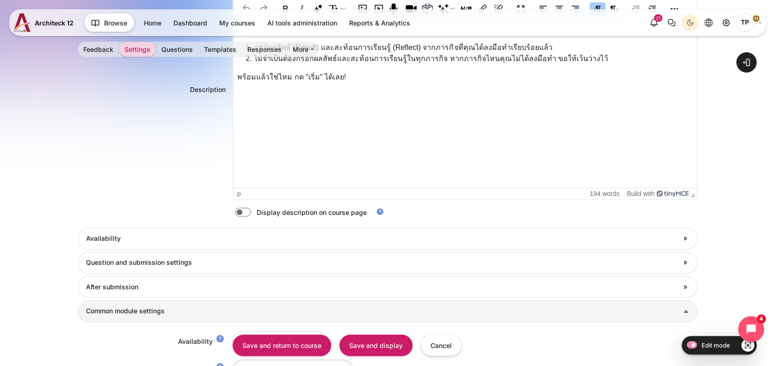
click at [99, 274] on form "Collapse all Expand all General Name แชร์: ผลลัพธ์จากการฝึกฝน Description Edit …" at bounding box center [388, 283] width 620 height 775
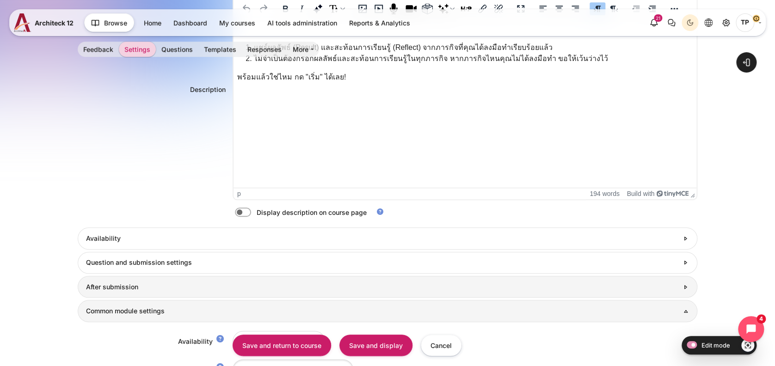
click at [99, 281] on link "After submission" at bounding box center [388, 287] width 620 height 22
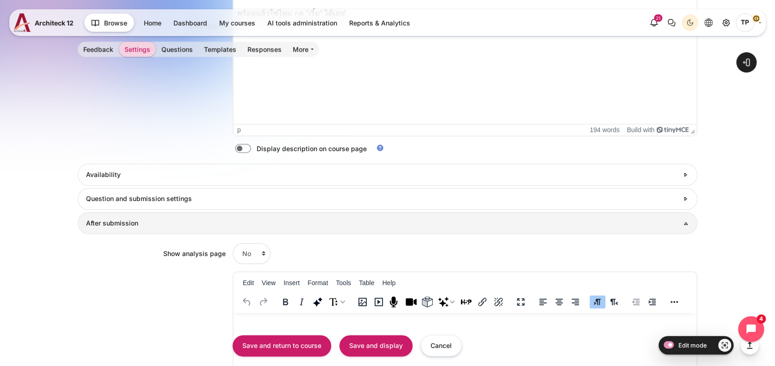
scroll to position [488, 0]
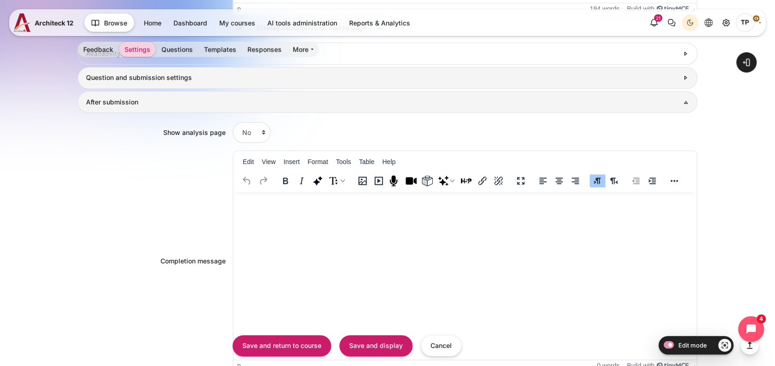
click at [144, 77] on h3 "Question and submission settings" at bounding box center [382, 78] width 593 height 8
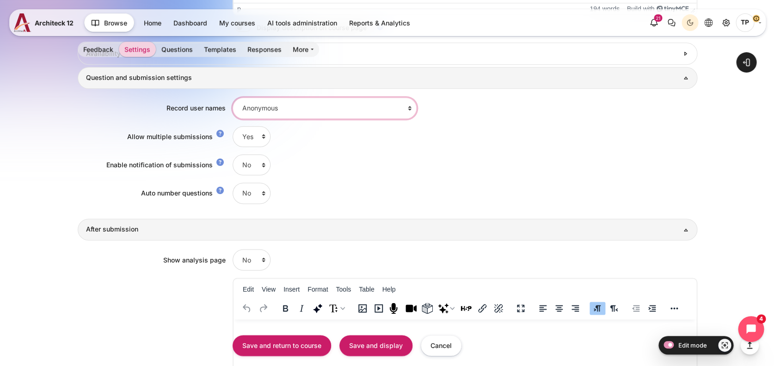
click at [290, 103] on select "Anonymous User's name will be logged and shown with answers" at bounding box center [325, 108] width 184 height 21
select select "2"
click at [233, 98] on select "Anonymous User's name will be logged and shown with answers" at bounding box center [325, 108] width 184 height 21
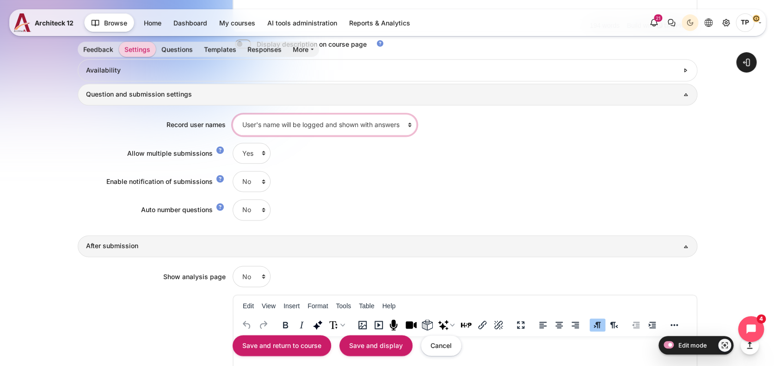
scroll to position [426, 0]
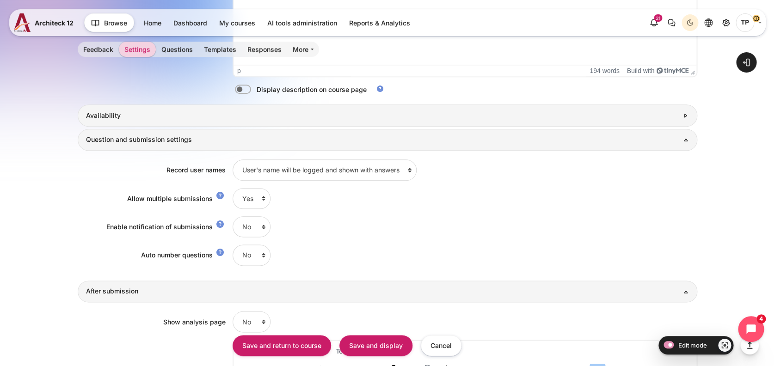
click at [138, 115] on h3 "Availability" at bounding box center [382, 116] width 593 height 8
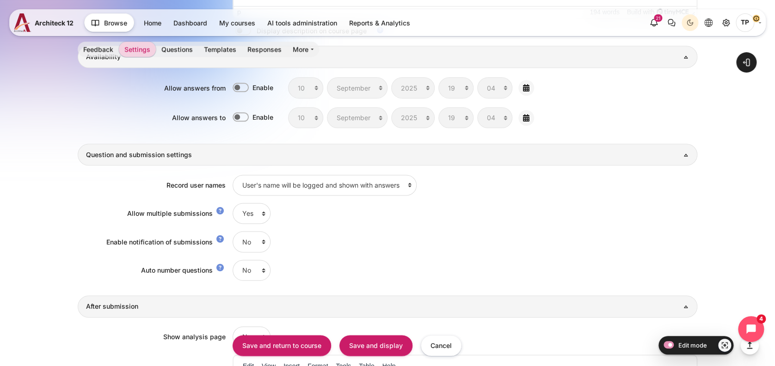
scroll to position [550, 0]
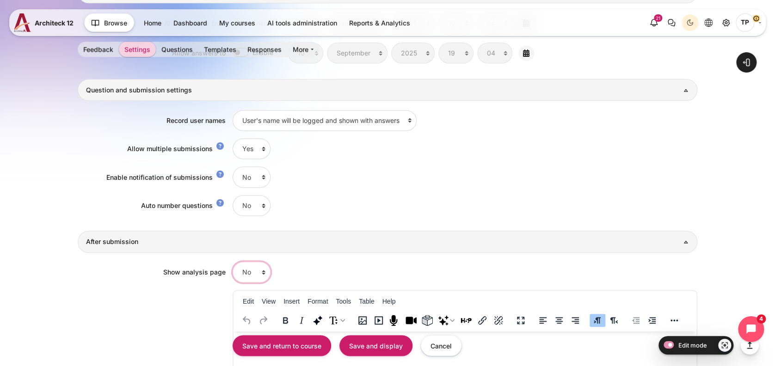
click at [254, 267] on select "No Yes" at bounding box center [252, 272] width 38 height 21
select select "1"
click at [233, 262] on select "No Yes" at bounding box center [252, 272] width 38 height 21
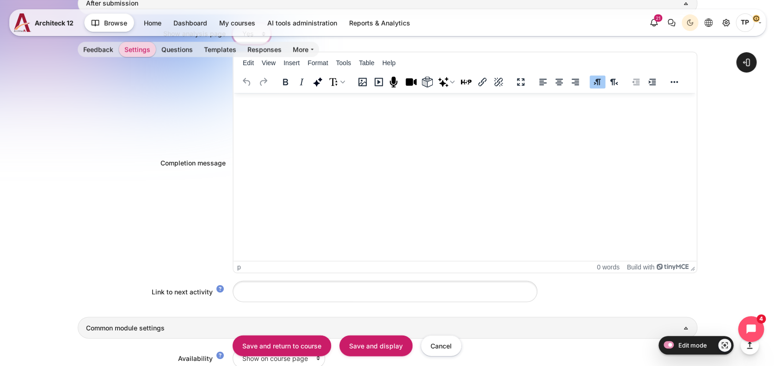
scroll to position [796, 0]
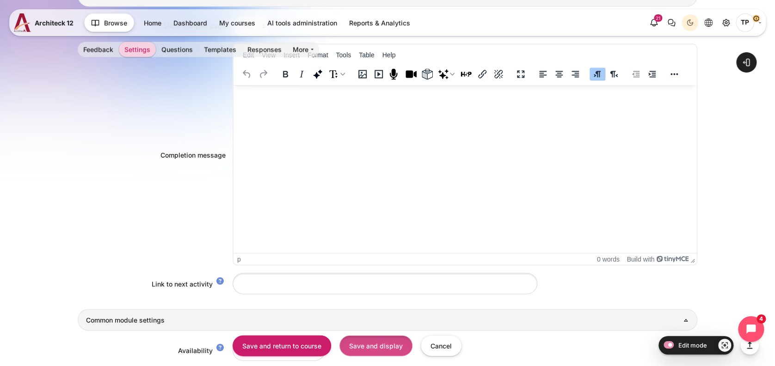
click at [379, 343] on input "Save and display" at bounding box center [376, 345] width 73 height 21
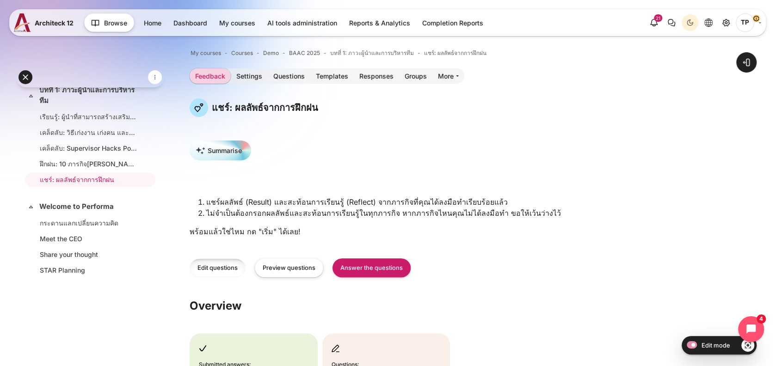
click at [224, 270] on link "Edit questions" at bounding box center [218, 268] width 56 height 19
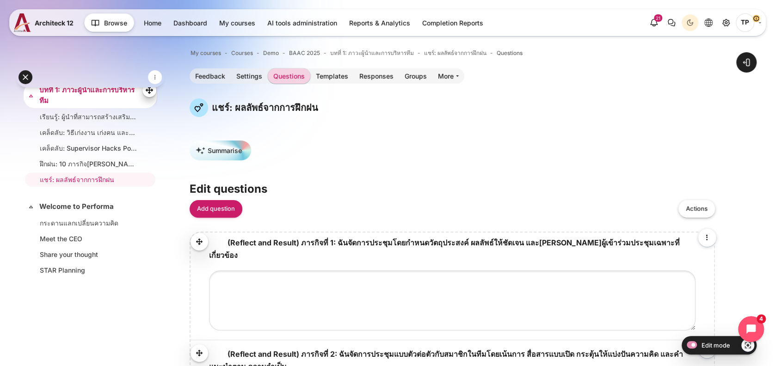
click at [81, 100] on link "บทที่ 1: ภาวะผู้นำและการบริหารทีม" at bounding box center [89, 95] width 100 height 21
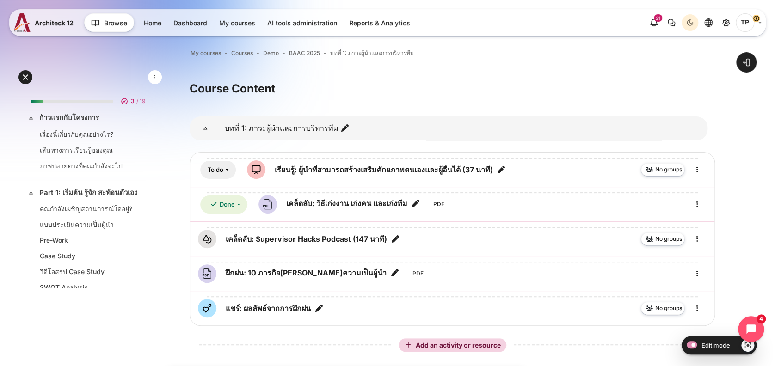
scroll to position [277, 0]
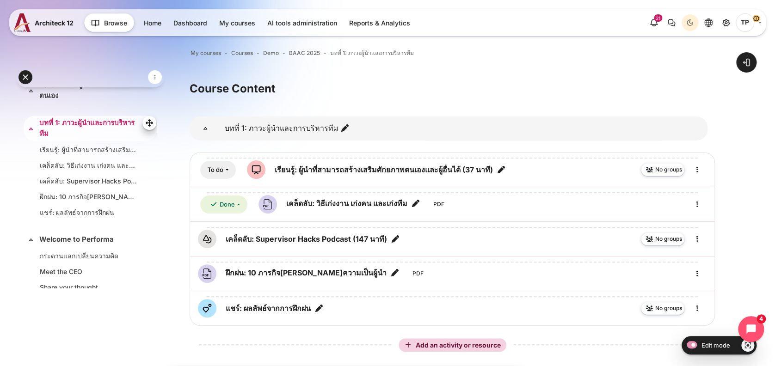
click at [89, 138] on link "บทที่ 1: ภาวะผู้นำและการบริหารทีม" at bounding box center [89, 128] width 100 height 21
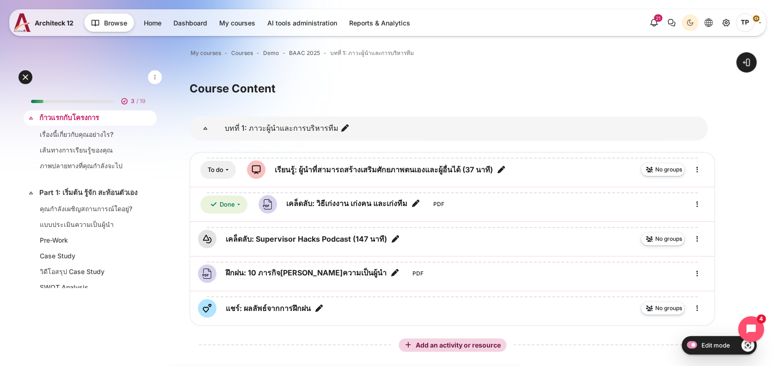
click at [63, 116] on link "ก้าวแรกกับโครงการ" at bounding box center [89, 118] width 100 height 11
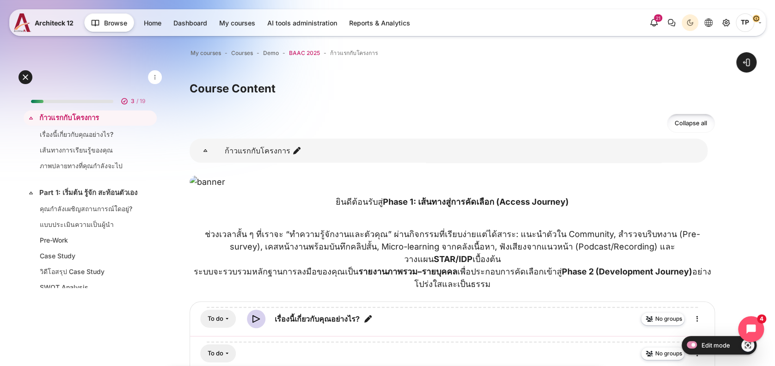
click at [305, 52] on span "BAAC 2025" at bounding box center [304, 53] width 31 height 8
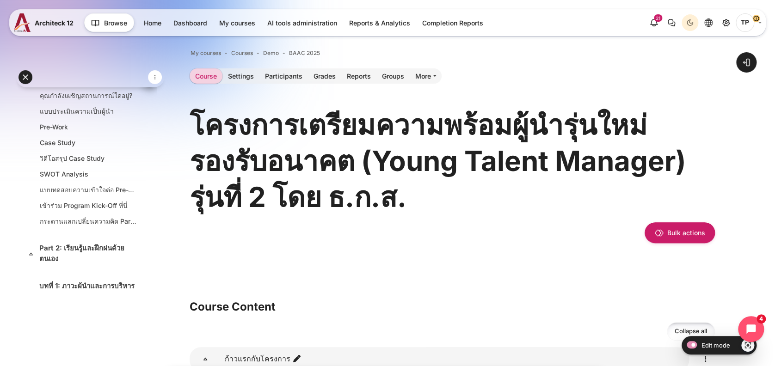
scroll to position [123, 0]
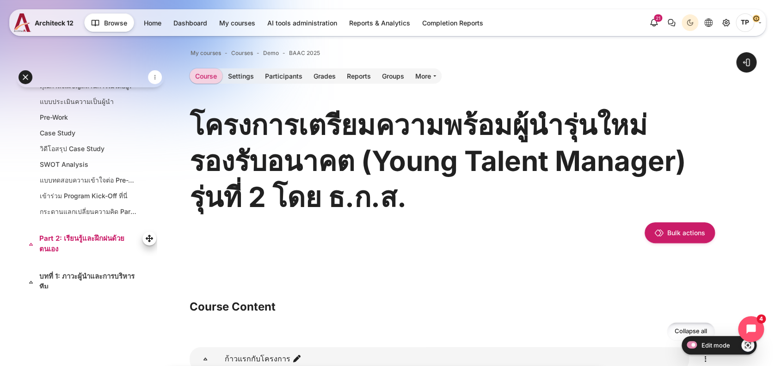
click at [67, 254] on link "Part 2: เรียนรู้และฝึกฝนด้วยตนเอง" at bounding box center [89, 244] width 100 height 21
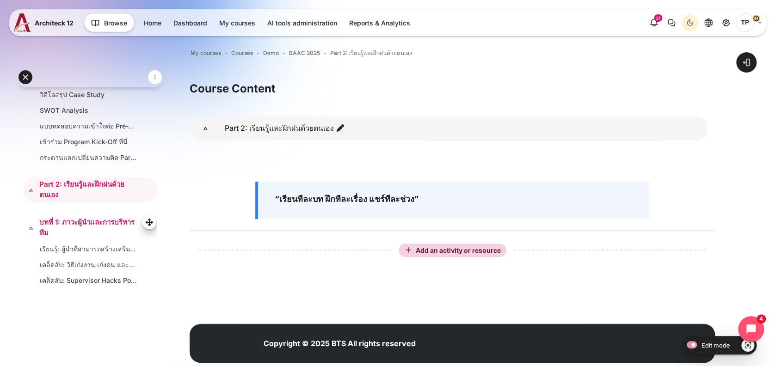
click at [59, 229] on link "บทที่ 1: ภาวะผู้นำและการบริหารทีม" at bounding box center [89, 227] width 100 height 21
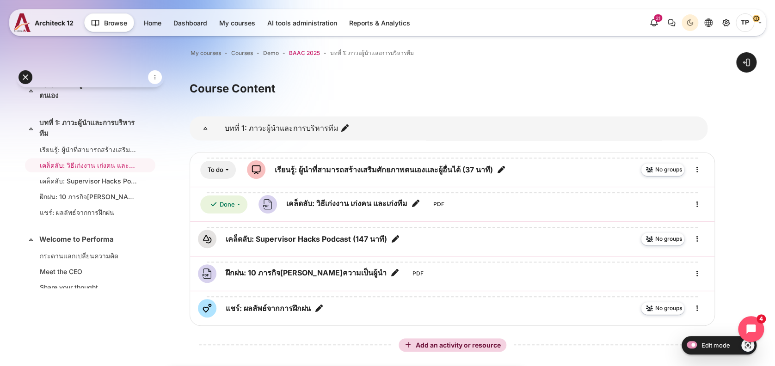
click at [296, 56] on span "BAAC 2025" at bounding box center [304, 53] width 31 height 8
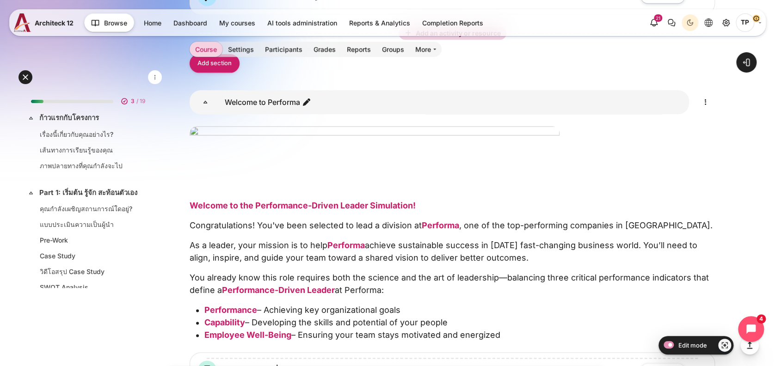
scroll to position [2159, 0]
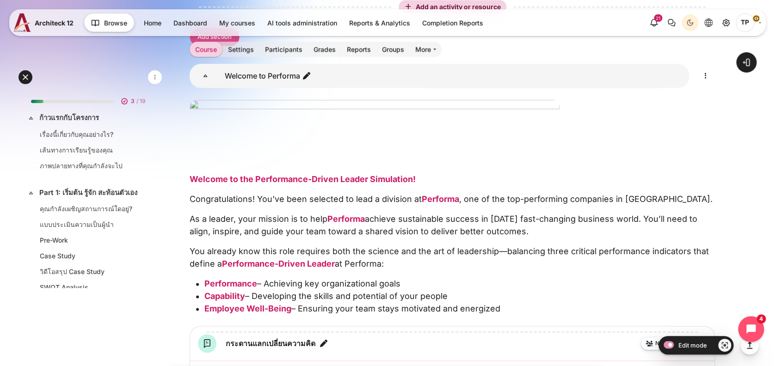
click at [217, 47] on link "Add section" at bounding box center [215, 37] width 50 height 19
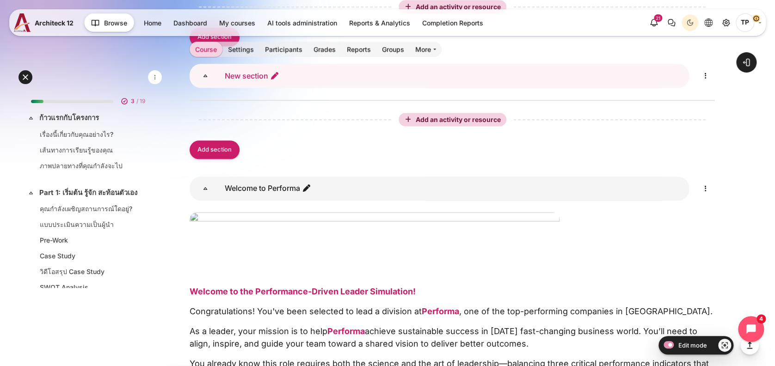
click at [270, 81] on link "New section" at bounding box center [252, 75] width 55 height 9
type input "ด"
click at [279, 81] on icon "Edit section name" at bounding box center [274, 75] width 9 height 9
drag, startPoint x: 278, startPoint y: 268, endPoint x: 256, endPoint y: 263, distance: 22.2
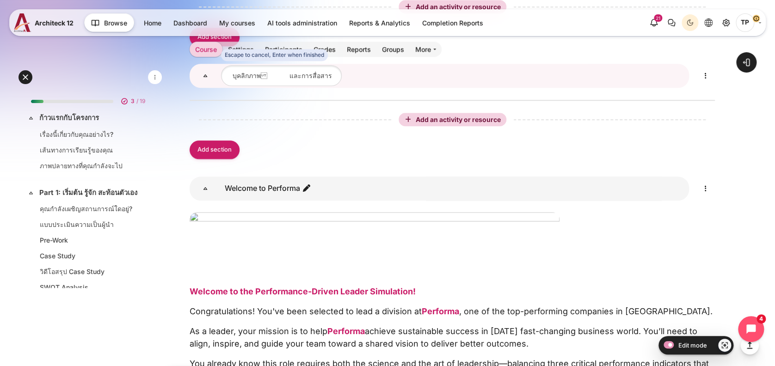
click at [256, 86] on input "บทที่ 2: บุคลิกภาพ และการสื่อสาร" at bounding box center [281, 75] width 121 height 21
click at [283, 86] on input "บทที่ 2: บุคลิกภาพ และการสื่อสาร" at bounding box center [281, 75] width 121 height 21
type input "บทที่ 2: บุคลิกภาพและการสื่อสาร"
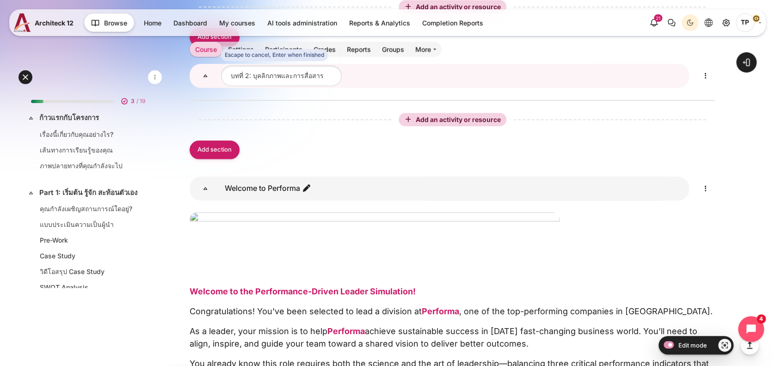
drag, startPoint x: 262, startPoint y: 266, endPoint x: 199, endPoint y: 267, distance: 62.9
click at [199, 88] on div "Escape to cancel, Enter when finished New name for section New section บทที่ 2:…" at bounding box center [440, 76] width 500 height 24
click at [253, 86] on input "บทที่ 2: บุคลิกภาพและการสื่อสาร" at bounding box center [281, 75] width 121 height 21
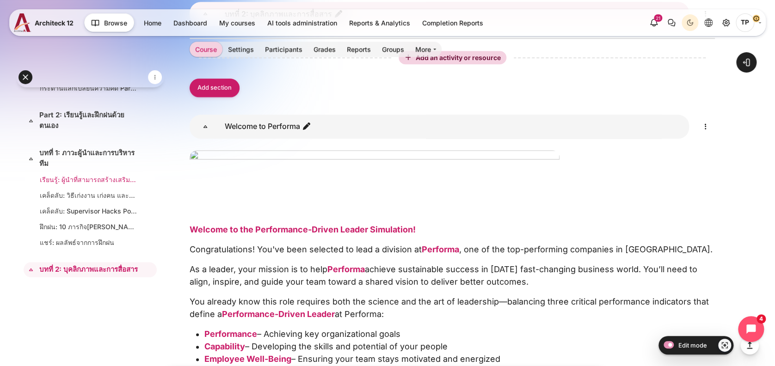
scroll to position [308, 0]
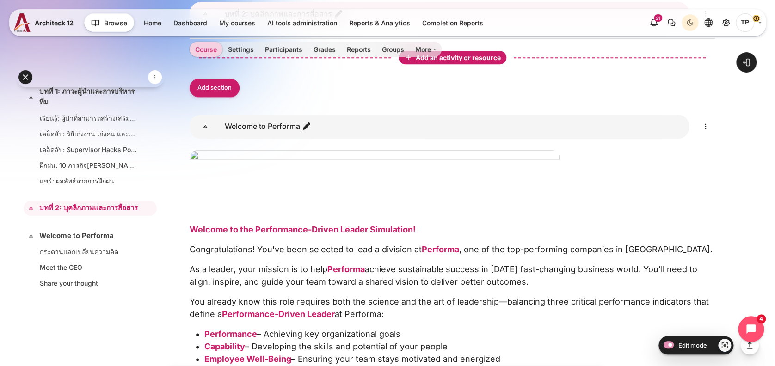
click at [461, 62] on span "Add an activity or resource" at bounding box center [459, 58] width 87 height 8
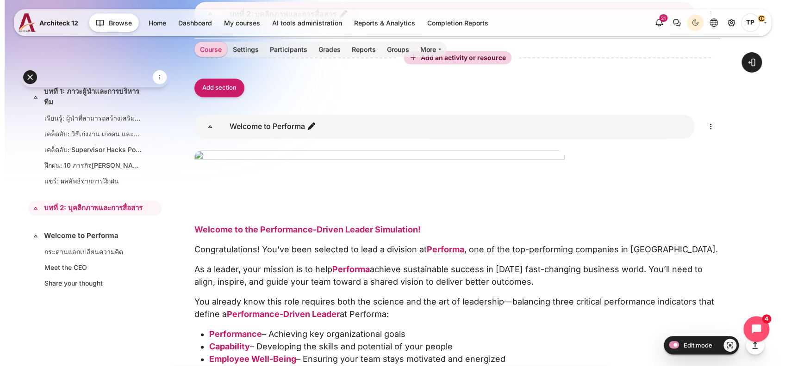
scroll to position [2219, 0]
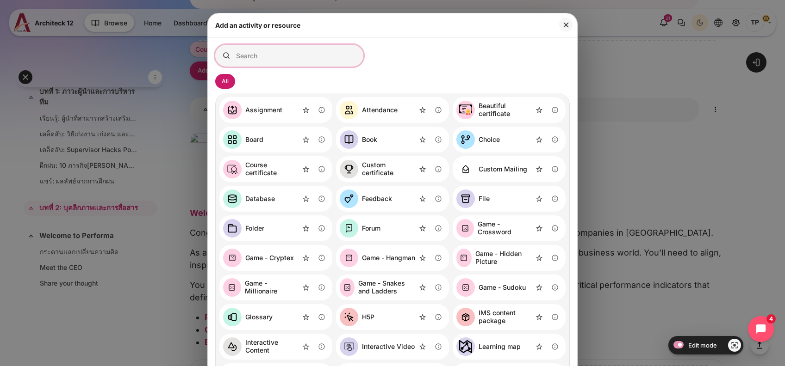
click at [313, 55] on input "Search for activities by name or description" at bounding box center [289, 56] width 148 height 22
type input "ห"
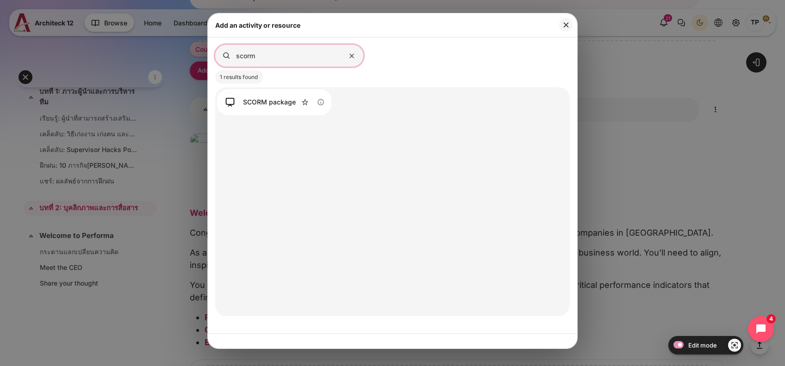
type input "scorm"
click at [284, 105] on div "SCORM package" at bounding box center [269, 103] width 53 height 8
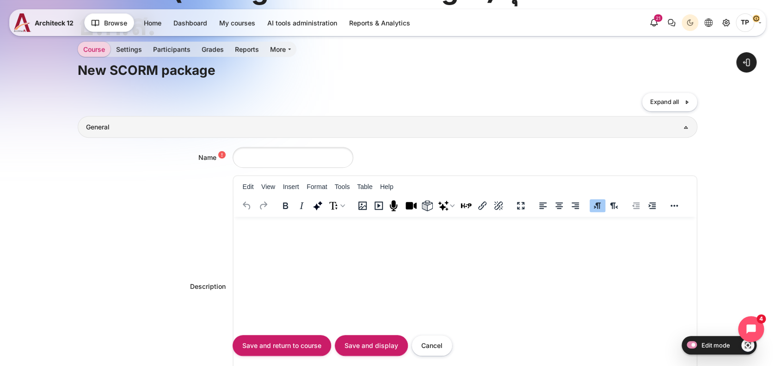
scroll to position [123, 0]
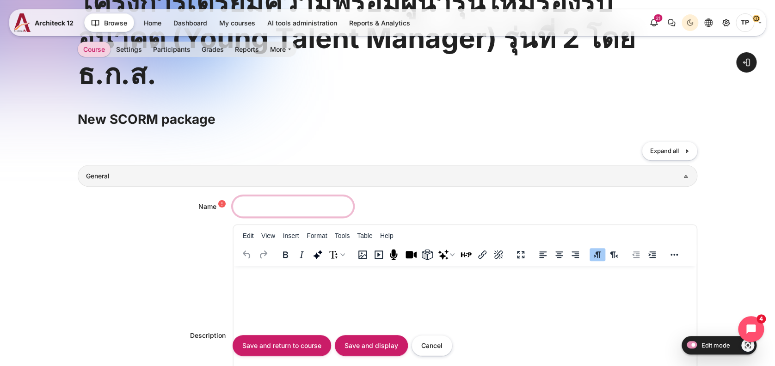
drag, startPoint x: 262, startPoint y: 207, endPoint x: 311, endPoint y: 210, distance: 49.1
click at [262, 207] on input "Name" at bounding box center [293, 206] width 121 height 21
drag, startPoint x: 273, startPoint y: 209, endPoint x: 176, endPoint y: 205, distance: 96.8
click at [170, 203] on div "Name fg" at bounding box center [388, 206] width 620 height 21
paste input "สื่อสารเป็น เห็นผลลัพธ์""
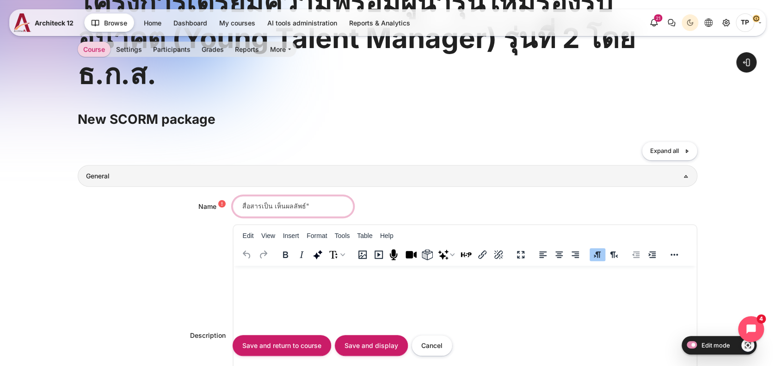
drag, startPoint x: 242, startPoint y: 205, endPoint x: 293, endPoint y: 191, distance: 53.3
click at [241, 205] on input "สื่อสารเป็น เห็นผลลัพธ์"" at bounding box center [293, 206] width 121 height 21
click at [329, 206] on input "เรียนรู้: สื่อสารเป็น เห็นผลลัพธ์"" at bounding box center [293, 206] width 121 height 21
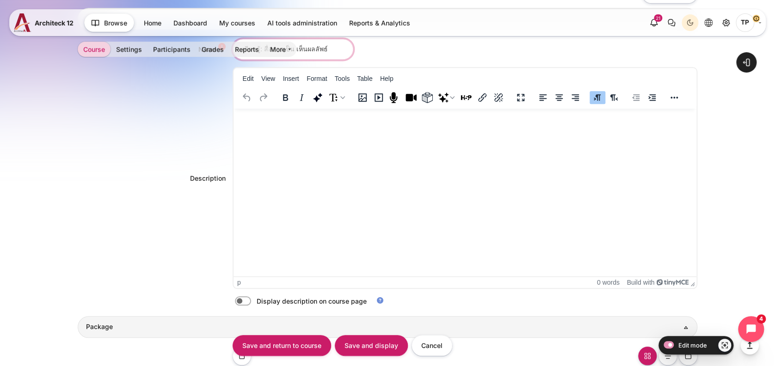
scroll to position [432, 0]
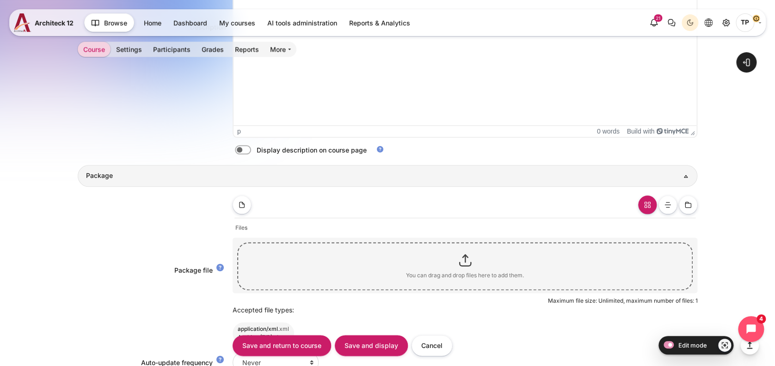
type input "เรียนรู้: สื่อสารเป็น เห็นผลลัพธ์"
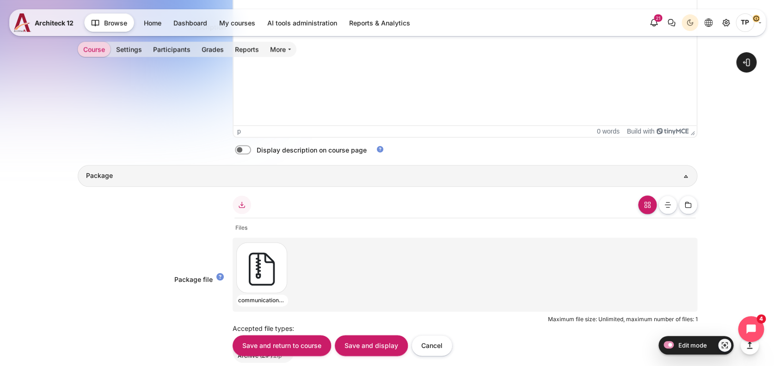
scroll to position [308, 0]
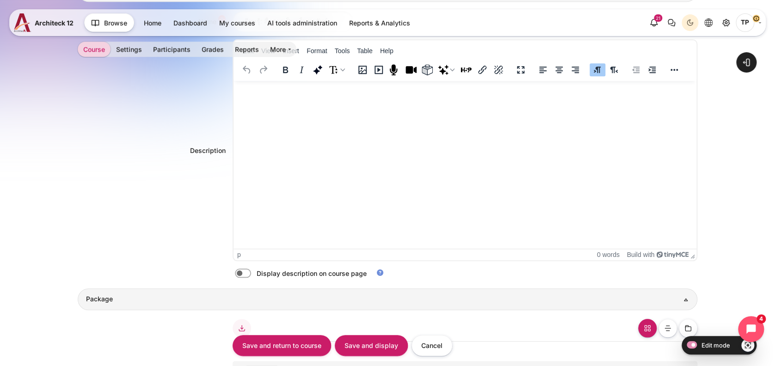
click at [263, 99] on html at bounding box center [465, 90] width 464 height 19
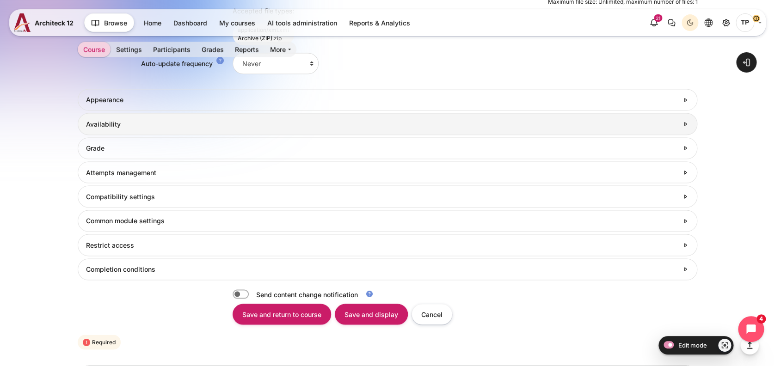
scroll to position [678, 0]
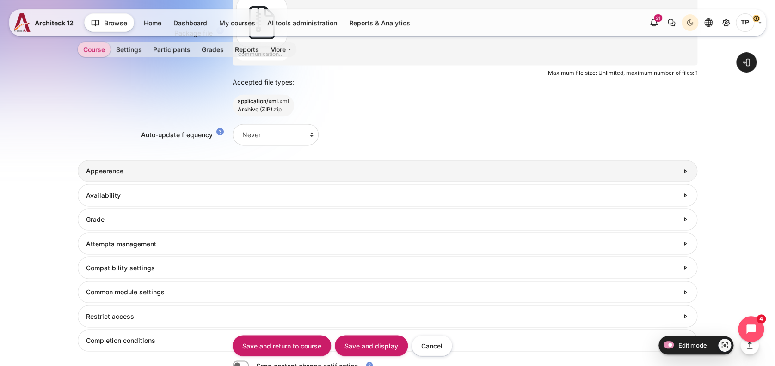
click at [88, 167] on h3 "Appearance" at bounding box center [382, 171] width 593 height 8
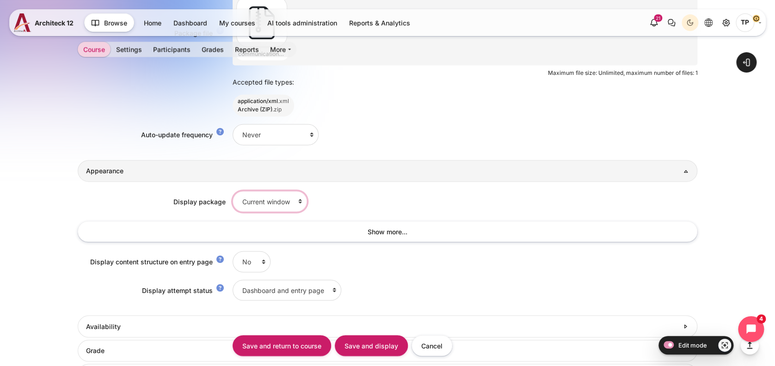
click at [259, 198] on select "Current window New window" at bounding box center [270, 201] width 74 height 21
click at [122, 248] on div "Display package Current window New window Show more... Width 100 Height 500 Opt…" at bounding box center [388, 247] width 620 height 131
drag, startPoint x: 122, startPoint y: 248, endPoint x: 45, endPoint y: 251, distance: 76.9
click at [365, 347] on input "Save and display" at bounding box center [371, 345] width 73 height 21
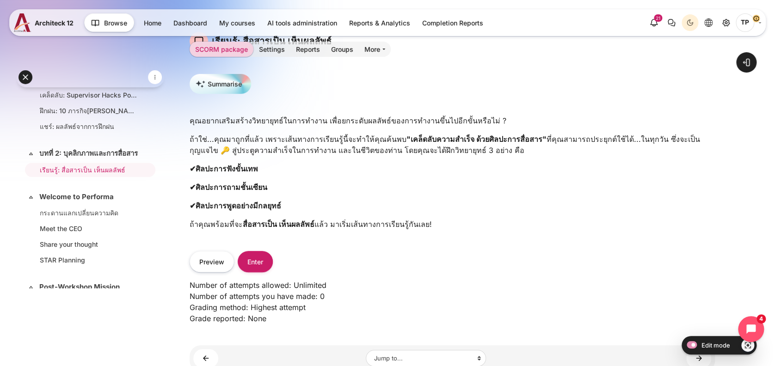
scroll to position [123, 0]
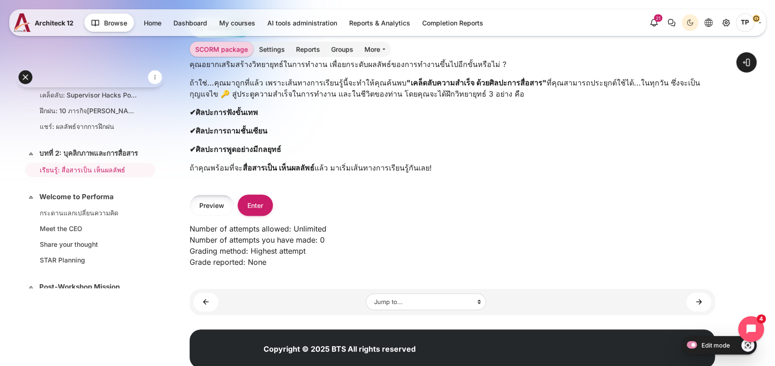
click at [213, 205] on button "Preview" at bounding box center [212, 205] width 44 height 21
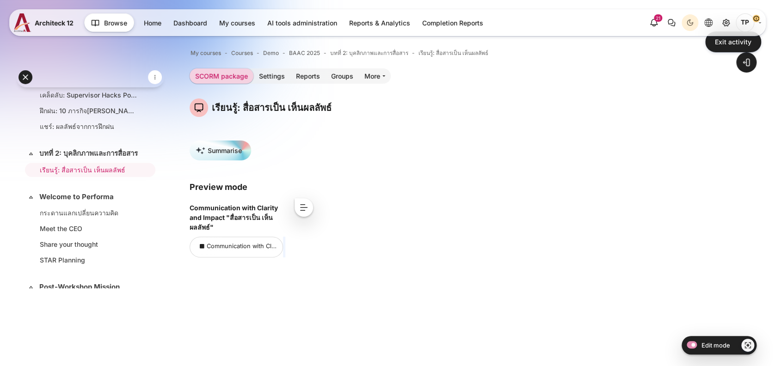
scroll to position [123, 0]
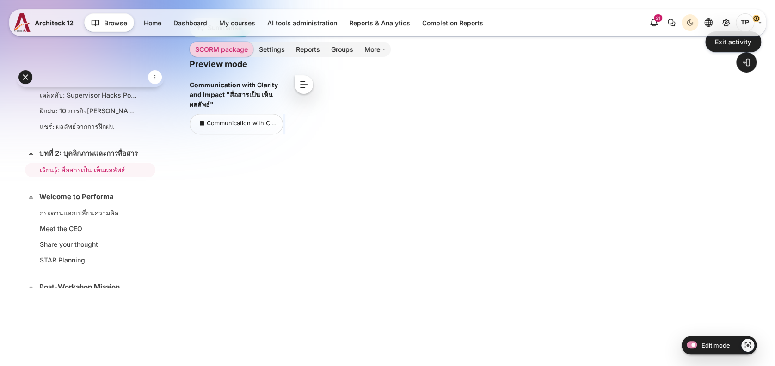
click at [306, 84] on button "<" at bounding box center [304, 84] width 19 height 19
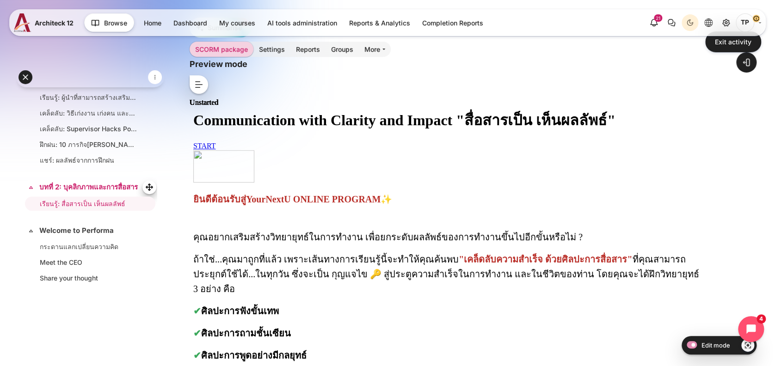
scroll to position [301, 0]
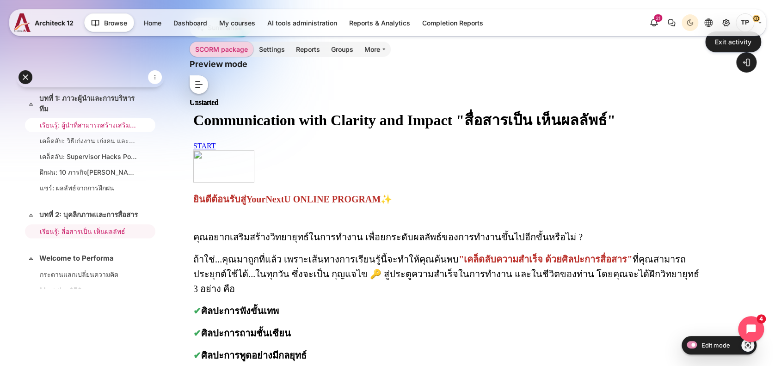
click at [89, 130] on link "เรียนรู้: ผู้นำที่สามารถสร้างเสริมศักยภาพตนเองและผู้อื่นได้ (37 นาที)" at bounding box center [88, 125] width 97 height 10
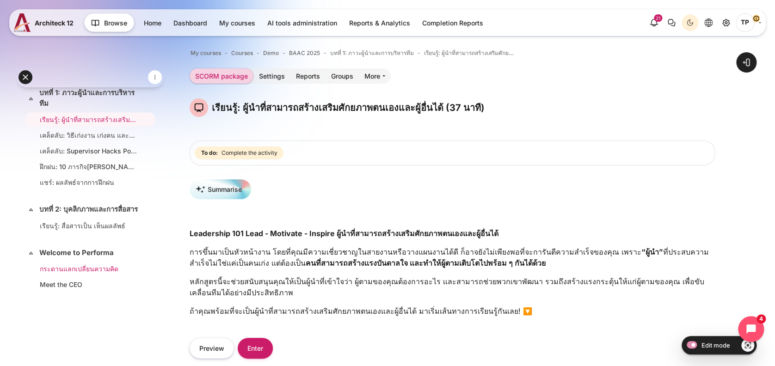
scroll to position [370, 0]
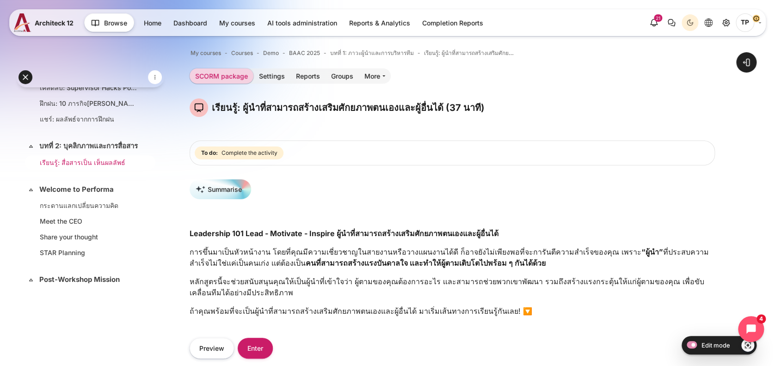
click at [62, 167] on link "เรียนรู้: สื่อสารเป็น เห็นผลลัพธ์" at bounding box center [88, 163] width 97 height 10
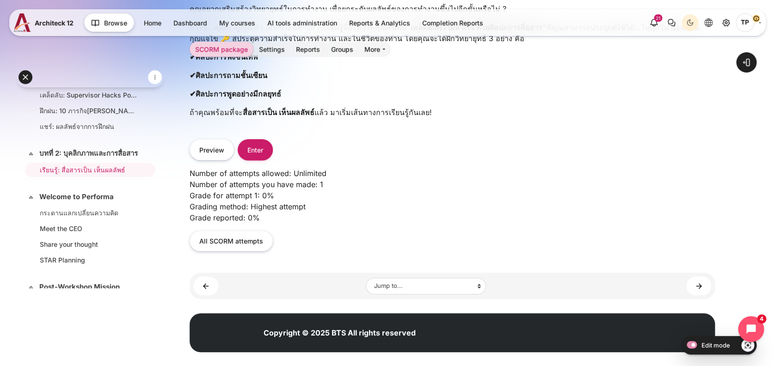
scroll to position [189, 0]
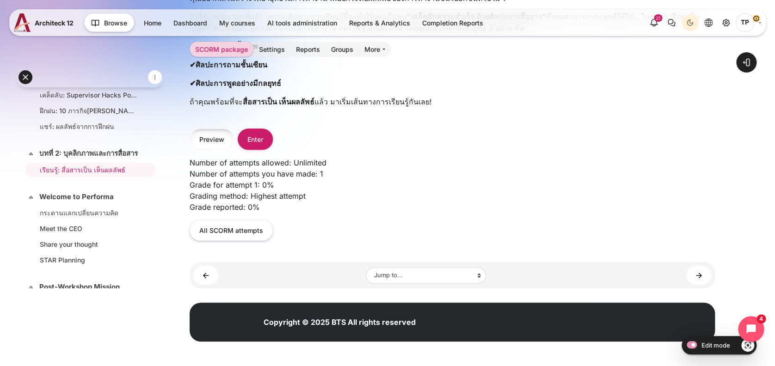
click at [218, 141] on button "Preview" at bounding box center [212, 139] width 44 height 21
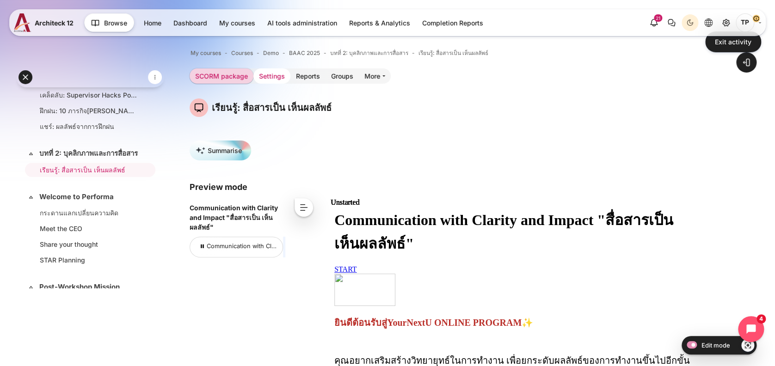
click at [282, 75] on link "Settings" at bounding box center [272, 75] width 37 height 15
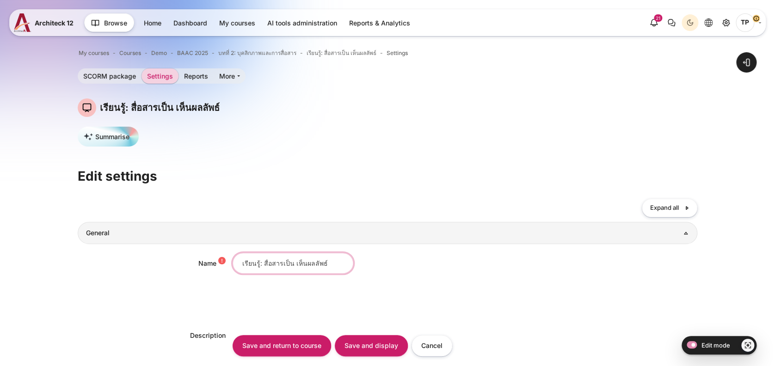
drag, startPoint x: 327, startPoint y: 261, endPoint x: 364, endPoint y: 263, distance: 37.0
click at [327, 261] on input "เรียนรู้: สื่อสารเป็น เห็นผลลัพธ์" at bounding box center [293, 263] width 121 height 21
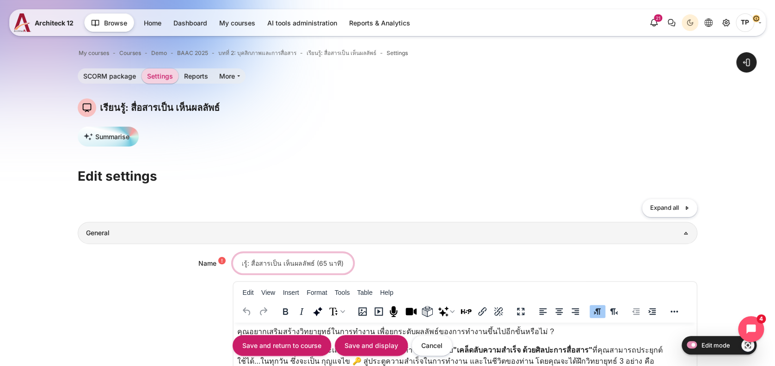
scroll to position [0, 19]
type input "เรียนรู้: สื่อสารเป็น เห็นผลลัพธ์ (65 นาที)"
click at [348, 343] on input "Save and display" at bounding box center [371, 345] width 73 height 21
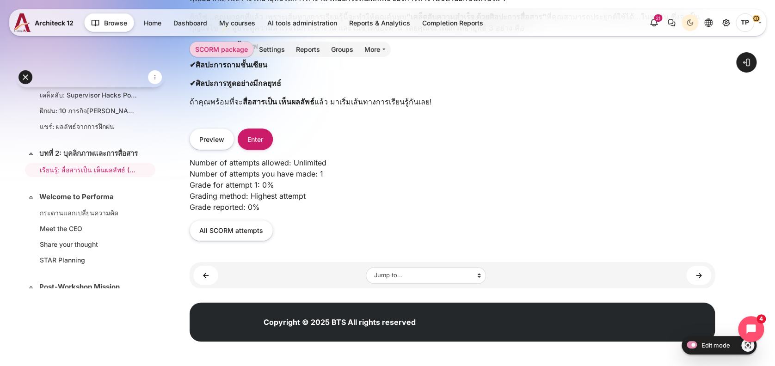
scroll to position [66, 0]
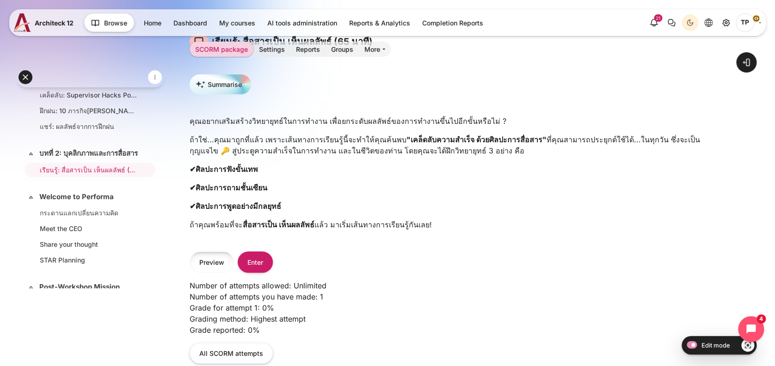
click at [198, 257] on button "Preview" at bounding box center [212, 262] width 44 height 21
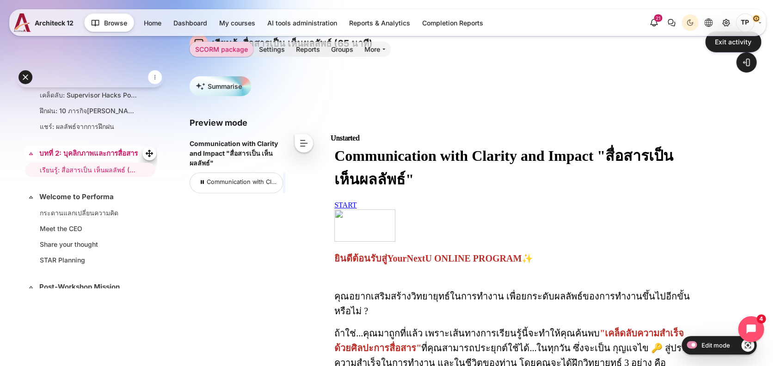
click at [72, 159] on link "บทที่ 2: บุคลิกภาพและการสื่อสาร" at bounding box center [89, 154] width 100 height 11
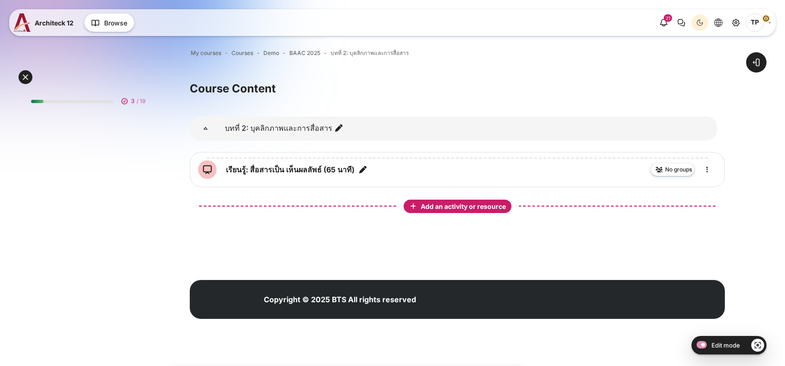
click at [463, 207] on span "Add an activity or resource" at bounding box center [464, 207] width 87 height 8
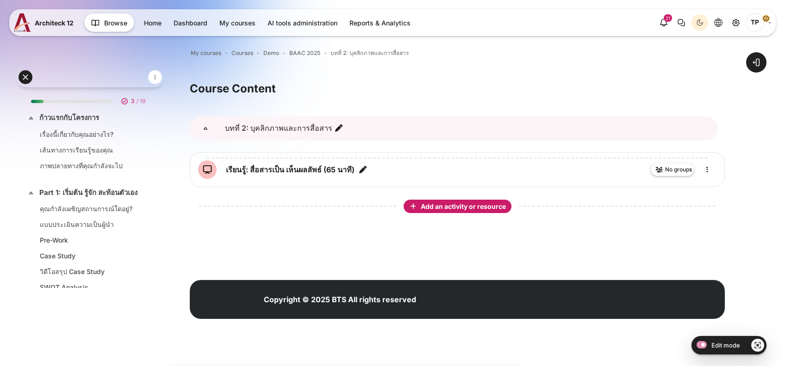
scroll to position [392, 0]
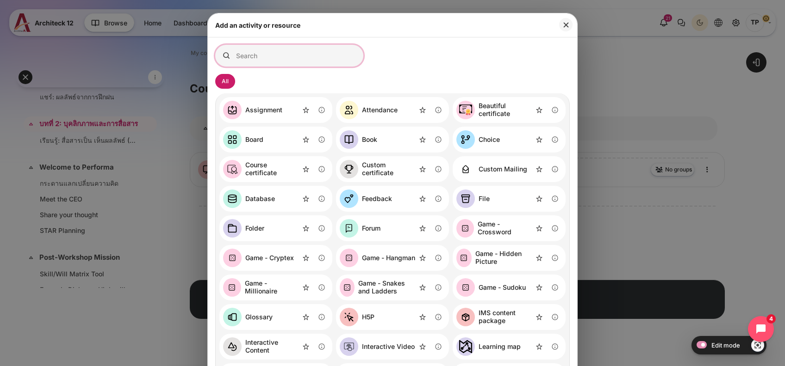
click at [286, 56] on input "Search for activities by name or description" at bounding box center [289, 56] width 148 height 22
type input "b"
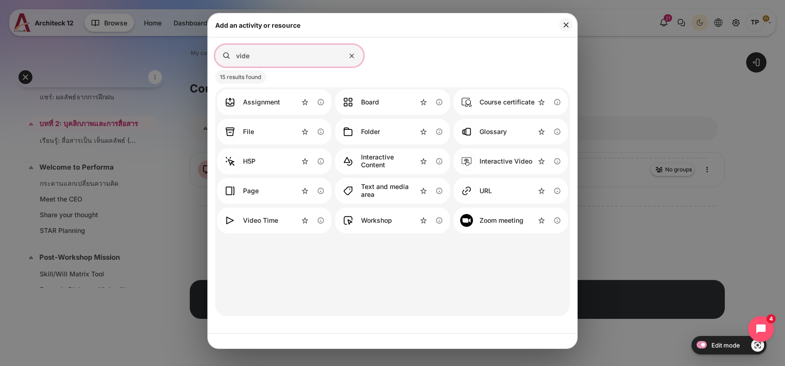
type input "vide"
click at [265, 213] on link "Video Time" at bounding box center [249, 220] width 57 height 19
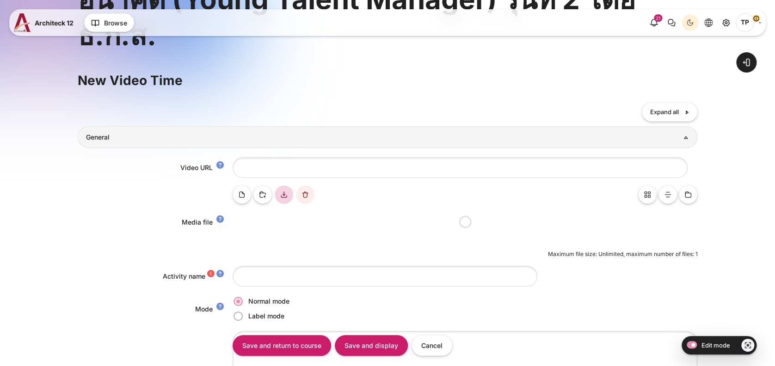
scroll to position [185, 0]
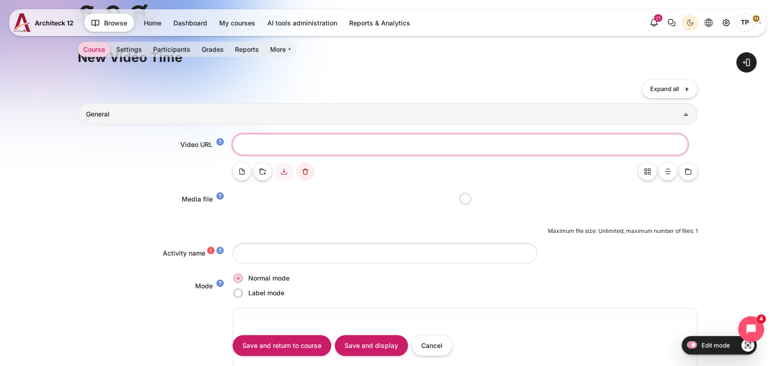
click at [275, 136] on input "Video URL" at bounding box center [460, 144] width 455 height 21
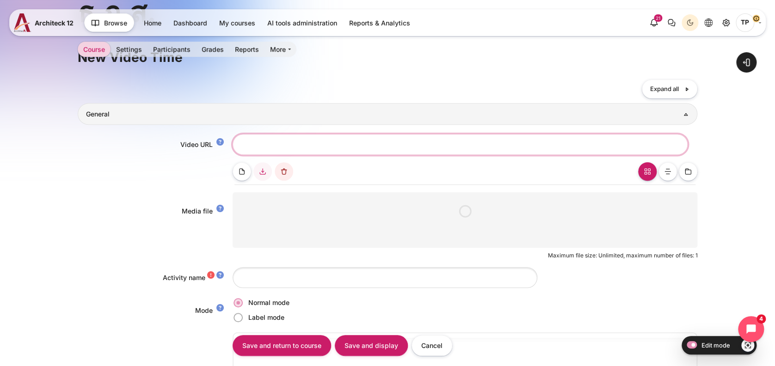
paste input "[URL][DOMAIN_NAME]"
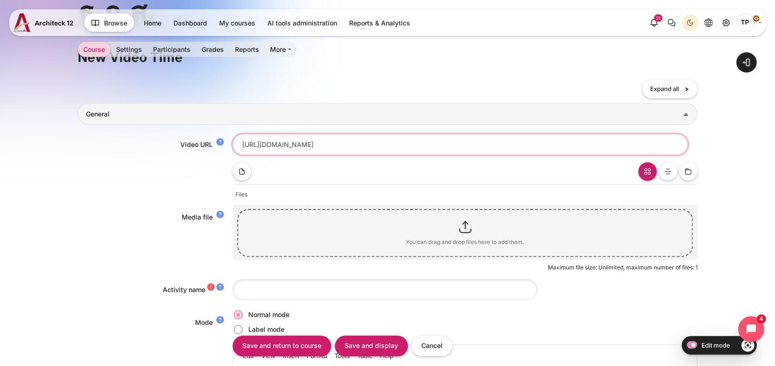
scroll to position [0, 0]
type input "https://youtu.be/_cUozTRsHD8?si=0F0gMcg5-OomnG3B"
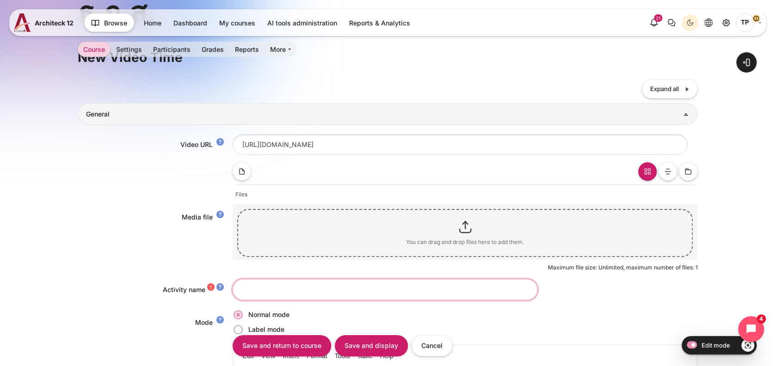
click at [245, 287] on input "Activity name" at bounding box center [385, 289] width 305 height 21
paste input "เคล็ดลับการสื่อสารให้ทรงพลังฉบับผู้นำ"
click at [262, 286] on input "เคล็ดลับการสื่อสารให้ทรงพลังฉบับผู้นำ (32 นาที)" at bounding box center [385, 289] width 305 height 21
click at [346, 287] on input "เคล็ดลับ: การสื่อสารให้ทรงพลังฉบับผู้นำ (32 นาที)" at bounding box center [385, 289] width 305 height 21
click at [261, 288] on input "เคล็ดลับ: การสื่อสารให้ทรงพลังฉบับผู้นำ (32 นาที)" at bounding box center [385, 289] width 305 height 21
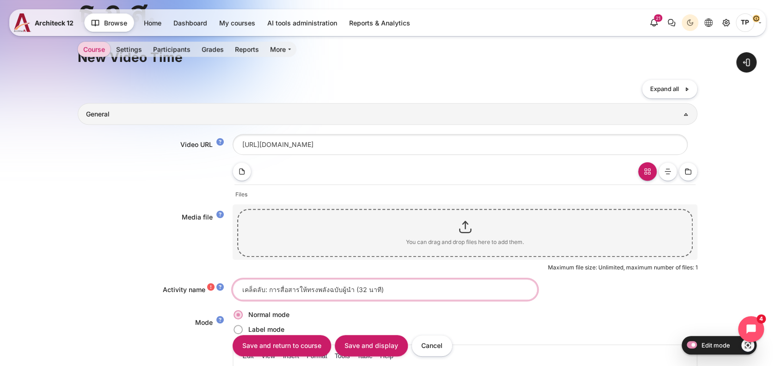
click at [340, 289] on input "เคล็ดลับ: การสื่อสารให้ทรงพลังฉบับผู้นำ (32 นาที)" at bounding box center [385, 289] width 305 height 21
click at [347, 291] on input "เคล็ดลับ: การสื่อสารให้ทรงพลังฉบับผู้นำ (32 นาที)" at bounding box center [385, 289] width 305 height 21
click at [268, 290] on input "เคล็ดลับ: การสื่อสารให้ทรงพลังฉบับผู้นำ (32 นาที)" at bounding box center [385, 289] width 305 height 21
type input "เคล็ดลับ: Podcast การสื่อสารให้ทรงพลังฉบับผู้นำ (32 นาที)"
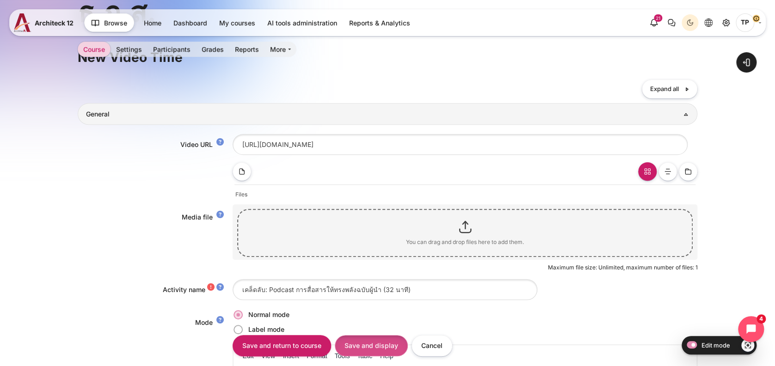
click at [358, 341] on input "Save and display" at bounding box center [371, 345] width 73 height 21
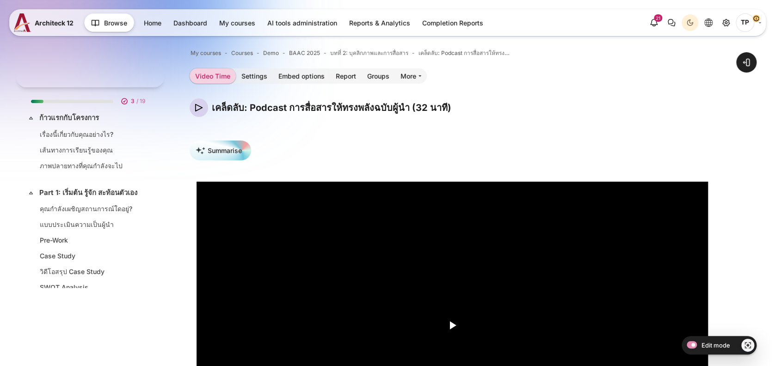
scroll to position [378, 0]
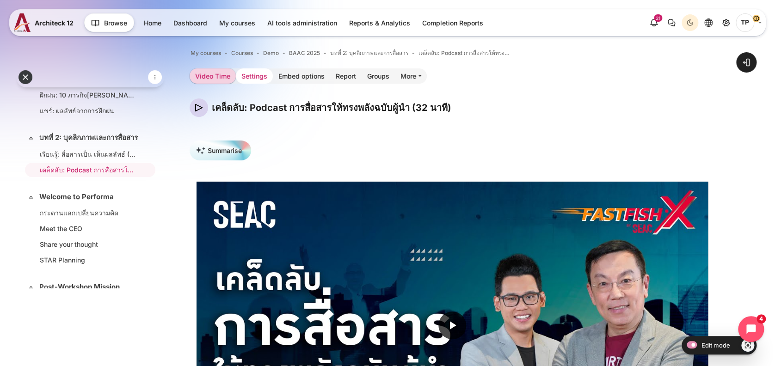
click at [244, 74] on link "Settings" at bounding box center [254, 75] width 37 height 15
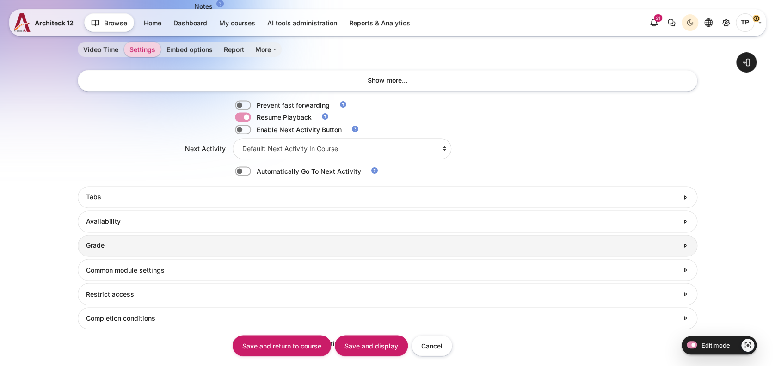
click at [116, 257] on link "Grade" at bounding box center [388, 246] width 620 height 22
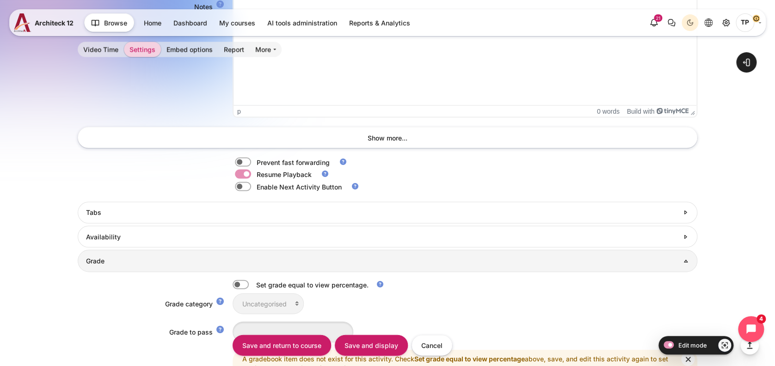
scroll to position [1075, 0]
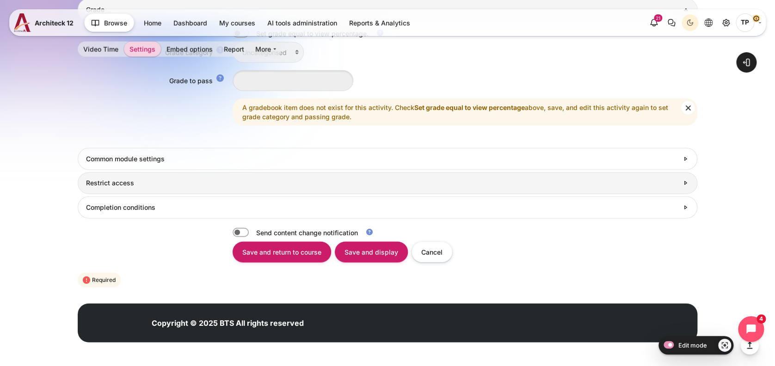
click at [163, 190] on link "Restrict access" at bounding box center [388, 184] width 620 height 22
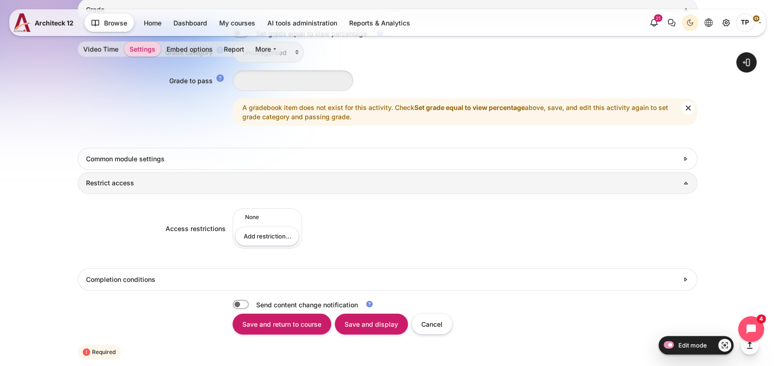
scroll to position [0, 0]
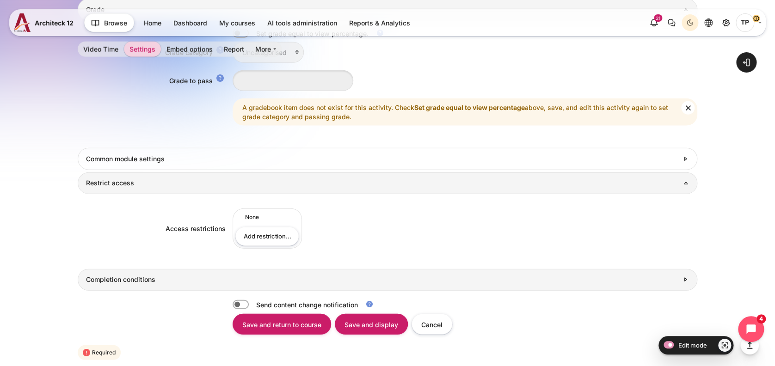
click at [124, 283] on link "Completion conditions" at bounding box center [388, 280] width 620 height 22
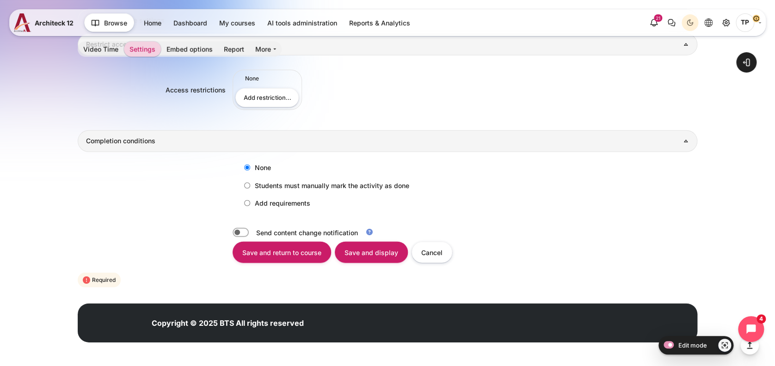
click at [254, 205] on label "Add requirements" at bounding box center [275, 203] width 71 height 15
click at [250, 205] on input "Add requirements" at bounding box center [247, 203] width 6 height 6
radio input "true"
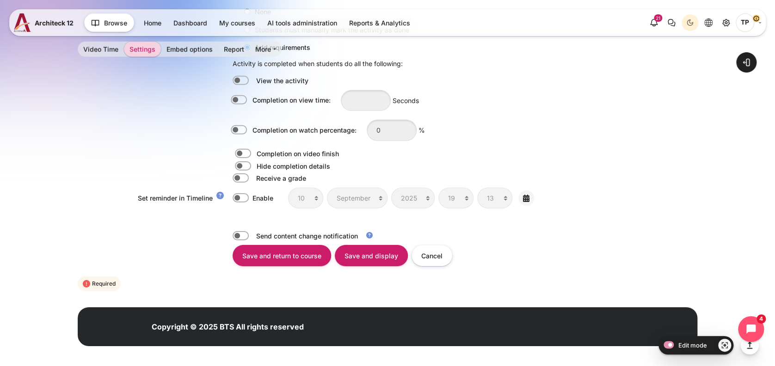
scroll to position [1373, 0]
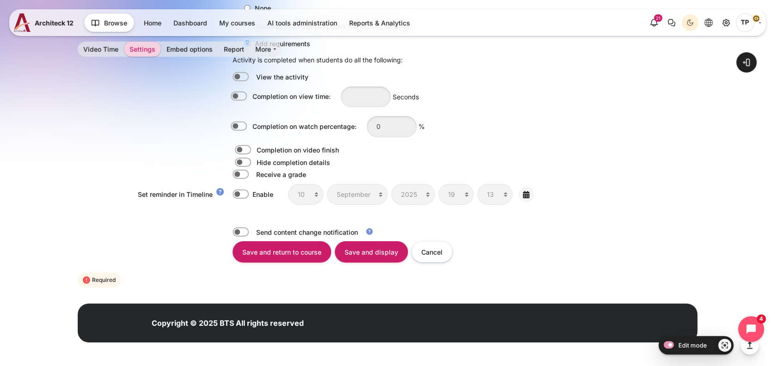
click at [265, 123] on div "Completion on watch percentage:" at bounding box center [295, 127] width 124 height 10
click at [249, 123] on input "Completion on watch percentage:" at bounding box center [241, 126] width 16 height 9
checkbox input "true"
click at [394, 124] on input "0" at bounding box center [392, 126] width 50 height 21
type input "80"
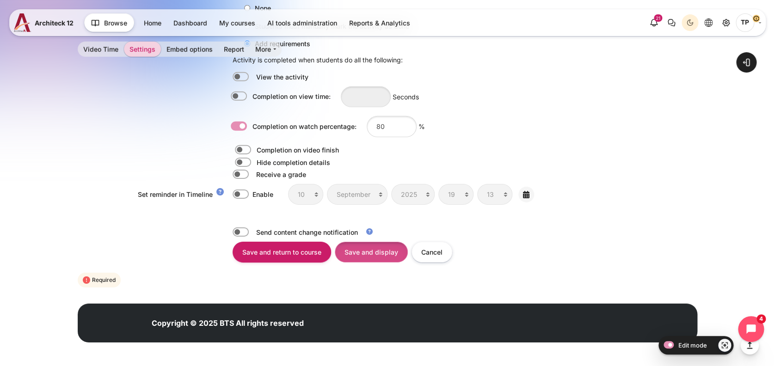
click at [357, 248] on input "Save and display" at bounding box center [371, 252] width 73 height 21
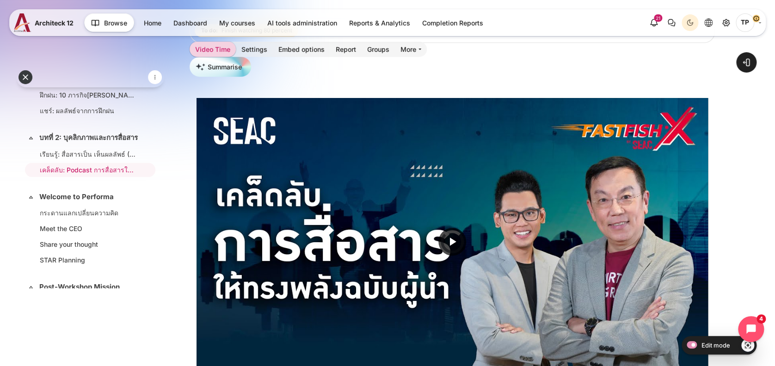
scroll to position [260, 0]
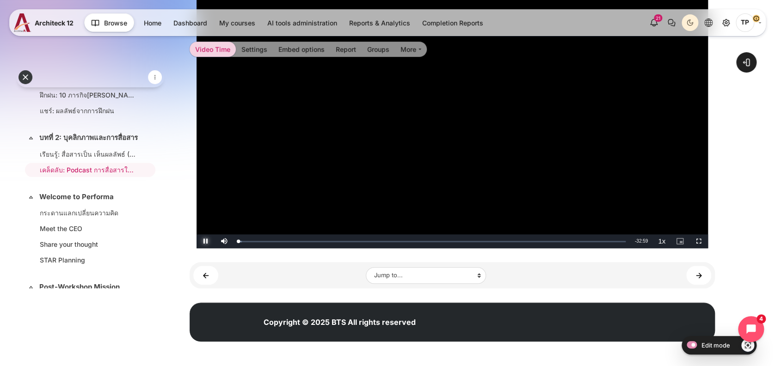
drag, startPoint x: 209, startPoint y: 242, endPoint x: 174, endPoint y: 240, distance: 35.2
click at [208, 242] on span "Video Player" at bounding box center [206, 242] width 19 height 0
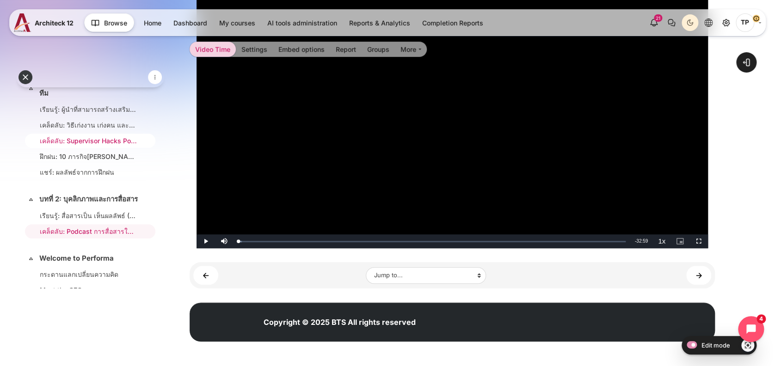
click at [92, 146] on link "เคล็ดลับ: Supervisor Hacks Podcast (147 นาที)" at bounding box center [88, 141] width 97 height 10
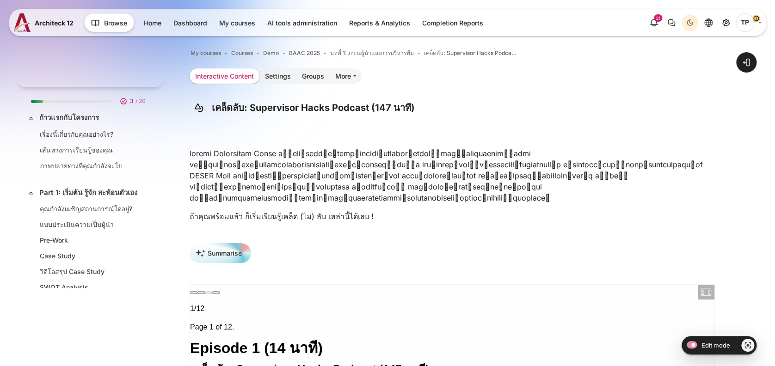
scroll to position [278, 0]
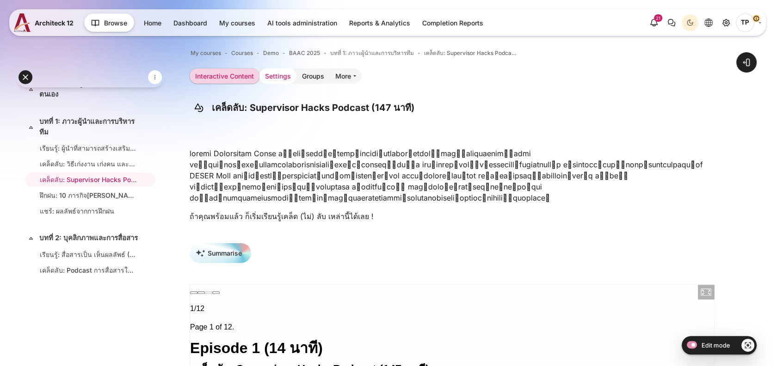
click at [281, 77] on link "Settings" at bounding box center [278, 75] width 37 height 15
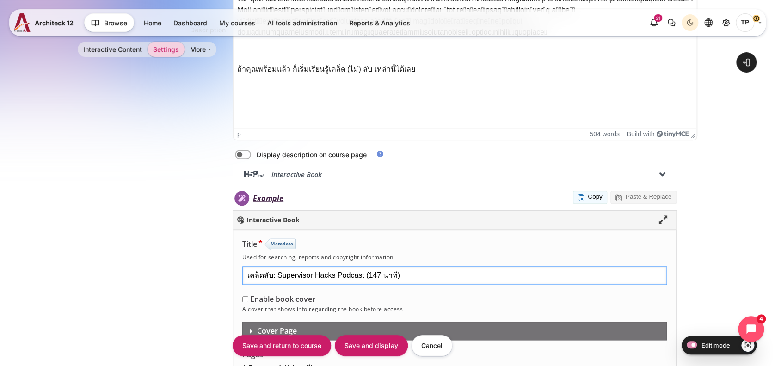
click at [278, 274] on input "เคล็ดลับ: Supervisor Hacks Podcast (147 นาที)" at bounding box center [454, 275] width 425 height 19
drag, startPoint x: 365, startPoint y: 274, endPoint x: 394, endPoint y: 269, distance: 29.6
click at [394, 269] on input "เคล็ดลับ: Podcast Supervisor Hacks Podcast (147 นาที)" at bounding box center [454, 275] width 425 height 19
type input "เคล็ดลับ: Podcast Supervisor Hacks (147 นาที)"
click at [383, 341] on input "Save and display" at bounding box center [371, 345] width 73 height 21
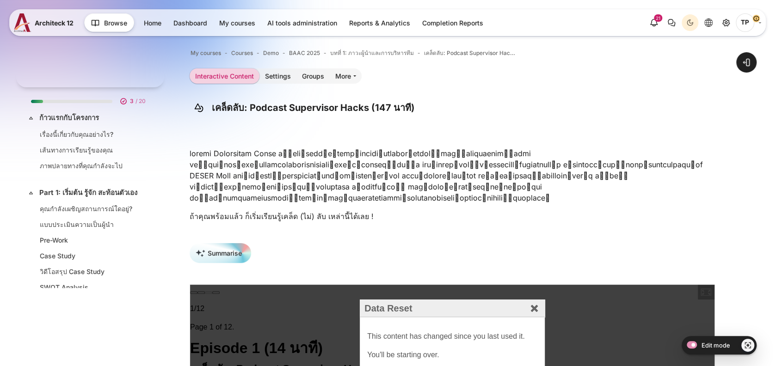
scroll to position [278, 0]
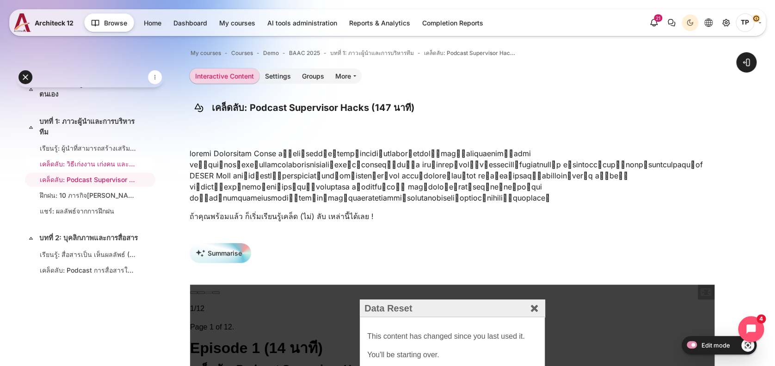
click at [73, 169] on link "เคล็ดลับ: วิธีเก่งงาน เก่งคน และเก่งทีม" at bounding box center [88, 164] width 97 height 10
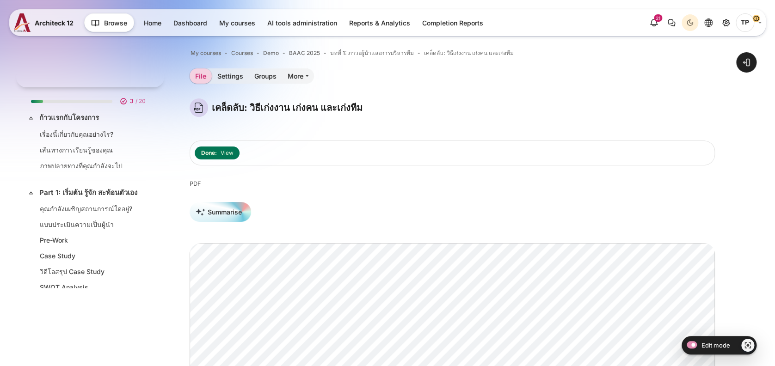
scroll to position [263, 0]
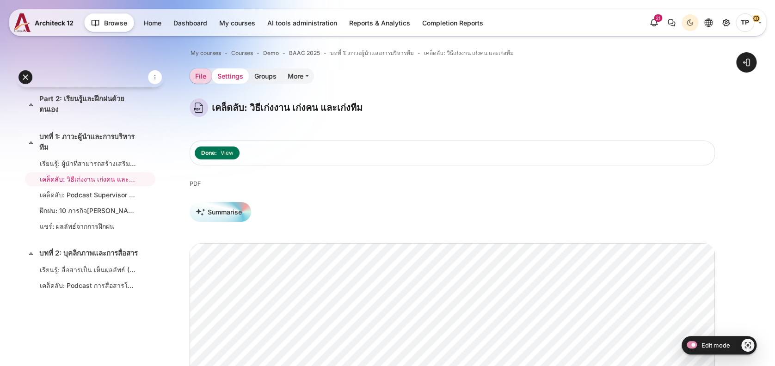
click at [224, 75] on link "Settings" at bounding box center [230, 75] width 37 height 15
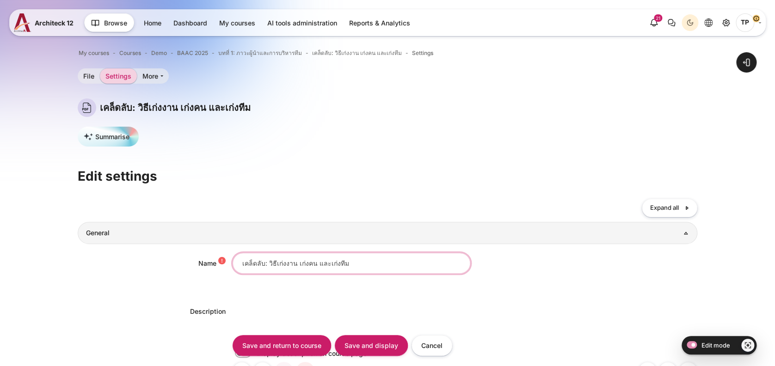
click at [266, 261] on input "เคล็ดลับ: วิธีเก่งงาน เก่งคน และเก่งทีม" at bounding box center [352, 263] width 238 height 21
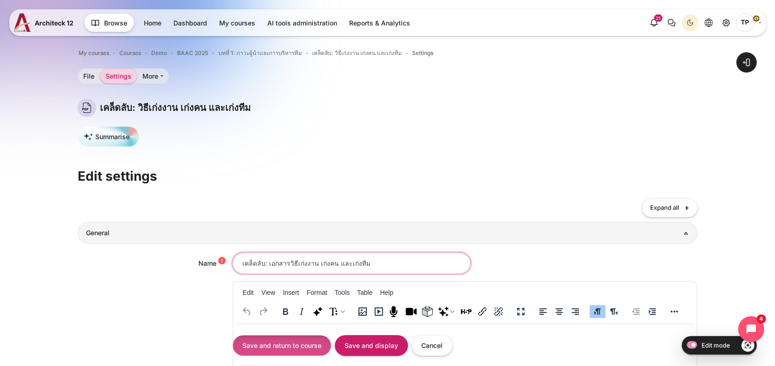
type input "เคล็ดลับ: เอกสารวิธีเก่งงาน เก่งคน และเก่งทีม"
click at [276, 350] on input "Save and return to course" at bounding box center [282, 345] width 99 height 21
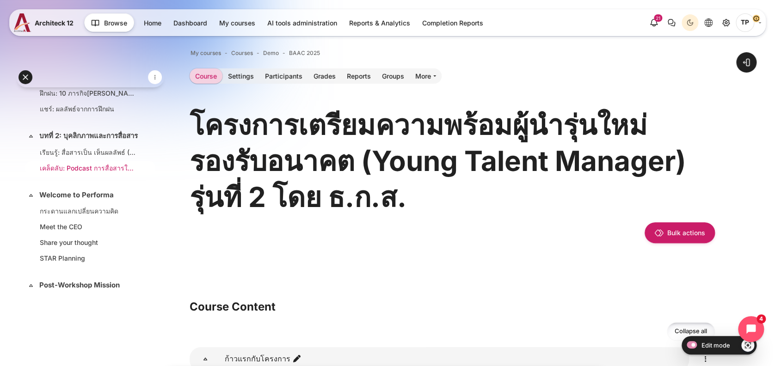
scroll to position [370, 0]
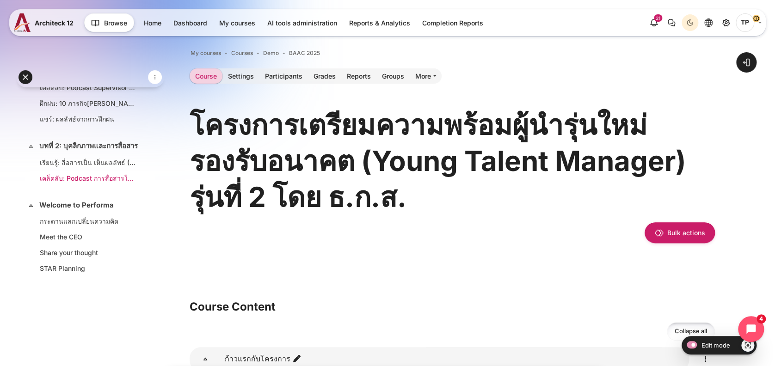
click at [58, 183] on link "เคล็ดลับ: Podcast การสื่อสารให้ทรงพลังฉบับผู้นำ (32 นาที)" at bounding box center [88, 179] width 97 height 10
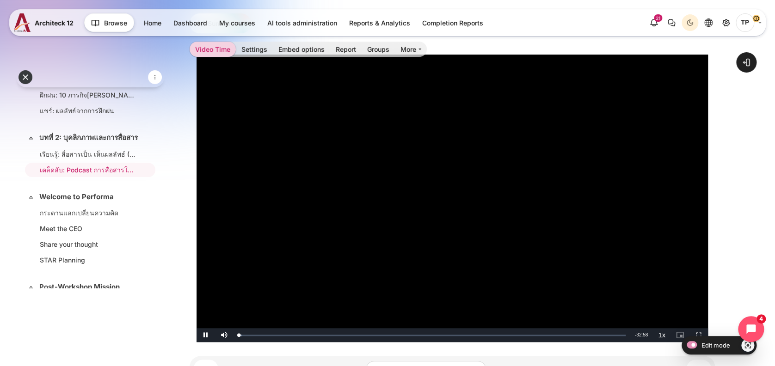
scroll to position [185, 0]
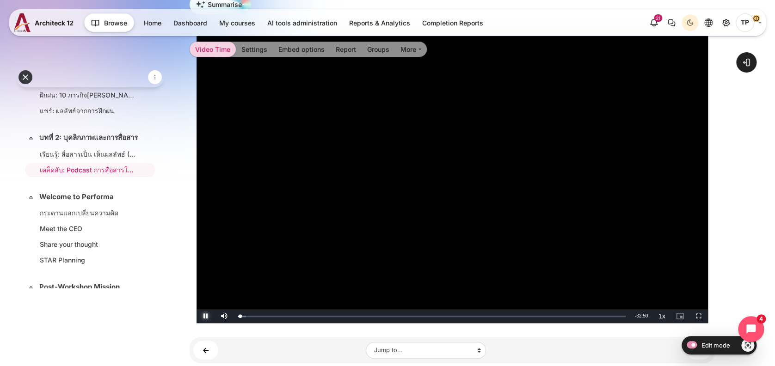
click at [205, 316] on span "Video Player" at bounding box center [206, 316] width 19 height 0
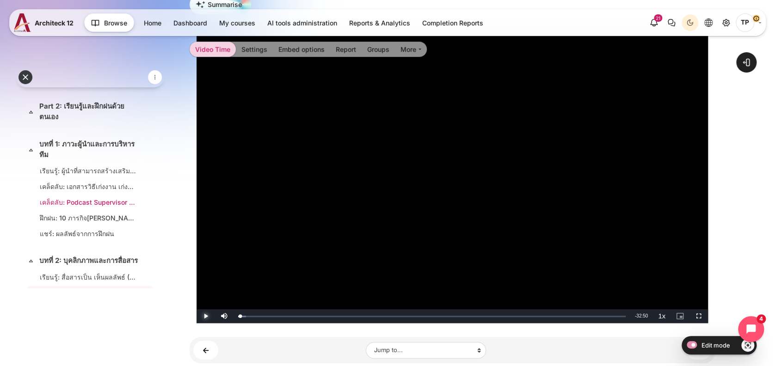
scroll to position [317, 0]
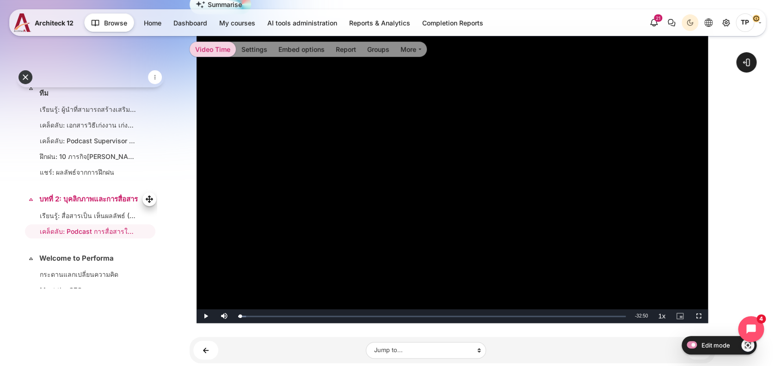
click at [64, 205] on link "บทที่ 2: บุคลิกภาพและการสื่อสาร" at bounding box center [89, 199] width 100 height 11
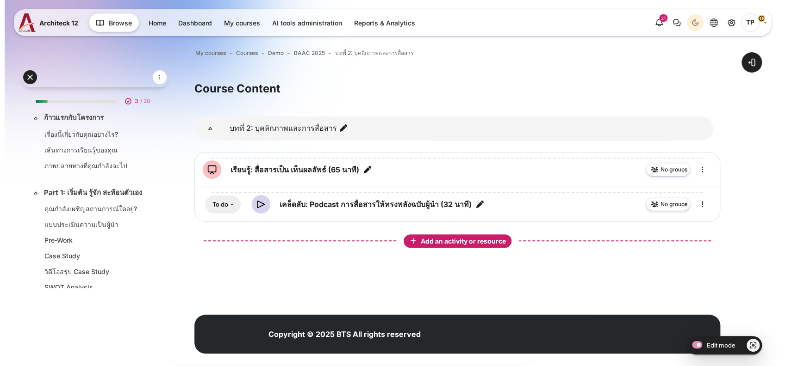
scroll to position [392, 0]
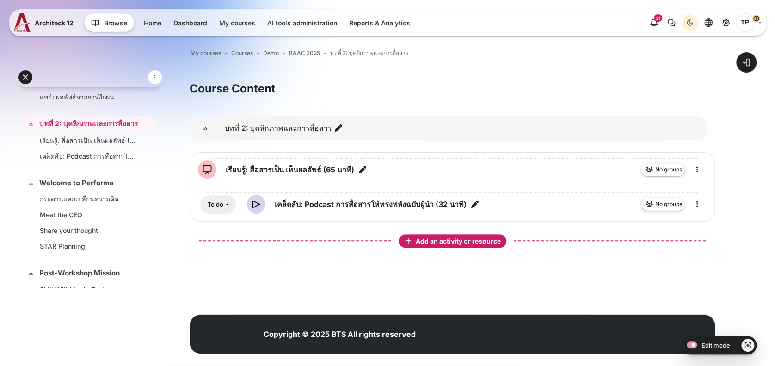
click at [478, 244] on span "Add an activity or resource" at bounding box center [459, 241] width 87 height 8
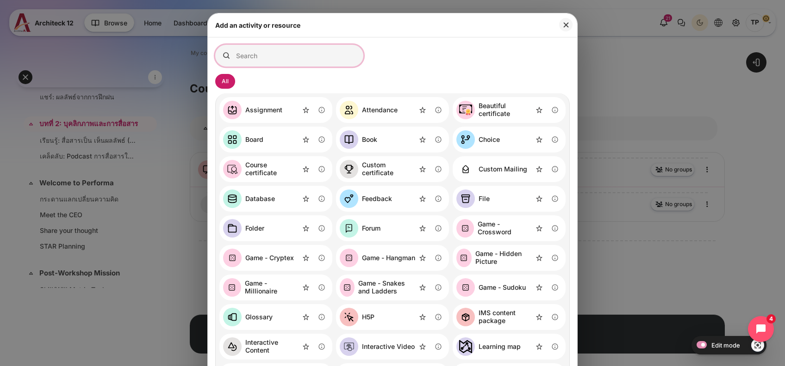
click at [290, 48] on input "Search for activities by name or description" at bounding box center [289, 56] width 148 height 22
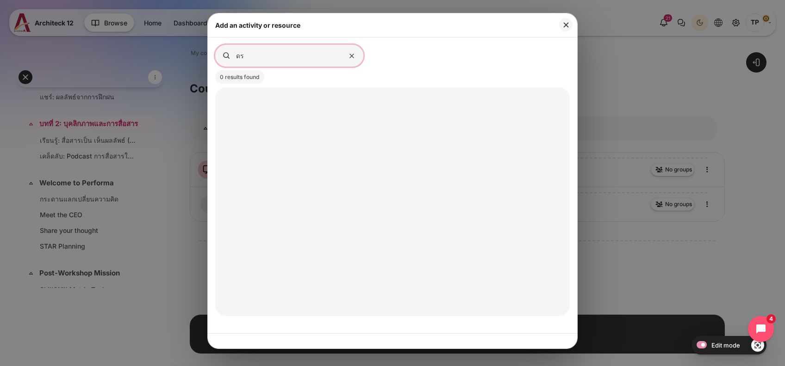
type input "ด"
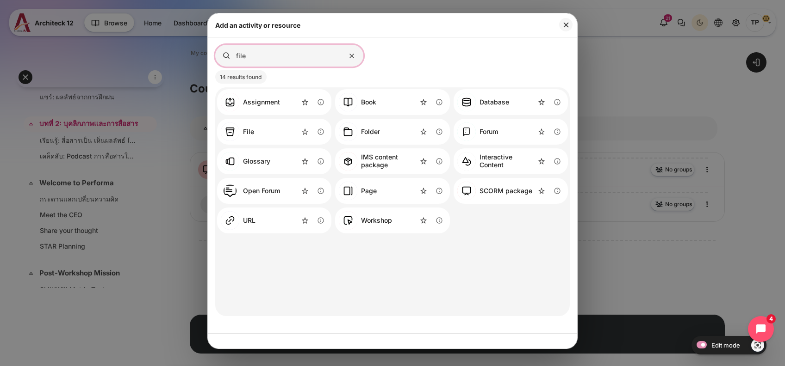
type input "file"
click at [257, 126] on div "File Information about the File activity" at bounding box center [274, 132] width 114 height 26
click at [248, 132] on div "File" at bounding box center [248, 132] width 11 height 8
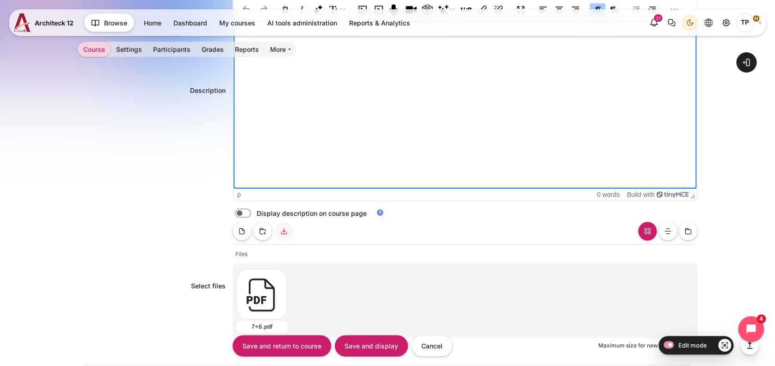
scroll to position [308, 0]
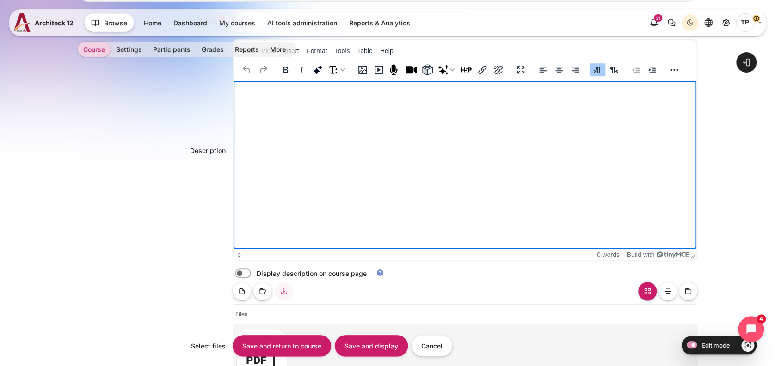
click at [274, 99] on html at bounding box center [465, 90] width 464 height 19
paste body "Rich text area. Press ALT-0 for help."
click at [237, 102] on p "6 เพิ่มความมั่นใจ ในการพูด" at bounding box center [465, 101] width 456 height 33
click at [238, 99] on p "6 เทคนิค เพิ่มความมั่นใจ ในการพูด" at bounding box center [465, 96] width 456 height 22
click at [356, 90] on p "6 เทคนิค เพิ่มความมั่นใจ ในการพูด" at bounding box center [465, 90] width 456 height 11
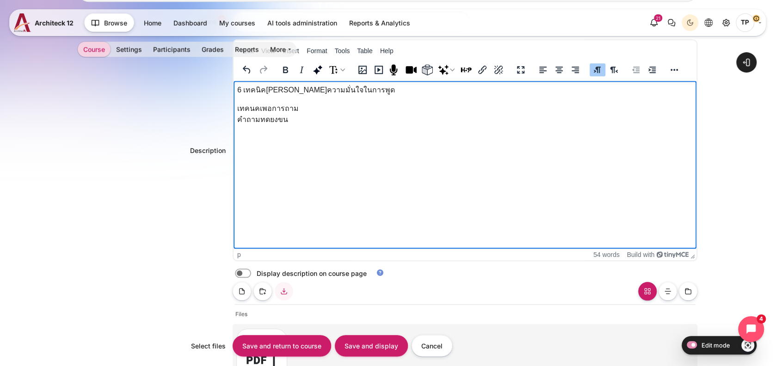
click at [252, 93] on p "6 เทคนิค เพิ่มความมั่นใจ ในการพูด" at bounding box center [465, 90] width 456 height 11
click at [246, 98] on body "6 เทคนิค เพิ่มความมั่นใจ ในการพูด เทคนคเพอการถาม คําถามทดยงขน" at bounding box center [465, 105] width 456 height 41
click at [260, 107] on p "7 เทคนคเพอการถาม คําถามทดยงขน" at bounding box center [465, 114] width 456 height 22
click at [273, 108] on p "7 เทคนิคเพอการถาม คําถามทดยงขน" at bounding box center [465, 114] width 456 height 22
click at [240, 118] on p "7 เทคนิคเพื่ออการถาม คําถามทดยงขน" at bounding box center [465, 114] width 456 height 22
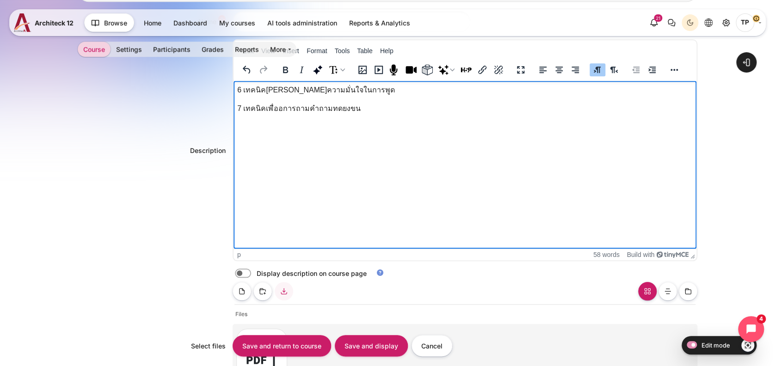
click at [286, 104] on p "7 เทคนิคเพื่ออการถาม คําถามทดยงขน" at bounding box center [465, 108] width 456 height 11
click at [283, 111] on p "7 เทคนิคเพื่ออการถาม คําถามทดยงขน" at bounding box center [465, 108] width 456 height 11
click at [281, 108] on p "7 เทคนิคเพื่ออการถาม คําถามทดยงขน" at bounding box center [465, 108] width 456 height 11
click at [326, 108] on p "7 เทคนิคเพื่อการถาม คําถามทดยงขน" at bounding box center [465, 108] width 456 height 11
click at [371, 82] on html "6 เทคนิค เพิ่มความมั่นใจ ในการพูด 7 เทคนิคเพื่อการถาม คําถามที่ดียิ่งขึ้น" at bounding box center [465, 101] width 464 height 41
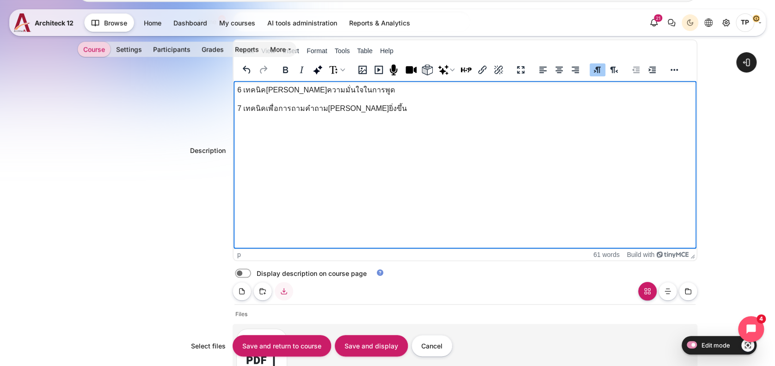
click at [368, 92] on p "6 เทคนิค เพิ่มความมั่นใจ ในการพูด" at bounding box center [465, 90] width 456 height 11
click at [237, 106] on p "7 เทคนิคเพื่อการถาม คําถามที่ดียิ่งขึ้น" at bounding box center [465, 108] width 456 height 11
click at [237, 90] on p "6 เทคนิค เพิ่มความมั่นใจในการพูดในที่ประชุม" at bounding box center [465, 90] width 456 height 11
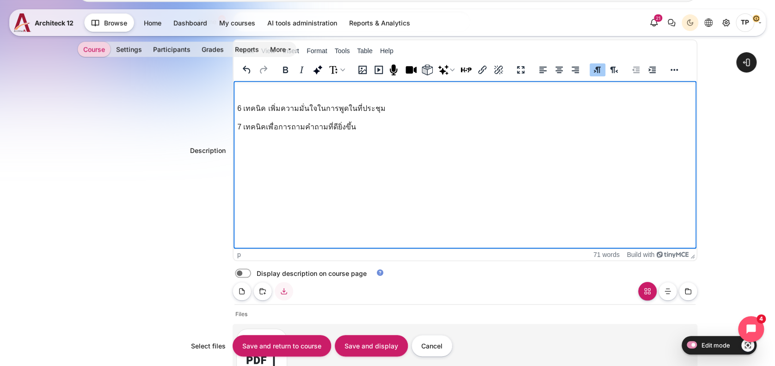
click at [239, 83] on html "6 เทคนิค เพิ่มความมั่นใจในการพูดในที่ประชุม 7 เทคนิคเพื่อการถามคําถามที่ดียิ่งข…" at bounding box center [465, 110] width 464 height 59
click at [241, 91] on p "Rich text area. Press ALT-0 for help." at bounding box center [465, 90] width 456 height 11
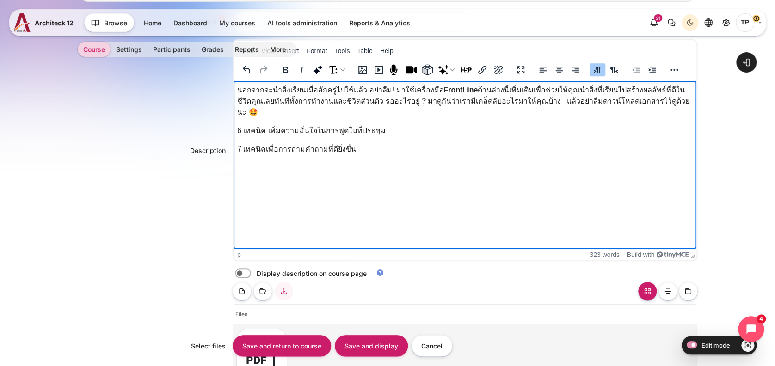
drag, startPoint x: 241, startPoint y: 118, endPoint x: 402, endPoint y: 148, distance: 163.2
click at [427, 148] on html "นอกจากจะนำสิ่งเรียนเมื่อสักครู่ไปใช้แล้ว อย่าลืม! มาใช้เครื่องมือ FrontLine ด้า…" at bounding box center [465, 121] width 464 height 81
click at [366, 144] on p "7 เทคนิคเพื่อการถามคําถามที่ดียิ่งขึ้น" at bounding box center [465, 149] width 456 height 11
drag, startPoint x: 362, startPoint y: 136, endPoint x: 603, endPoint y: 95, distance: 244.1
click at [233, 121] on html "นอกจากจะนำสิ่งเรียนเมื่อสักครู่ไปใช้แล้ว อย่าลืม! มาใช้เครื่องมือ FrontLine ด้า…" at bounding box center [465, 121] width 464 height 81
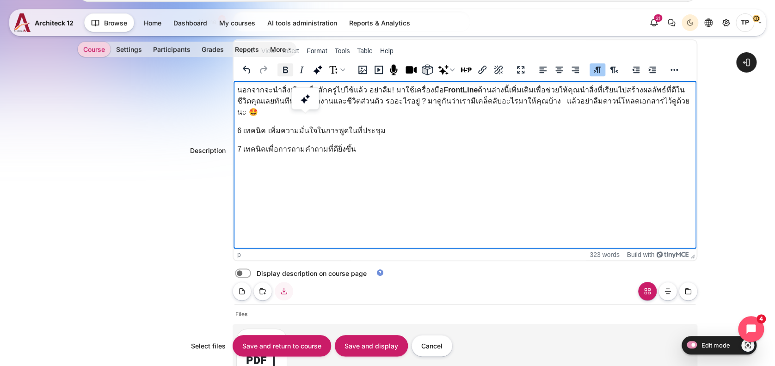
click at [282, 66] on icon "Bold" at bounding box center [285, 69] width 11 height 11
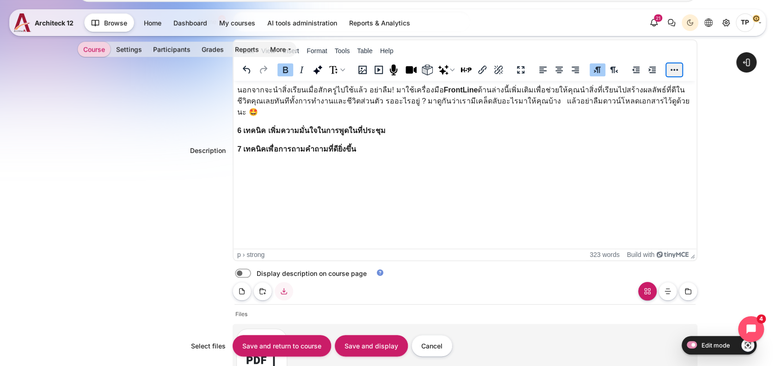
click at [673, 69] on button "Reveal or hide additional toolbar items" at bounding box center [675, 69] width 16 height 13
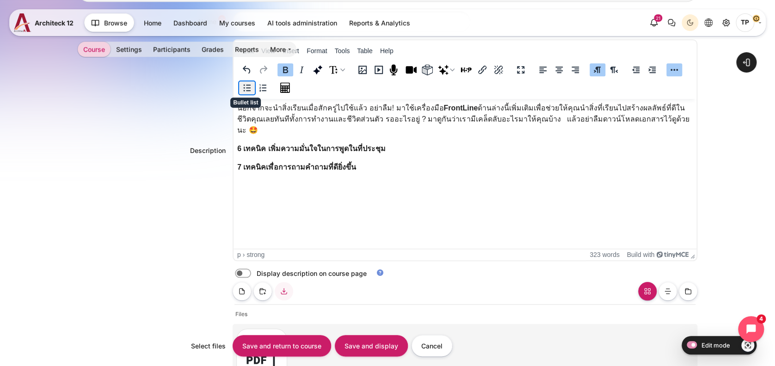
click at [244, 82] on button "Bullet list" at bounding box center [247, 87] width 16 height 13
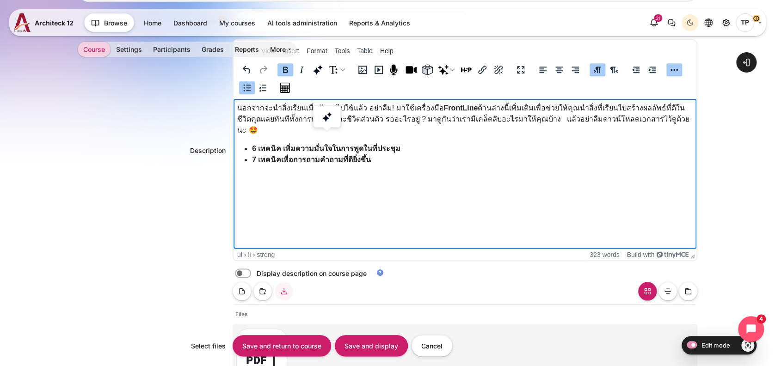
click at [348, 173] on html "นอกจากจะนำสิ่งเรียนเมื่อสักครู่ไปใช้แล้ว อย่าลืม! มาใช้เครื่องมือ FrontLine ด้า…" at bounding box center [465, 136] width 464 height 74
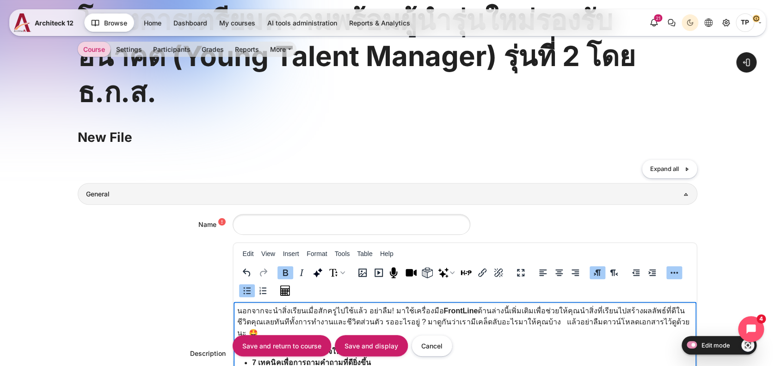
scroll to position [185, 0]
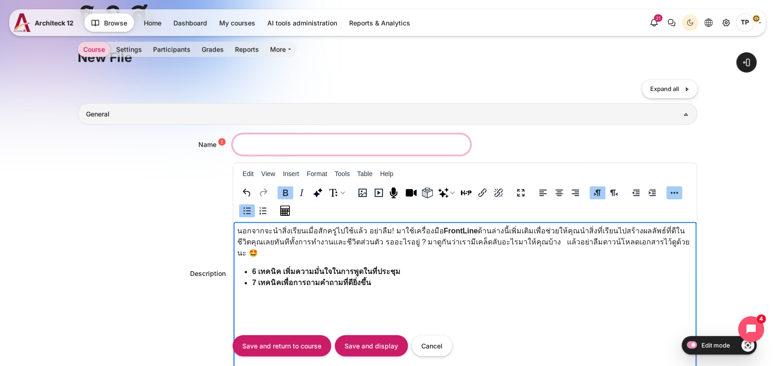
click at [258, 144] on input "Name" at bounding box center [352, 144] width 238 height 21
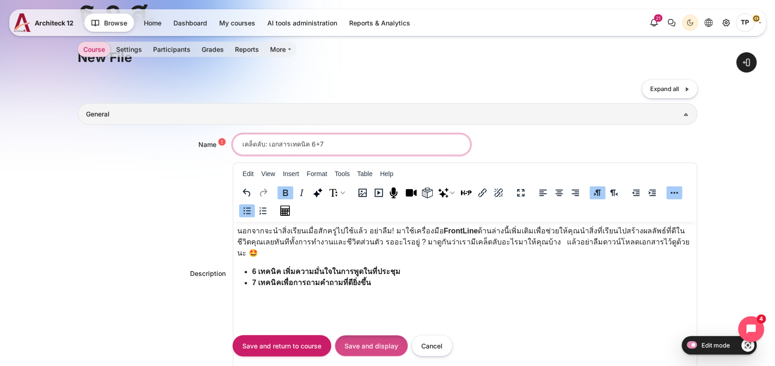
type input "เคล็ดลับ: เอกสารเทคนิค 6+7"
click at [355, 336] on input "Save and display" at bounding box center [371, 345] width 73 height 21
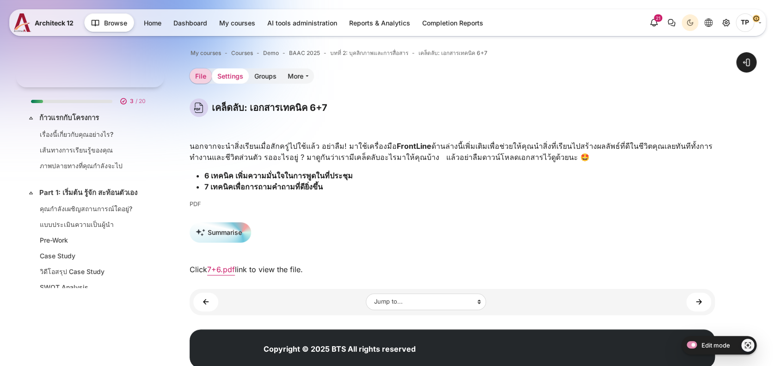
scroll to position [394, 0]
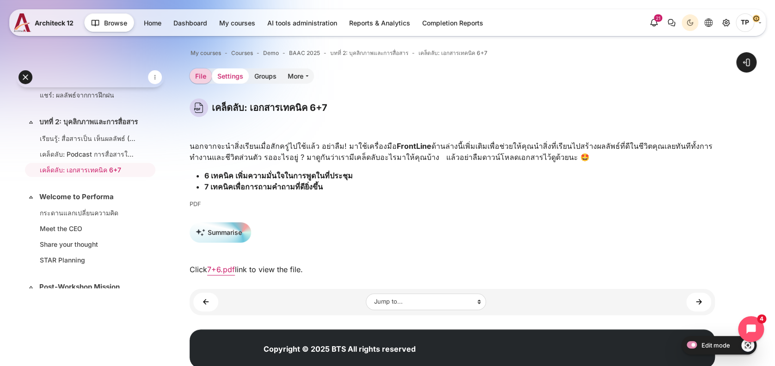
click at [228, 78] on link "Settings" at bounding box center [230, 75] width 37 height 15
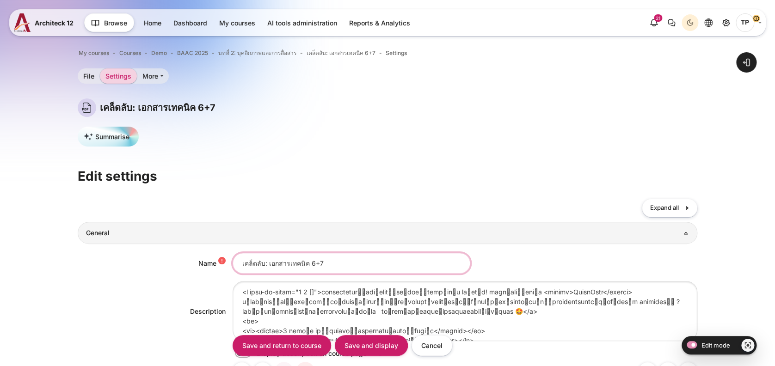
click at [303, 263] on input "เคล็ดลับ: เอกสารเทคนิค 6+7" at bounding box center [352, 263] width 238 height 21
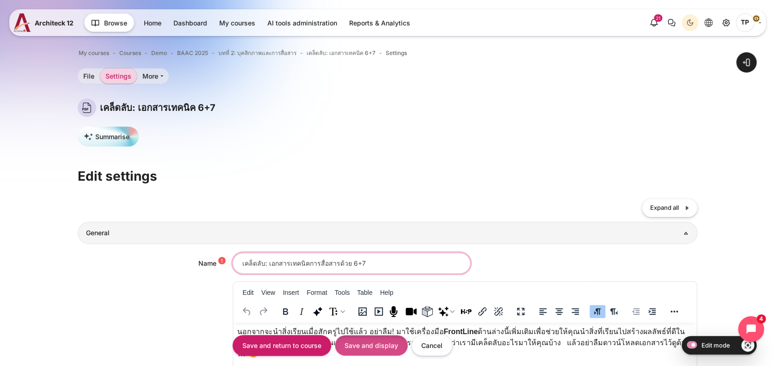
type input "เคล็ดลับ: เอกสารเทคนิคการสื่อสารด้วย 6+7"
click at [344, 343] on input "Save and display" at bounding box center [371, 345] width 73 height 21
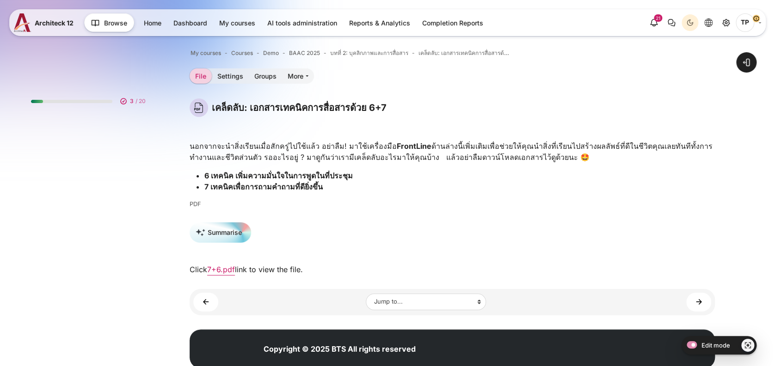
scroll to position [394, 0]
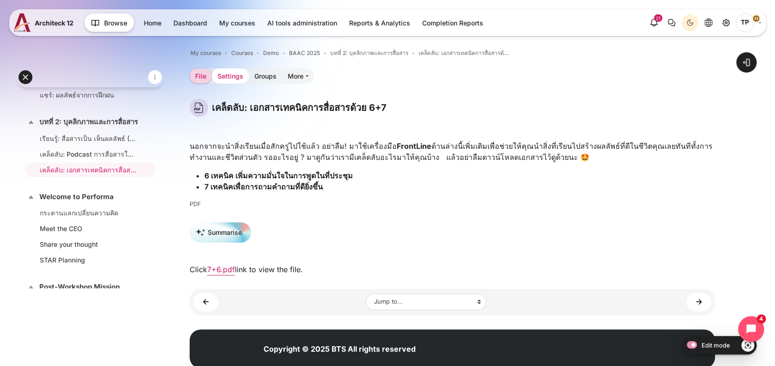
click at [235, 72] on link "Settings" at bounding box center [230, 75] width 37 height 15
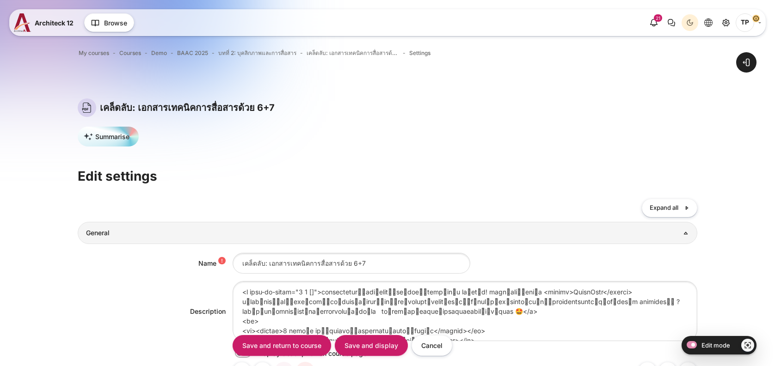
scroll to position [326, 0]
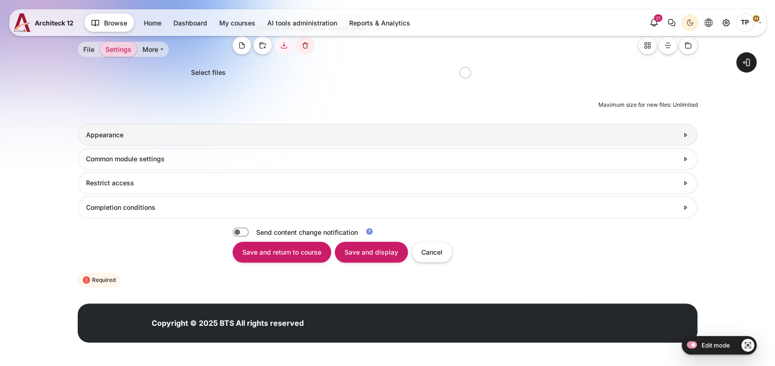
click at [113, 129] on form "Collapse all Expand all General Name เคล็ดลับ: เอกสารเทคนิคการสื่อสารด้วย 6+7 D…" at bounding box center [388, 81] width 620 height 417
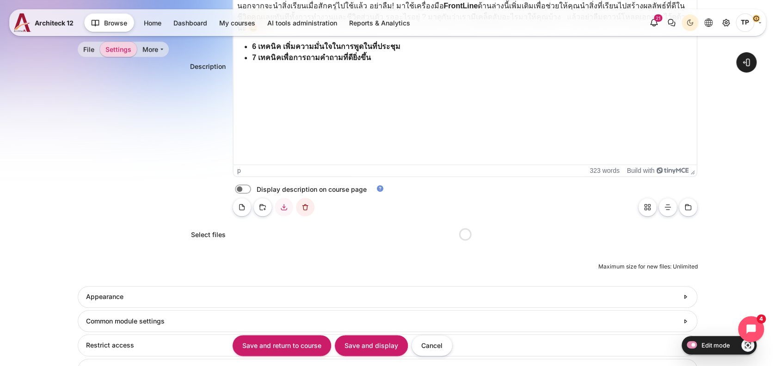
scroll to position [0, 0]
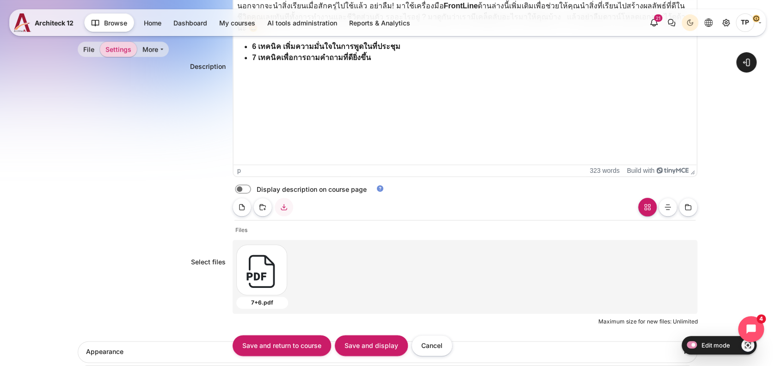
click at [89, 295] on div "Select files Select files" at bounding box center [388, 262] width 620 height 128
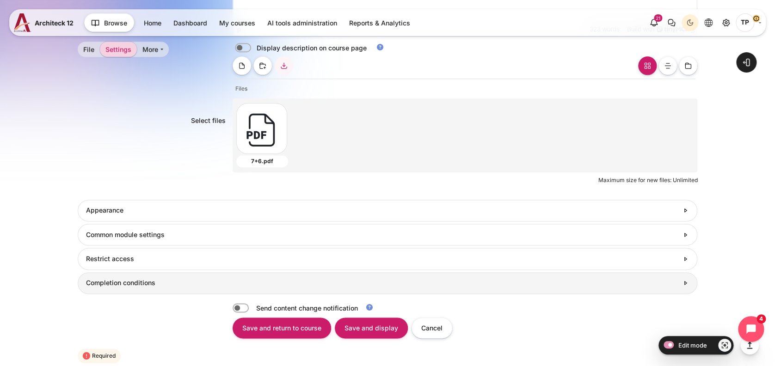
scroll to position [544, 0]
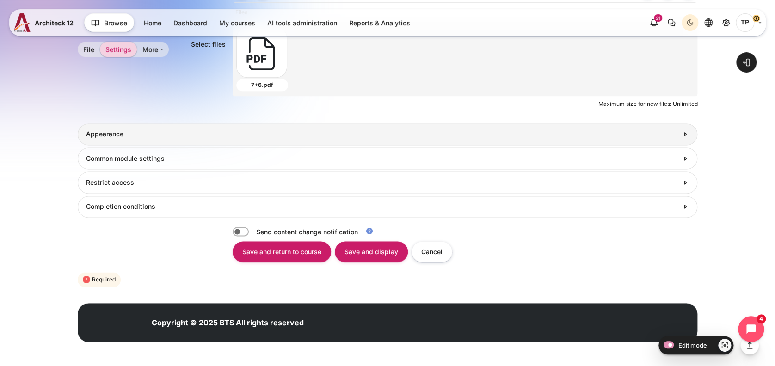
click at [105, 134] on h3 "Appearance" at bounding box center [382, 134] width 593 height 8
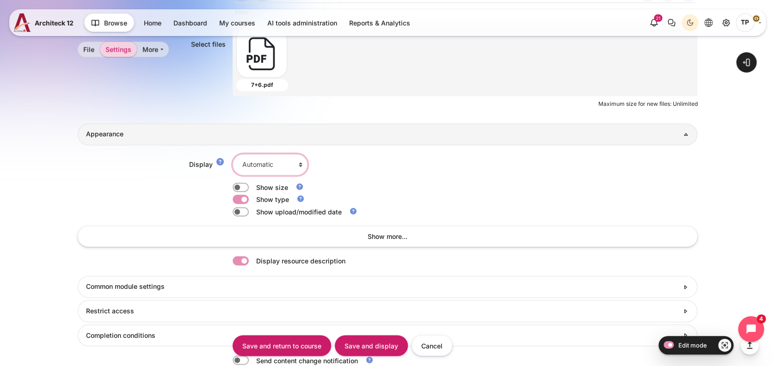
click at [266, 170] on select "Automatic Embed Force download Open In pop-up" at bounding box center [270, 164] width 75 height 21
select select "1"
click at [233, 154] on select "Automatic Embed Force download Open In pop-up" at bounding box center [270, 164] width 75 height 21
click at [361, 349] on input "Save and display" at bounding box center [371, 345] width 73 height 21
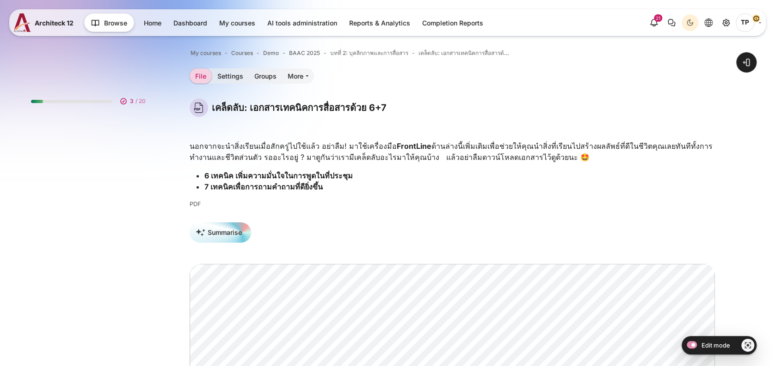
scroll to position [394, 0]
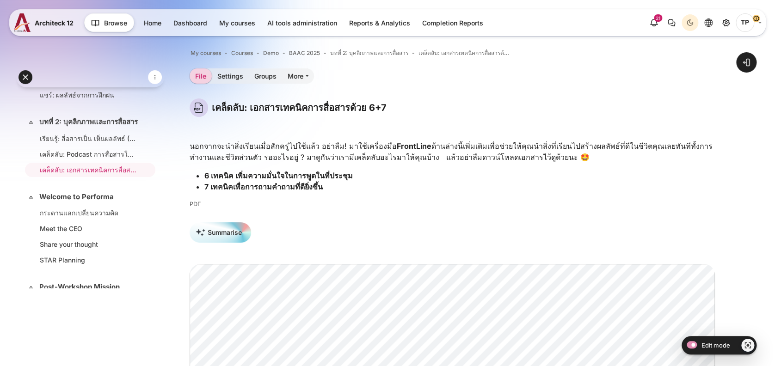
click at [376, 196] on div "นอกจากจะนำสิ่งเรียนเมื่อสักครู่ไปใช้แล้ว อย่าลืม! มาใช้เครื่องมือ FrontLine ด้า…" at bounding box center [453, 170] width 526 height 59
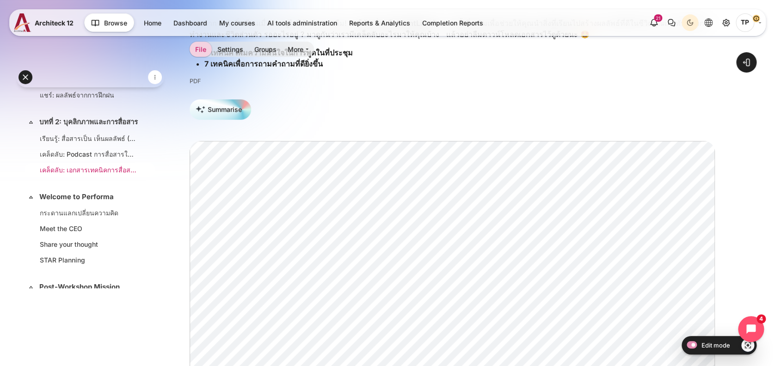
scroll to position [333, 0]
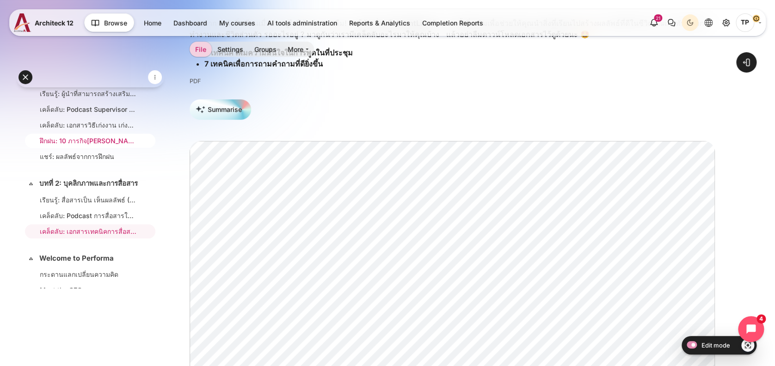
click at [81, 146] on link "ฝึกฝน: 10 ภารกิจ[PERSON_NAME]ความเป็นผู้นำ" at bounding box center [88, 141] width 97 height 10
